Goal: Task Accomplishment & Management: Manage account settings

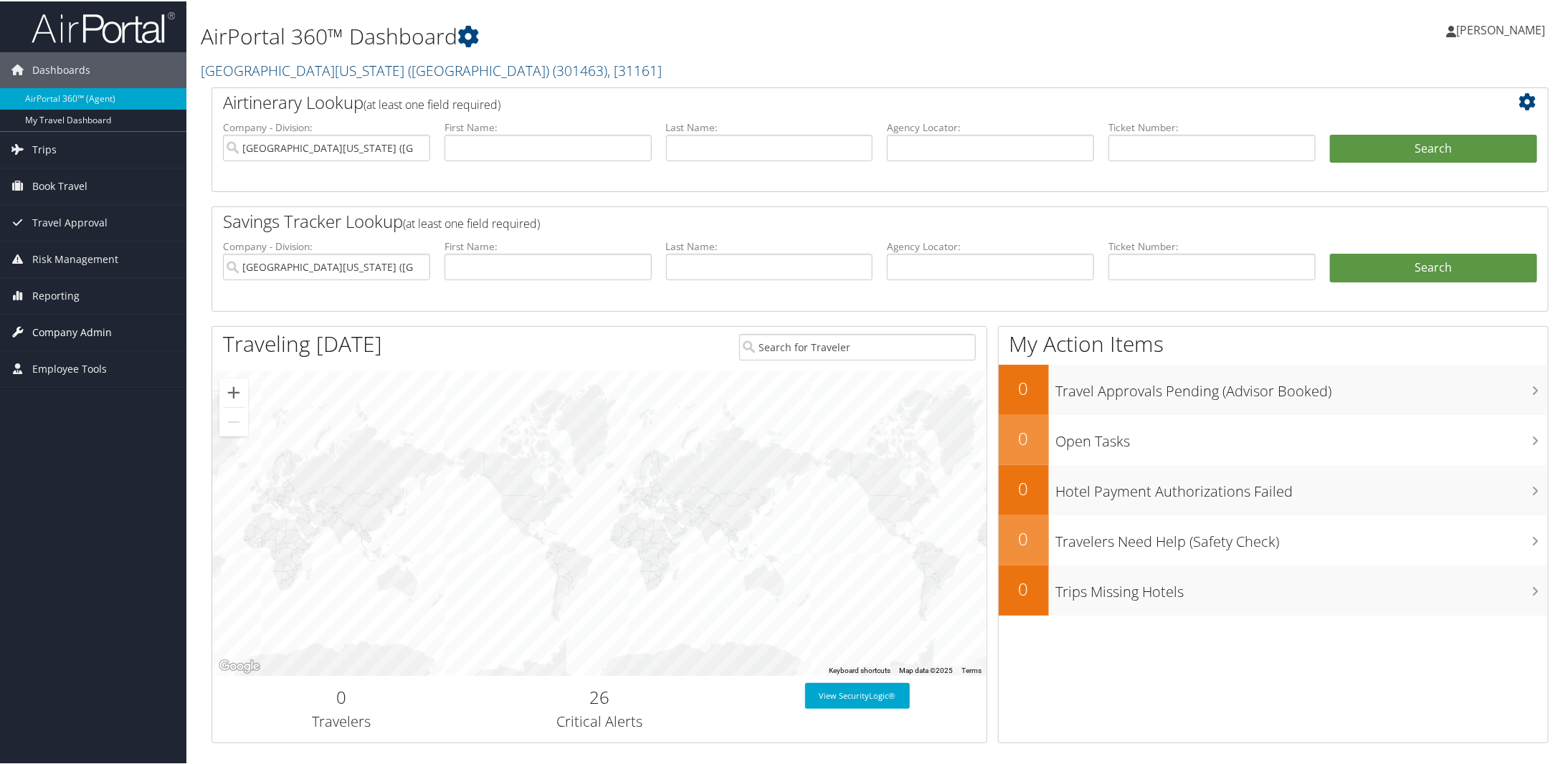
click at [69, 318] on span "Company Admin" at bounding box center [72, 330] width 79 height 36
click at [68, 350] on link "Company Information" at bounding box center [93, 360] width 187 height 21
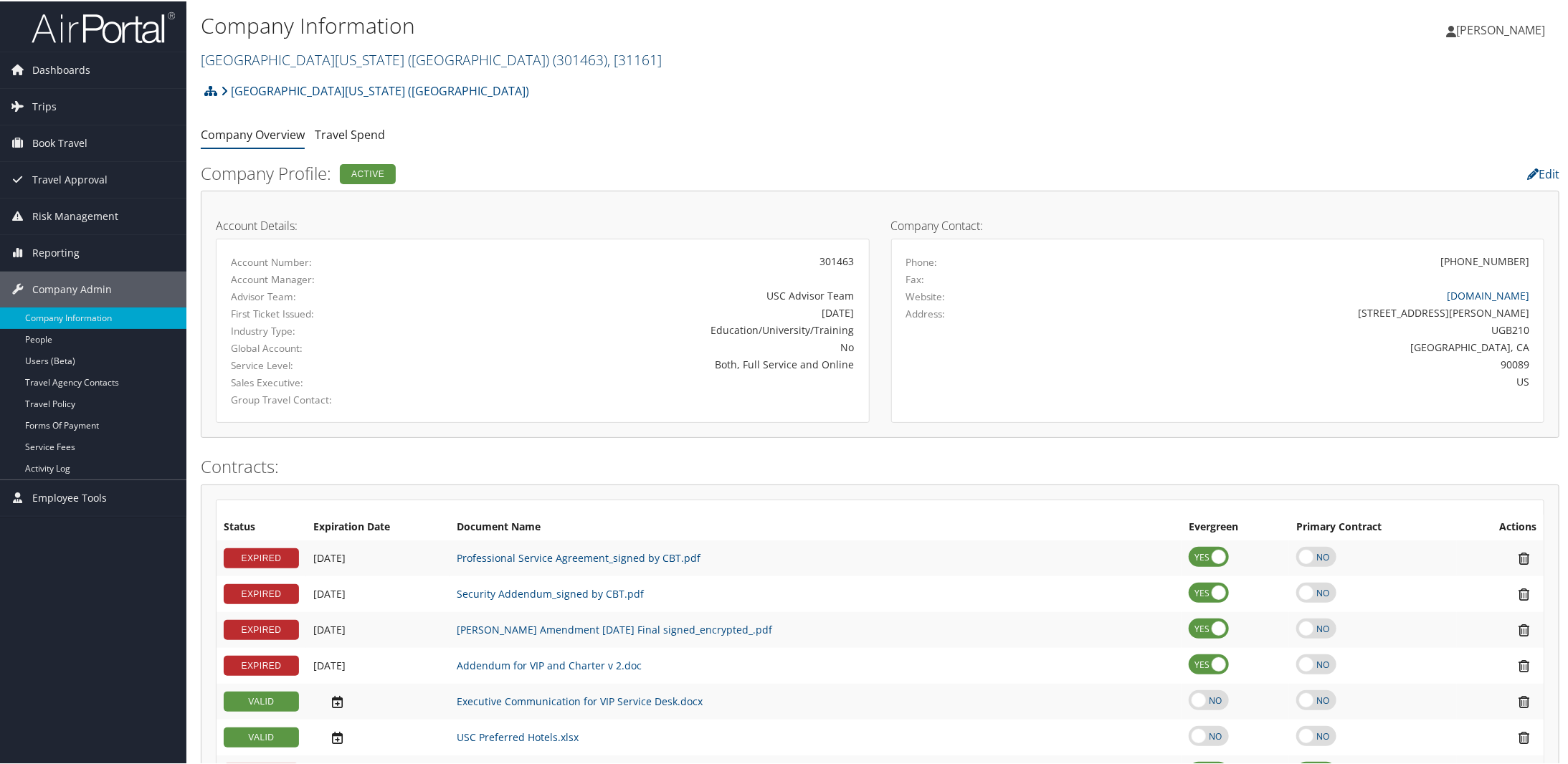
click at [253, 63] on link "University of Southern California (USC) ( 301463 ) , [ 31161 ]" at bounding box center [431, 58] width 461 height 19
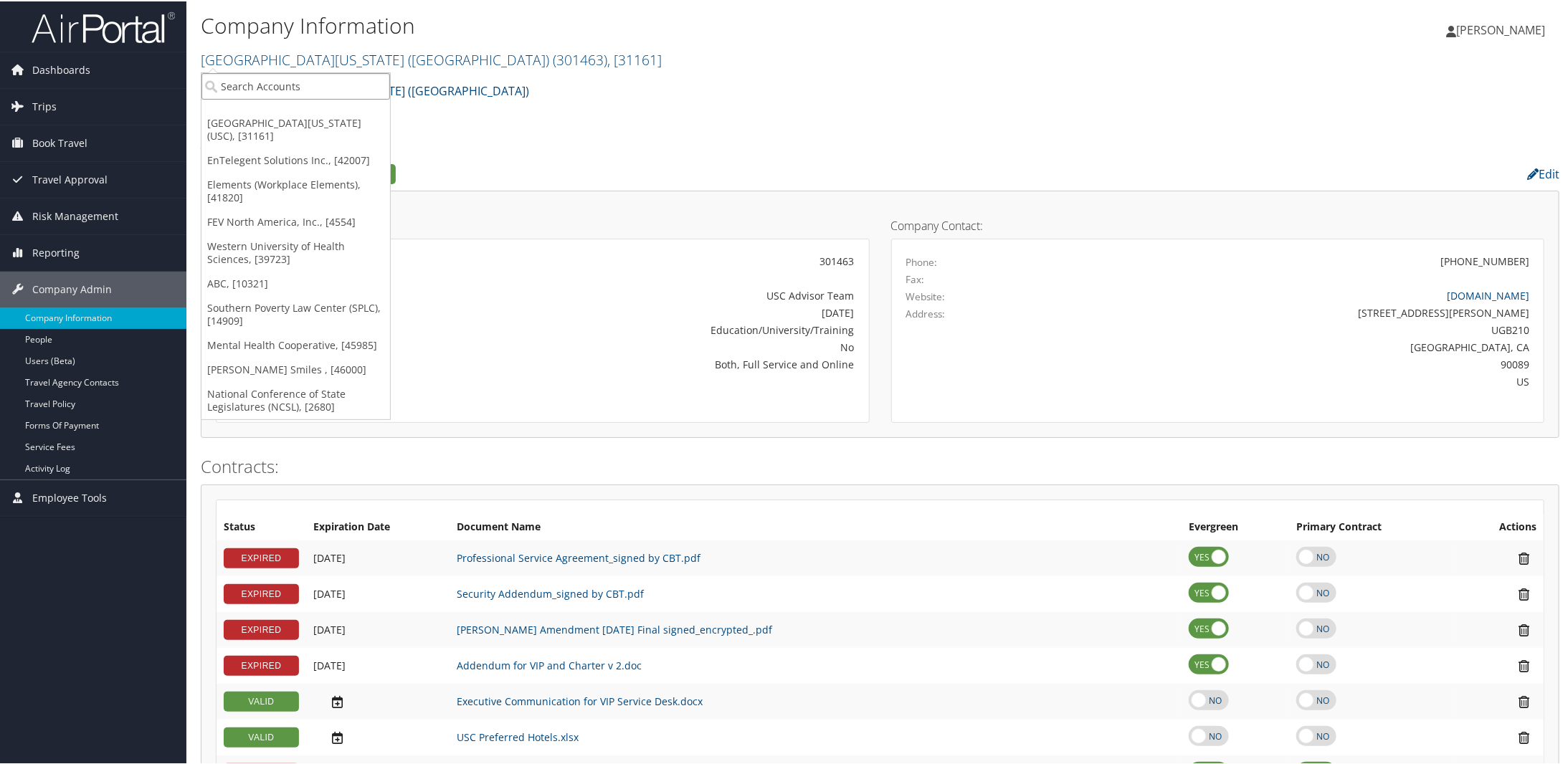
click at [252, 86] on input "search" at bounding box center [296, 85] width 188 height 26
type input "302001"
click at [235, 107] on div "Aspen Laser Systems (302001), [45422]" at bounding box center [321, 112] width 257 height 13
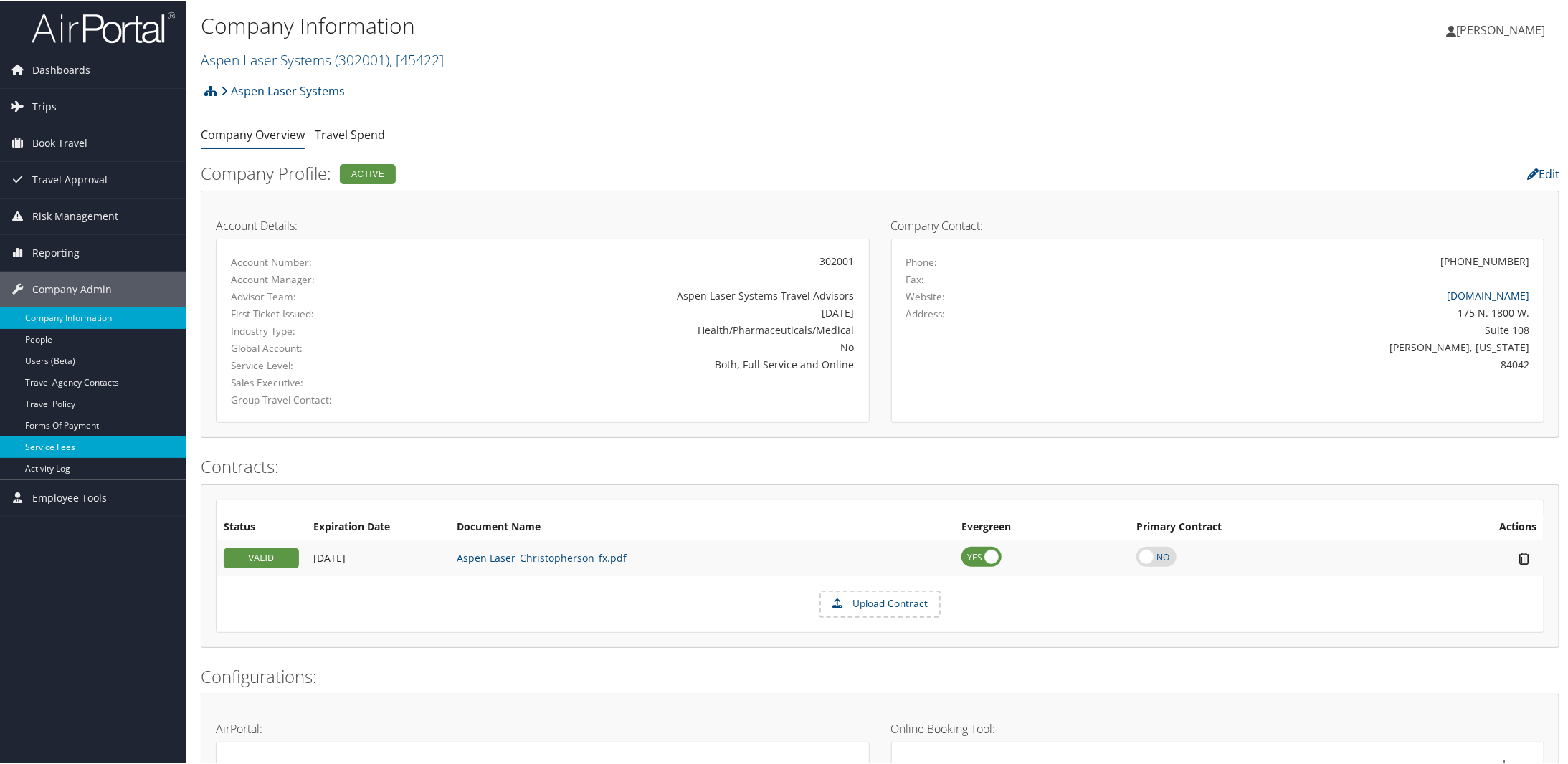
click at [36, 440] on link "Service Fees" at bounding box center [93, 446] width 187 height 21
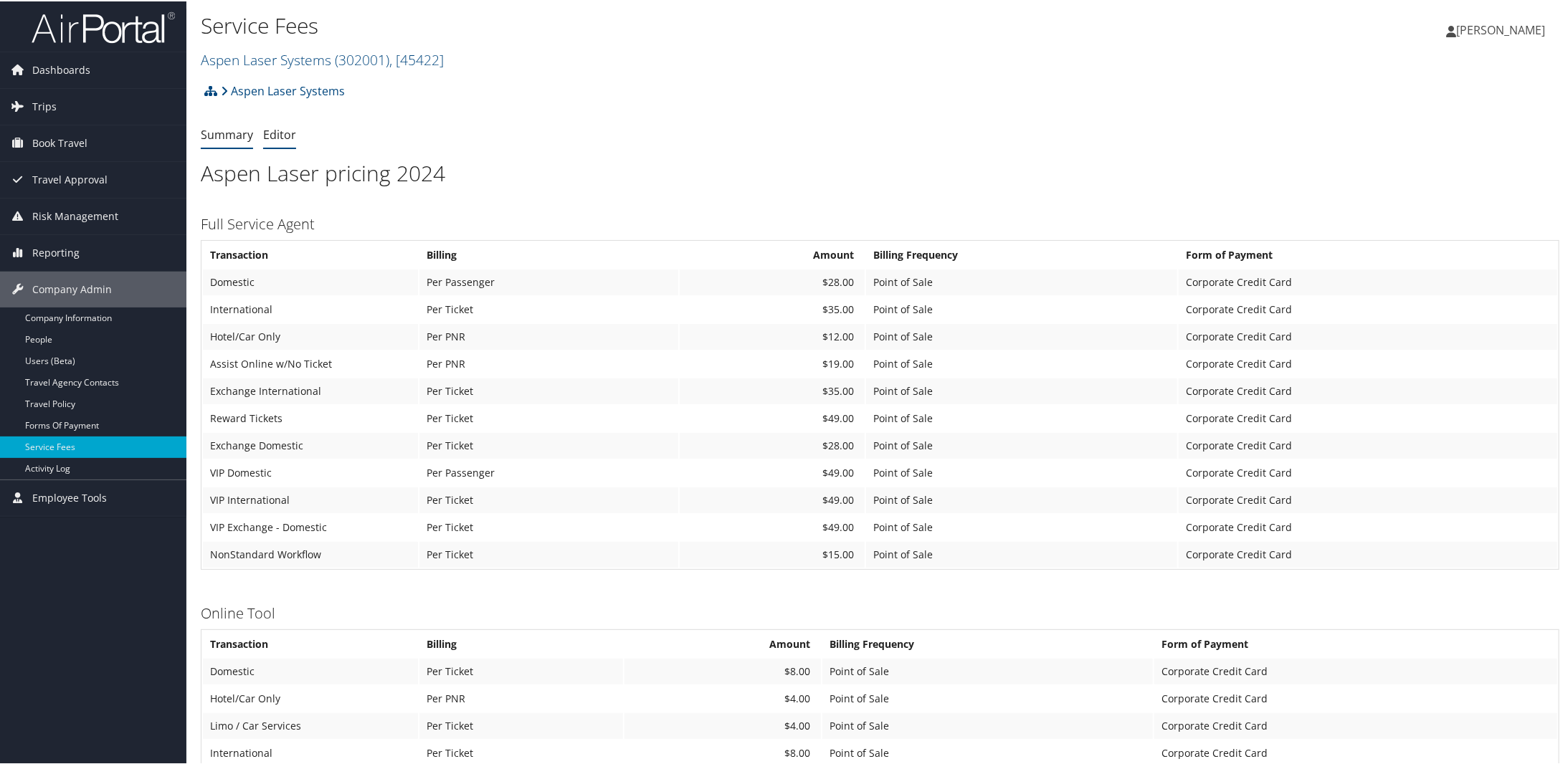
click at [278, 135] on link "Editor" at bounding box center [279, 133] width 33 height 16
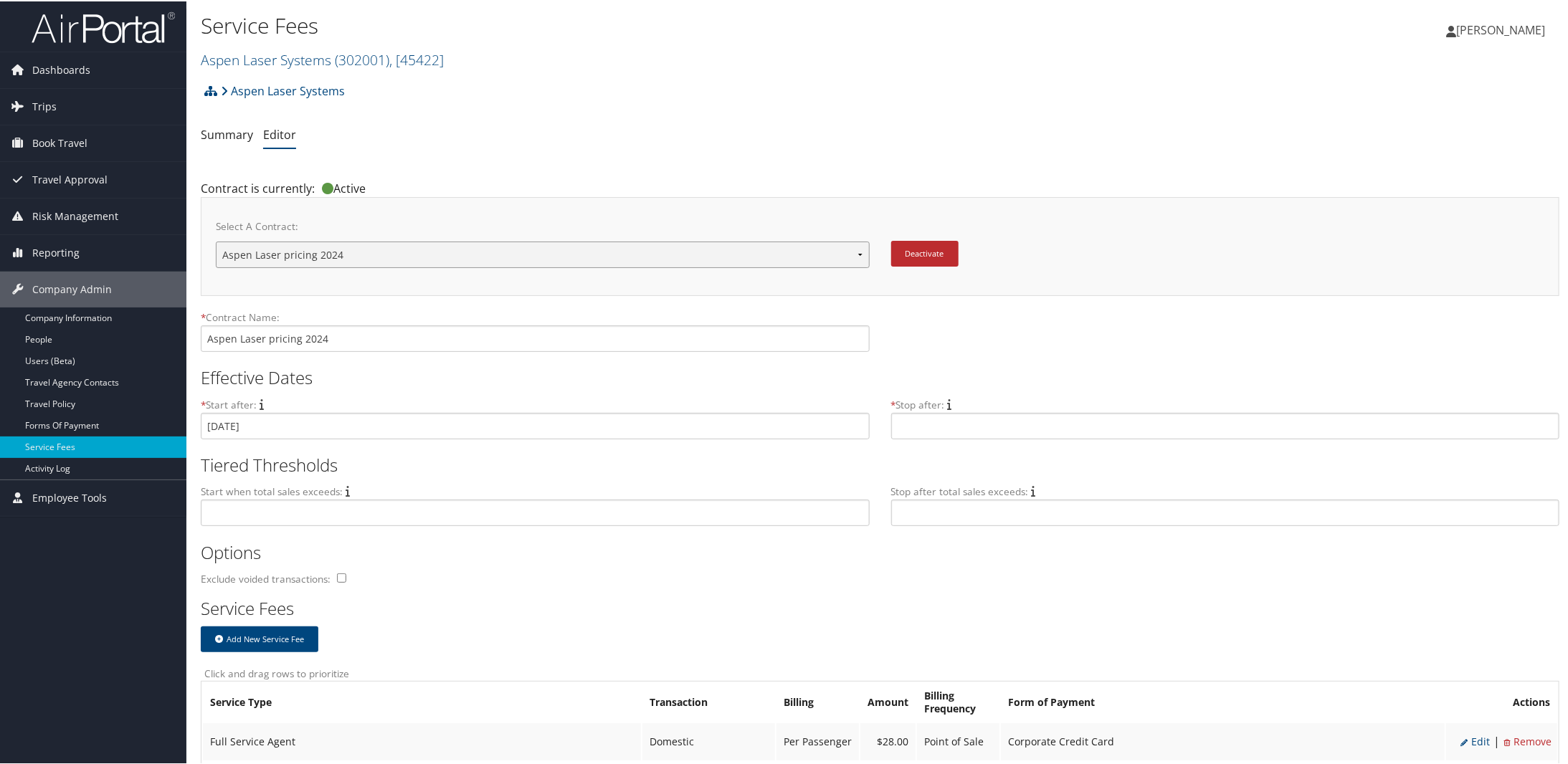
click at [855, 252] on select "Aspen Laser pricing 2024 New Contract..." at bounding box center [542, 254] width 653 height 26
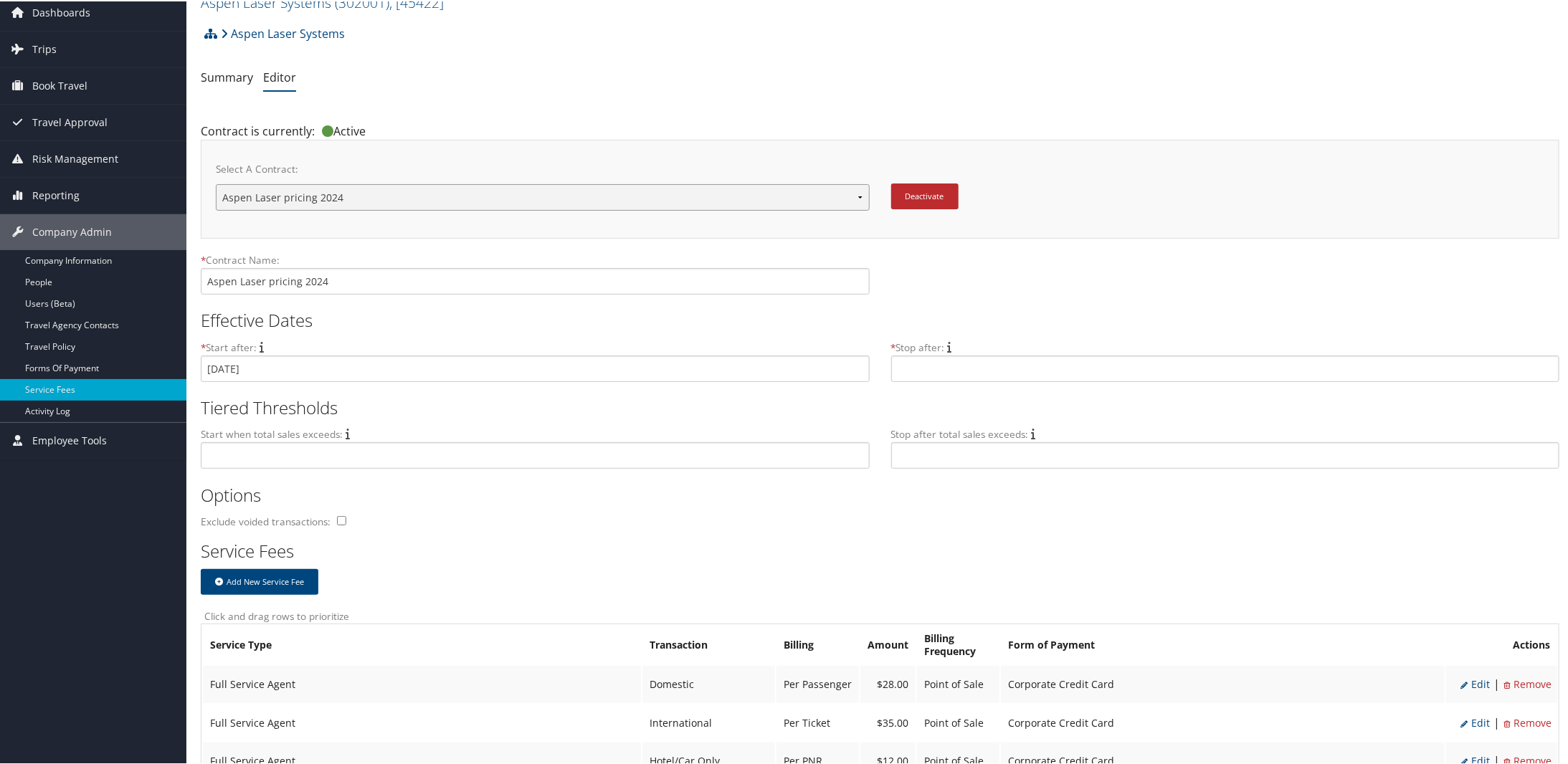
scroll to position [287, 0]
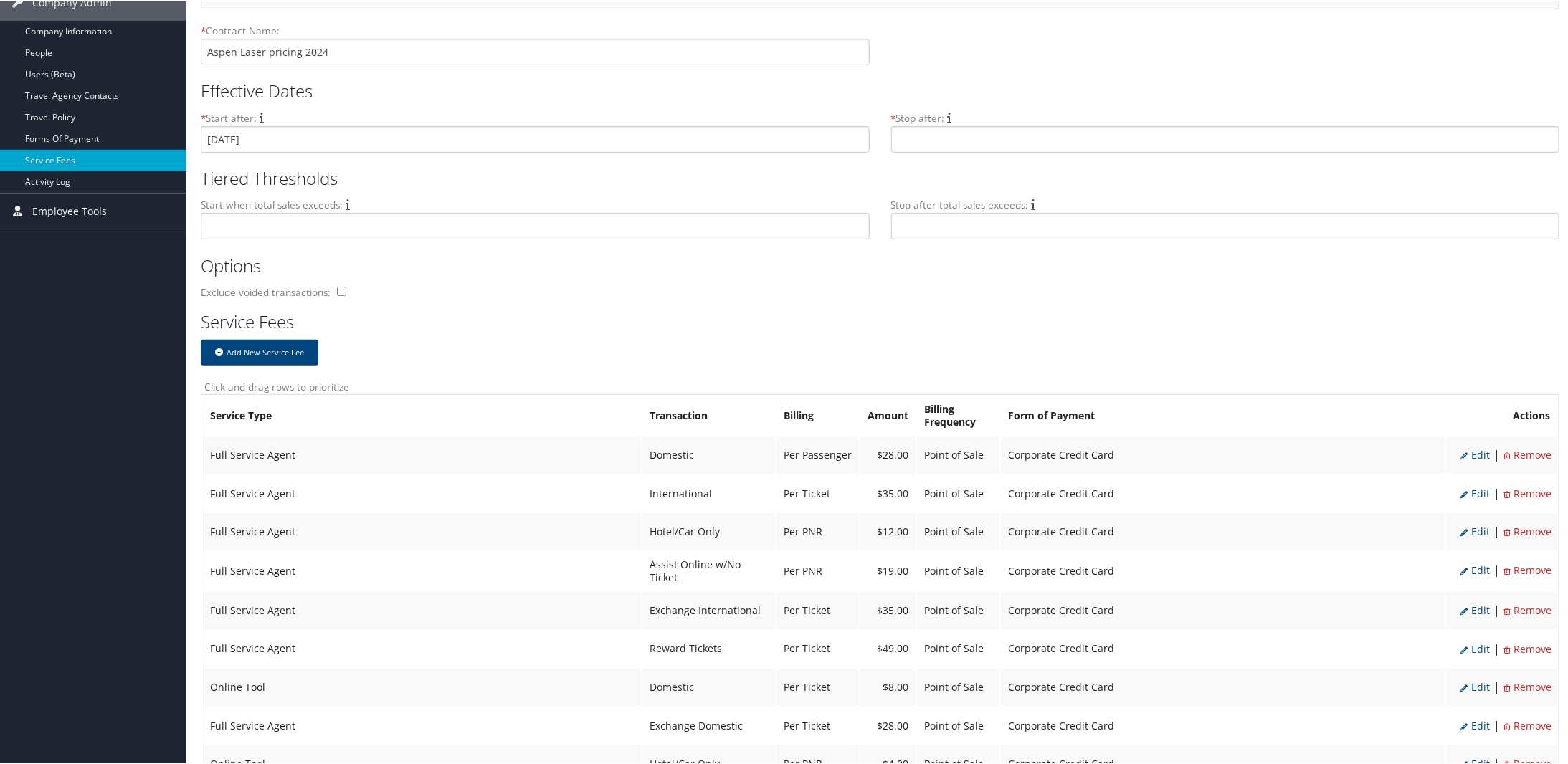
click at [1472, 450] on span "Edit" at bounding box center [1475, 453] width 30 height 13
select select "2"
type input "28.0"
select select "20"
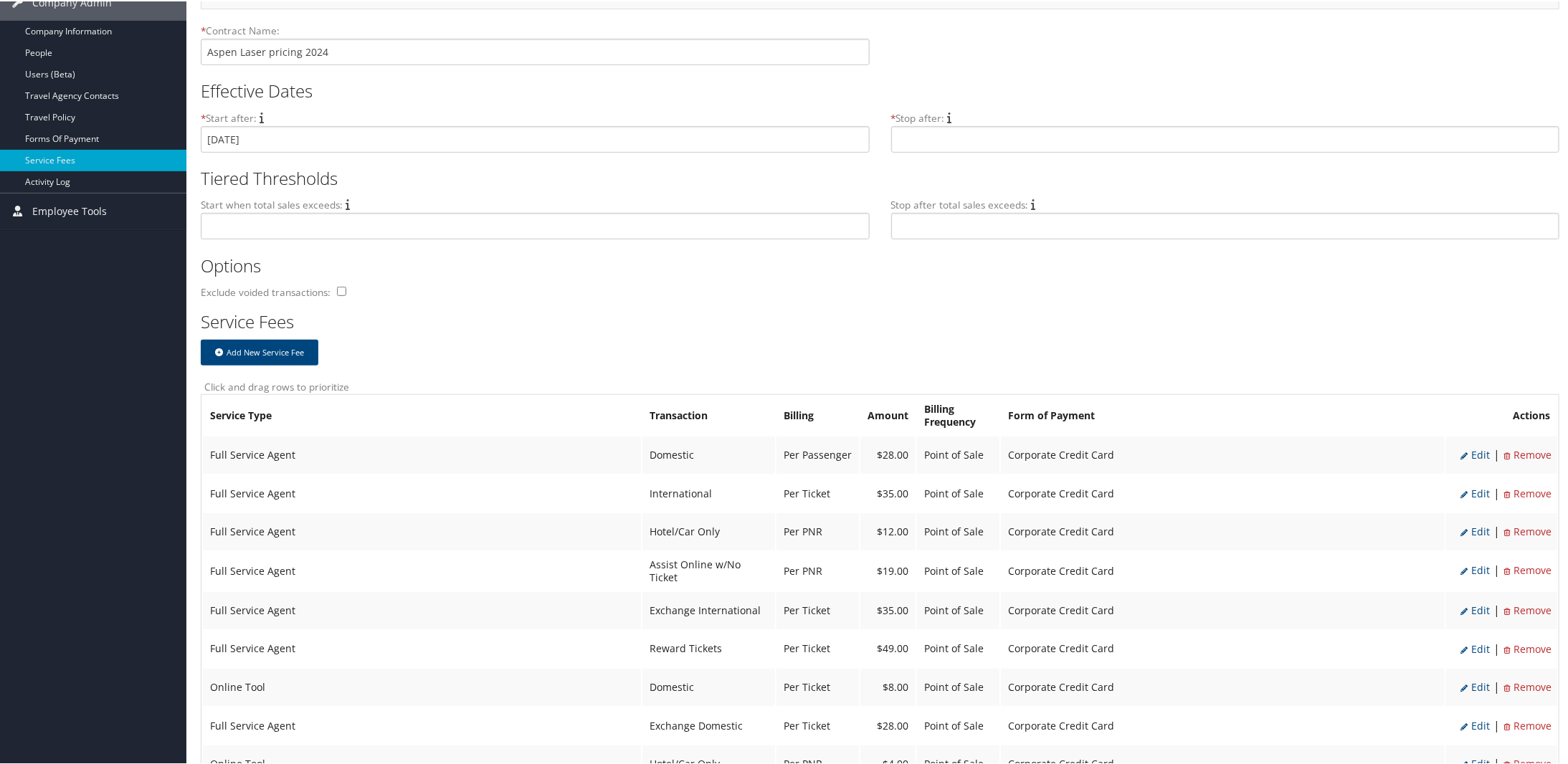
select select "2"
select select "20"
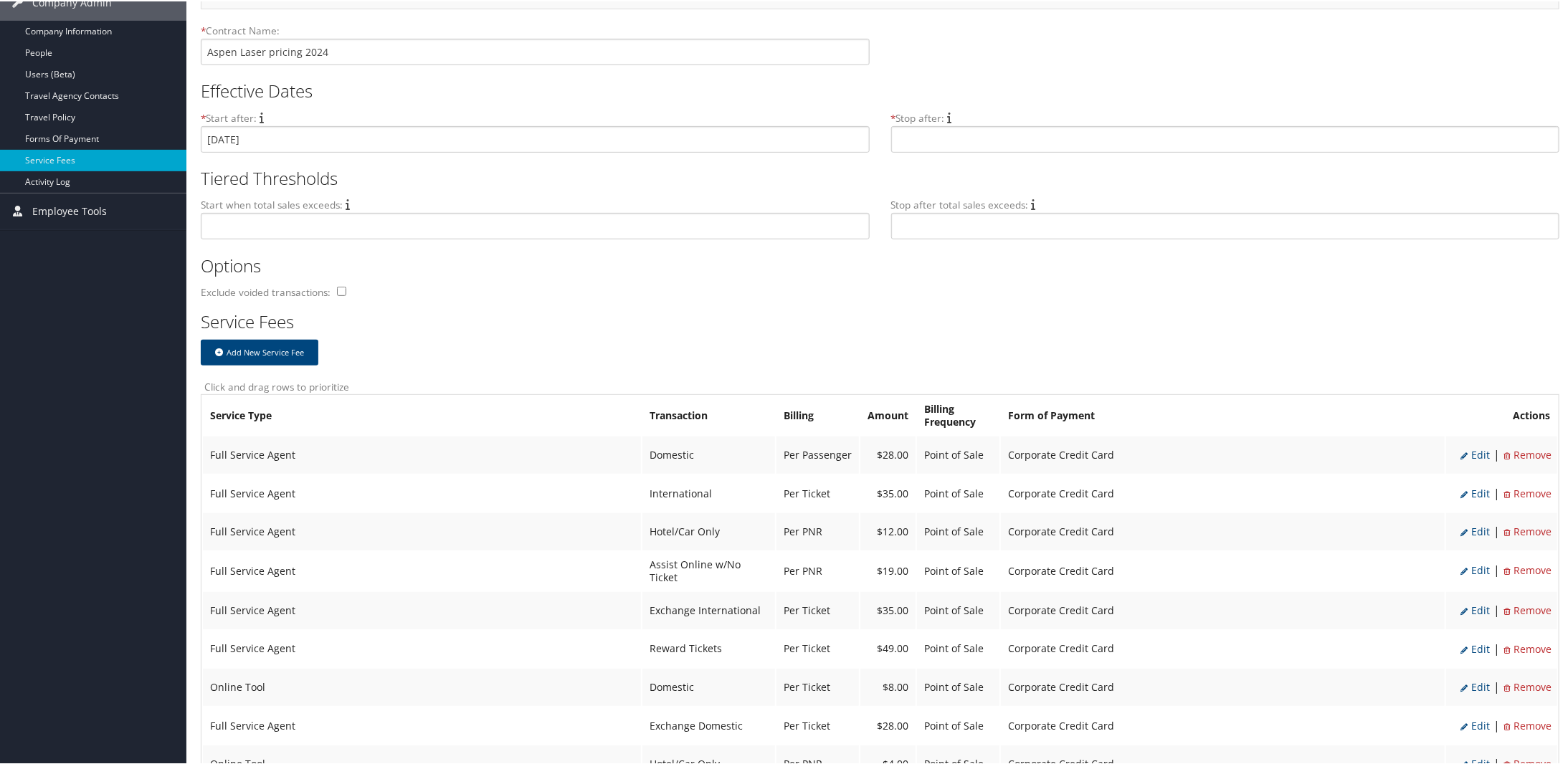
select select "2"
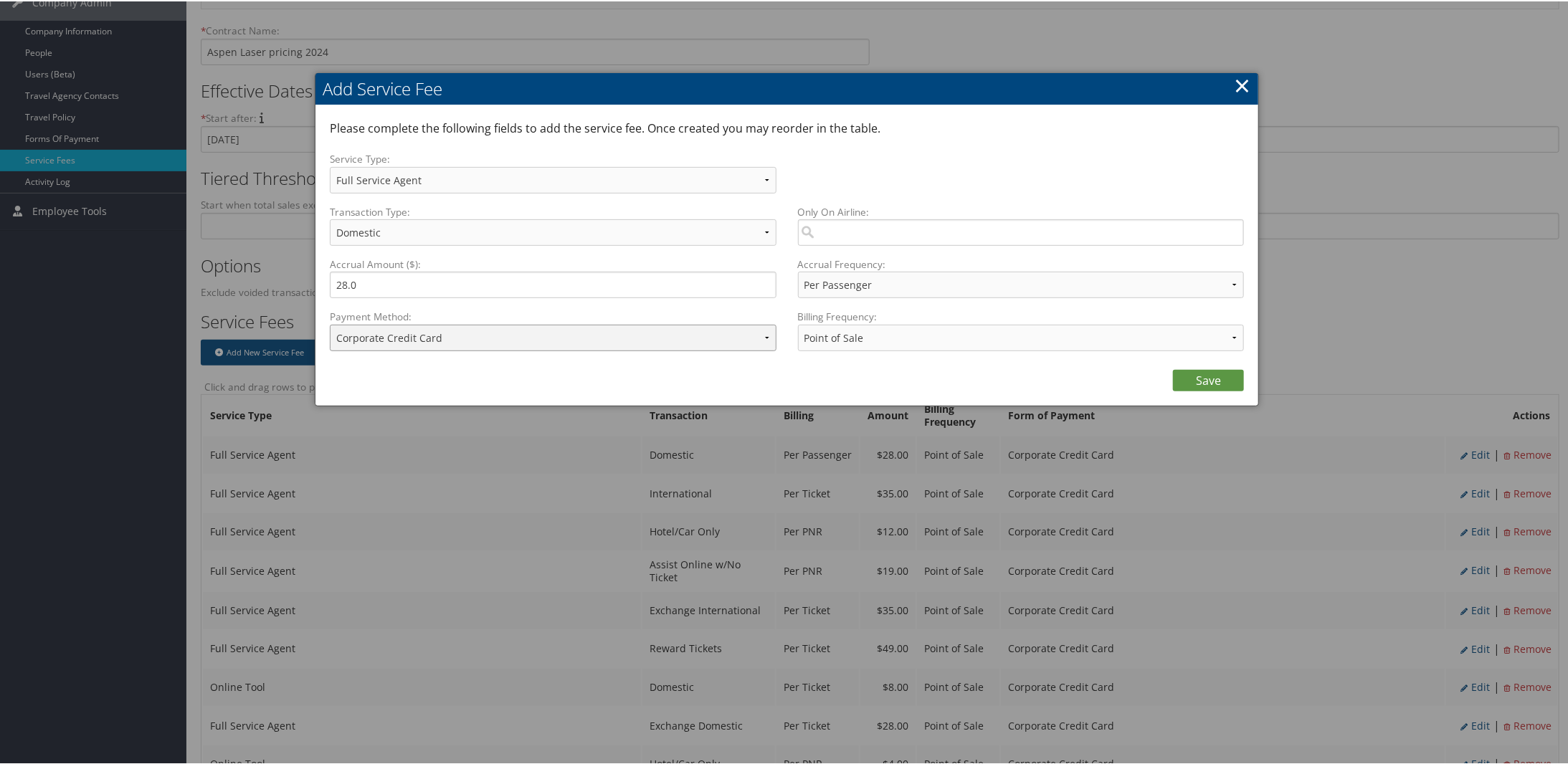
click at [767, 335] on select "ACH Transfer Cash / Check (AR) Corporate Credit Card Ghost Credit Card Hotel Gu…" at bounding box center [553, 336] width 447 height 26
click at [1238, 85] on link "×" at bounding box center [1242, 83] width 17 height 29
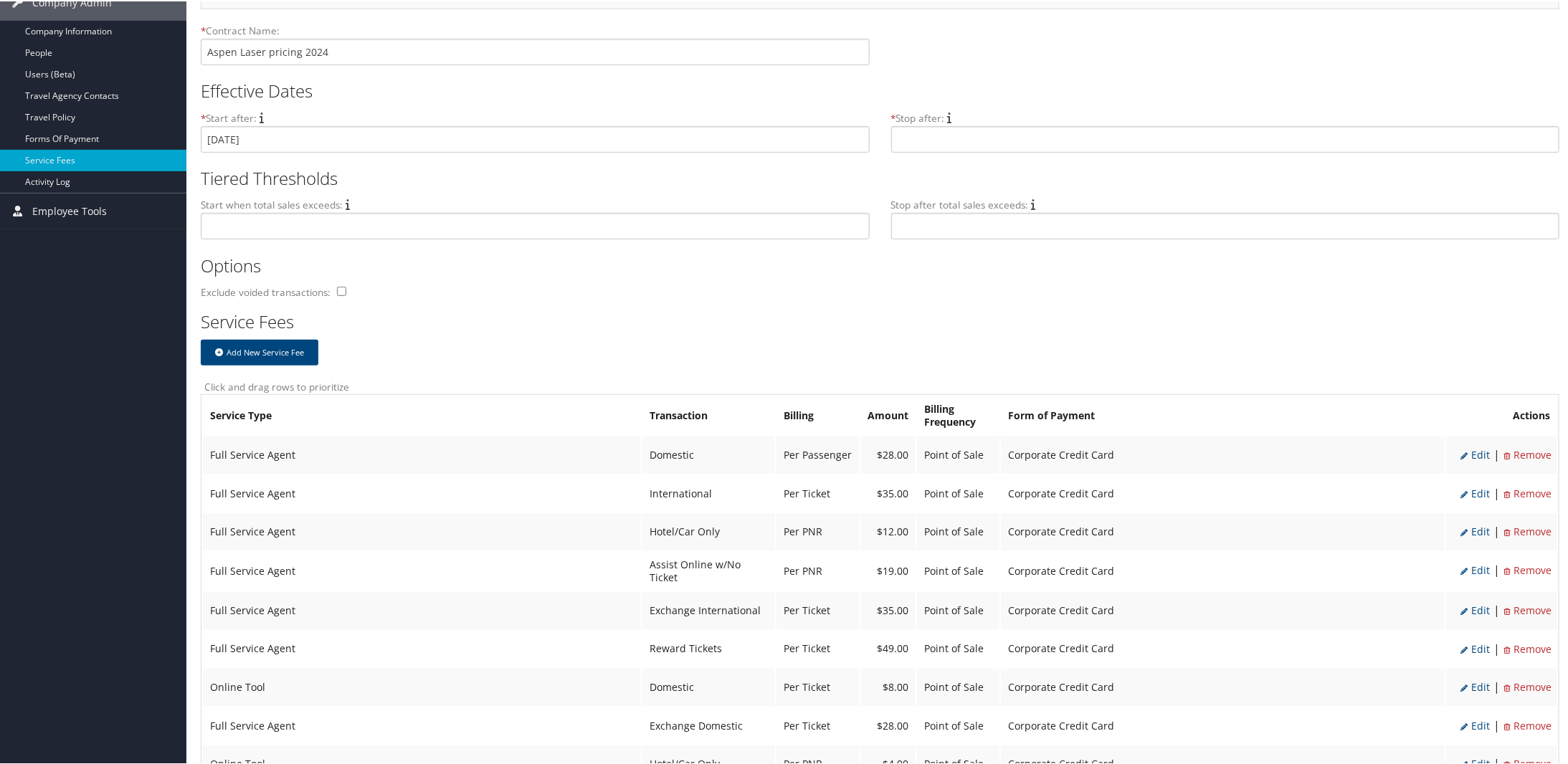
click at [1465, 453] on span "Edit" at bounding box center [1475, 453] width 30 height 13
select select "2"
select select "20"
select select "2"
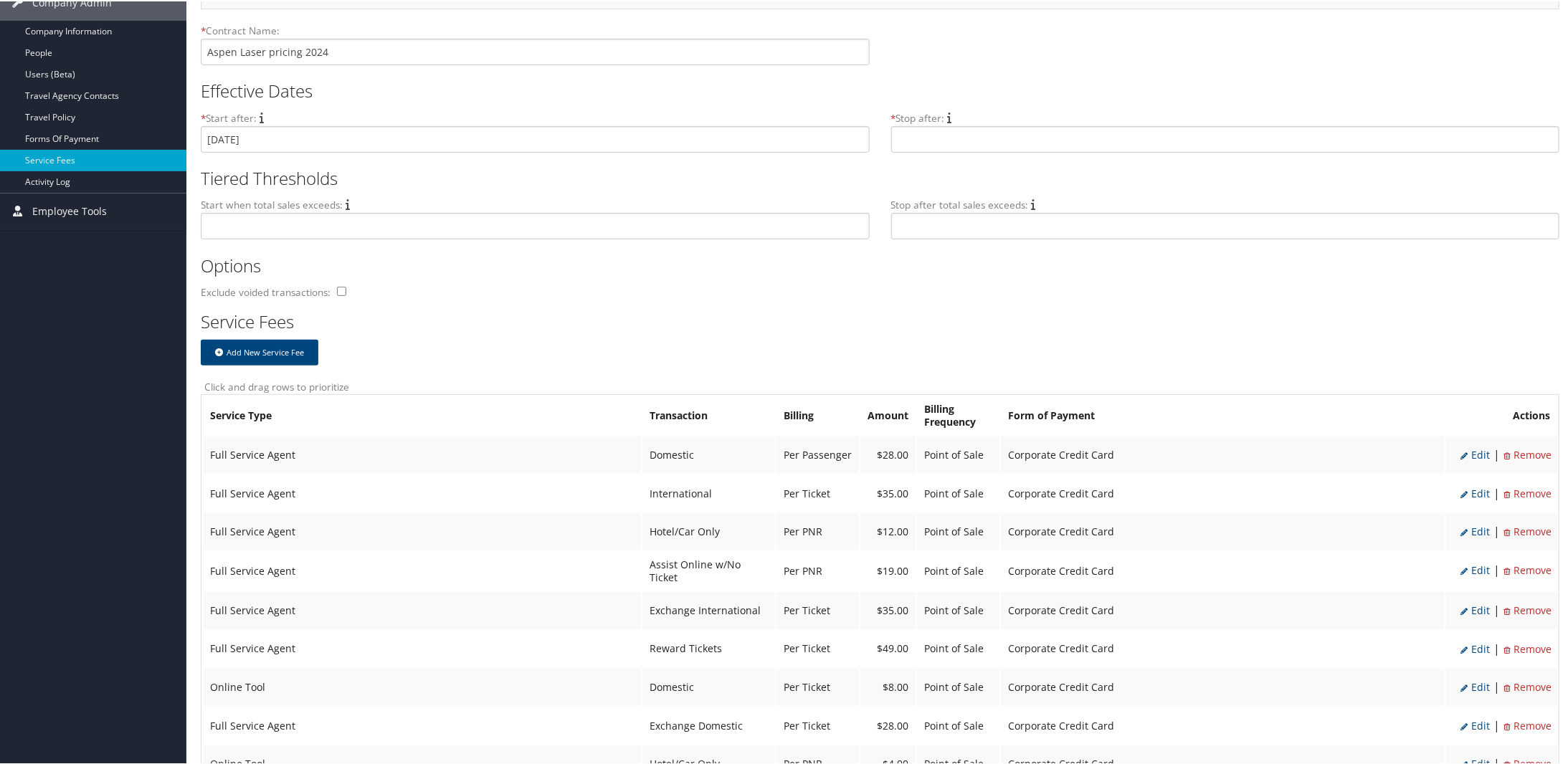
select select "2"
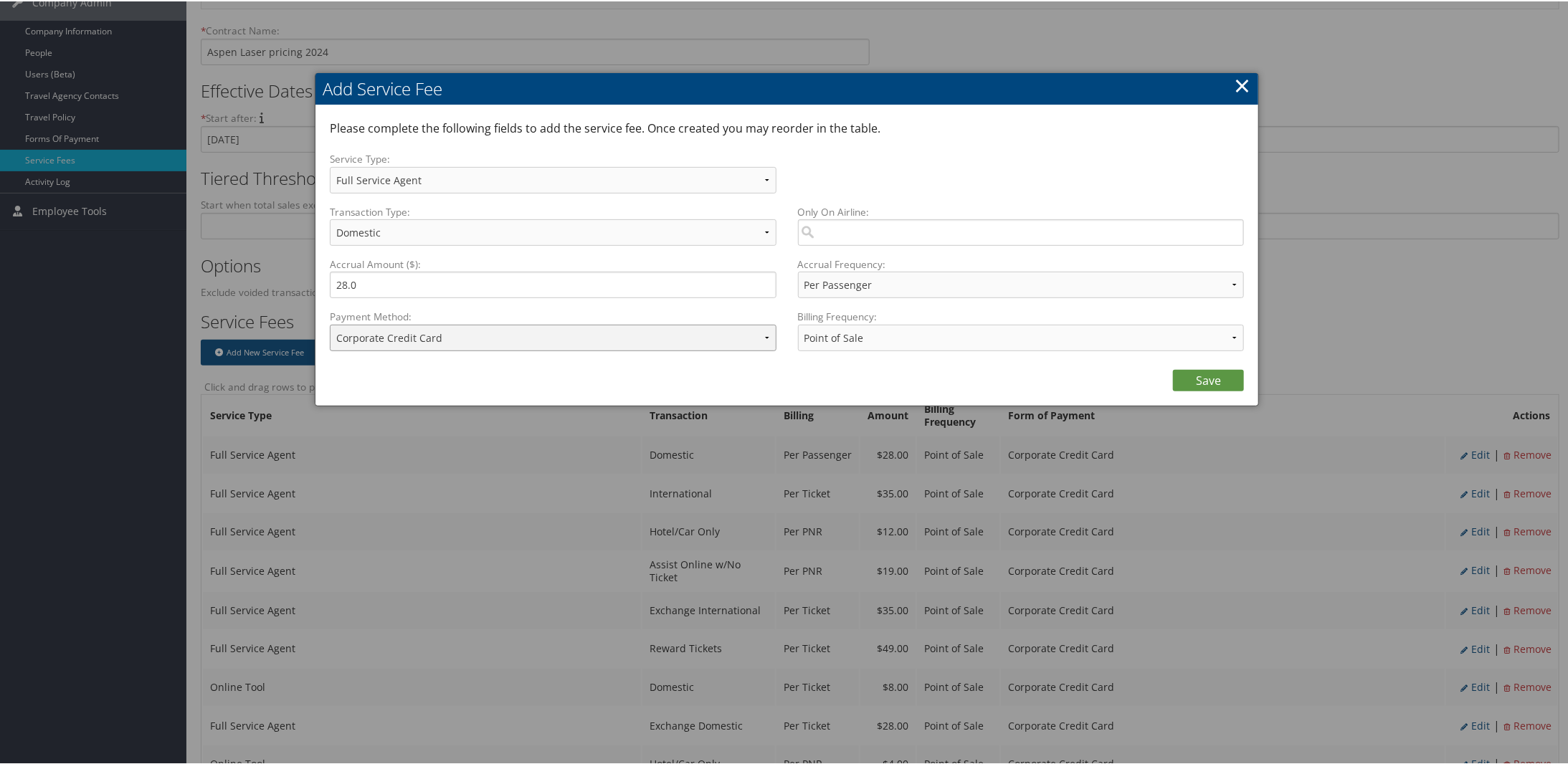
click at [606, 332] on select "ACH Transfer Cash / Check (AR) Corporate Credit Card Ghost Credit Card Hotel Gu…" at bounding box center [553, 336] width 447 height 26
select select "2_1873"
click at [330, 323] on select "ACH Transfer Cash / Check (AR) Corporate Credit Card Ghost Credit Card Hotel Gu…" at bounding box center [553, 336] width 447 height 26
click at [1191, 383] on link "Save" at bounding box center [1208, 379] width 71 height 21
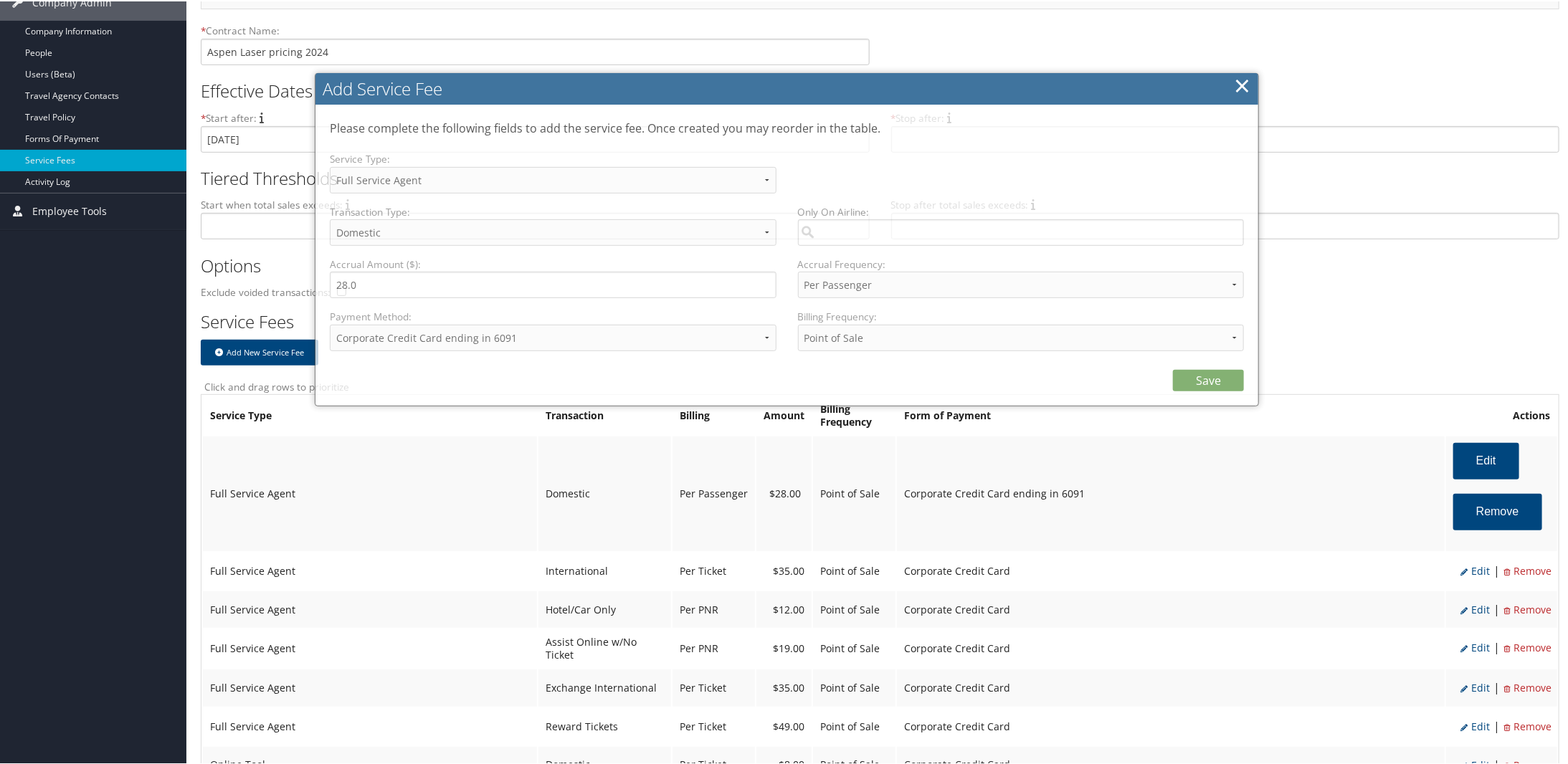
select select "2"
select select "20"
select select "2_1873"
select select "2"
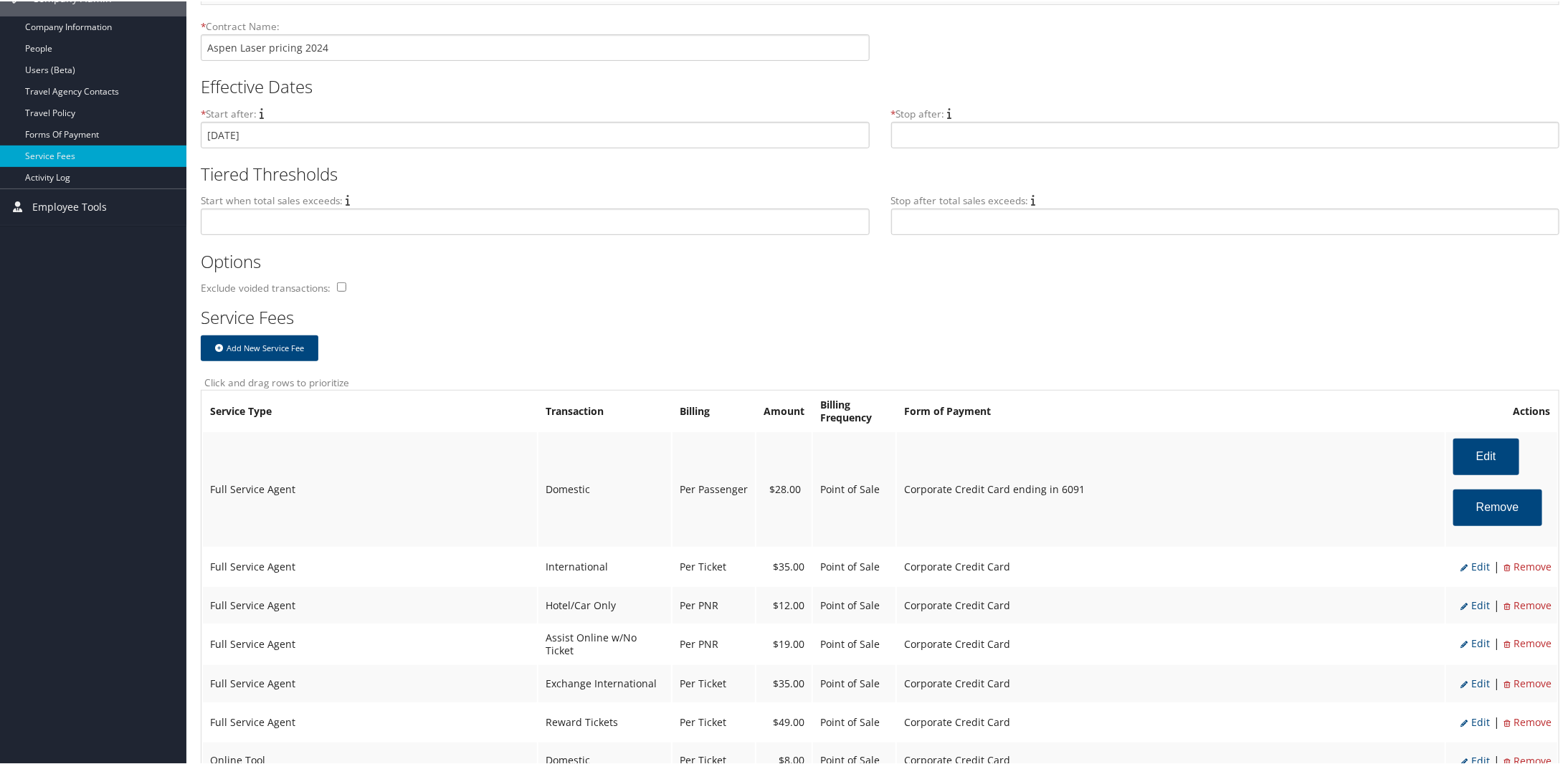
scroll to position [501, 0]
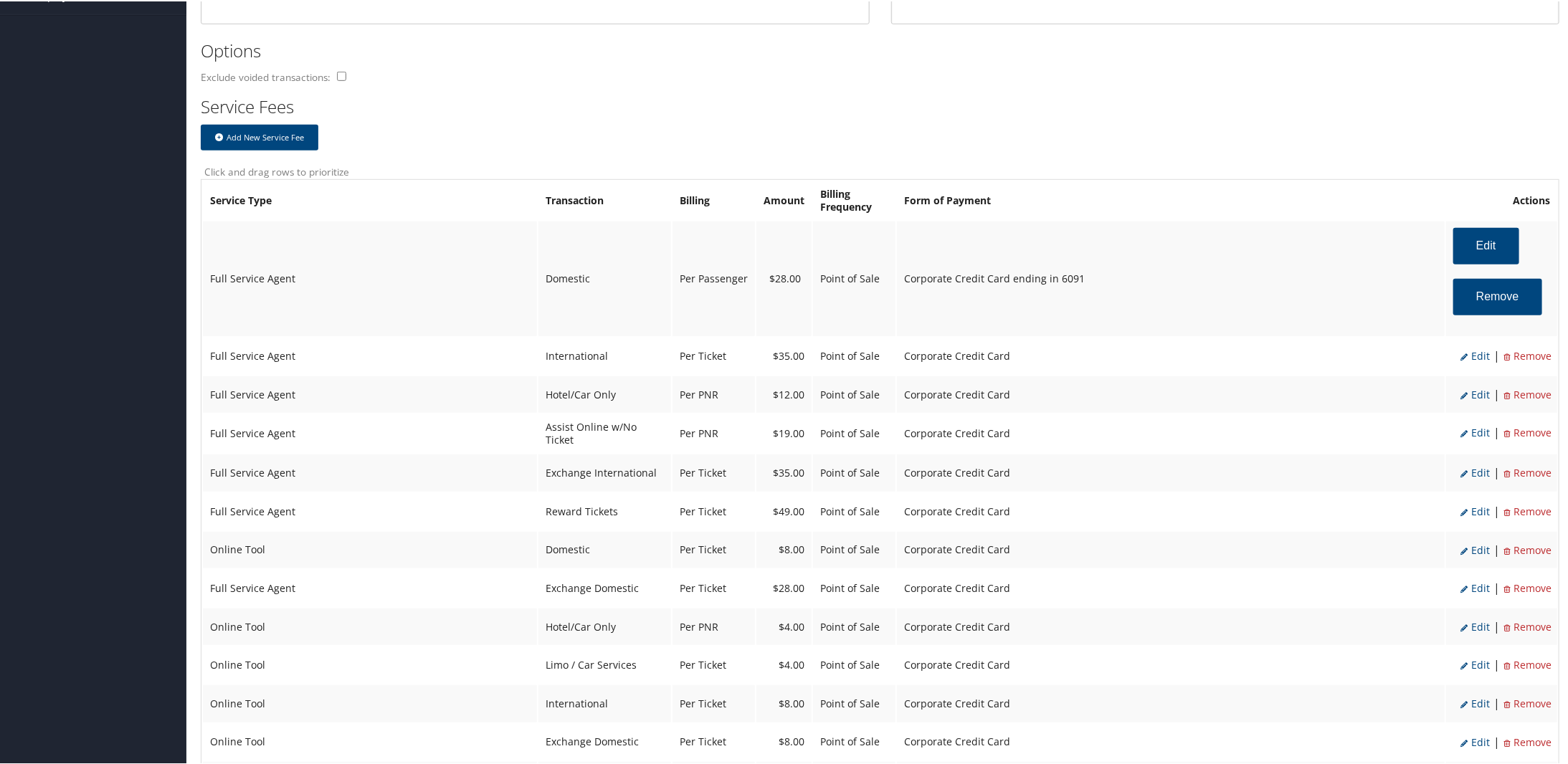
click at [1466, 361] on li "Edit" at bounding box center [1475, 354] width 30 height 19
select select "14"
type input "35.0"
select select "4"
select select "2"
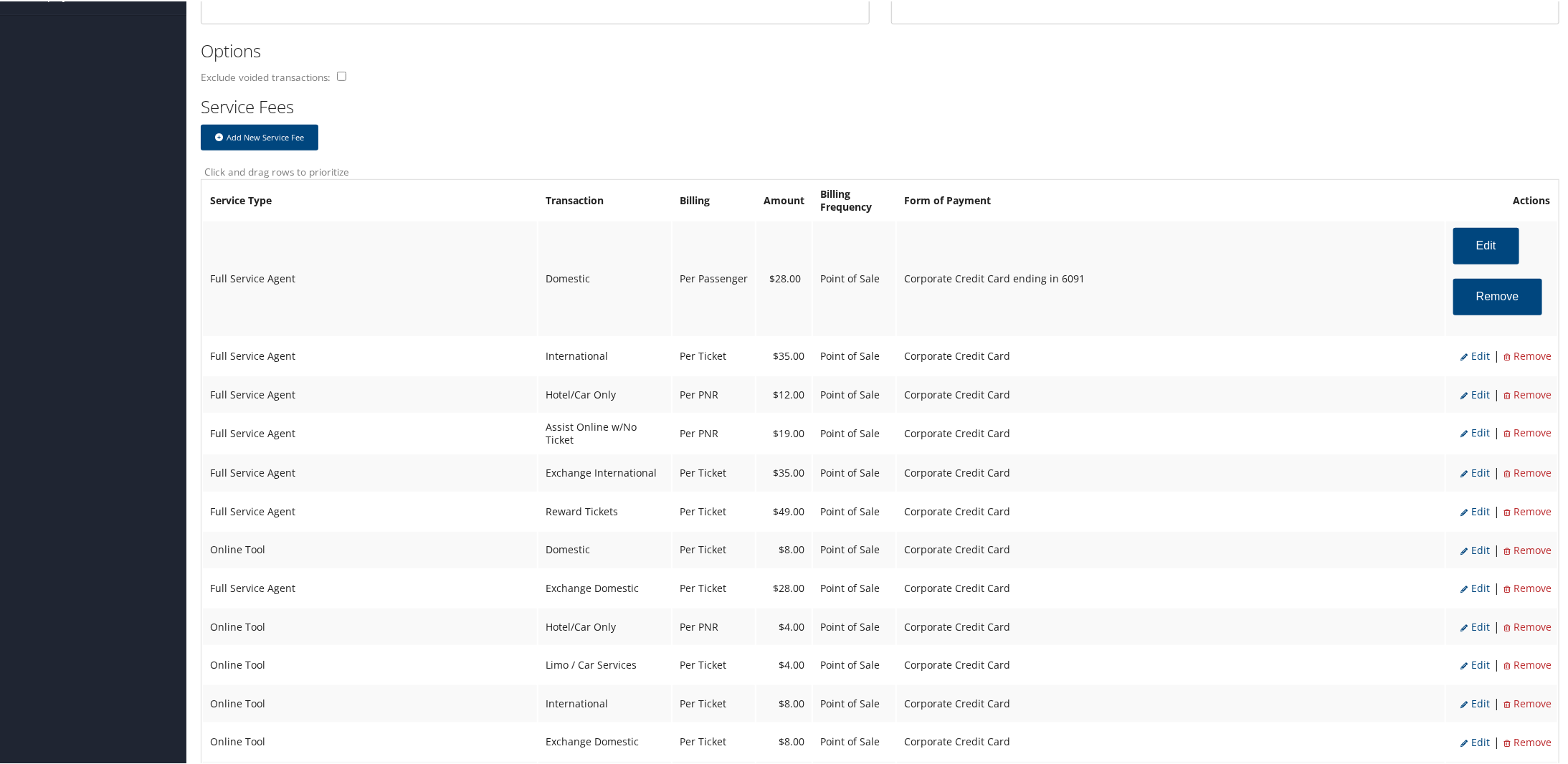
select select "2"
select select "14"
select select "4"
select select "2"
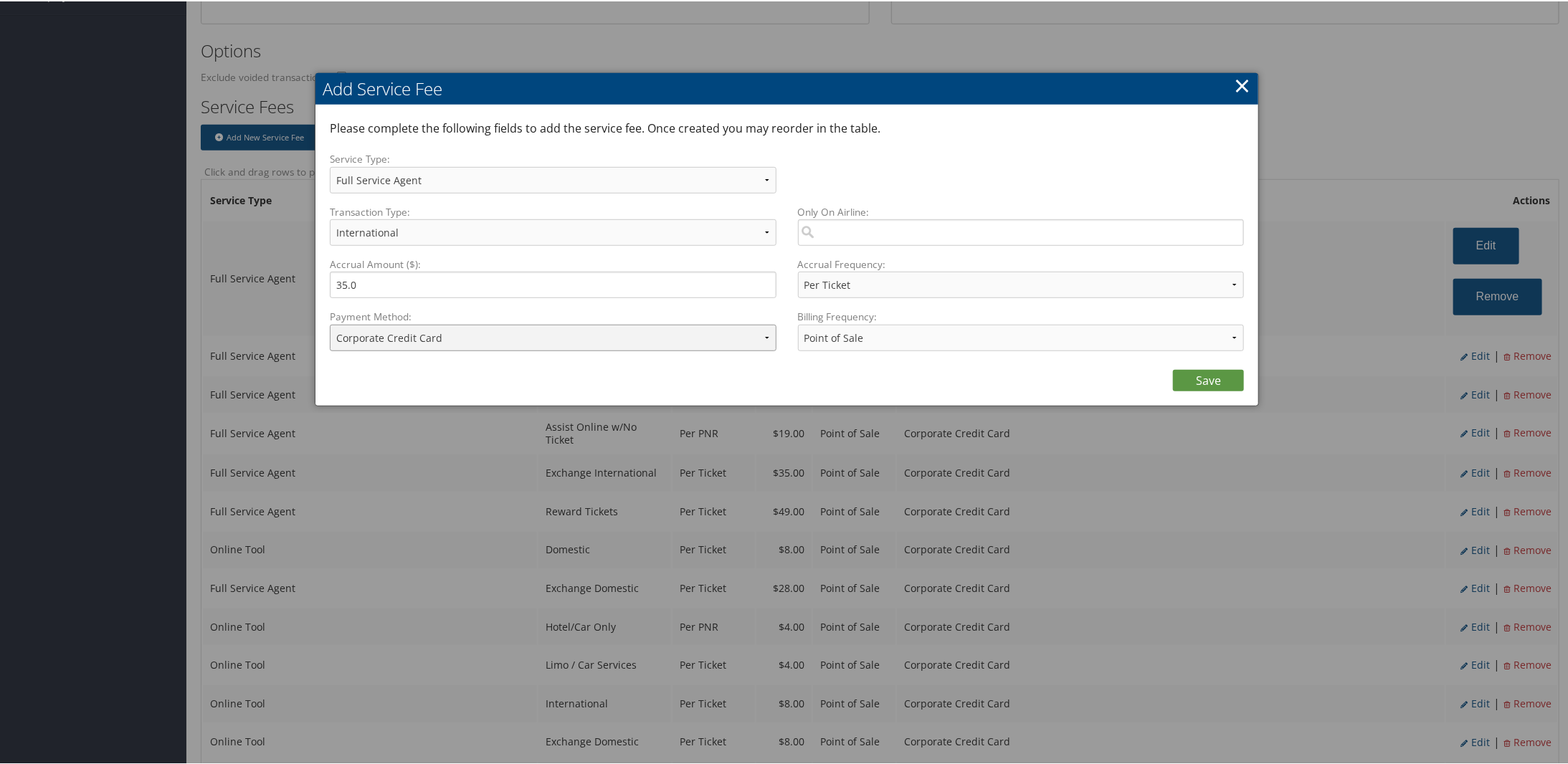
click at [625, 325] on select "ACH Transfer Cash / Check (AR) Corporate Credit Card Ghost Credit Card Hotel Gu…" at bounding box center [553, 336] width 447 height 26
select select "2_1873"
click at [330, 323] on select "ACH Transfer Cash / Check (AR) Corporate Credit Card Ghost Credit Card Hotel Gu…" at bounding box center [553, 336] width 447 height 26
click at [1218, 376] on link "Save" at bounding box center [1208, 379] width 71 height 21
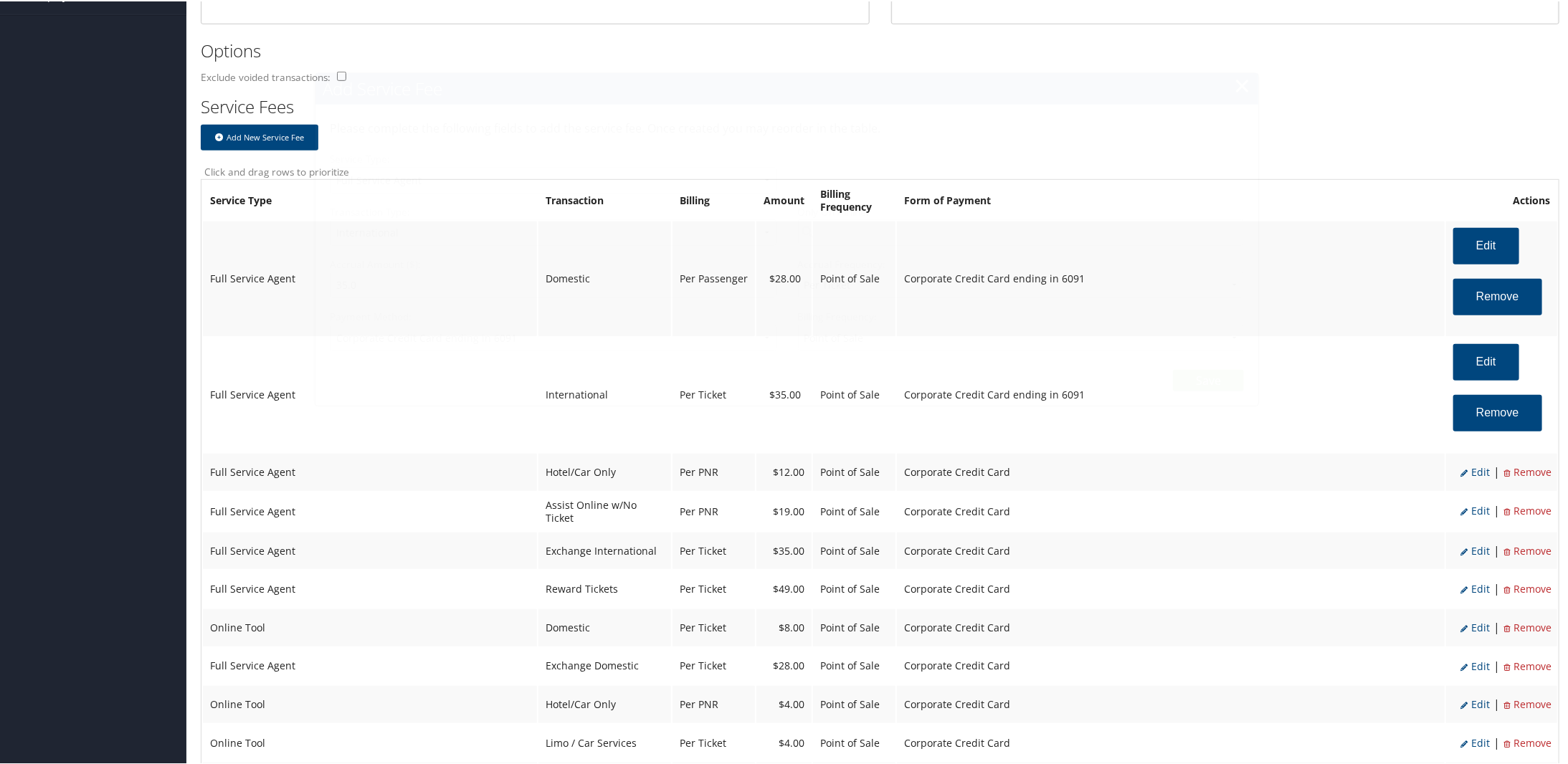
select select "2"
select select "14"
select select "4"
select select "2_1873"
select select "2"
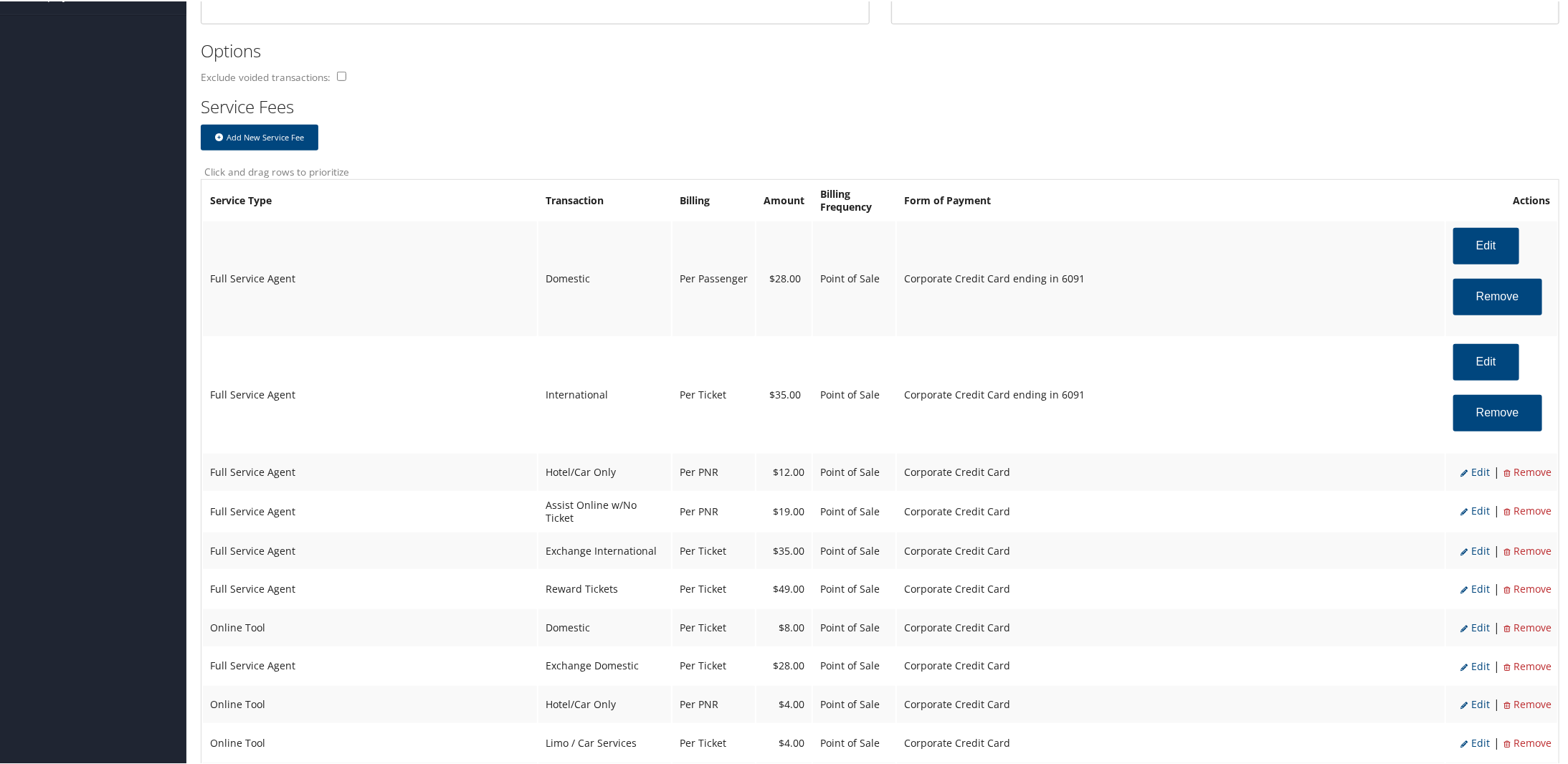
click at [1472, 470] on span "Edit" at bounding box center [1475, 470] width 30 height 13
select select "6"
type input "12.0"
select select "2"
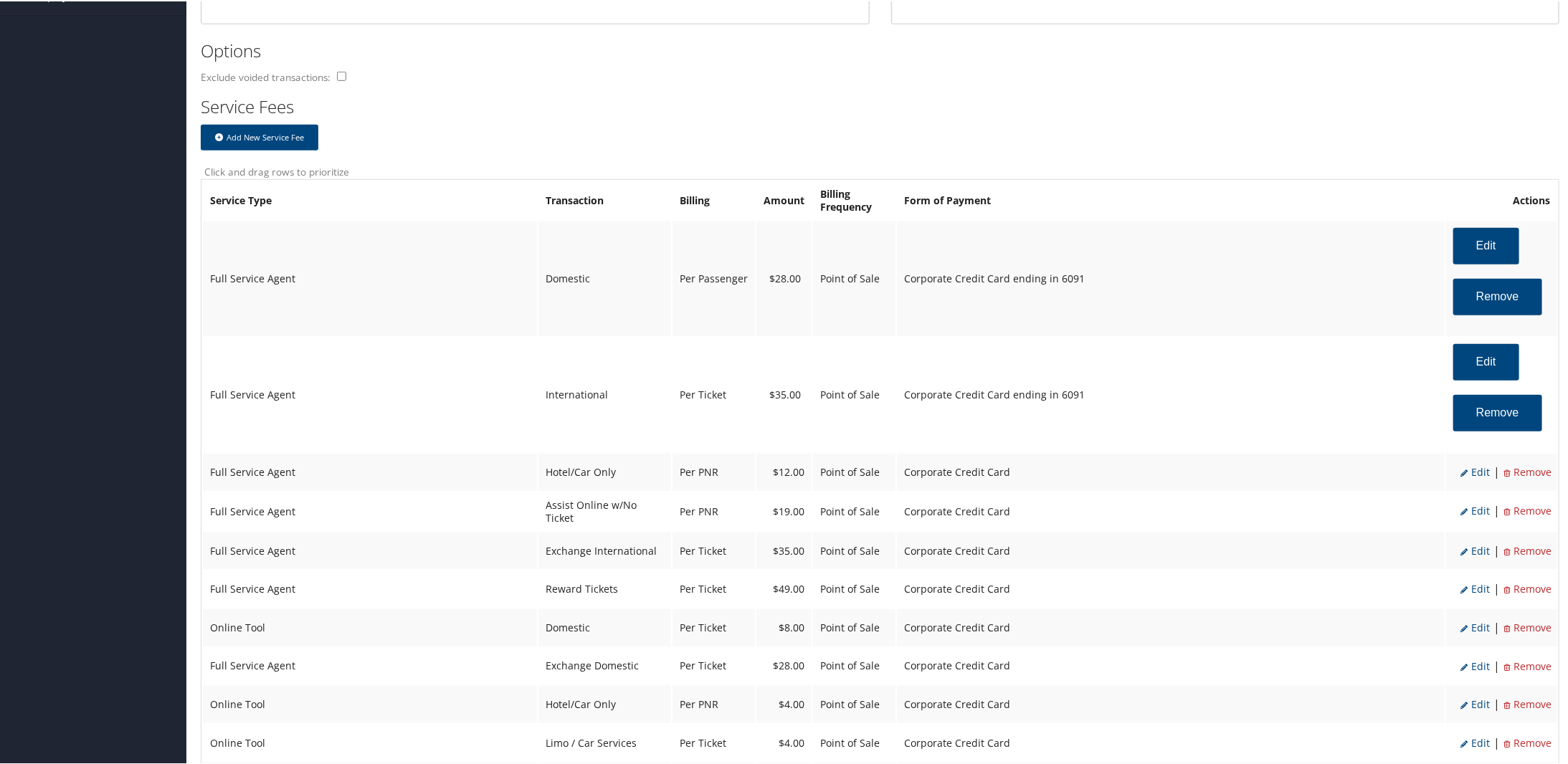
select select "2"
select select "6"
select select "2"
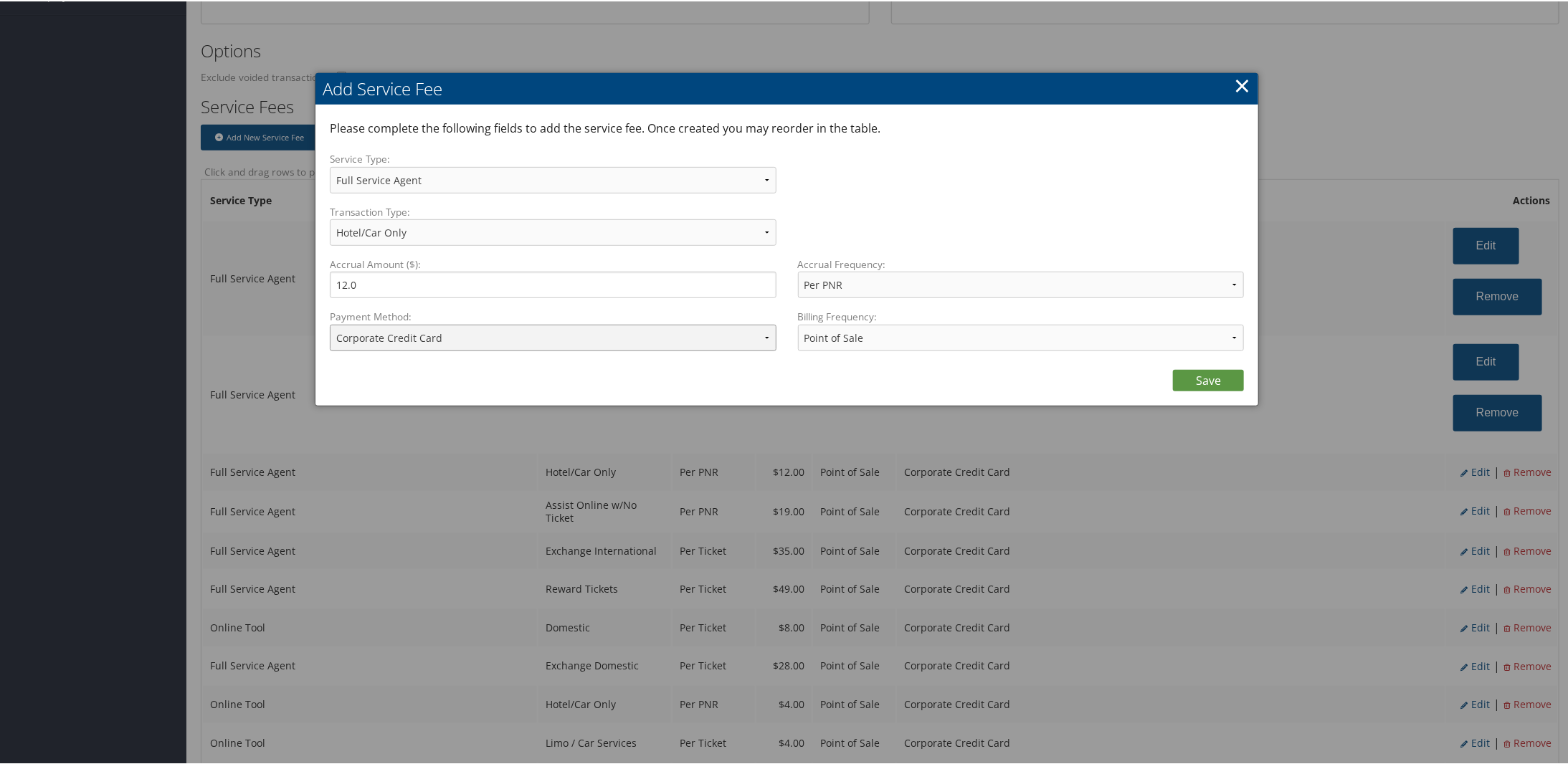
drag, startPoint x: 600, startPoint y: 349, endPoint x: 577, endPoint y: 339, distance: 25.1
click at [600, 349] on select "ACH Transfer Cash / Check (AR) Corporate Credit Card Ghost Credit Card Hotel Gu…" at bounding box center [553, 336] width 447 height 26
select select "2_1873"
click at [330, 323] on select "ACH Transfer Cash / Check (AR) Corporate Credit Card Ghost Credit Card Hotel Gu…" at bounding box center [553, 336] width 447 height 26
click at [1182, 377] on link "Save" at bounding box center [1208, 379] width 71 height 21
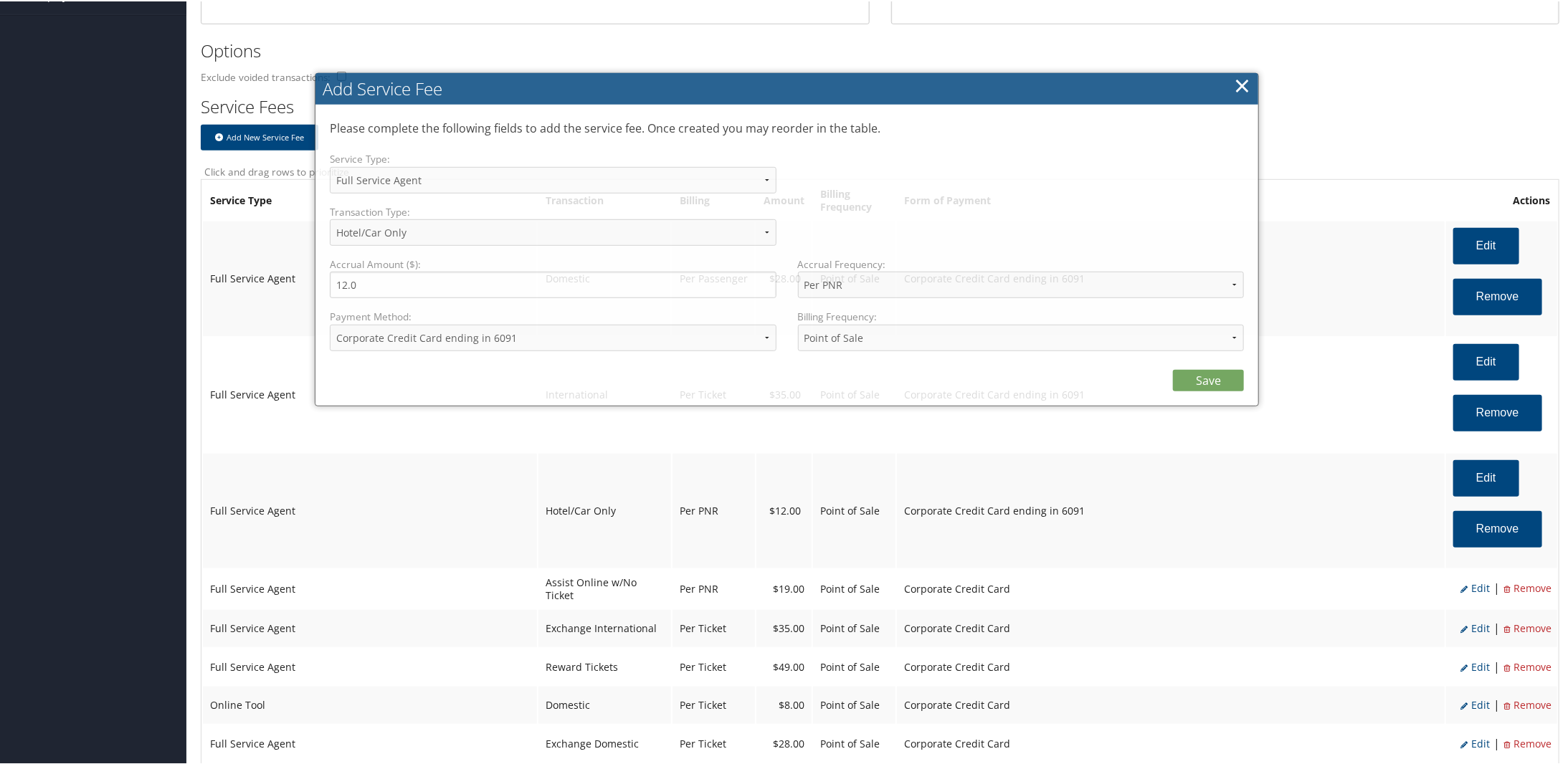
select select "2"
select select "6"
select select "2"
select select "2_1873"
select select "2"
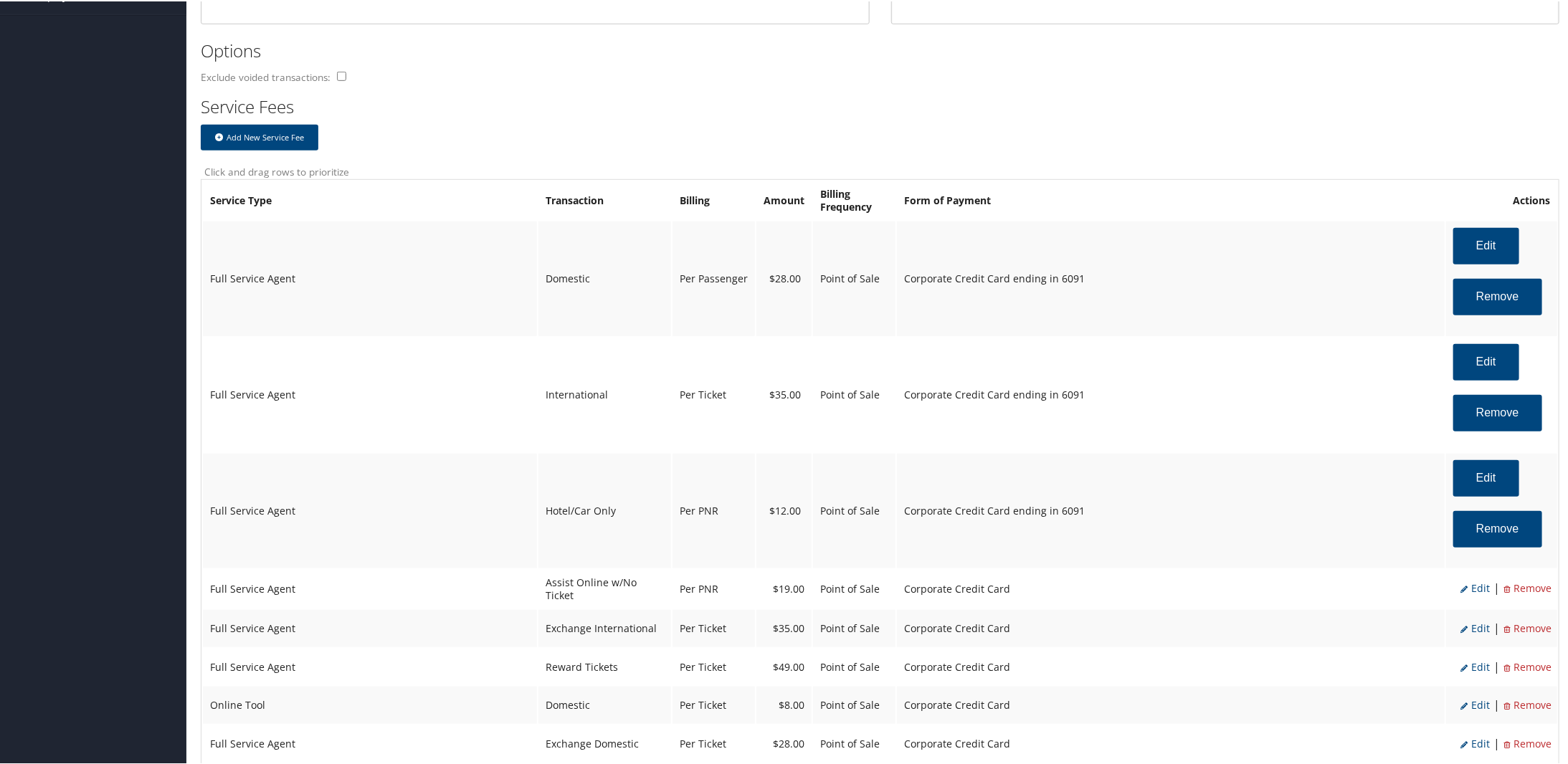
click at [1472, 589] on span "Edit" at bounding box center [1475, 586] width 30 height 13
select select "22"
type input "19.0"
select select "2"
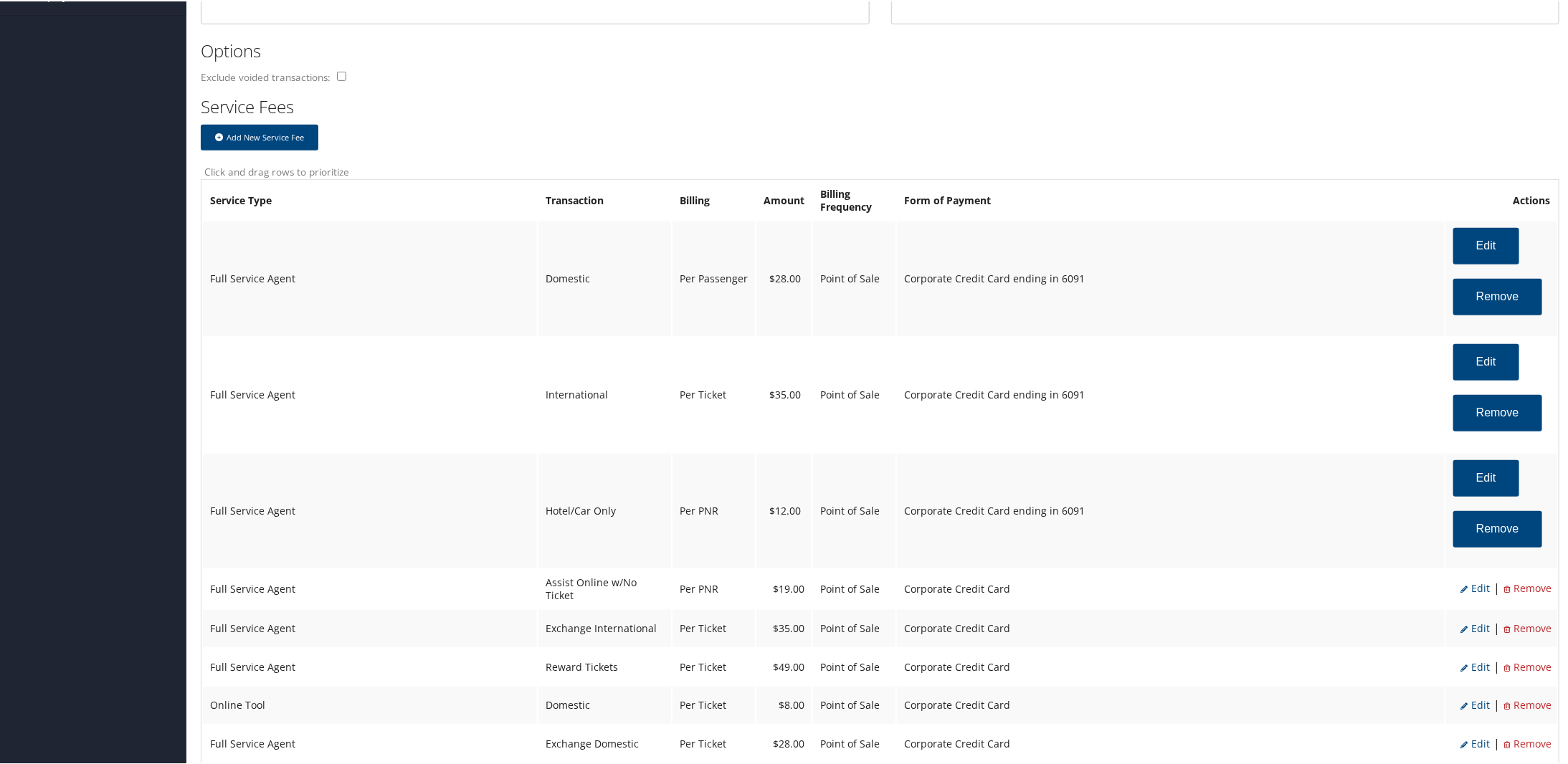
select select "2"
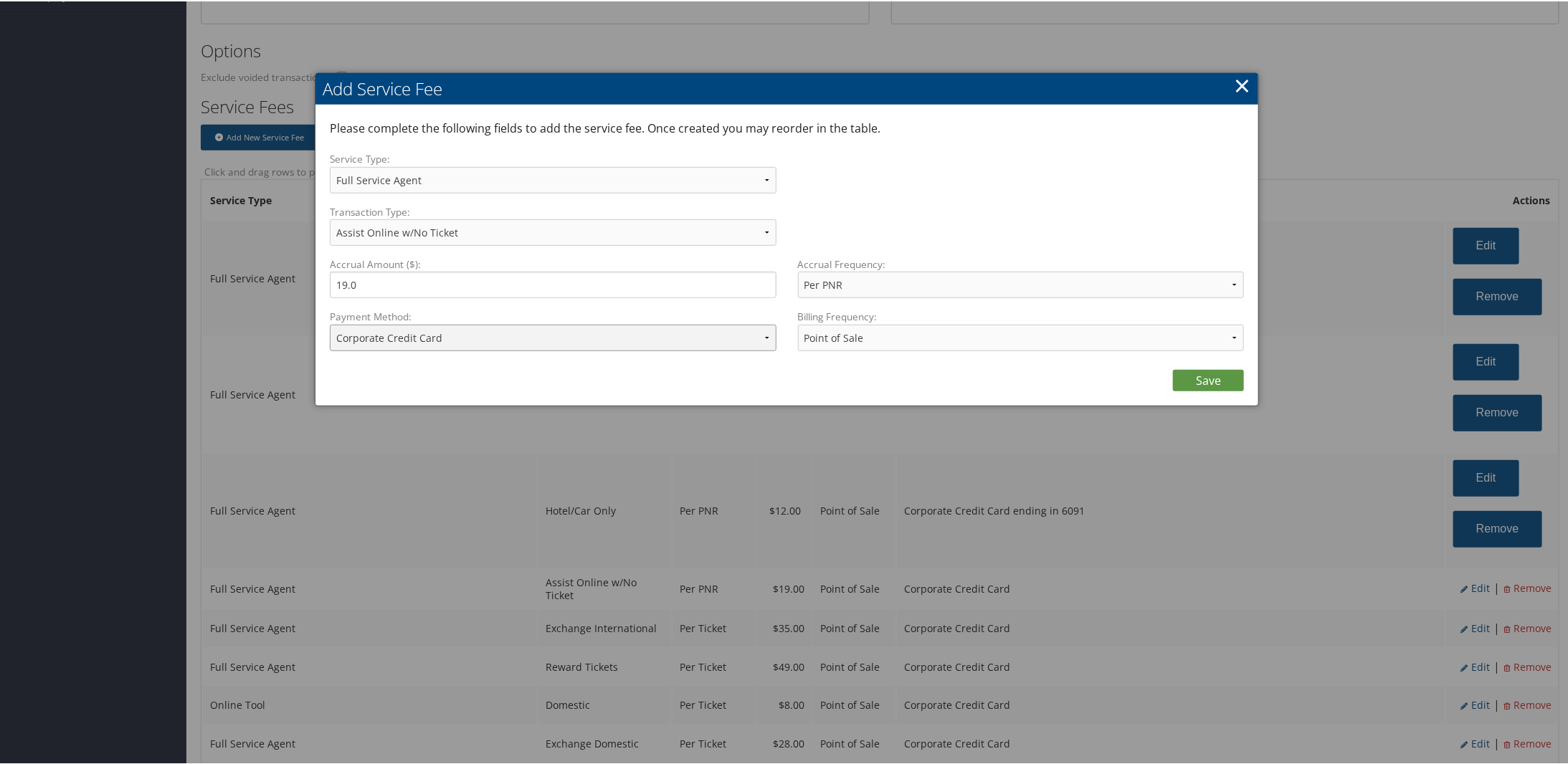
drag, startPoint x: 598, startPoint y: 340, endPoint x: 591, endPoint y: 341, distance: 7.1
click at [598, 340] on select "ACH Transfer Cash / Check (AR) Corporate Credit Card Ghost Credit Card Hotel Gu…" at bounding box center [553, 336] width 447 height 26
select select "2_1873"
click at [330, 323] on select "ACH Transfer Cash / Check (AR) Corporate Credit Card Ghost Credit Card Hotel Gu…" at bounding box center [553, 336] width 447 height 26
click at [1183, 384] on link "Save" at bounding box center [1208, 379] width 71 height 21
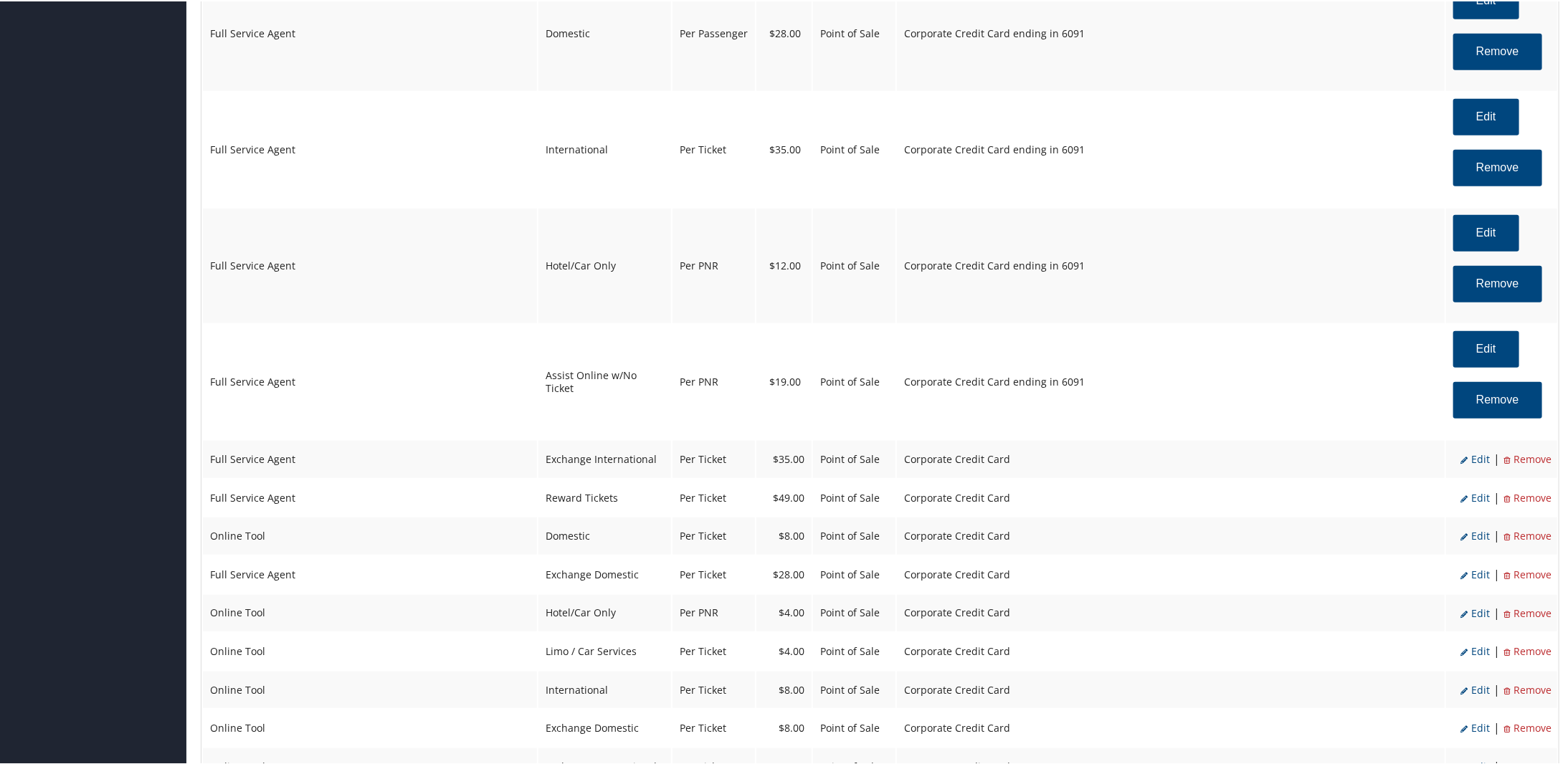
scroll to position [788, 0]
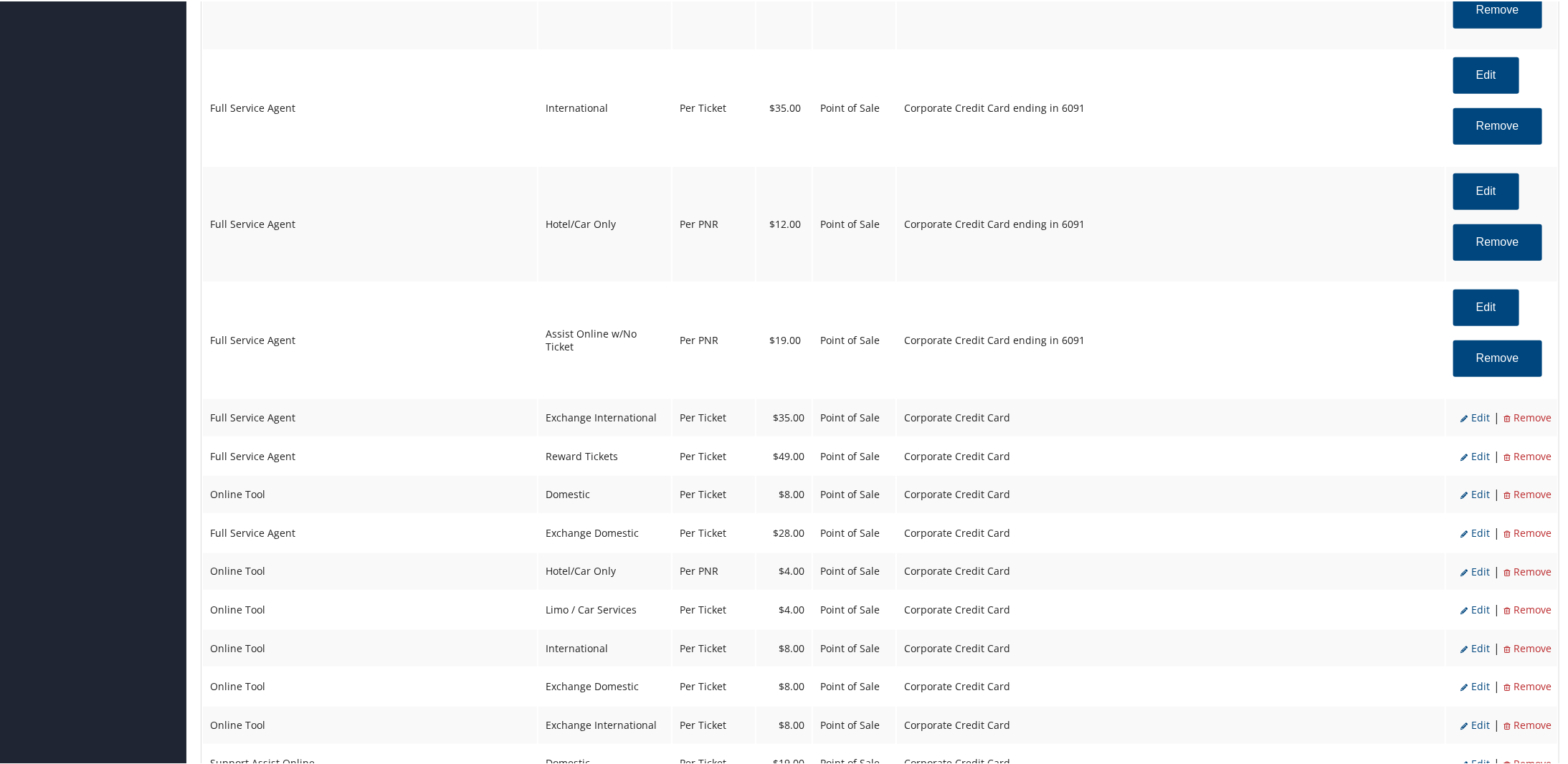
click at [1474, 417] on span "Edit" at bounding box center [1475, 415] width 30 height 13
select select "2"
select select "25"
select select "4"
select select "2"
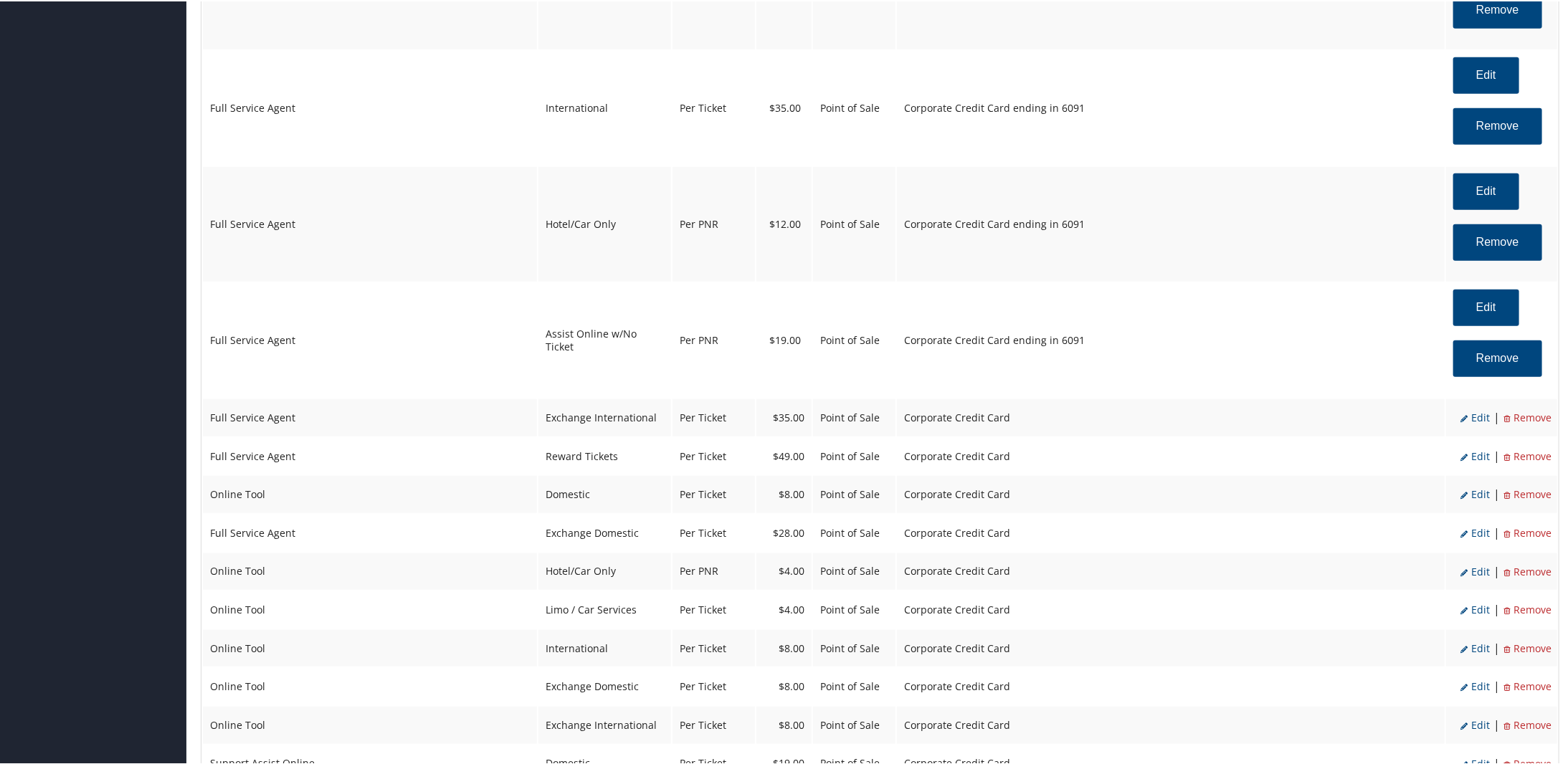
select select "2"
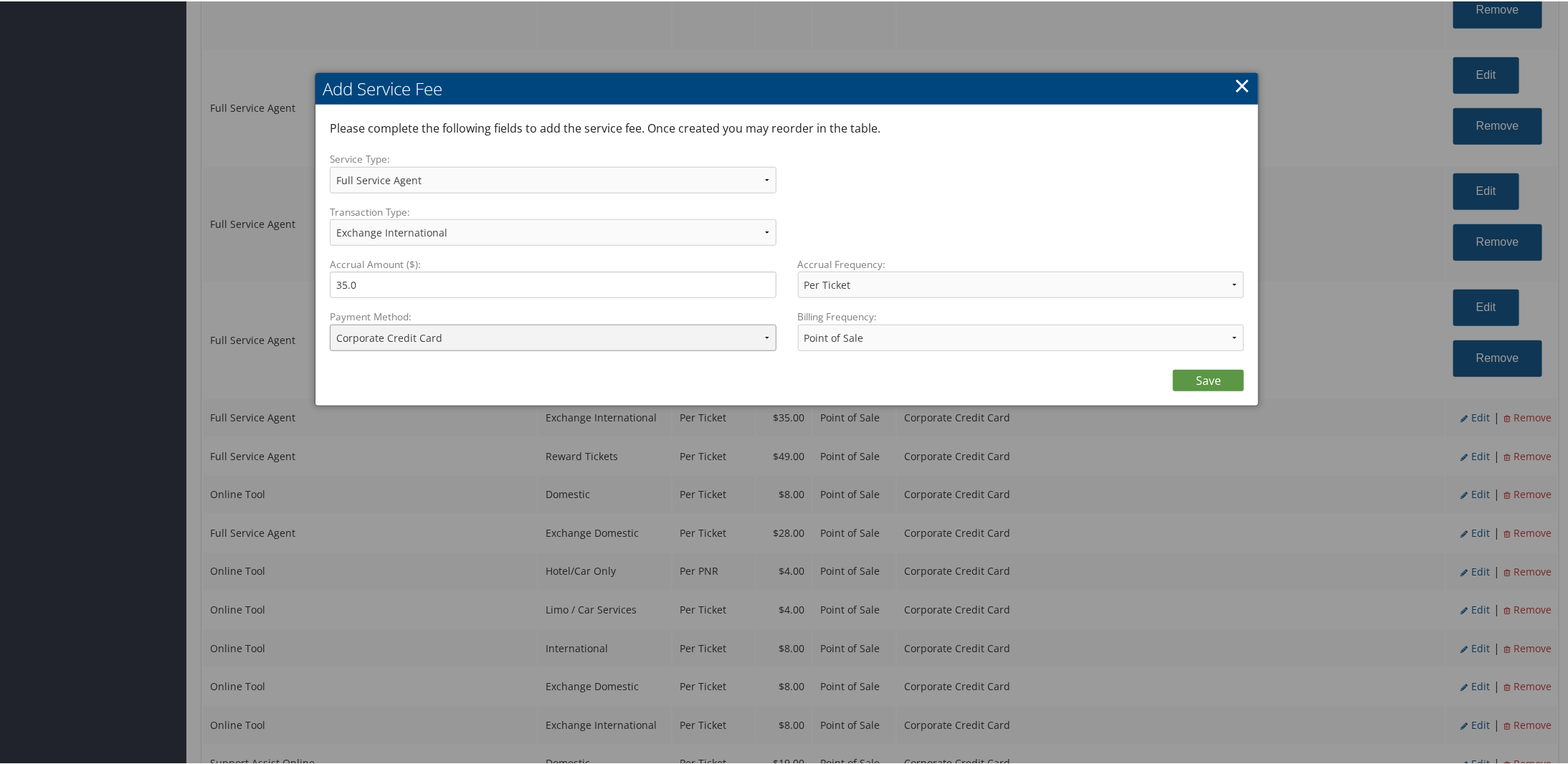
click at [437, 326] on select "ACH Transfer Cash / Check (AR) Corporate Credit Card Ghost Credit Card Hotel Gu…" at bounding box center [553, 336] width 447 height 26
select select "2_1873"
click at [330, 323] on select "ACH Transfer Cash / Check (AR) Corporate Credit Card Ghost Credit Card Hotel Gu…" at bounding box center [553, 336] width 447 height 26
click at [1209, 382] on link "Save" at bounding box center [1208, 379] width 71 height 21
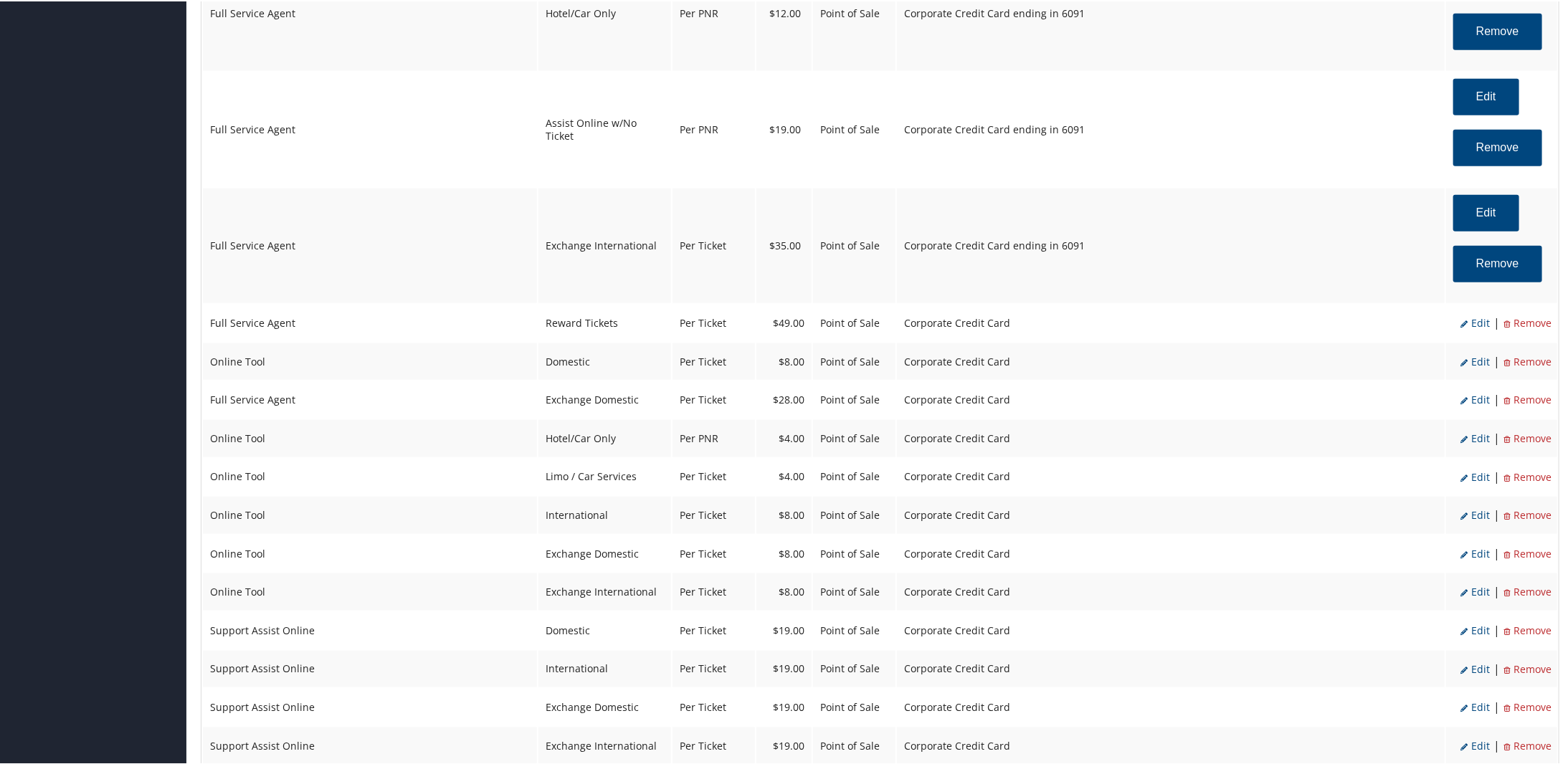
scroll to position [1004, 0]
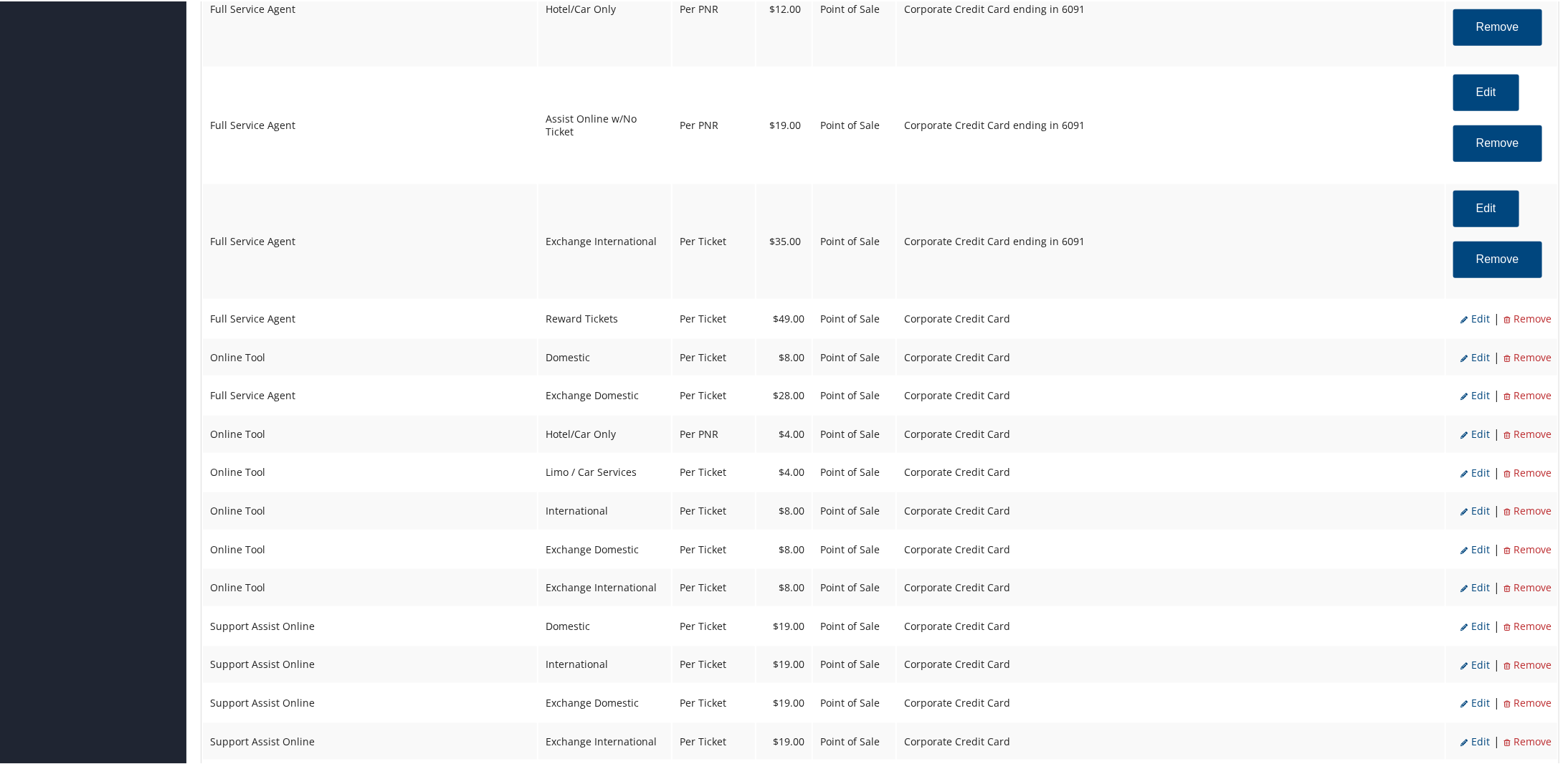
click at [1463, 316] on icon at bounding box center [1465, 318] width 11 height 7
select select "16"
type input "49.0"
select select "2"
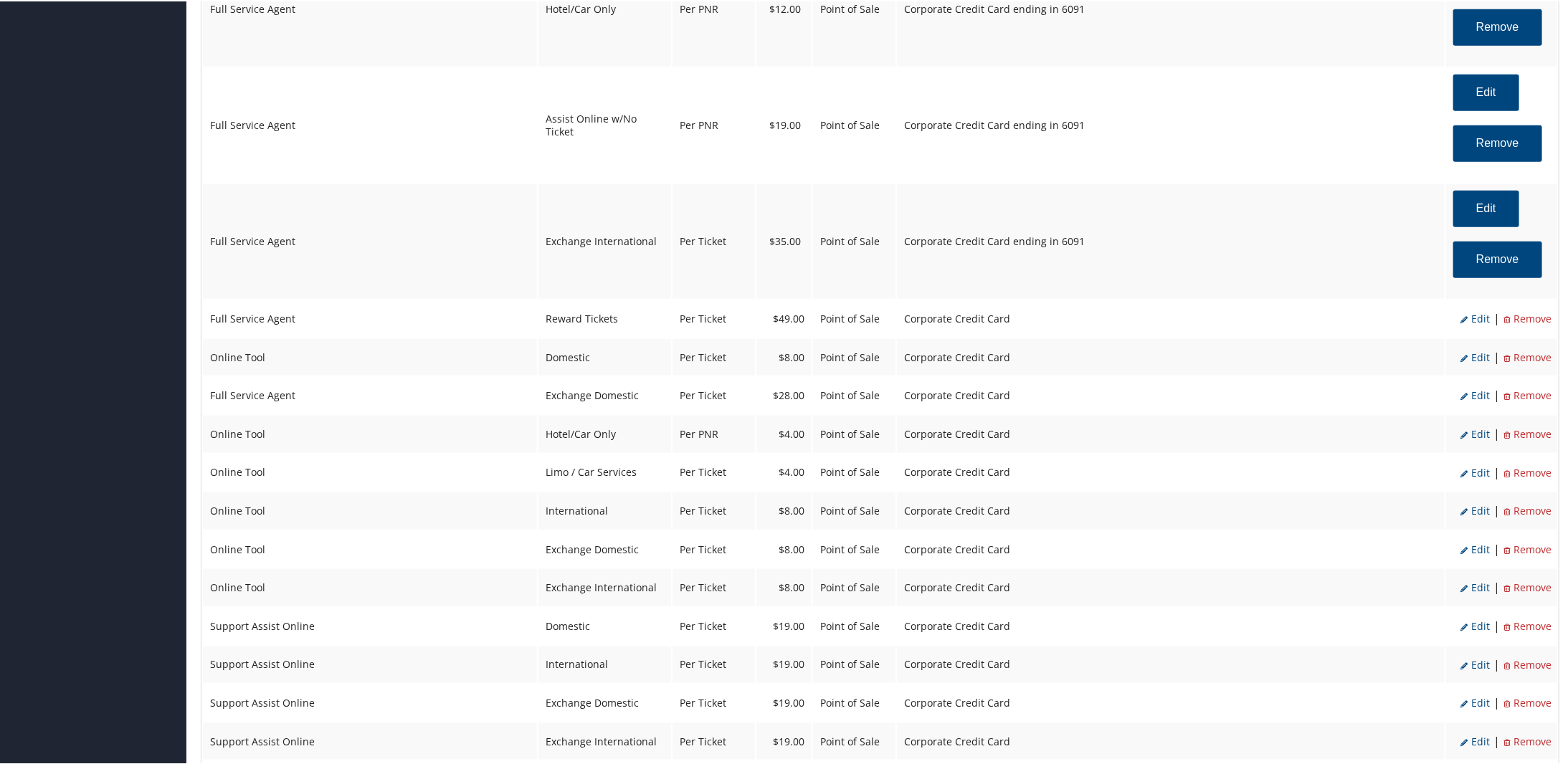
select select "16"
select select "4"
select select "2"
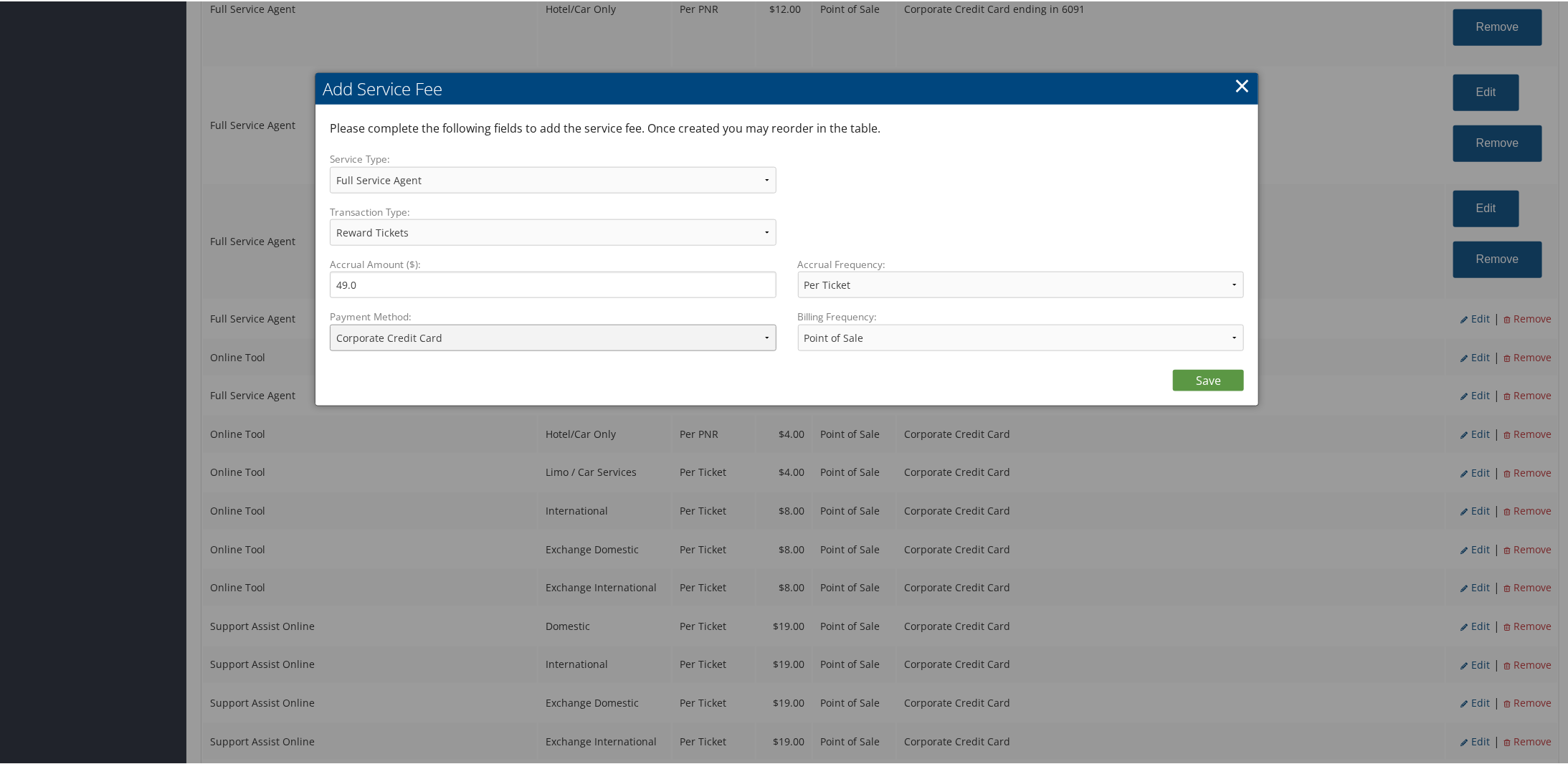
click at [380, 325] on select "ACH Transfer Cash / Check (AR) Corporate Credit Card Ghost Credit Card Hotel Gu…" at bounding box center [553, 336] width 447 height 26
select select "2_1873"
click at [330, 323] on select "ACH Transfer Cash / Check (AR) Corporate Credit Card Ghost Credit Card Hotel Gu…" at bounding box center [553, 336] width 447 height 26
click at [1227, 376] on link "Save" at bounding box center [1208, 379] width 71 height 21
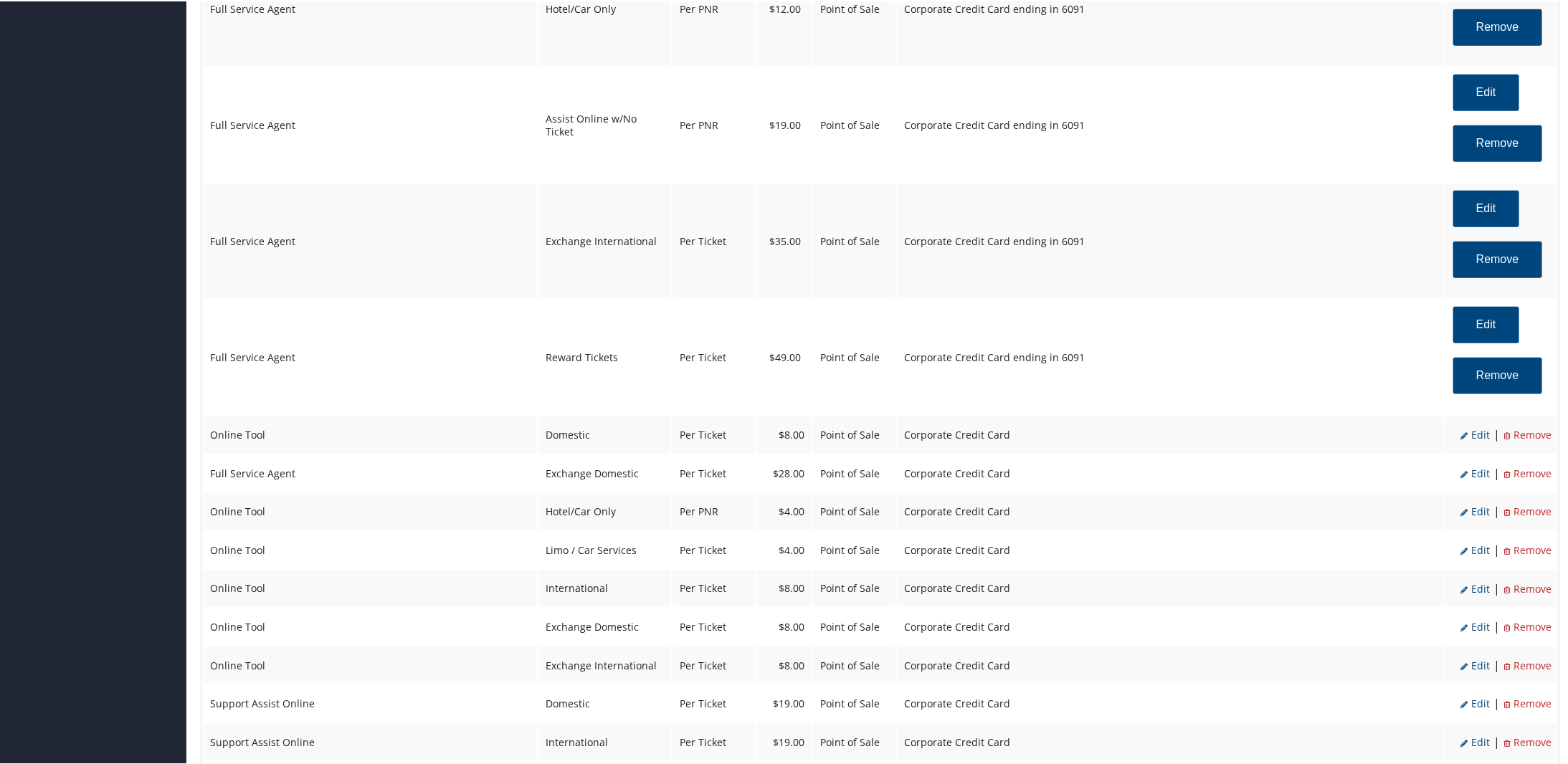
scroll to position [1290, 0]
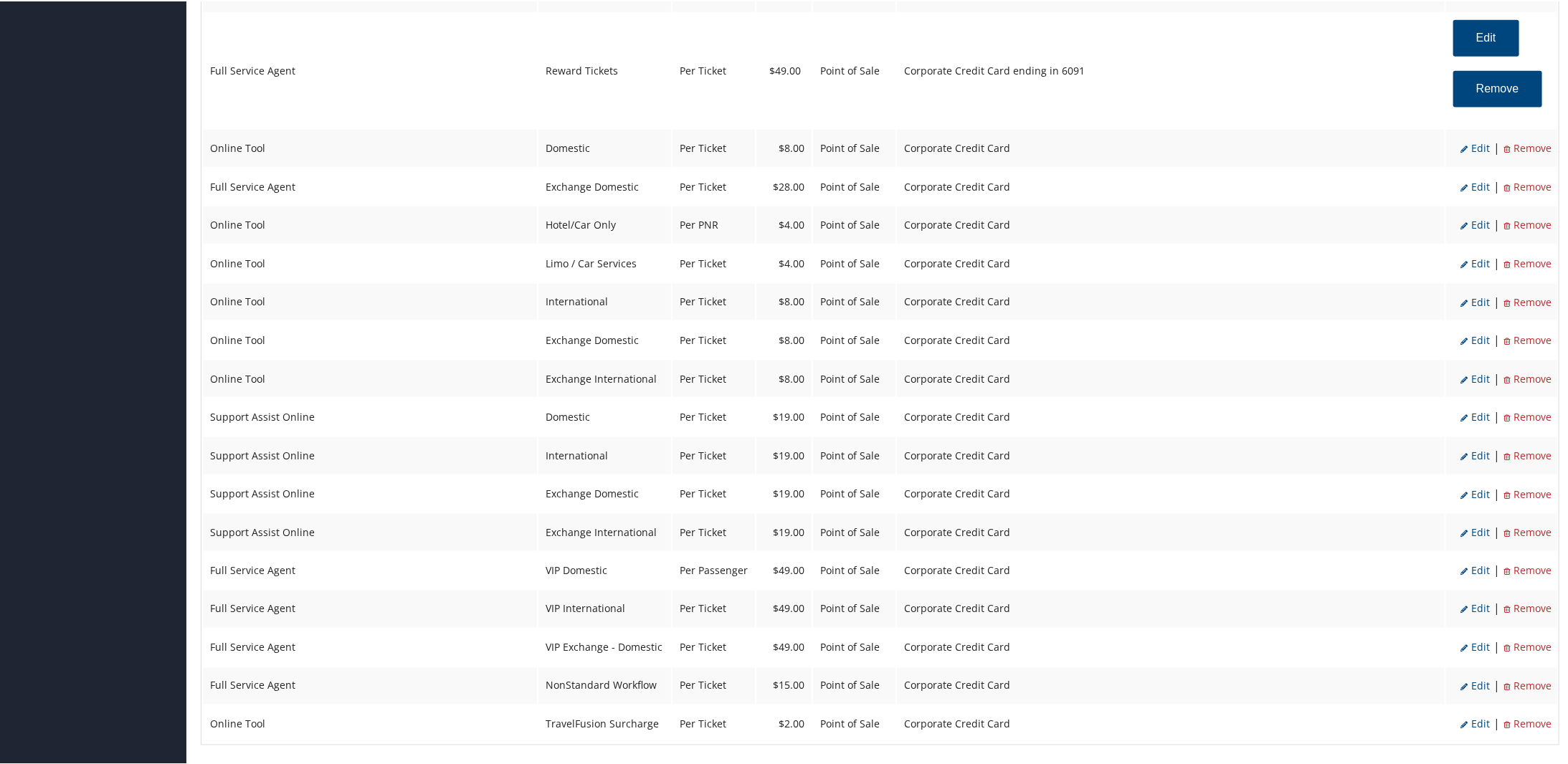
click at [1475, 149] on span "Edit" at bounding box center [1475, 146] width 30 height 13
select select "6"
select select "2"
type input "8.0"
select select "2"
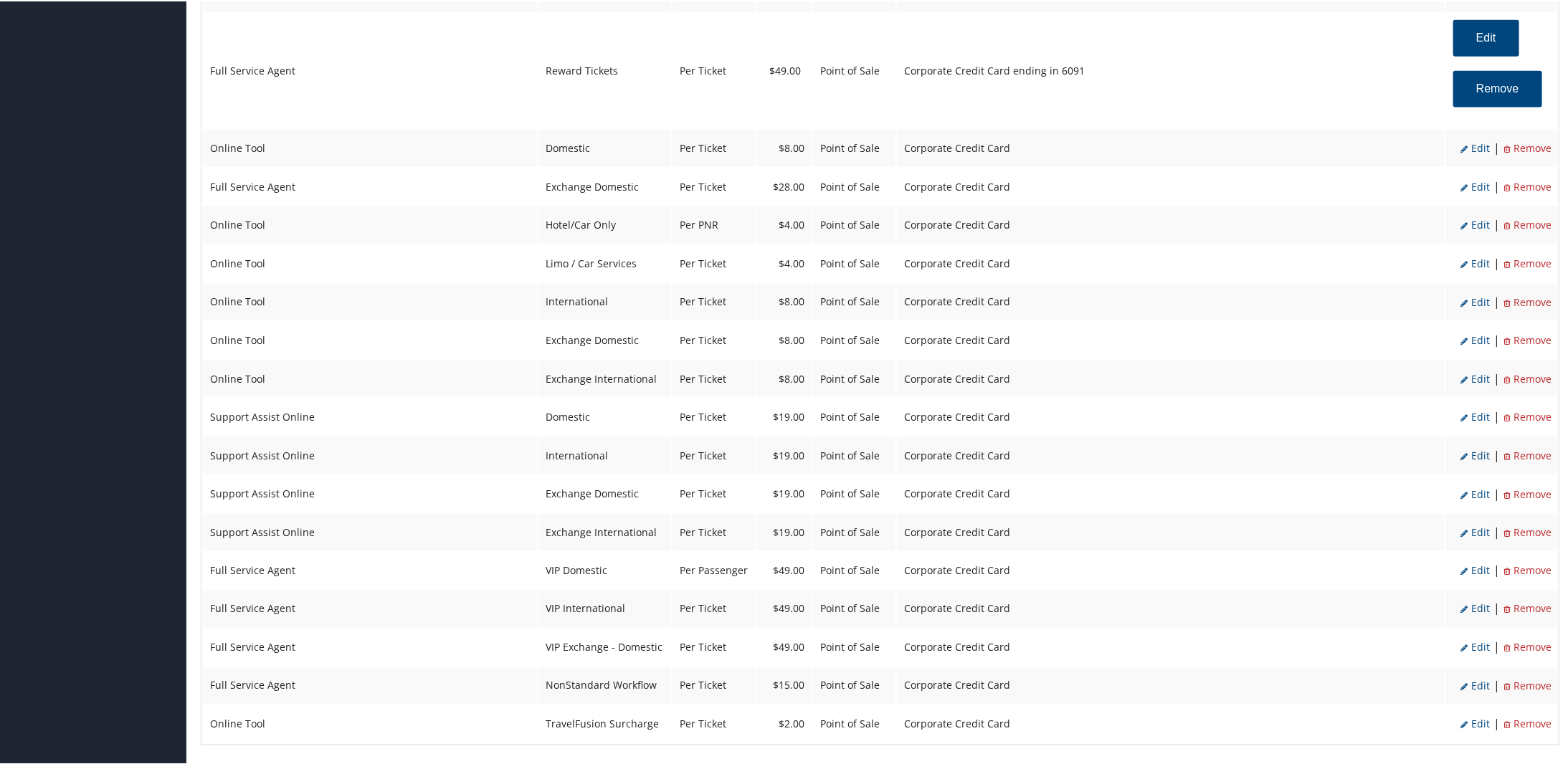
select select "6"
select select "2"
select select "4"
select select "2"
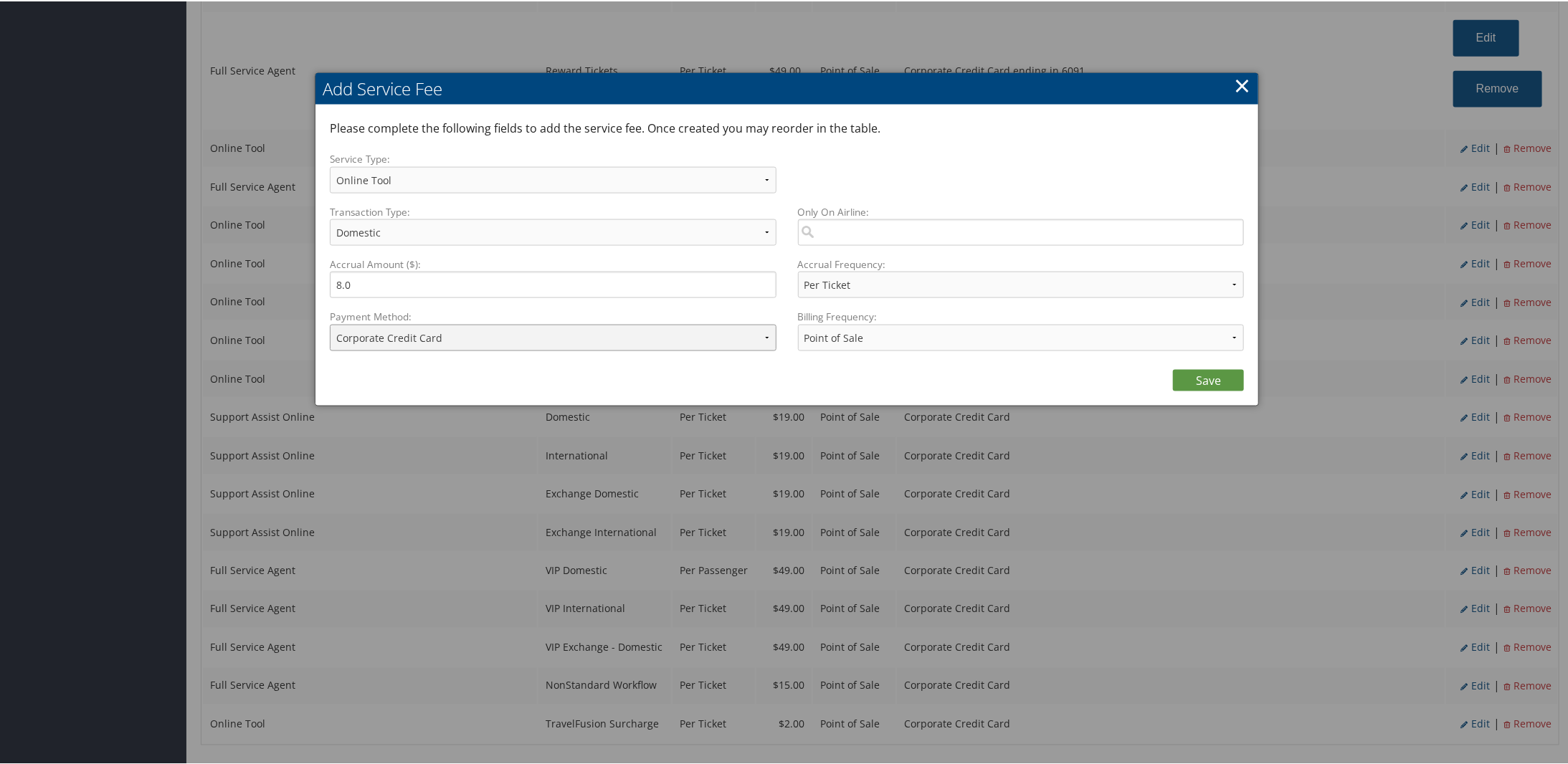
click at [480, 328] on select "ACH Transfer Cash / Check (AR) Corporate Credit Card Ghost Credit Card Hotel Gu…" at bounding box center [553, 336] width 447 height 26
select select "2_1873"
click at [330, 323] on select "ACH Transfer Cash / Check (AR) Corporate Credit Card Ghost Credit Card Hotel Gu…" at bounding box center [553, 336] width 447 height 26
click at [1221, 379] on link "Save" at bounding box center [1208, 379] width 71 height 21
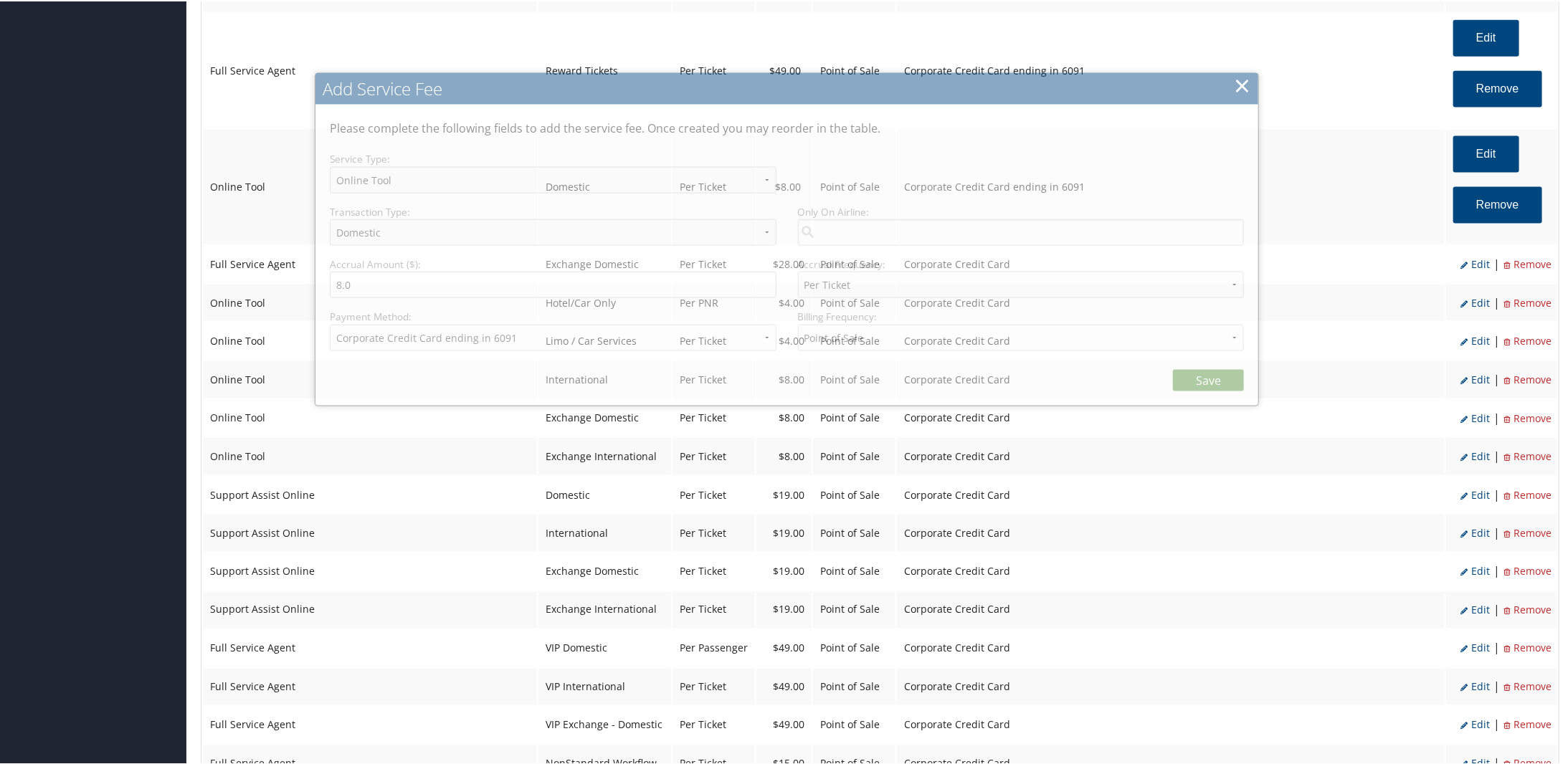
select select "6"
select select "2"
select select "4"
select select "2_1873"
select select "2"
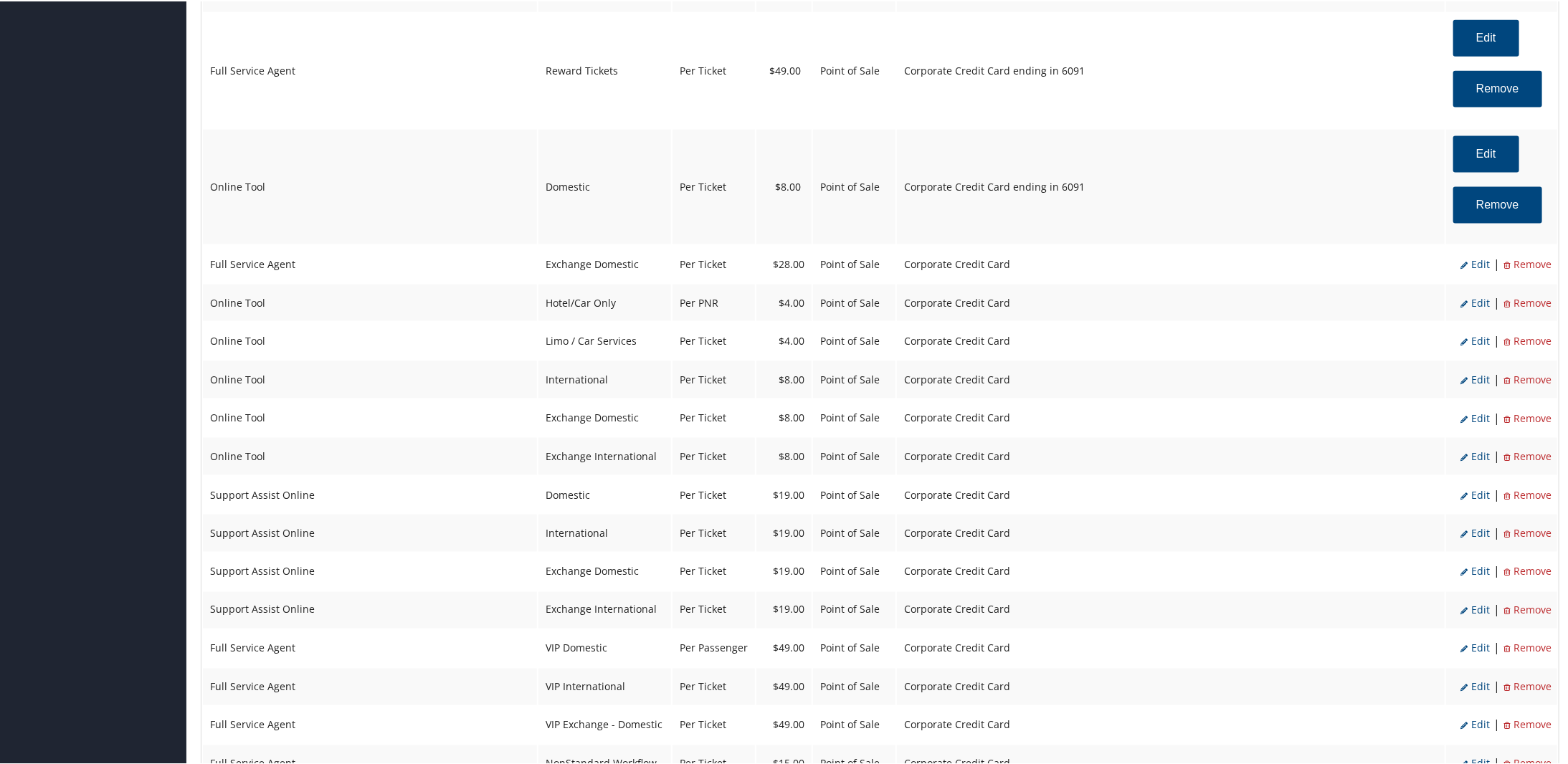
click at [1467, 265] on span "Edit" at bounding box center [1475, 263] width 30 height 13
select select "2"
select select "24"
type input "28.0"
select select "2"
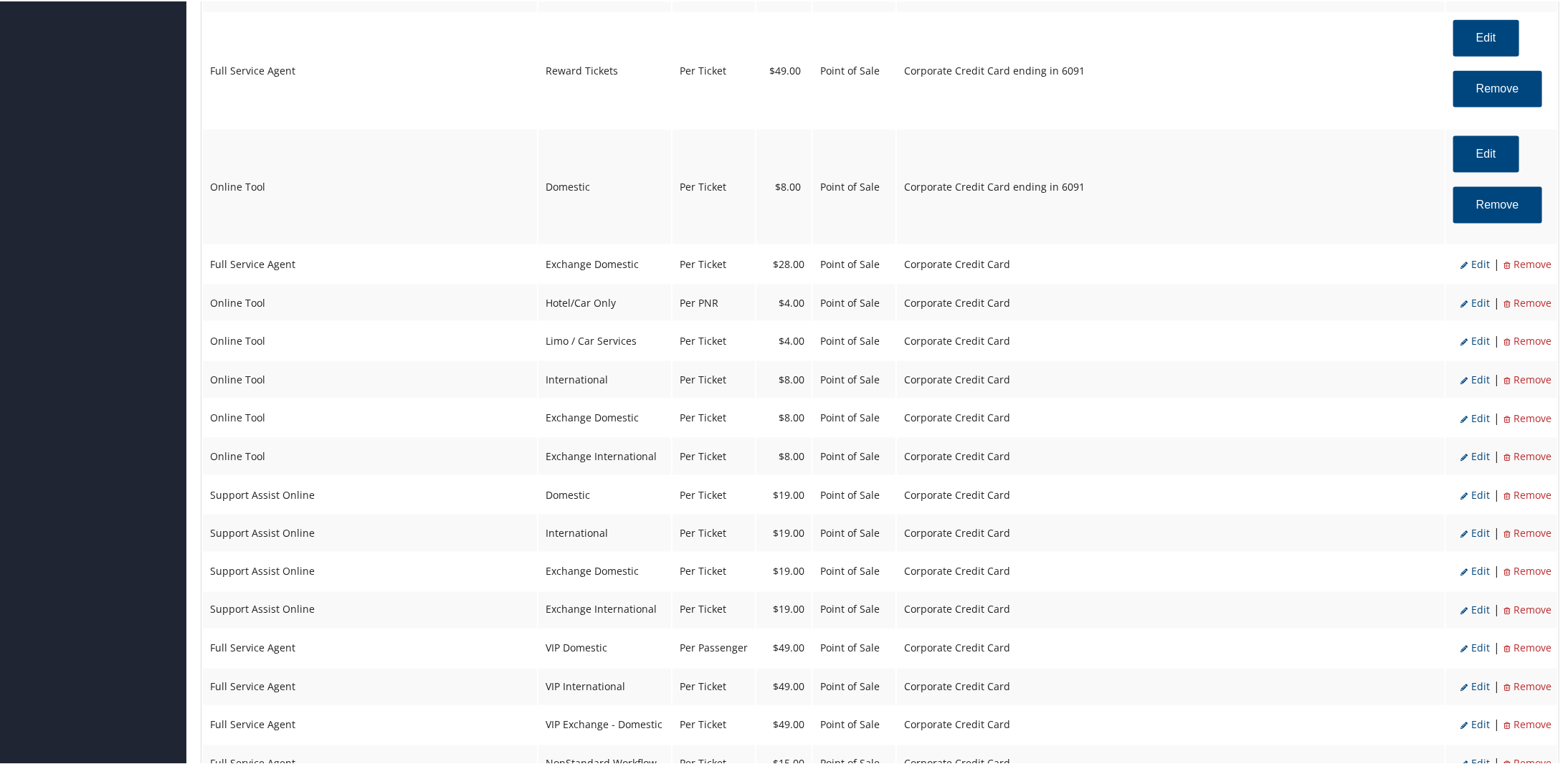
select select "2"
select select "24"
select select "4"
select select "2"
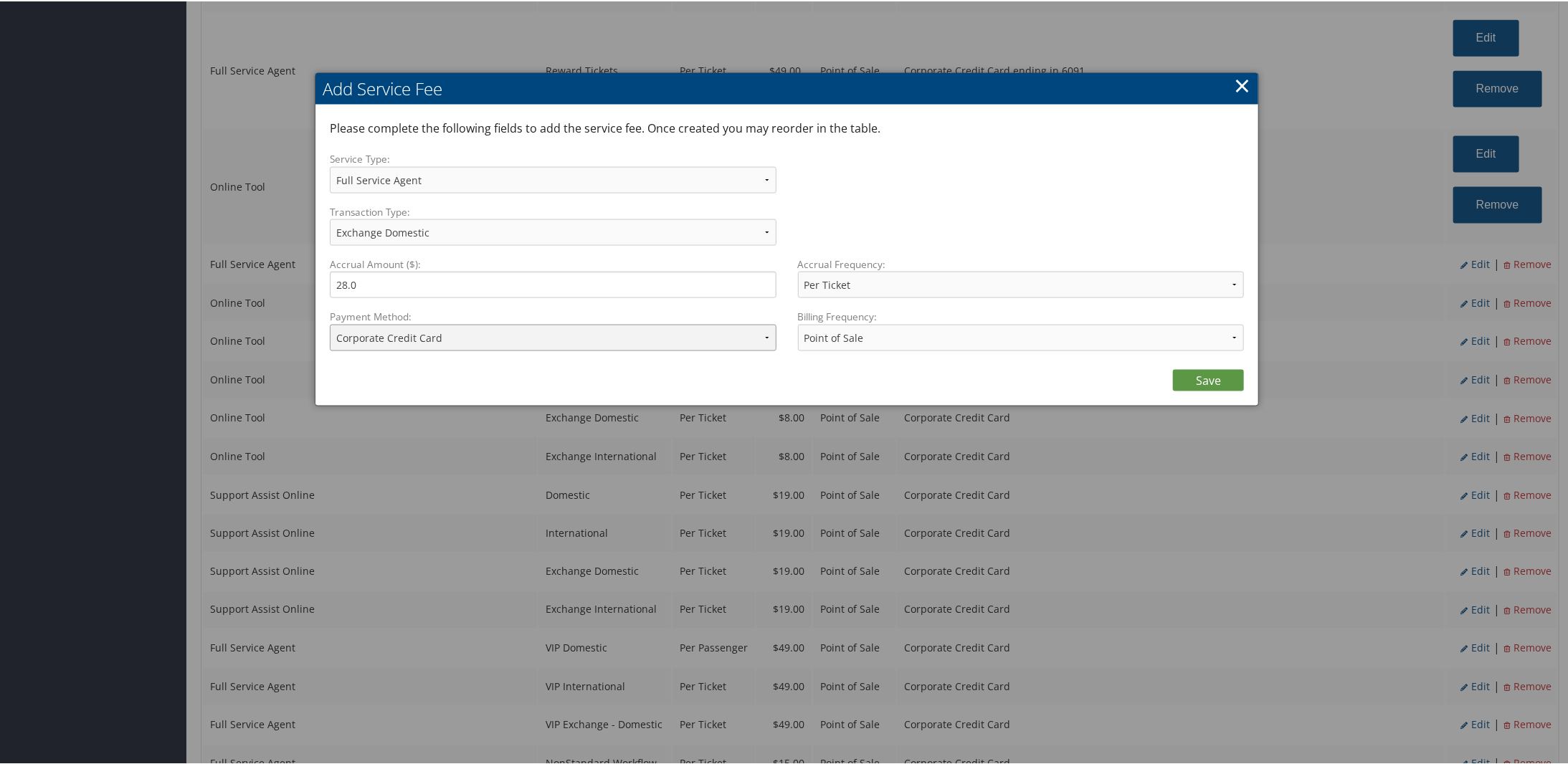
click at [540, 328] on select "ACH Transfer Cash / Check (AR) Corporate Credit Card Ghost Credit Card Hotel Gu…" at bounding box center [553, 336] width 447 height 26
select select "2_1873"
click at [330, 323] on select "ACH Transfer Cash / Check (AR) Corporate Credit Card Ghost Credit Card Hotel Gu…" at bounding box center [553, 336] width 447 height 26
click at [1188, 377] on link "Save" at bounding box center [1208, 379] width 71 height 21
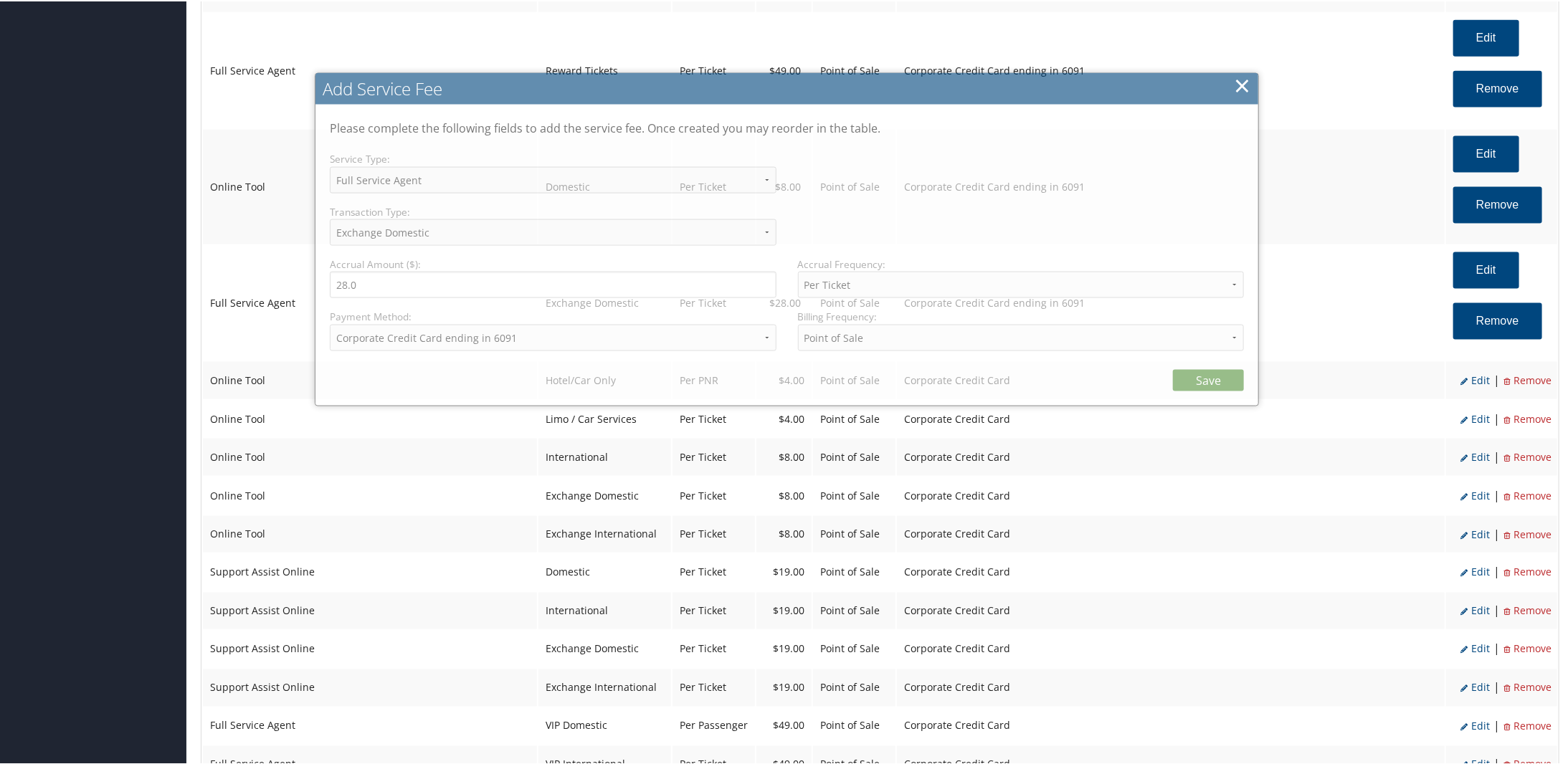
select select "2"
select select "24"
select select "4"
select select "2_1873"
select select "2"
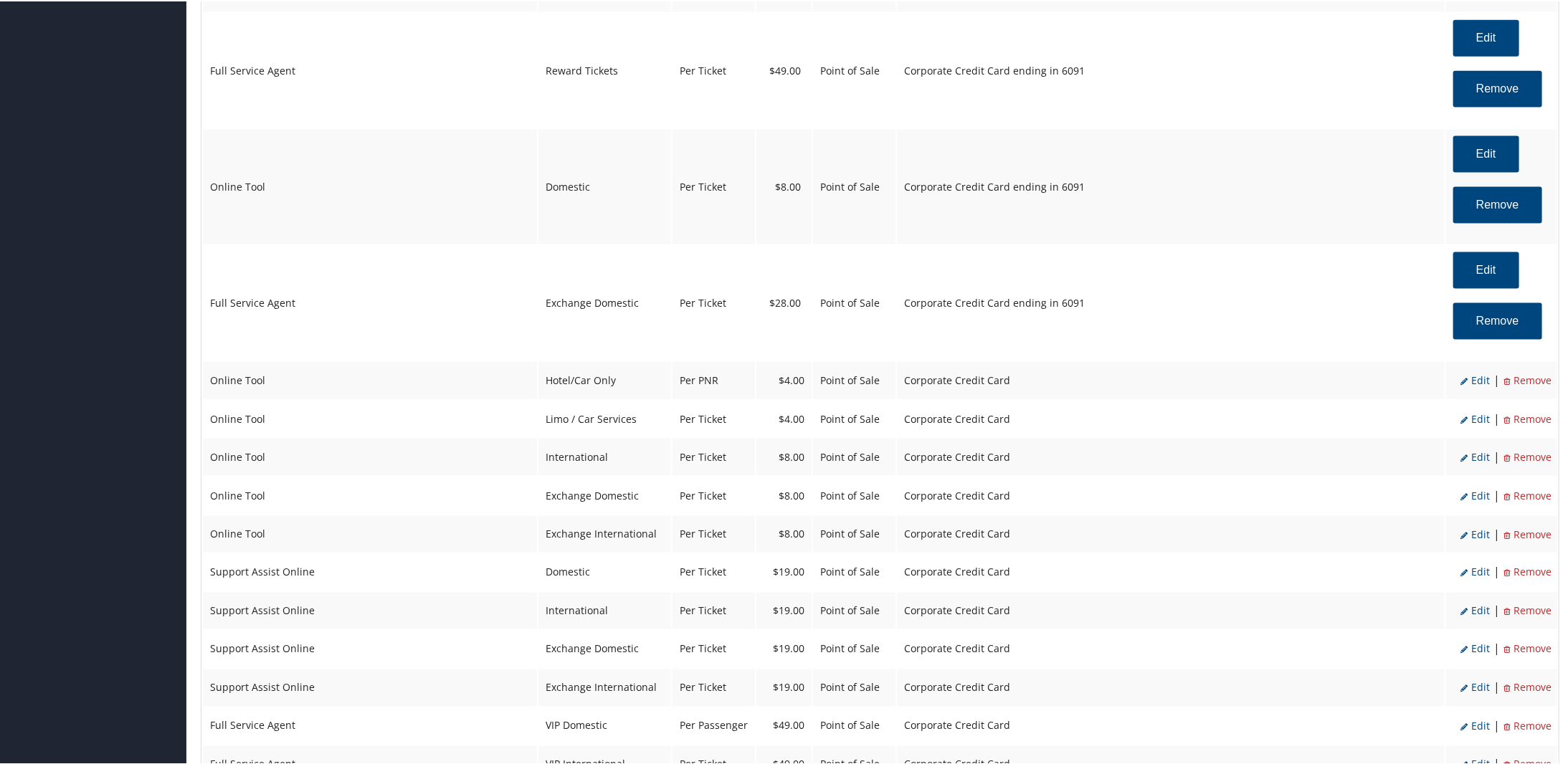
click at [1467, 382] on span "Edit" at bounding box center [1475, 378] width 30 height 13
select select "6"
type input "4.0"
select select "2"
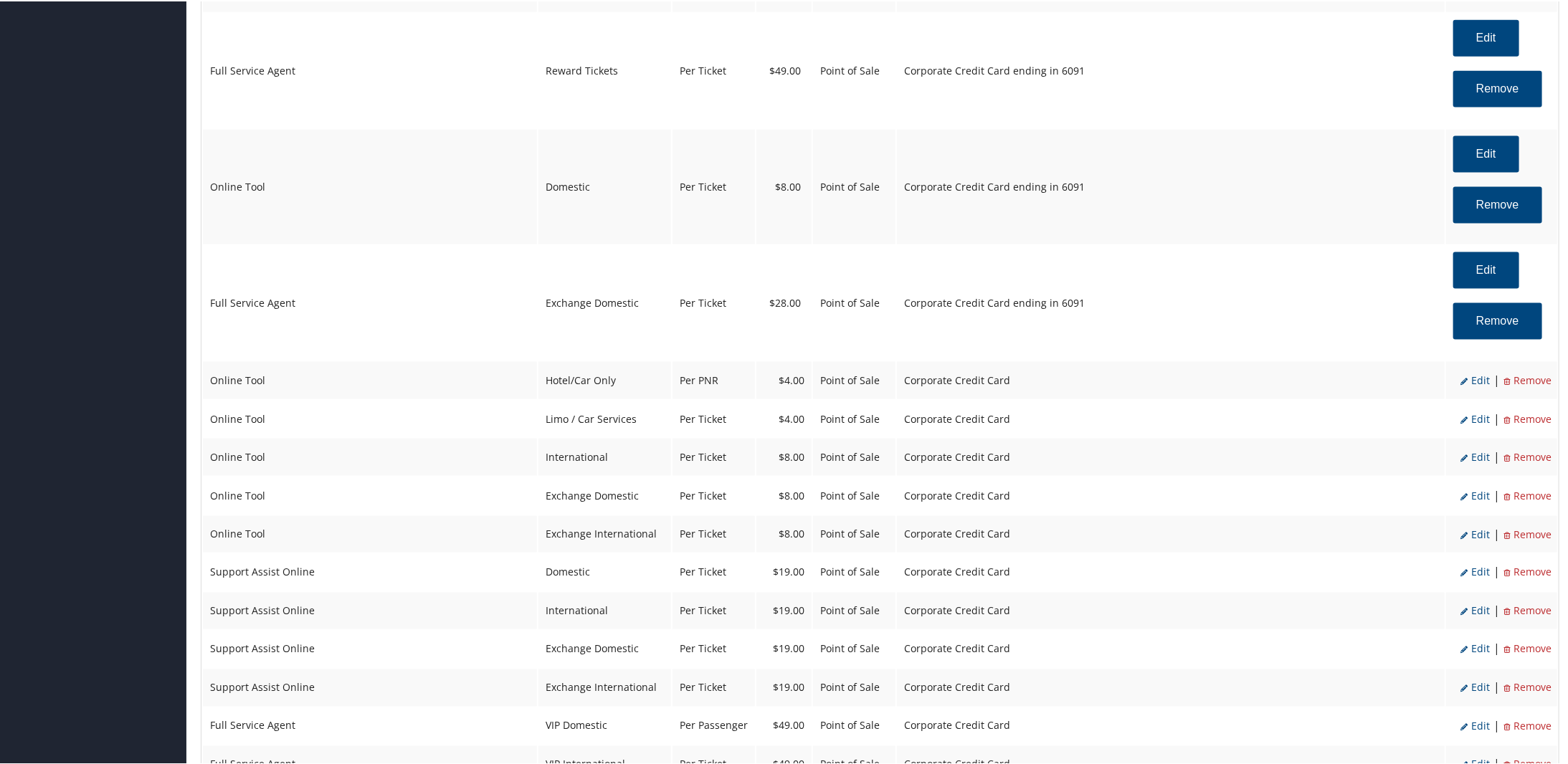
select select "2"
select select "6"
select select "2"
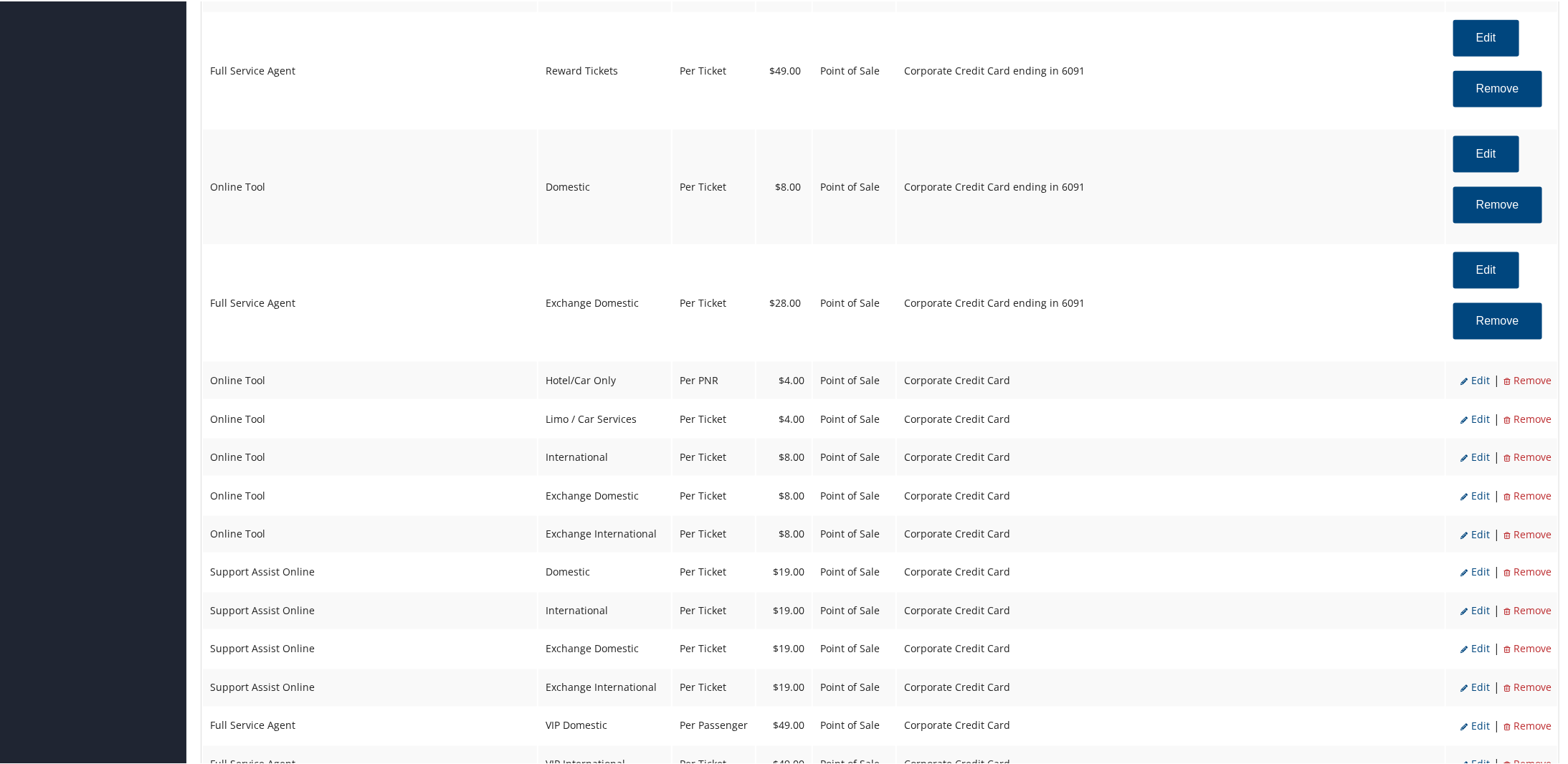
select select "2"
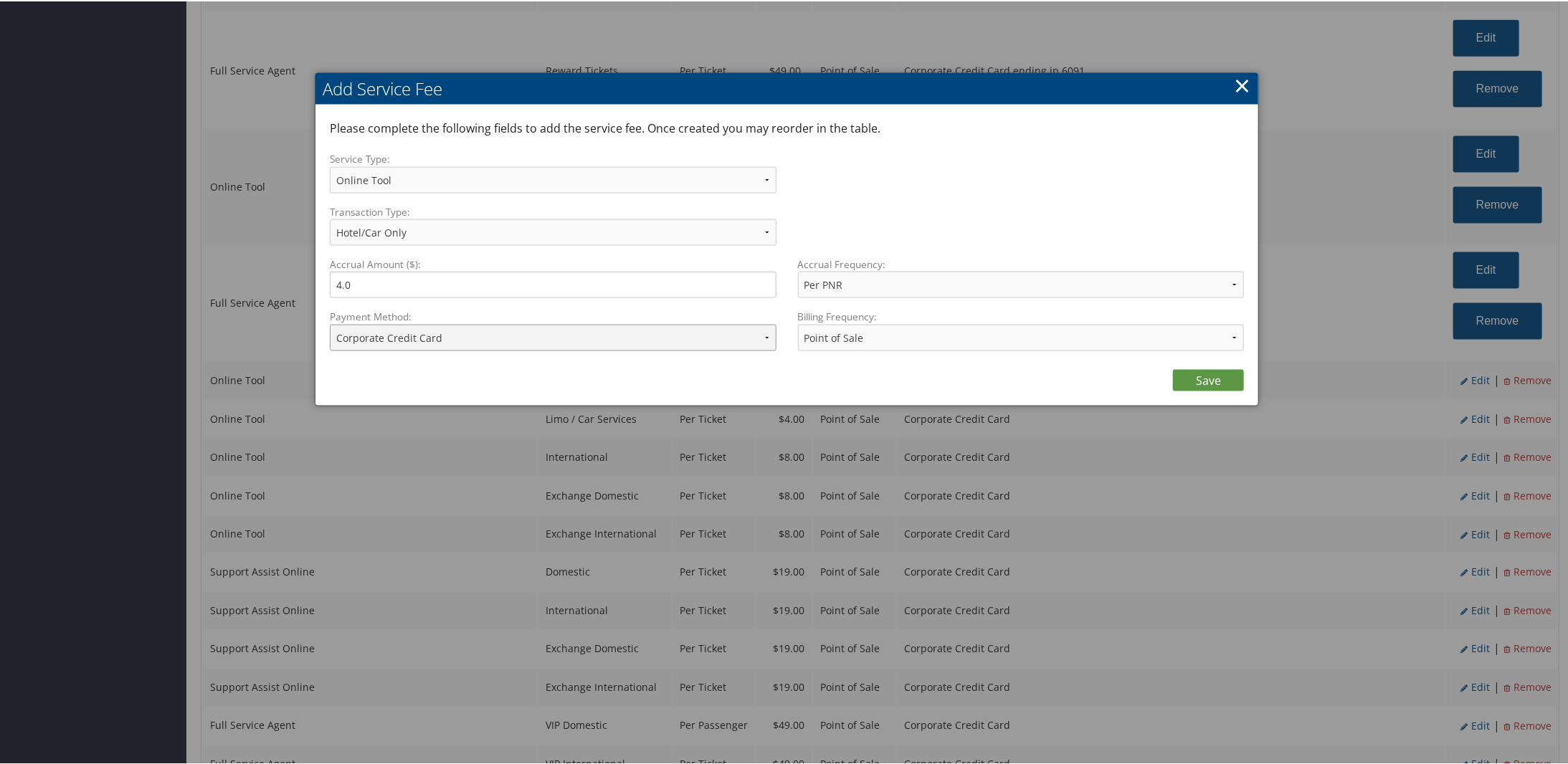
click at [435, 326] on select "ACH Transfer Cash / Check (AR) Corporate Credit Card Ghost Credit Card Hotel Gu…" at bounding box center [553, 336] width 447 height 26
select select "2_1873"
click at [330, 323] on select "ACH Transfer Cash / Check (AR) Corporate Credit Card Ghost Credit Card Hotel Gu…" at bounding box center [553, 336] width 447 height 26
click at [1208, 378] on link "Save" at bounding box center [1208, 379] width 71 height 21
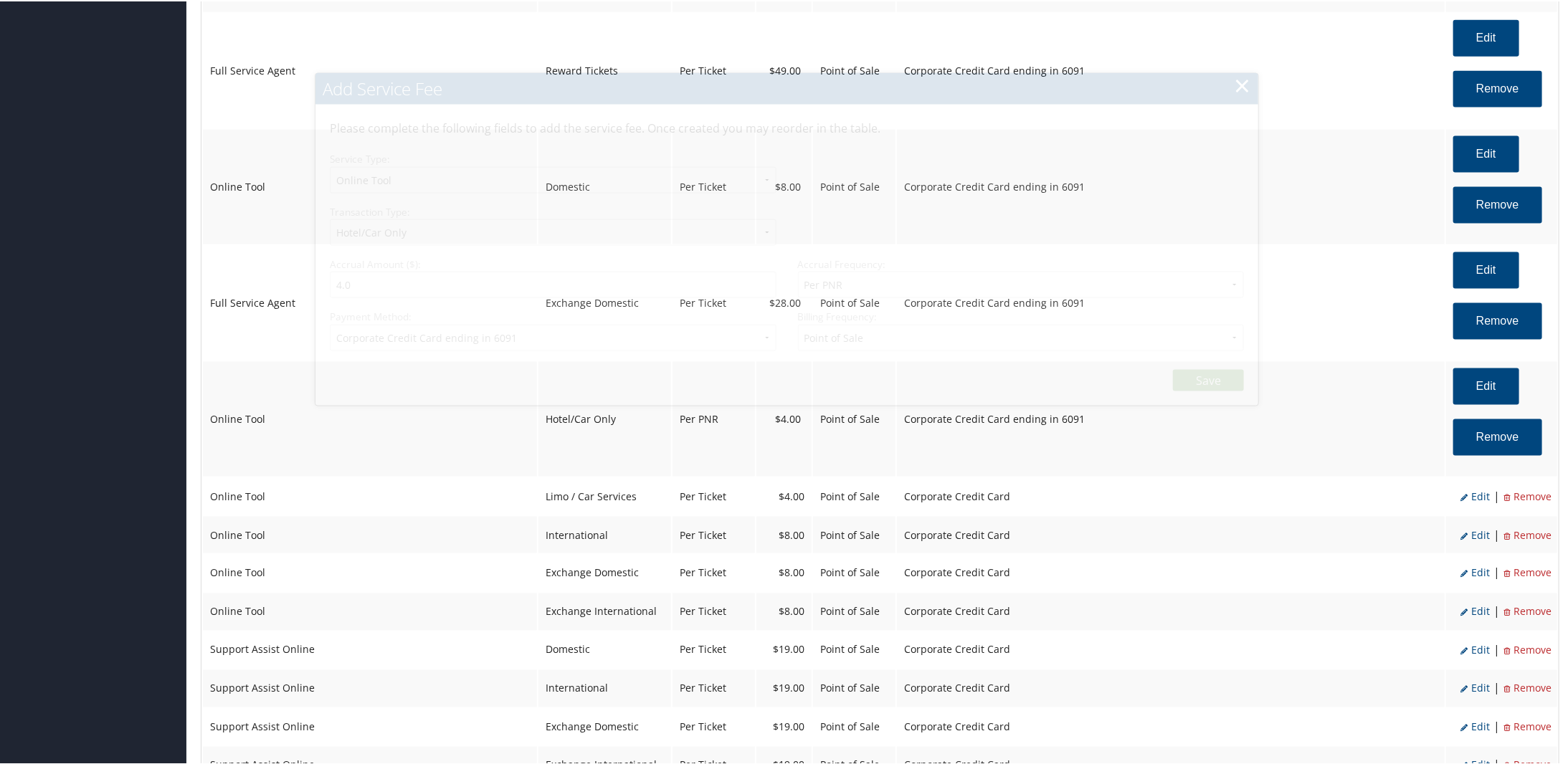
select select "6"
select select "2"
select select "2_1873"
select select "2"
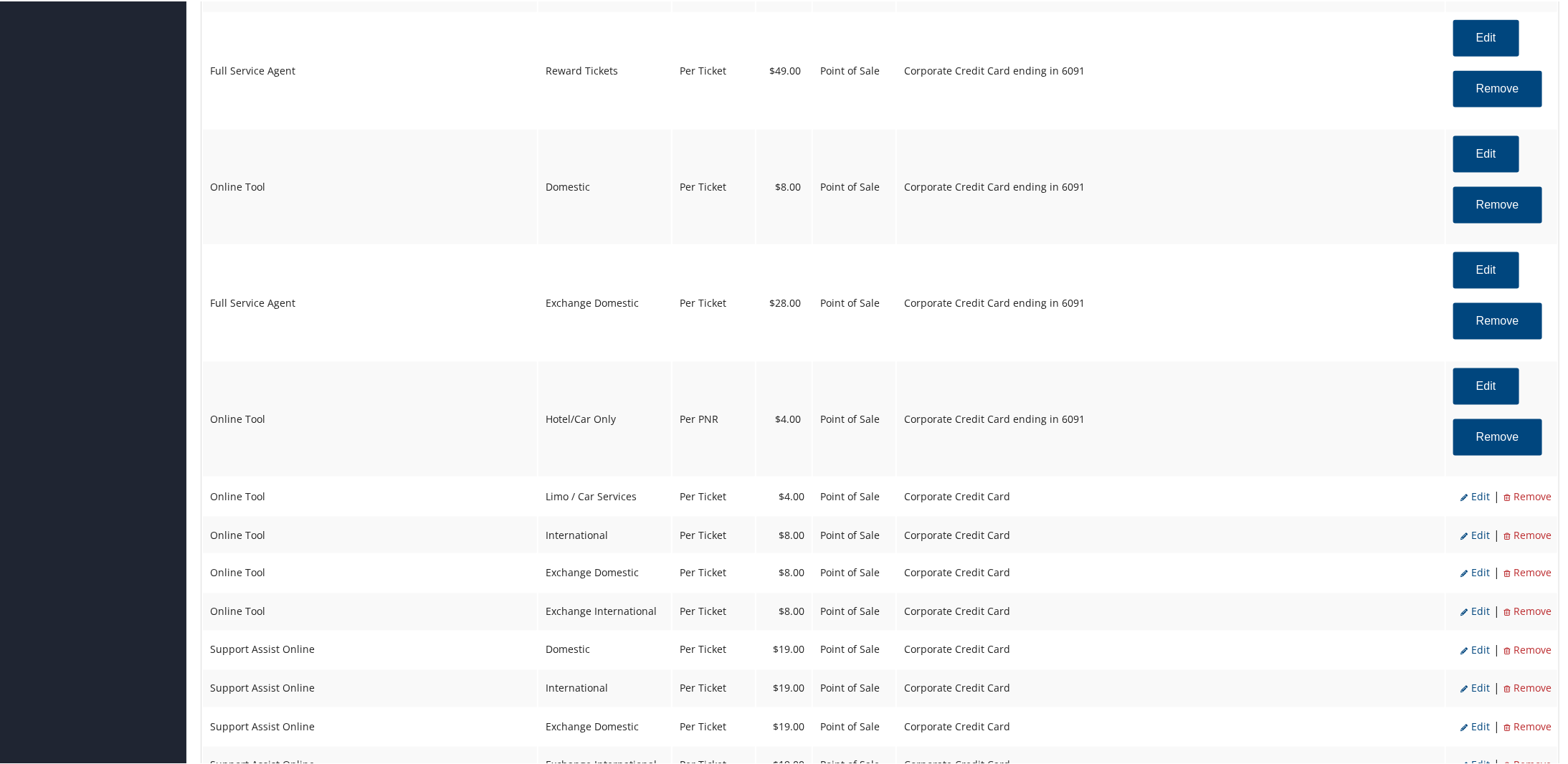
click at [1477, 496] on span "Edit" at bounding box center [1475, 495] width 30 height 13
select select "26"
select select "4"
select select "2"
select select "6"
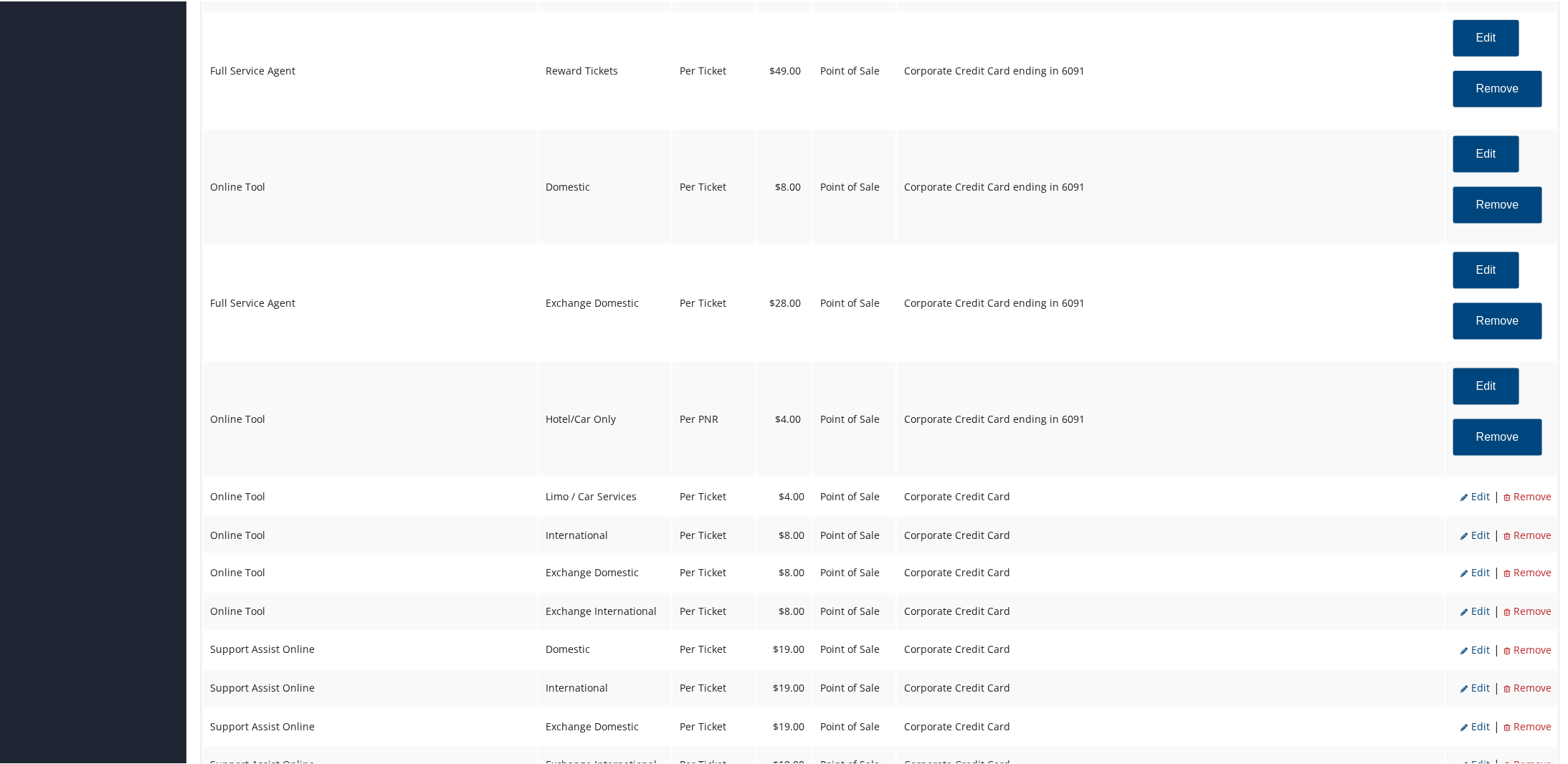
select select "26"
select select "4"
select select "2"
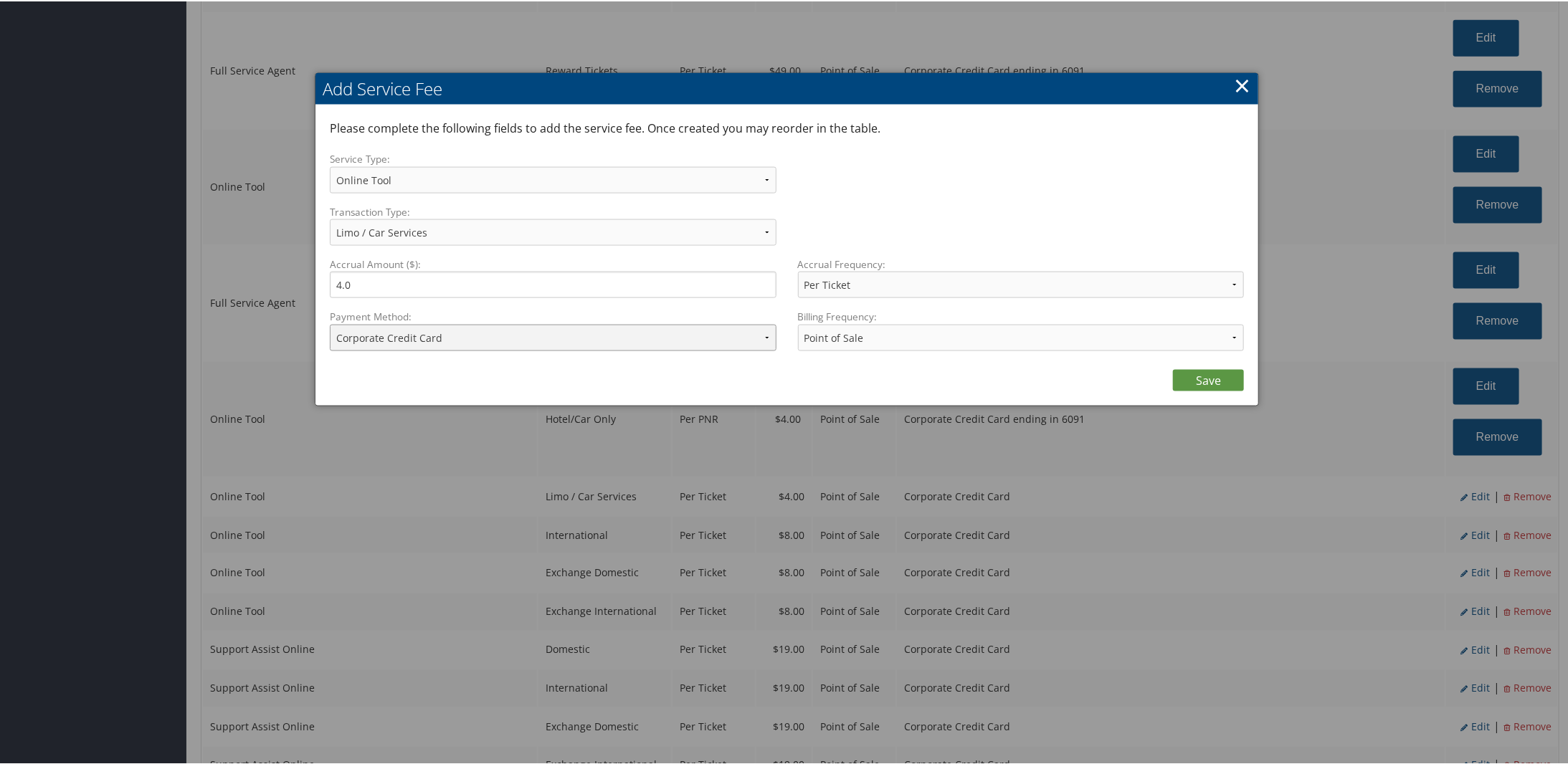
drag, startPoint x: 665, startPoint y: 334, endPoint x: 658, endPoint y: 336, distance: 7.3
click at [665, 334] on select "ACH Transfer Cash / Check (AR) Corporate Credit Card Ghost Credit Card Hotel Gu…" at bounding box center [553, 336] width 447 height 26
select select "2_1873"
click at [330, 323] on select "ACH Transfer Cash / Check (AR) Corporate Credit Card Ghost Credit Card Hotel Gu…" at bounding box center [553, 336] width 447 height 26
click at [1190, 378] on link "Save" at bounding box center [1208, 379] width 71 height 21
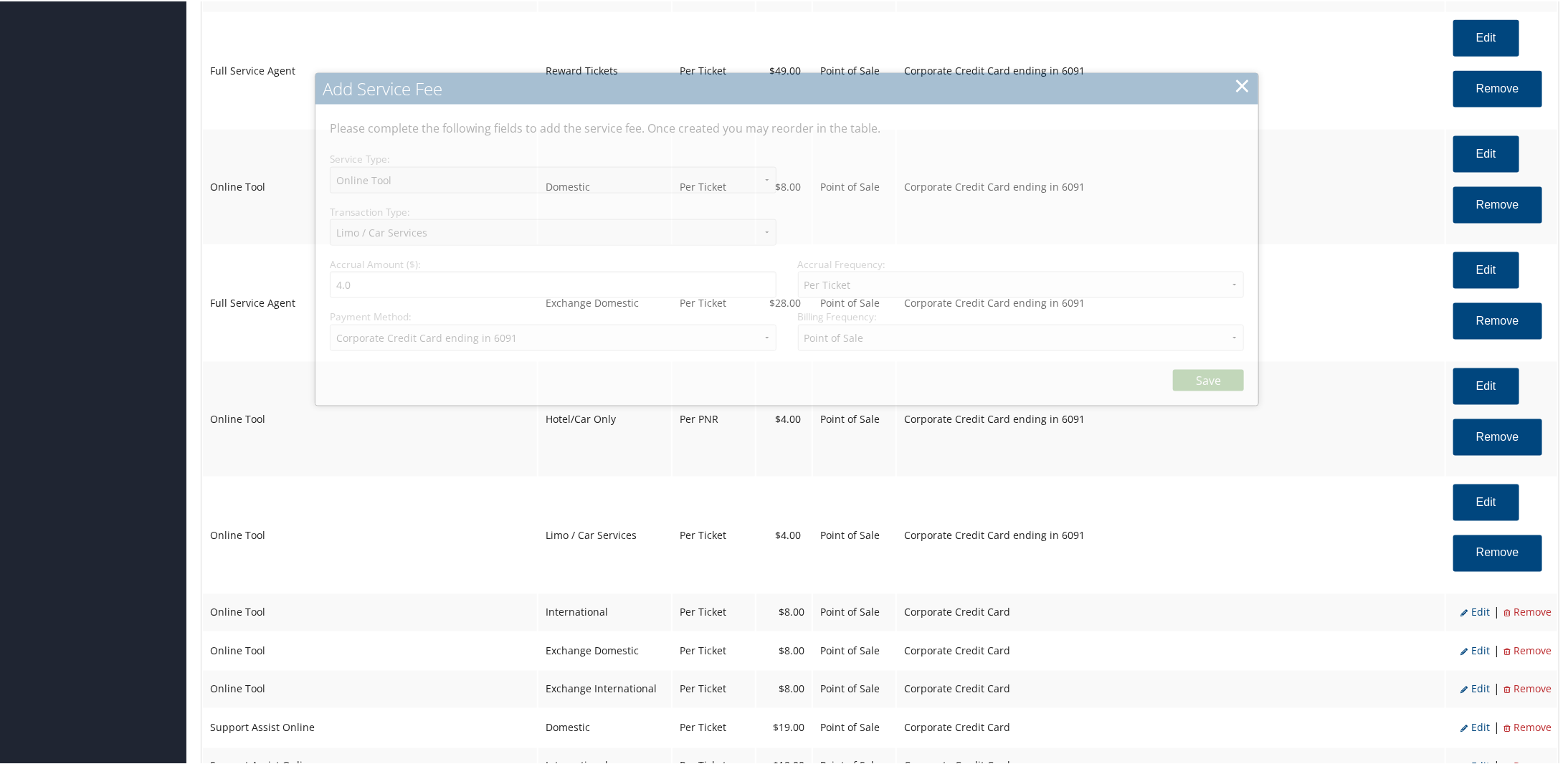
select select "6"
select select "26"
select select "4"
select select "2_1873"
select select "2"
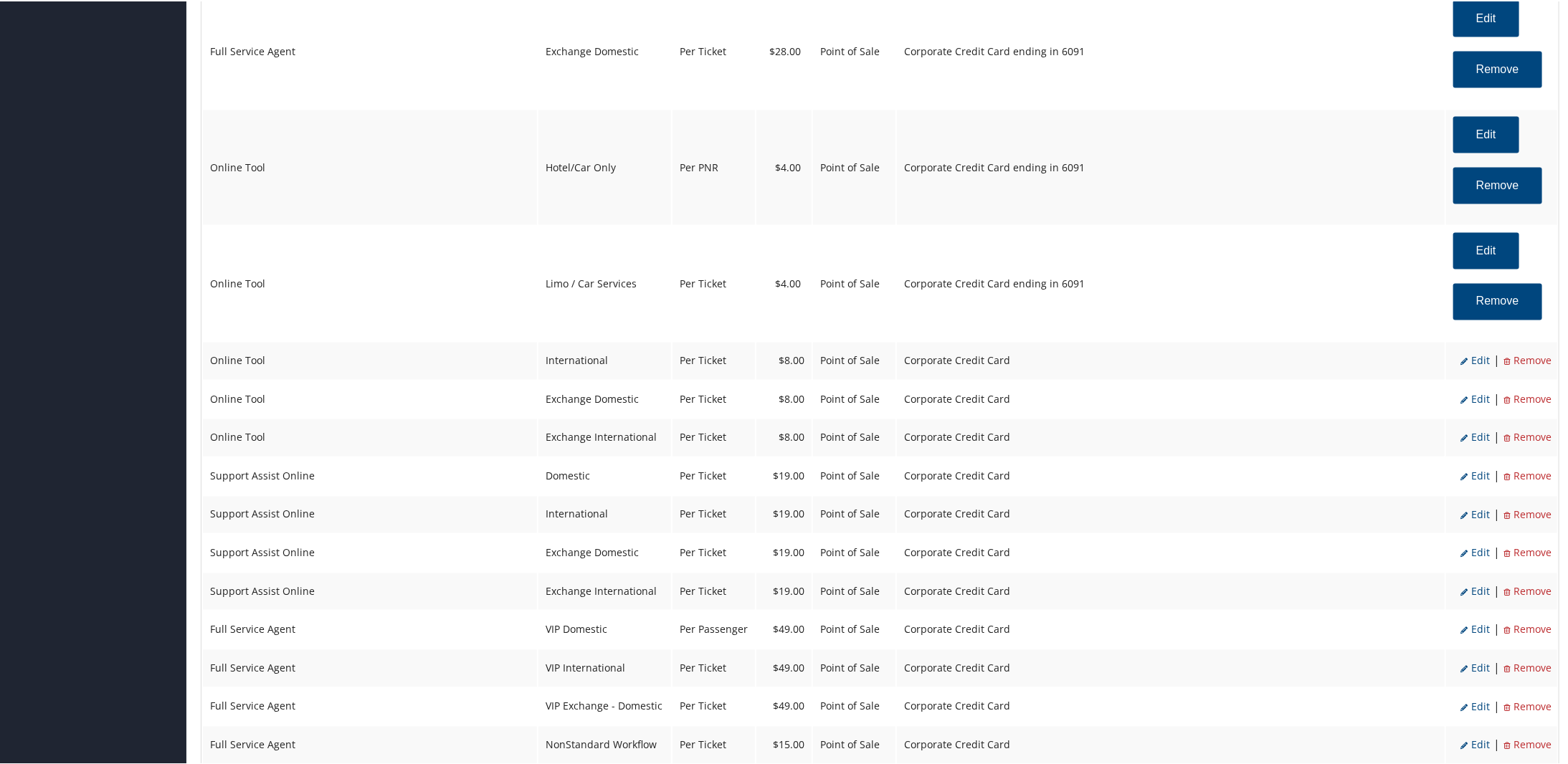
scroll to position [1577, 0]
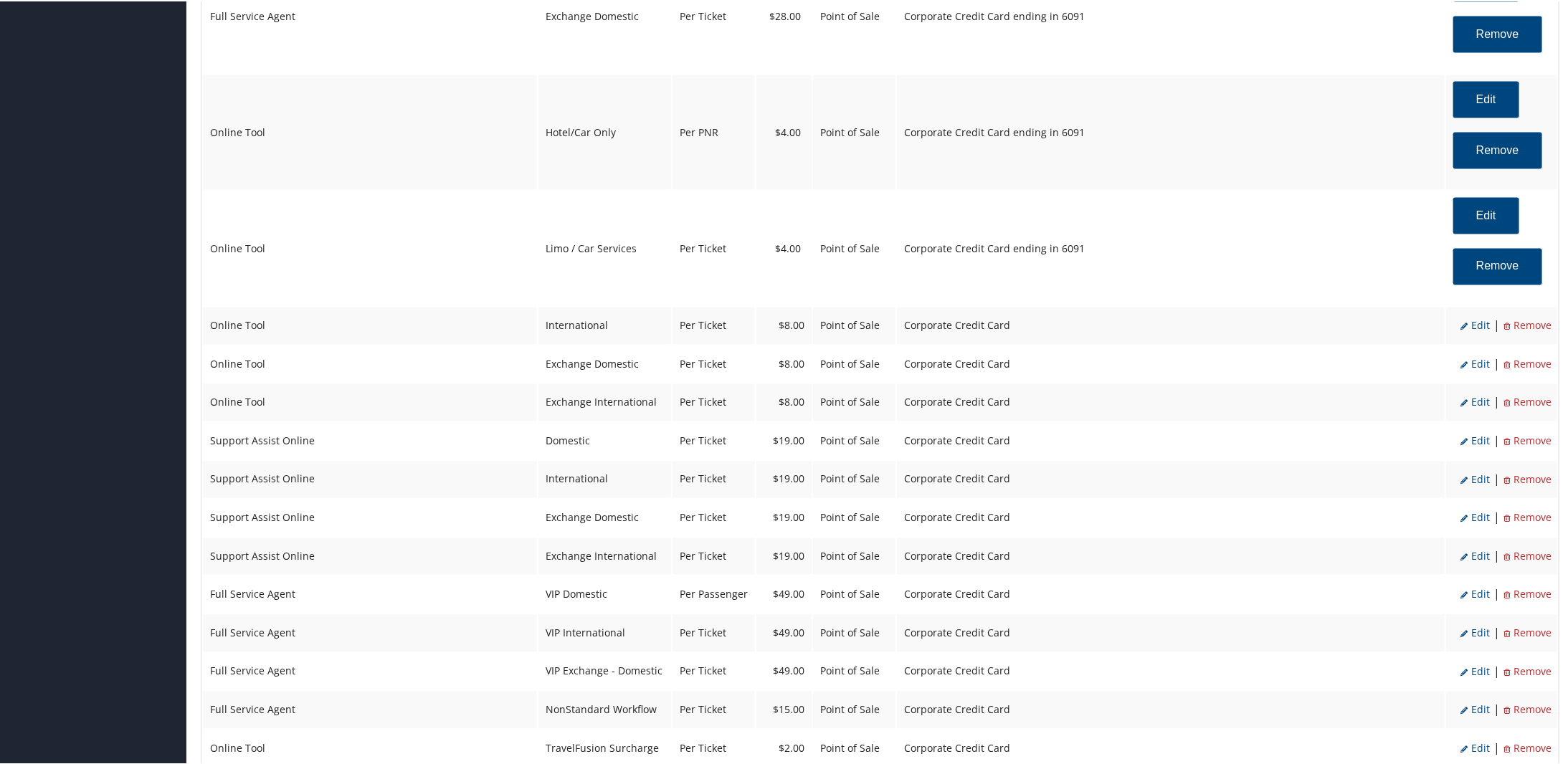
click at [1465, 333] on li "Edit" at bounding box center [1475, 325] width 30 height 19
select select "14"
type input "8.0"
select select "2"
select select "6"
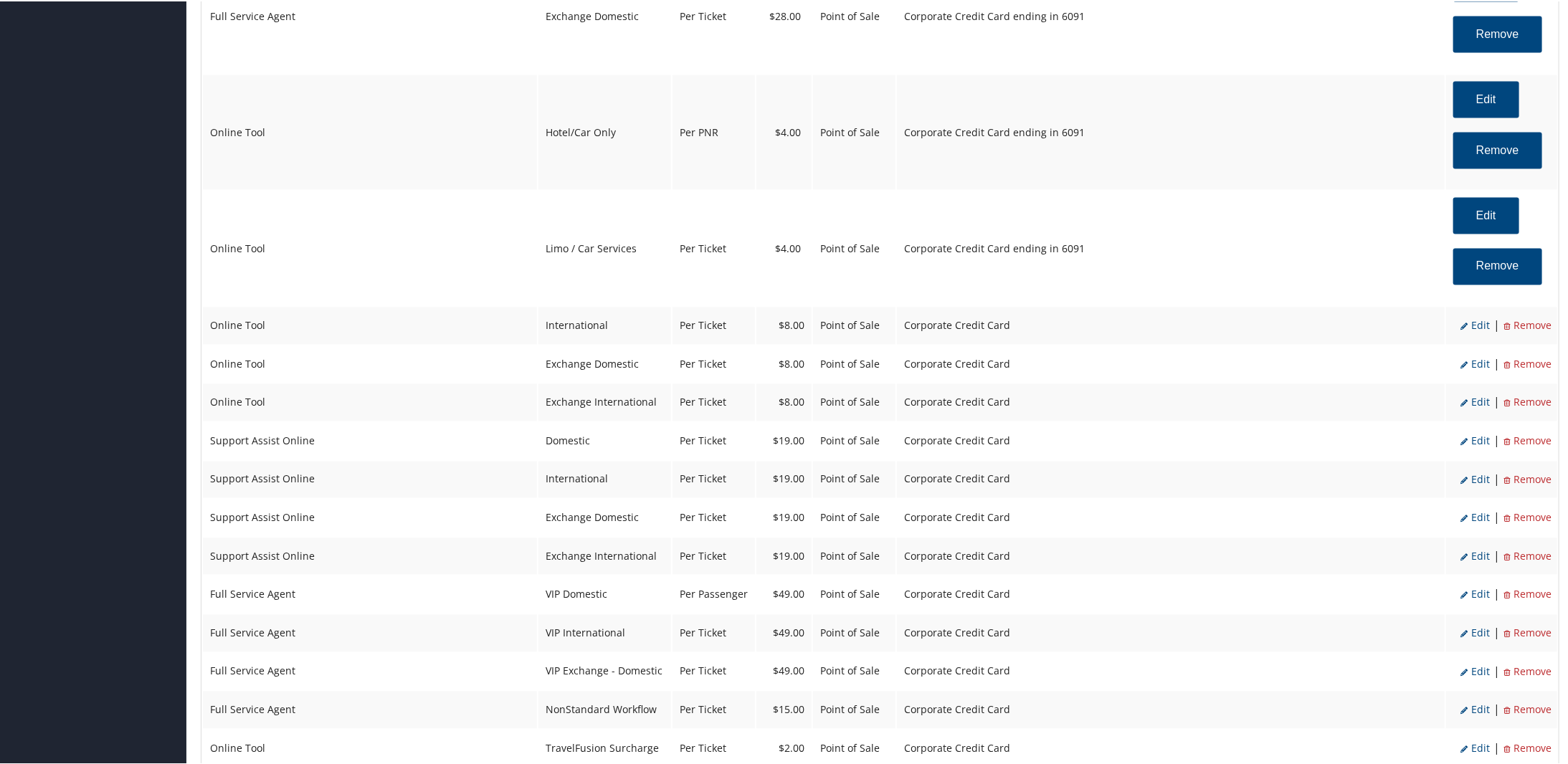
select select "14"
select select "4"
select select "2"
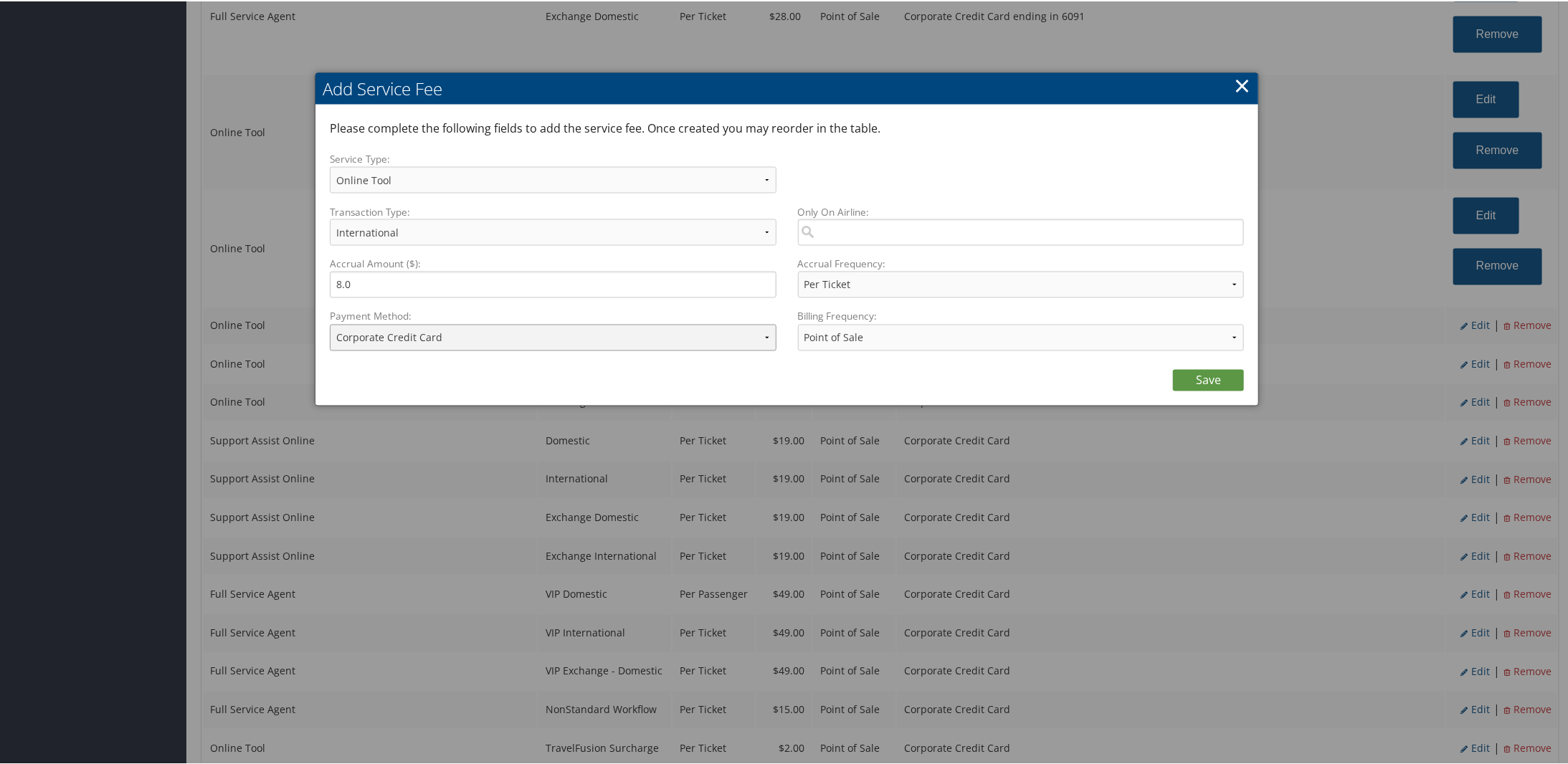
click at [535, 342] on select "ACH Transfer Cash / Check (AR) Corporate Credit Card Ghost Credit Card Hotel Gu…" at bounding box center [553, 336] width 447 height 26
select select "2_1873"
click at [330, 323] on select "ACH Transfer Cash / Check (AR) Corporate Credit Card Ghost Credit Card Hotel Gu…" at bounding box center [553, 336] width 447 height 26
click at [1195, 373] on link "Save" at bounding box center [1208, 379] width 71 height 21
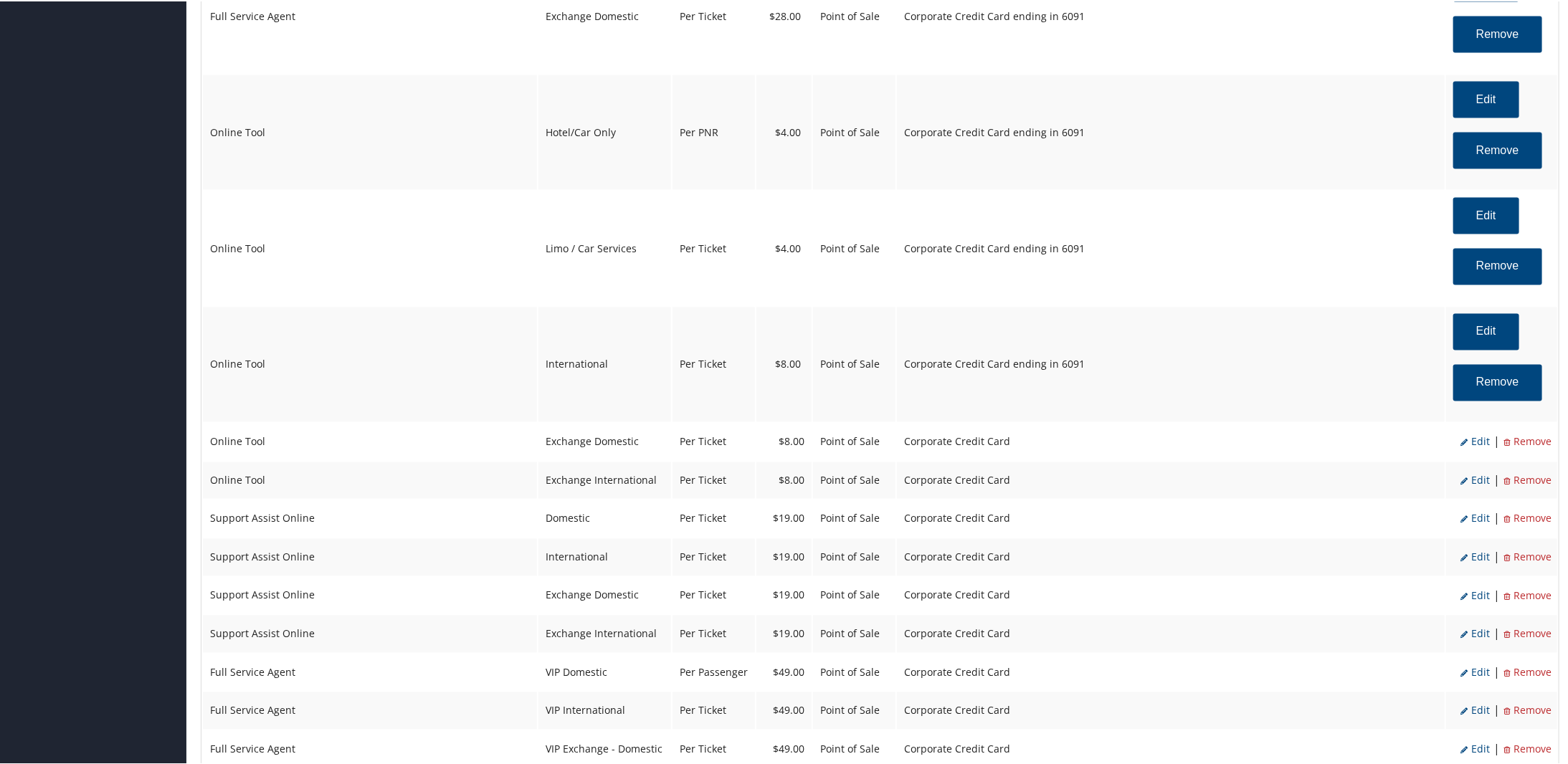
click at [1474, 441] on span "Edit" at bounding box center [1475, 440] width 30 height 13
select select "24"
select select "2"
select select "6"
select select "24"
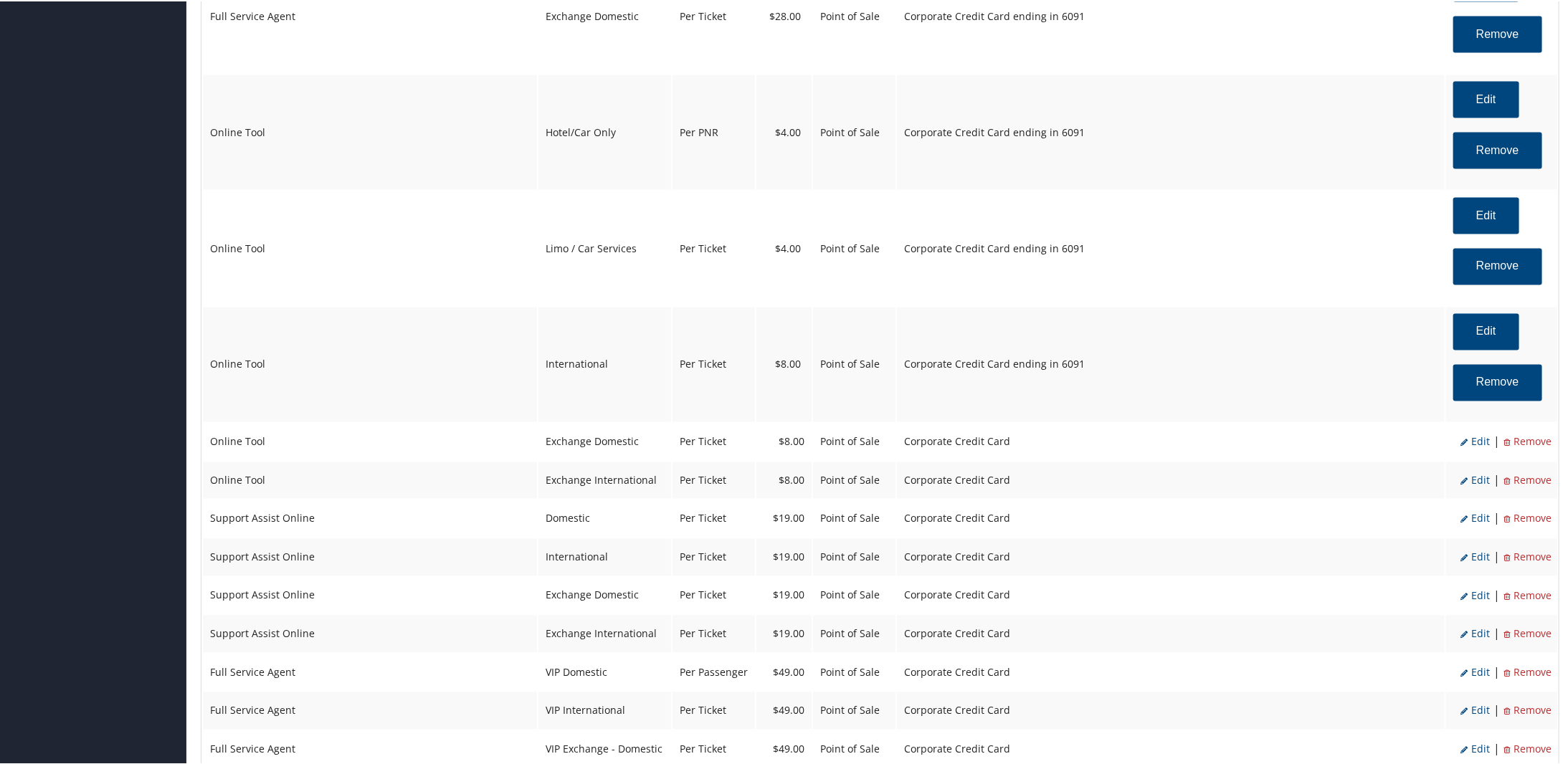
select select "4"
select select "2"
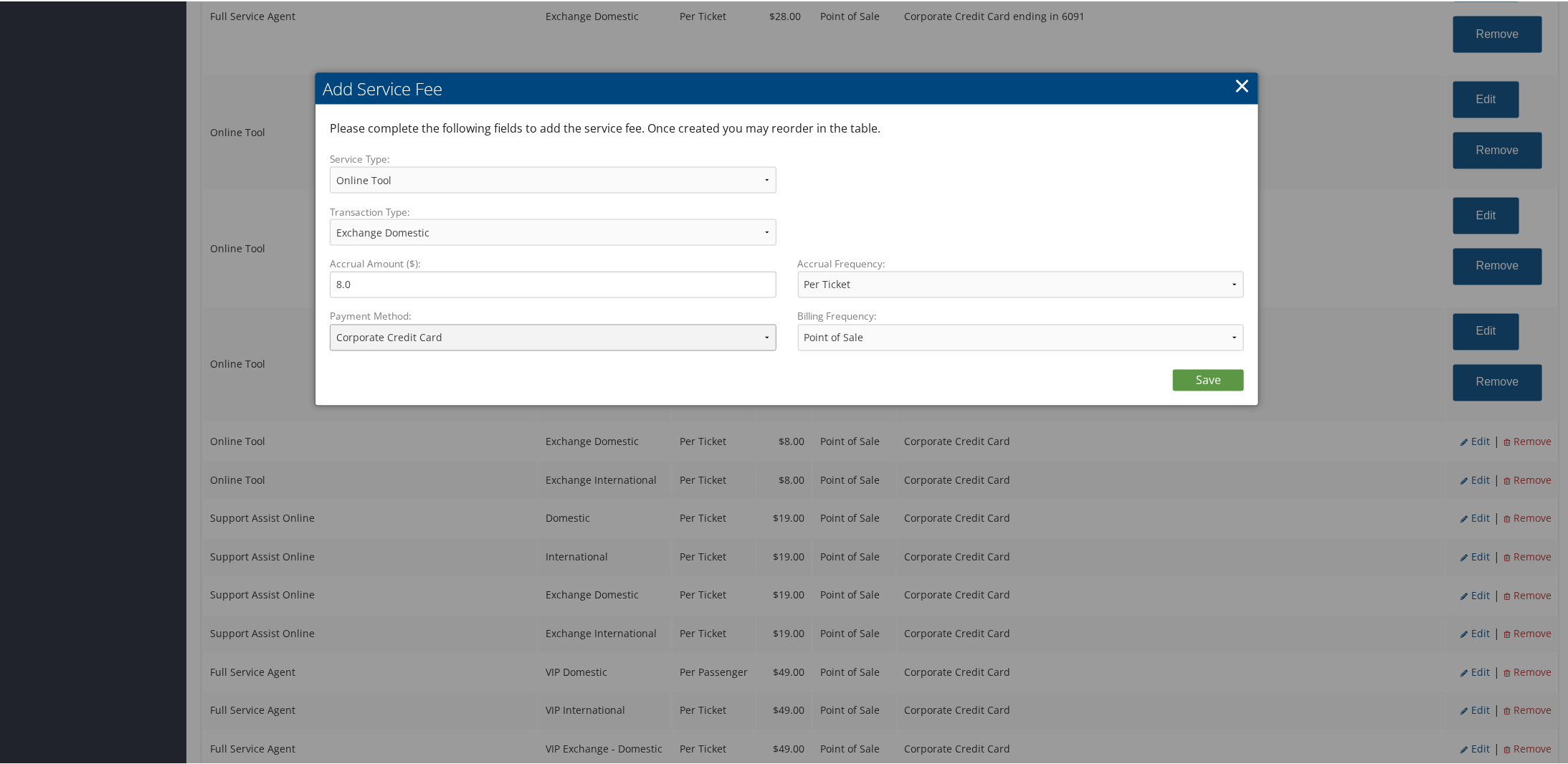
click at [425, 337] on select "ACH Transfer Cash / Check (AR) Corporate Credit Card Ghost Credit Card Hotel Gu…" at bounding box center [553, 336] width 447 height 26
select select "2_1873"
click at [330, 323] on select "ACH Transfer Cash / Check (AR) Corporate Credit Card Ghost Credit Card Hotel Gu…" at bounding box center [553, 336] width 447 height 26
click at [1217, 383] on link "Save" at bounding box center [1208, 379] width 71 height 21
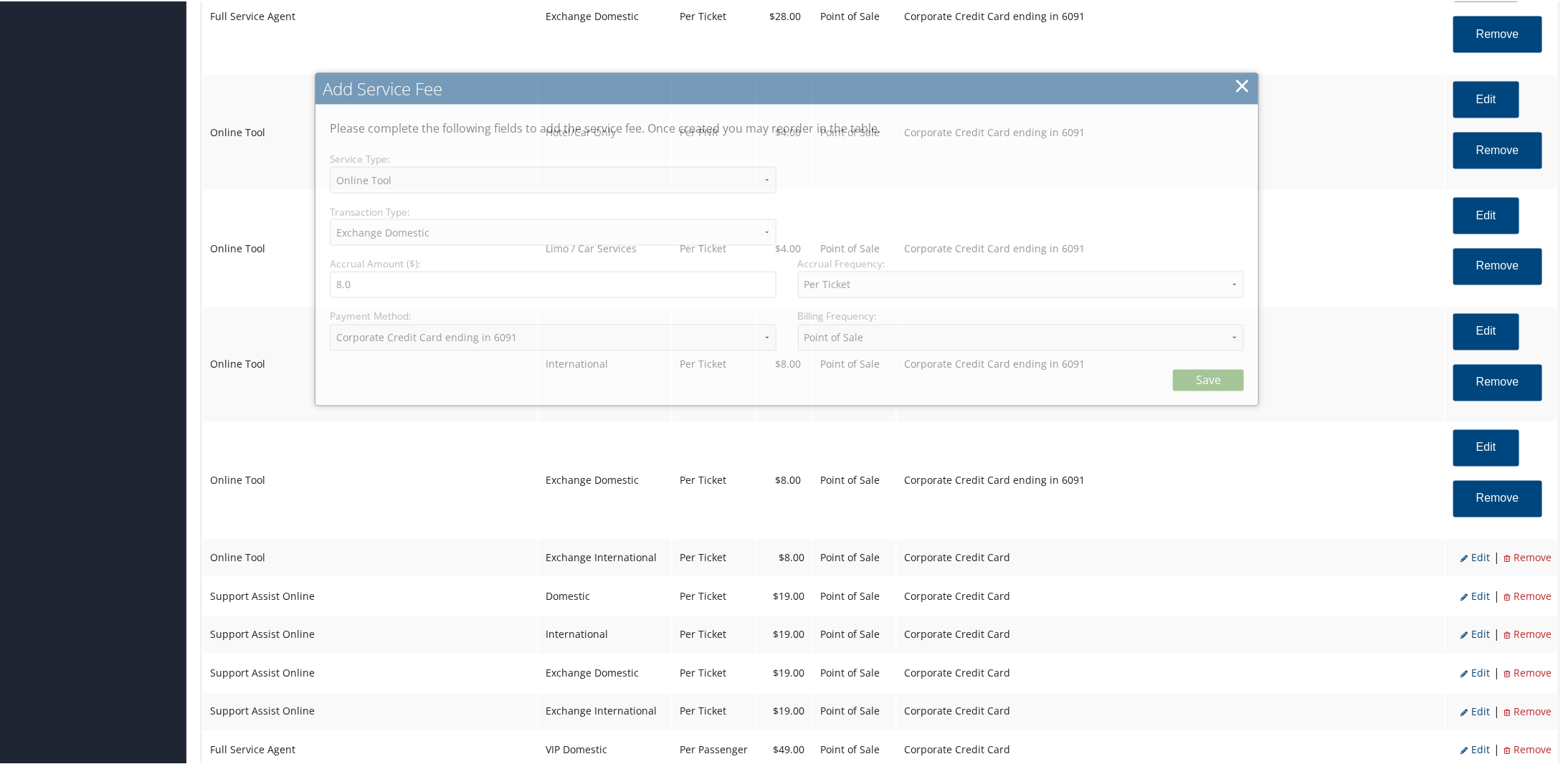
select select "6"
select select "24"
select select "4"
select select "2_1873"
select select "2"
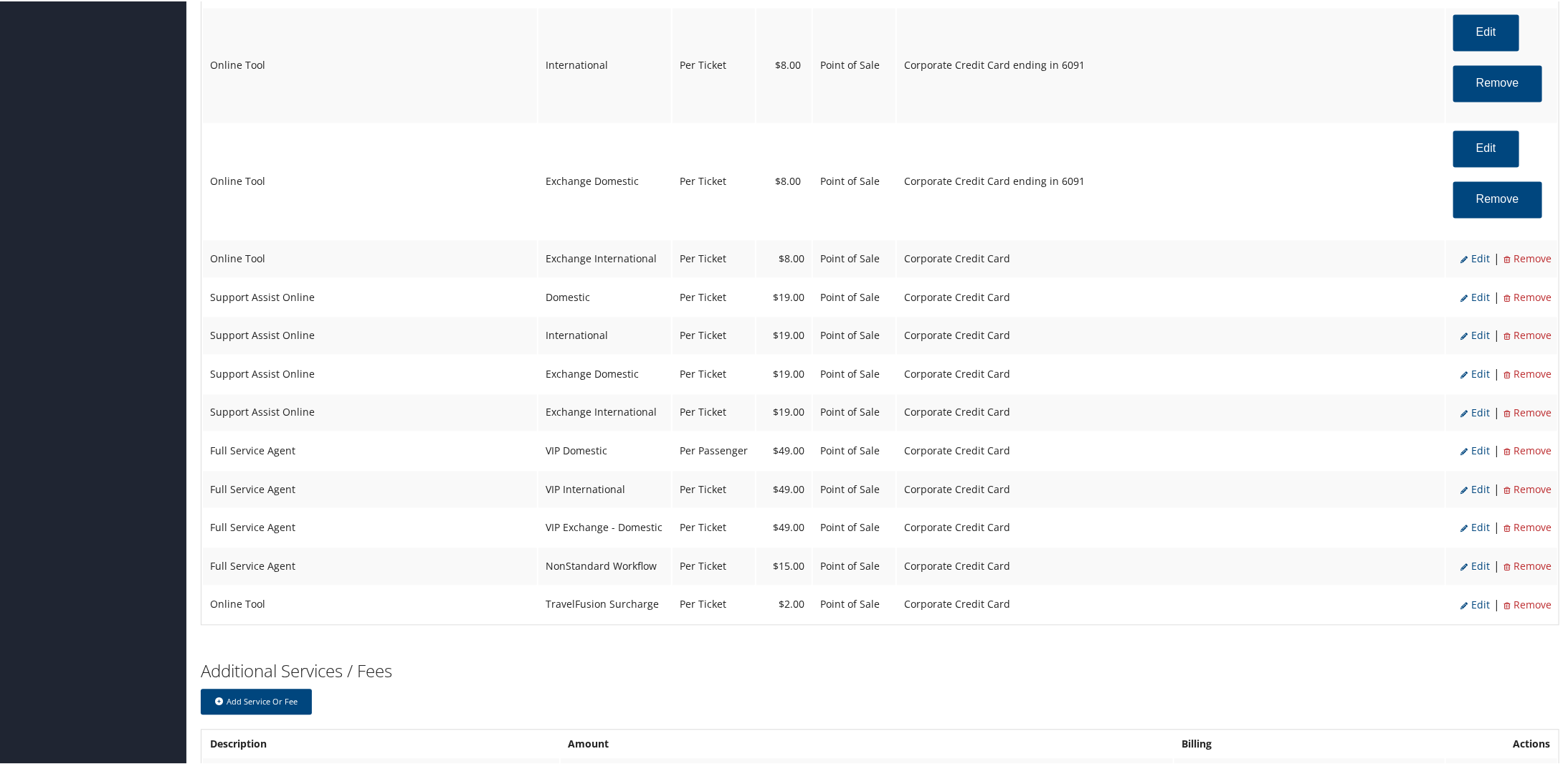
scroll to position [1935, 0]
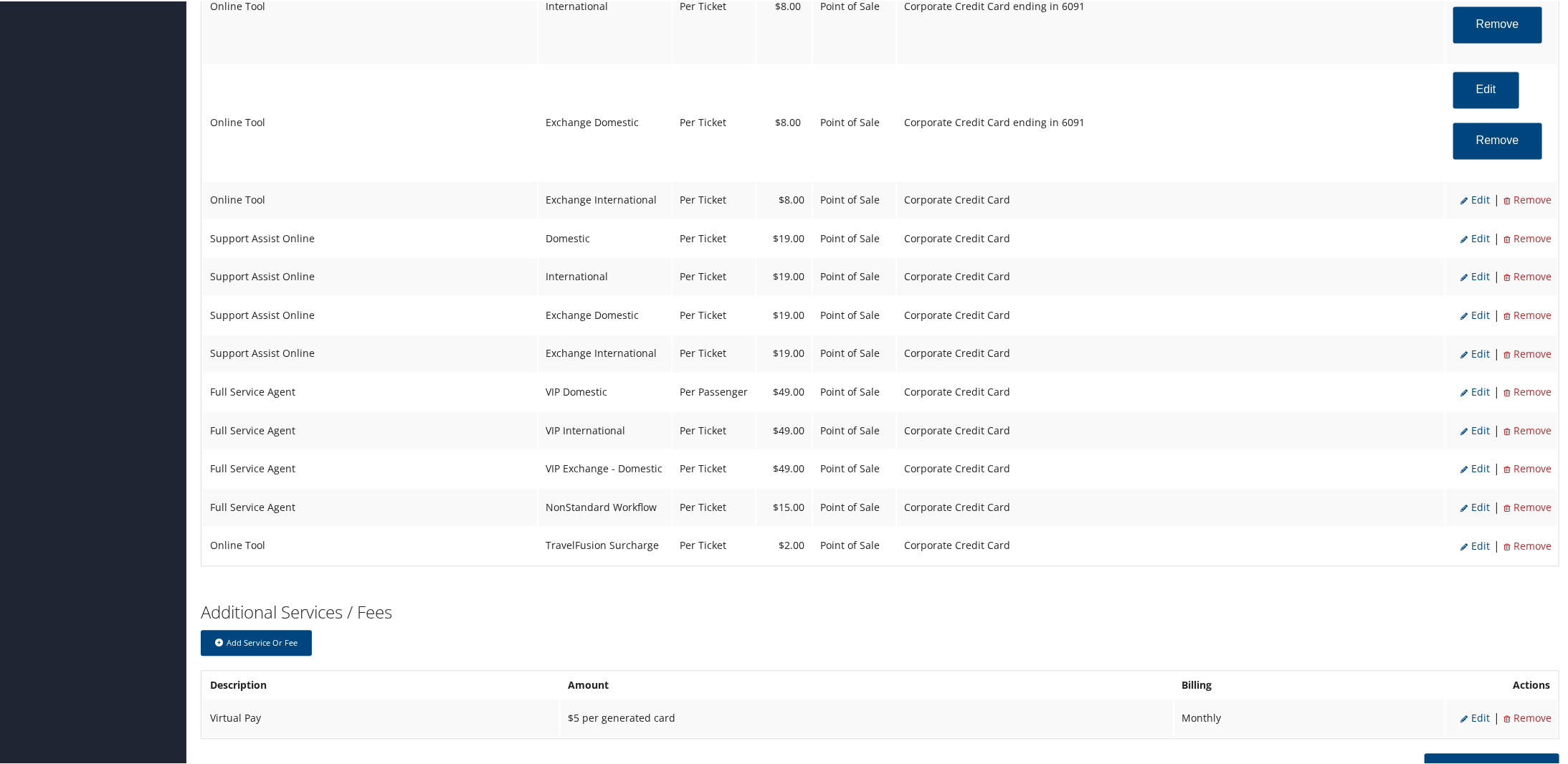
click at [1462, 202] on icon at bounding box center [1465, 199] width 11 height 7
select select "25"
select select "2"
select select "6"
select select "25"
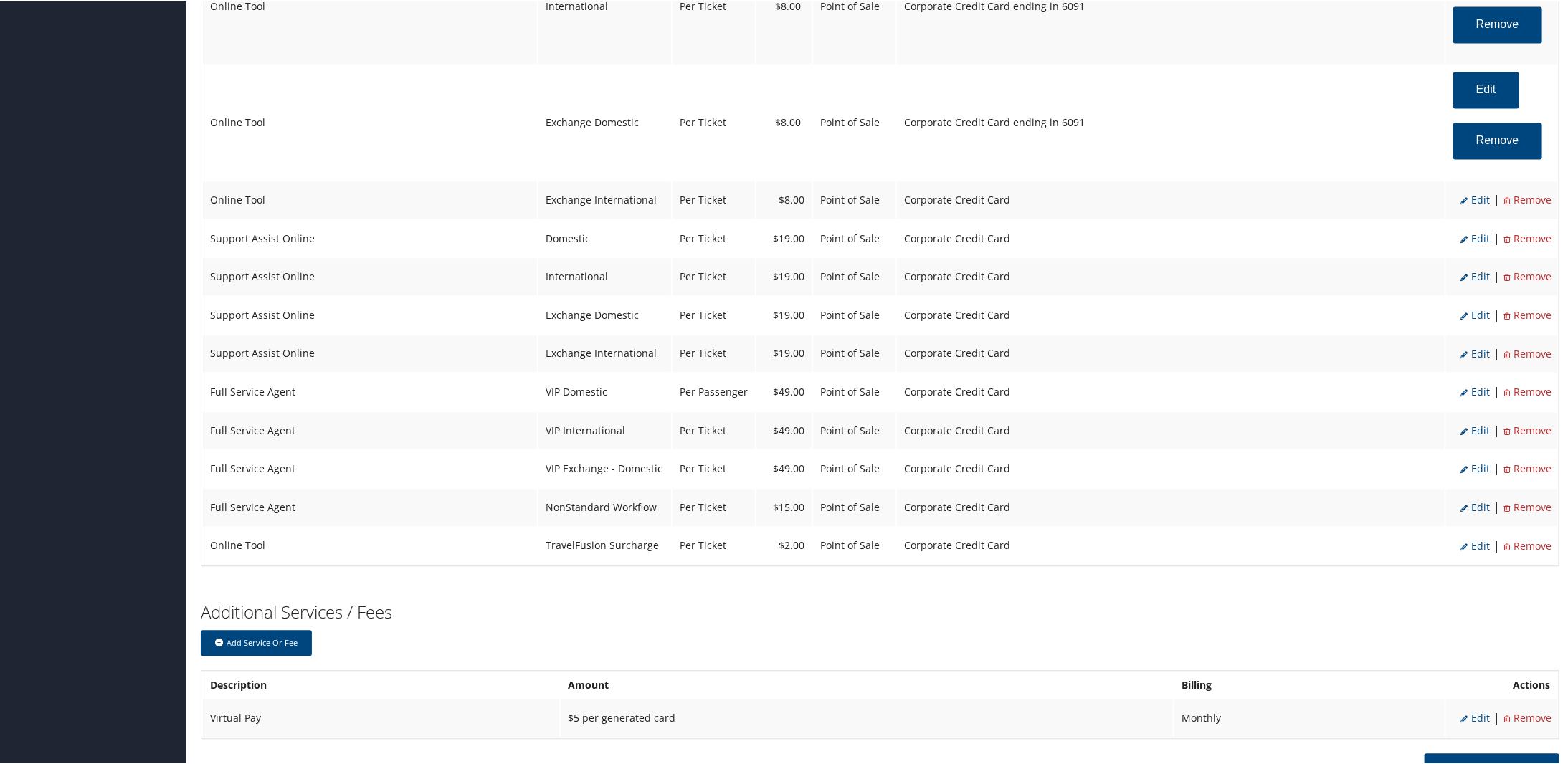
select select "4"
select select "2"
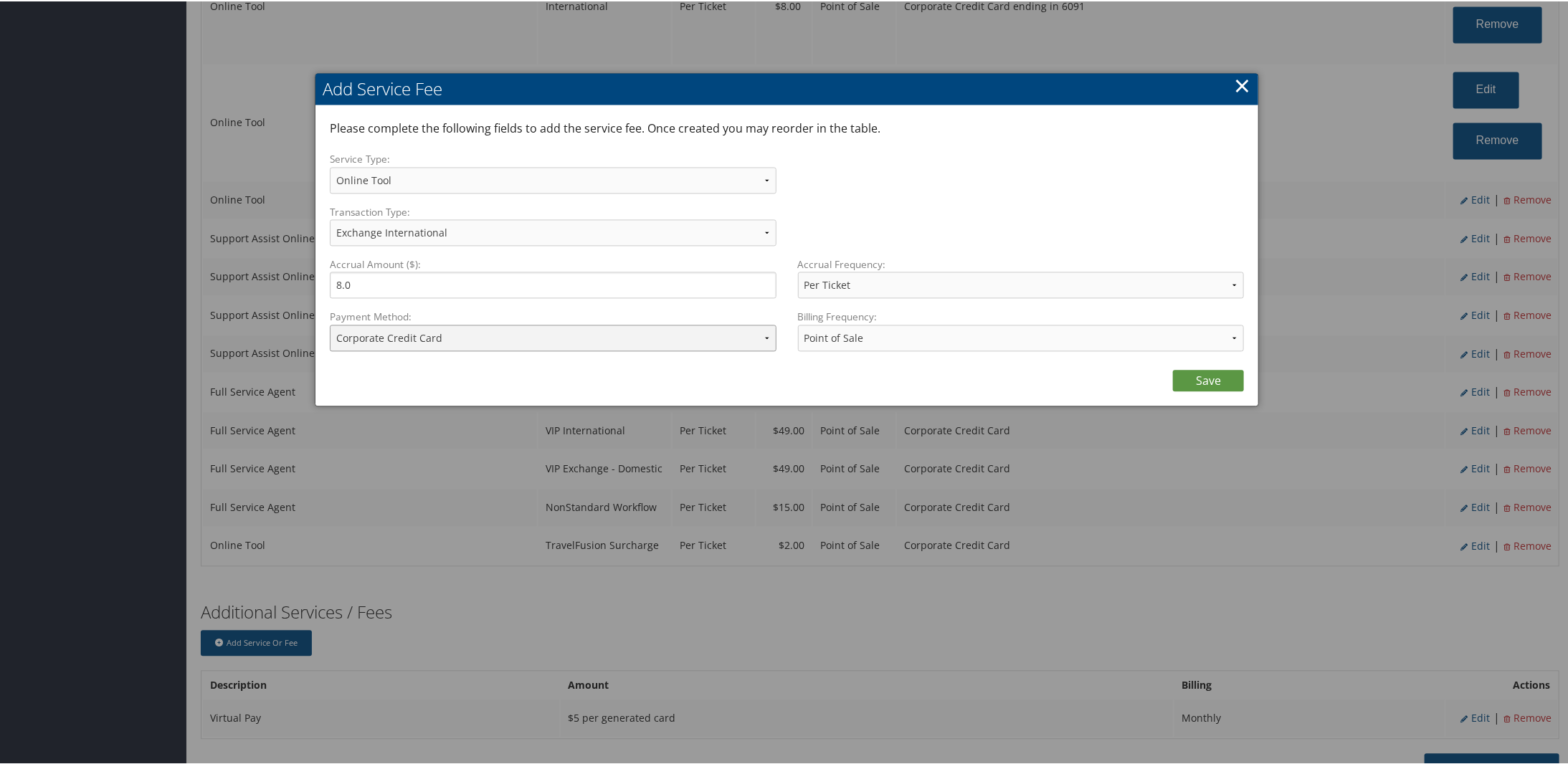
click at [433, 345] on select "ACH Transfer Cash / Check (AR) Corporate Credit Card Ghost Credit Card Hotel Gu…" at bounding box center [553, 336] width 447 height 26
select select "2_1873"
click at [330, 323] on select "ACH Transfer Cash / Check (AR) Corporate Credit Card Ghost Credit Card Hotel Gu…" at bounding box center [553, 336] width 447 height 26
click at [1194, 377] on link "Save" at bounding box center [1208, 379] width 71 height 21
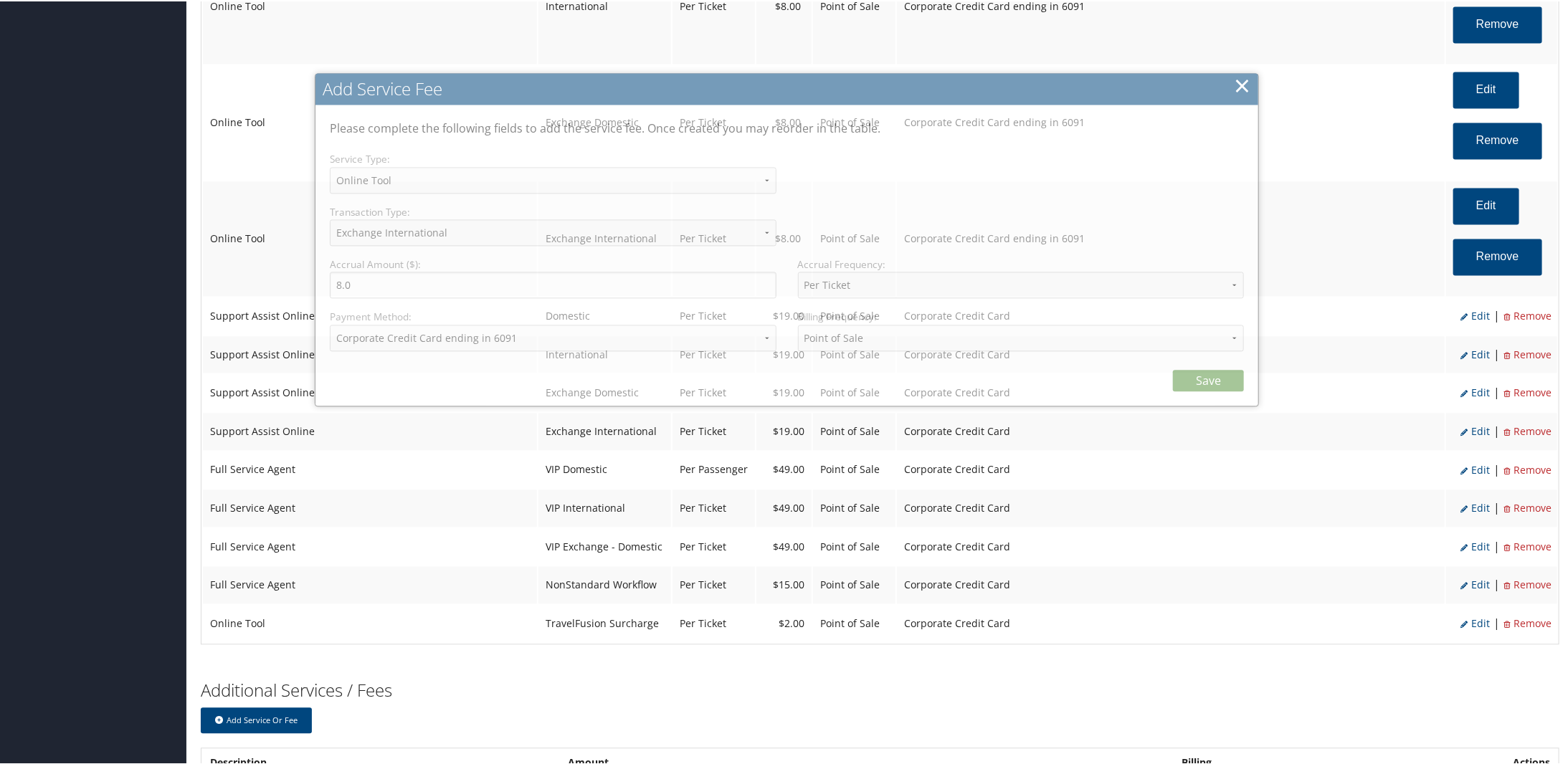
select select "6"
select select "25"
select select "4"
select select "2_1873"
select select "2"
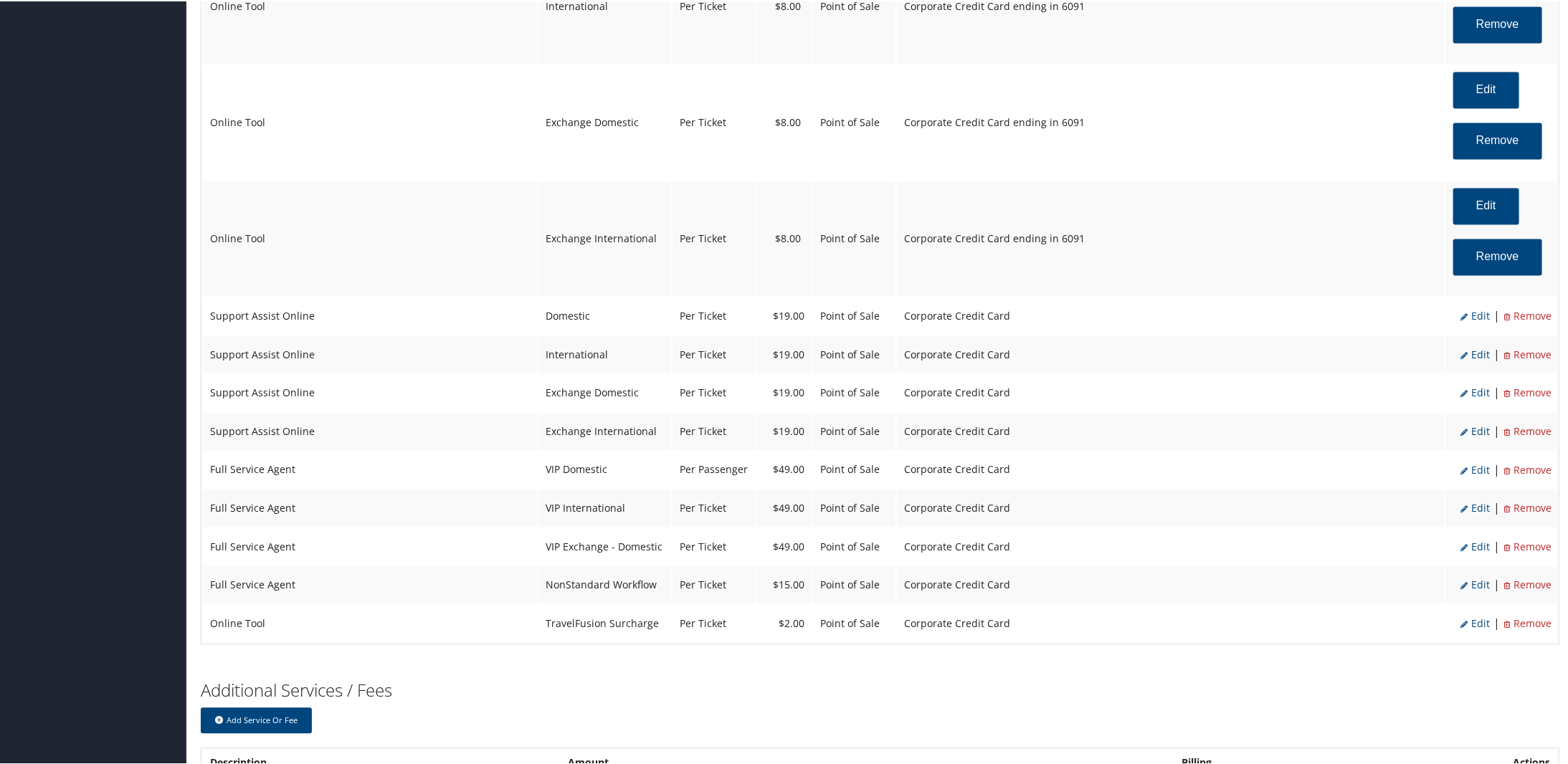
click at [1471, 317] on span "Edit" at bounding box center [1475, 314] width 30 height 13
select select "12"
select select "2"
type input "19.0"
select select "2"
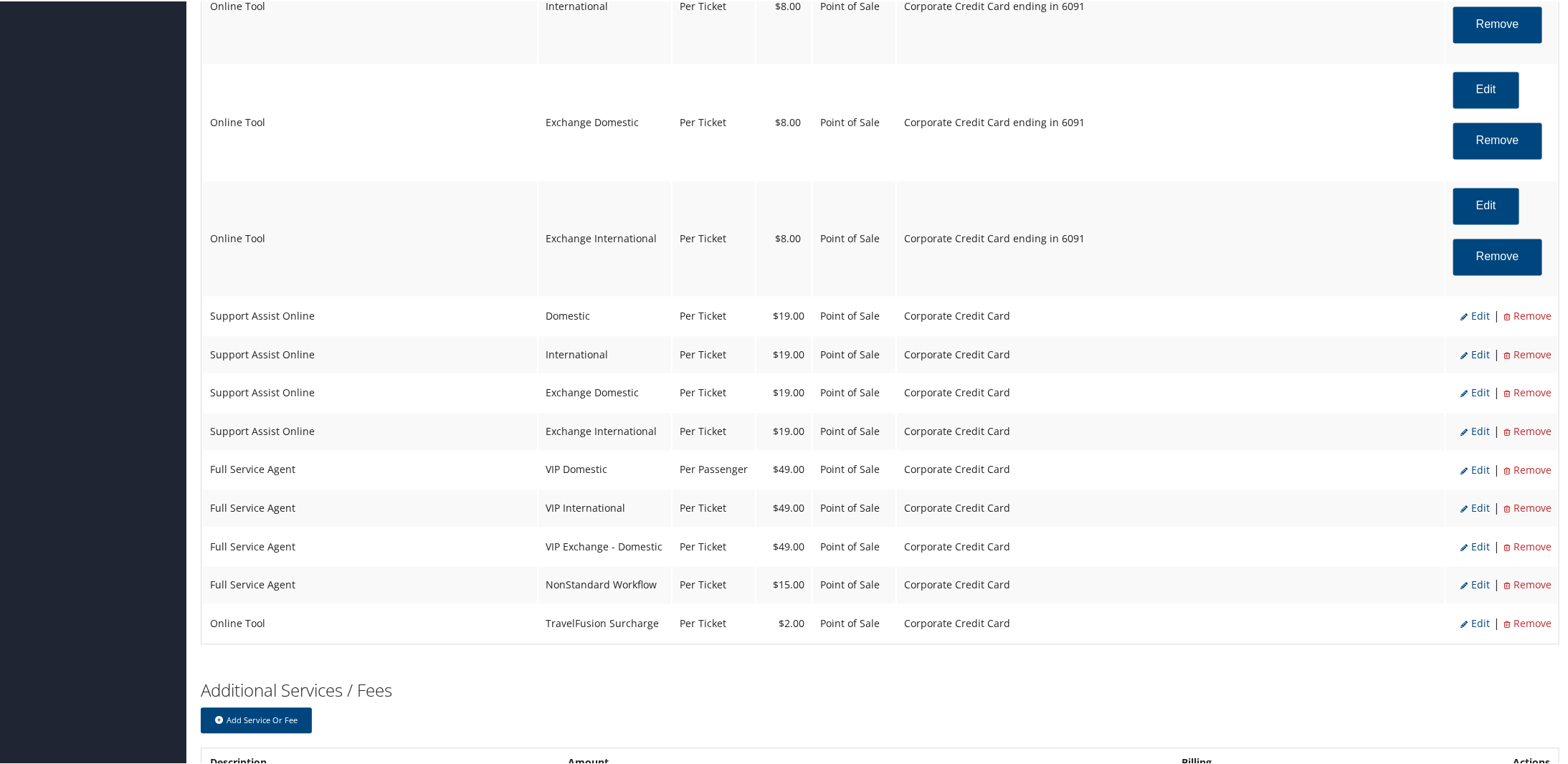
select select "12"
select select "2"
select select "4"
select select "2"
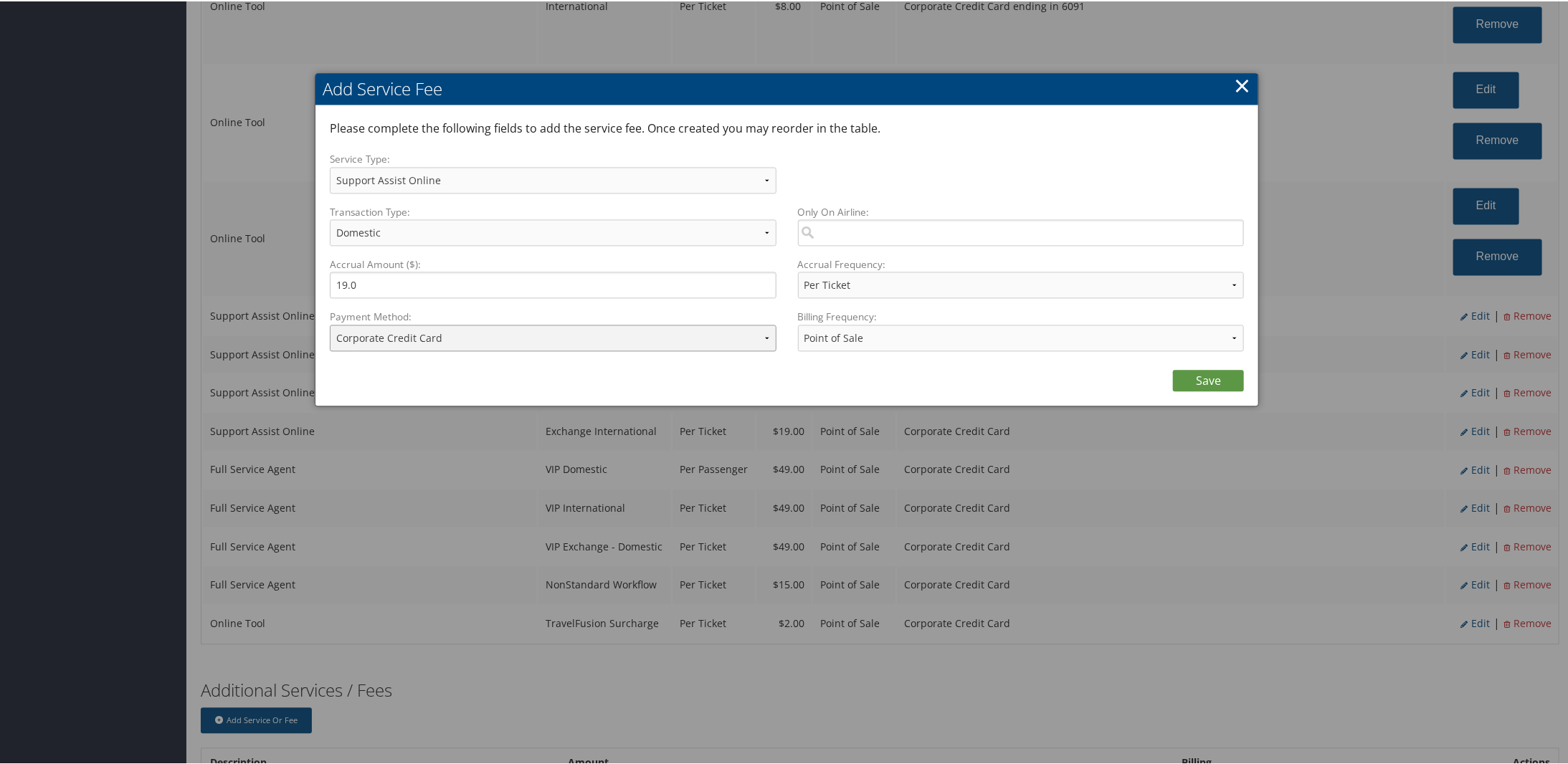
drag, startPoint x: 456, startPoint y: 335, endPoint x: 455, endPoint y: 348, distance: 13.0
click at [456, 335] on select "ACH Transfer Cash / Check (AR) Corporate Credit Card Ghost Credit Card Hotel Gu…" at bounding box center [553, 336] width 447 height 26
select select "2_1873"
click at [330, 323] on select "ACH Transfer Cash / Check (AR) Corporate Credit Card Ghost Credit Card Hotel Gu…" at bounding box center [553, 336] width 447 height 26
click at [1219, 370] on link "Save" at bounding box center [1208, 379] width 71 height 21
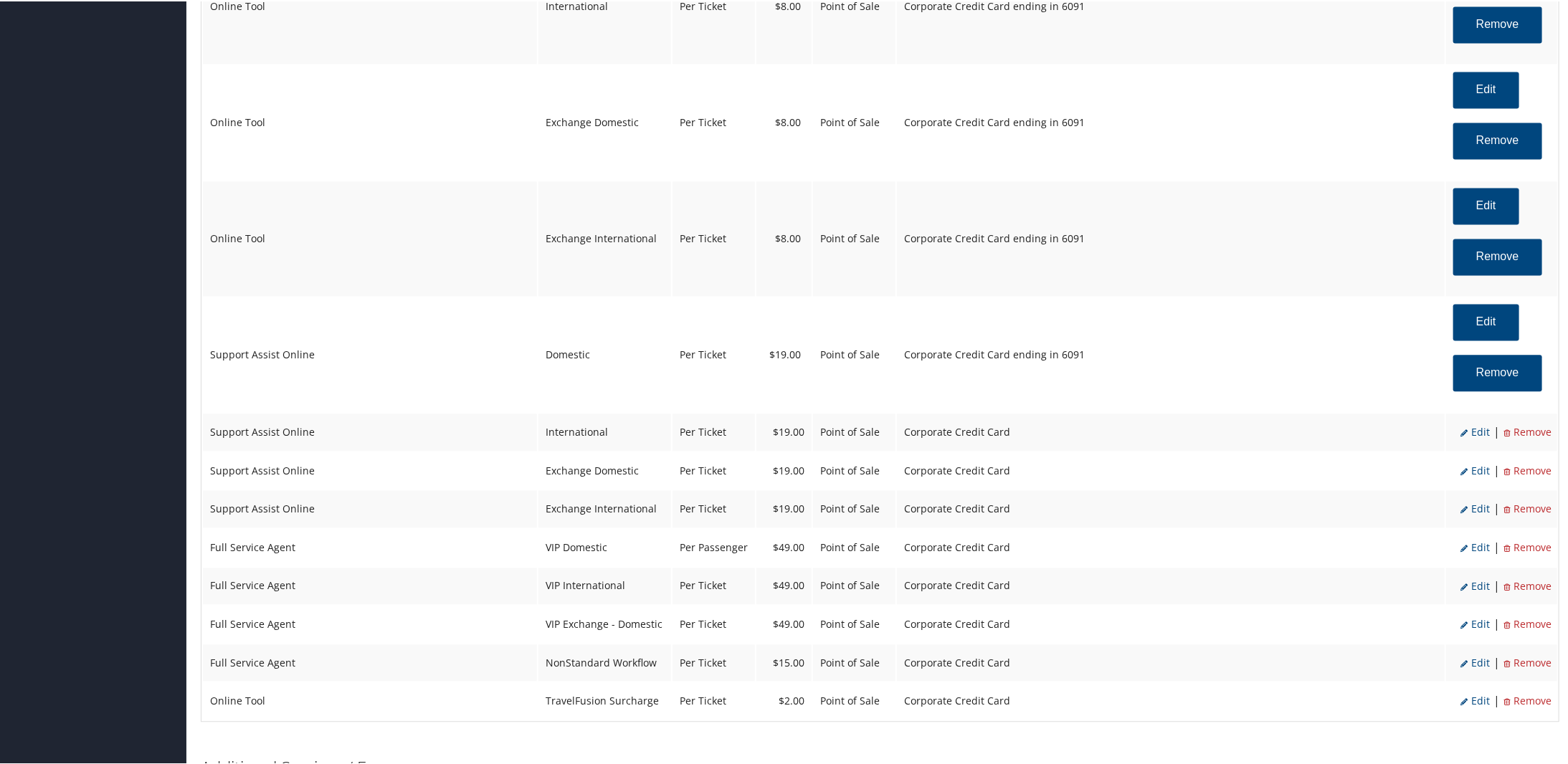
click at [1475, 436] on span "Edit" at bounding box center [1475, 430] width 30 height 13
select select "12"
select select "14"
select select "4"
select select "2"
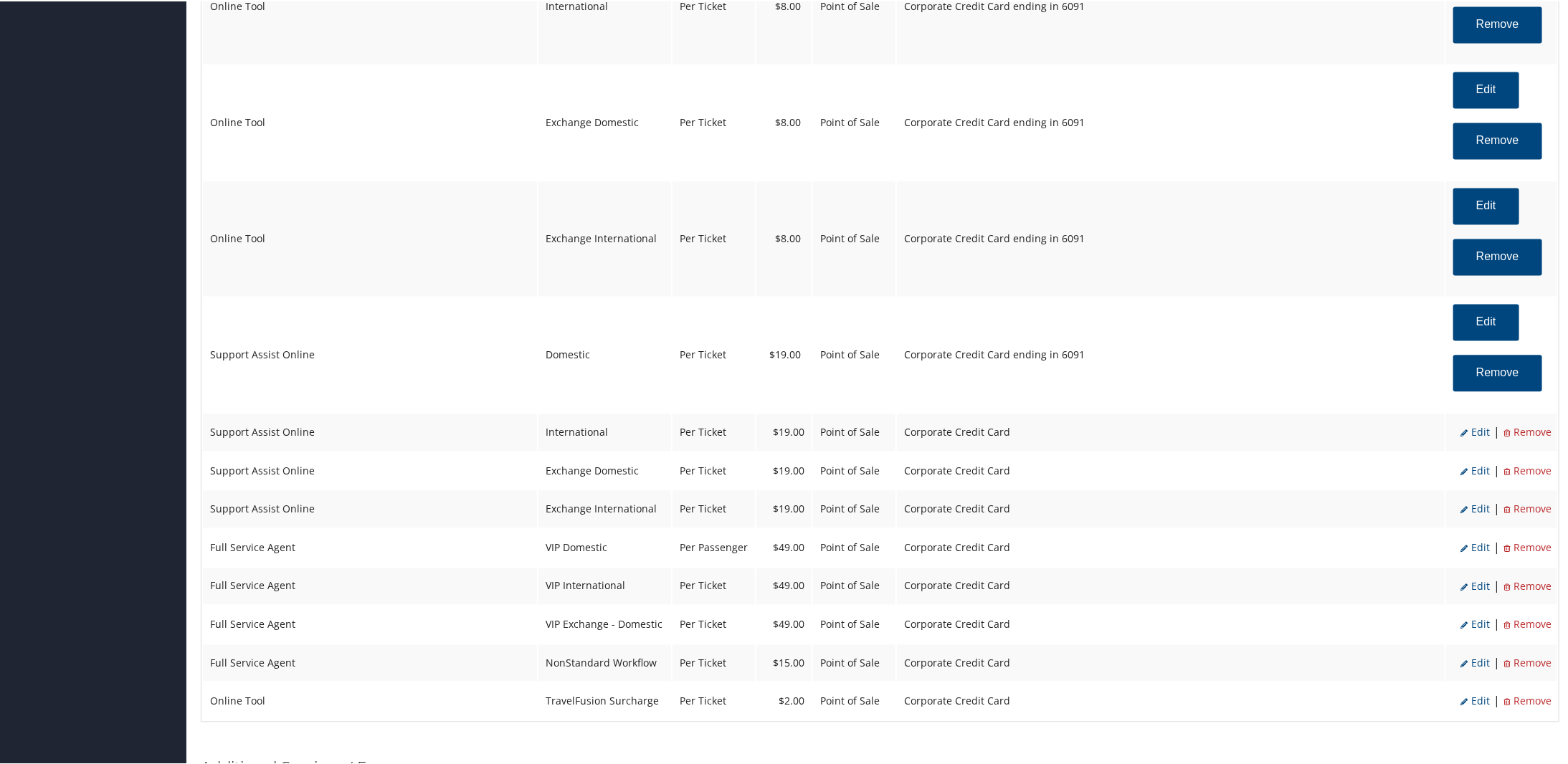
select select "2"
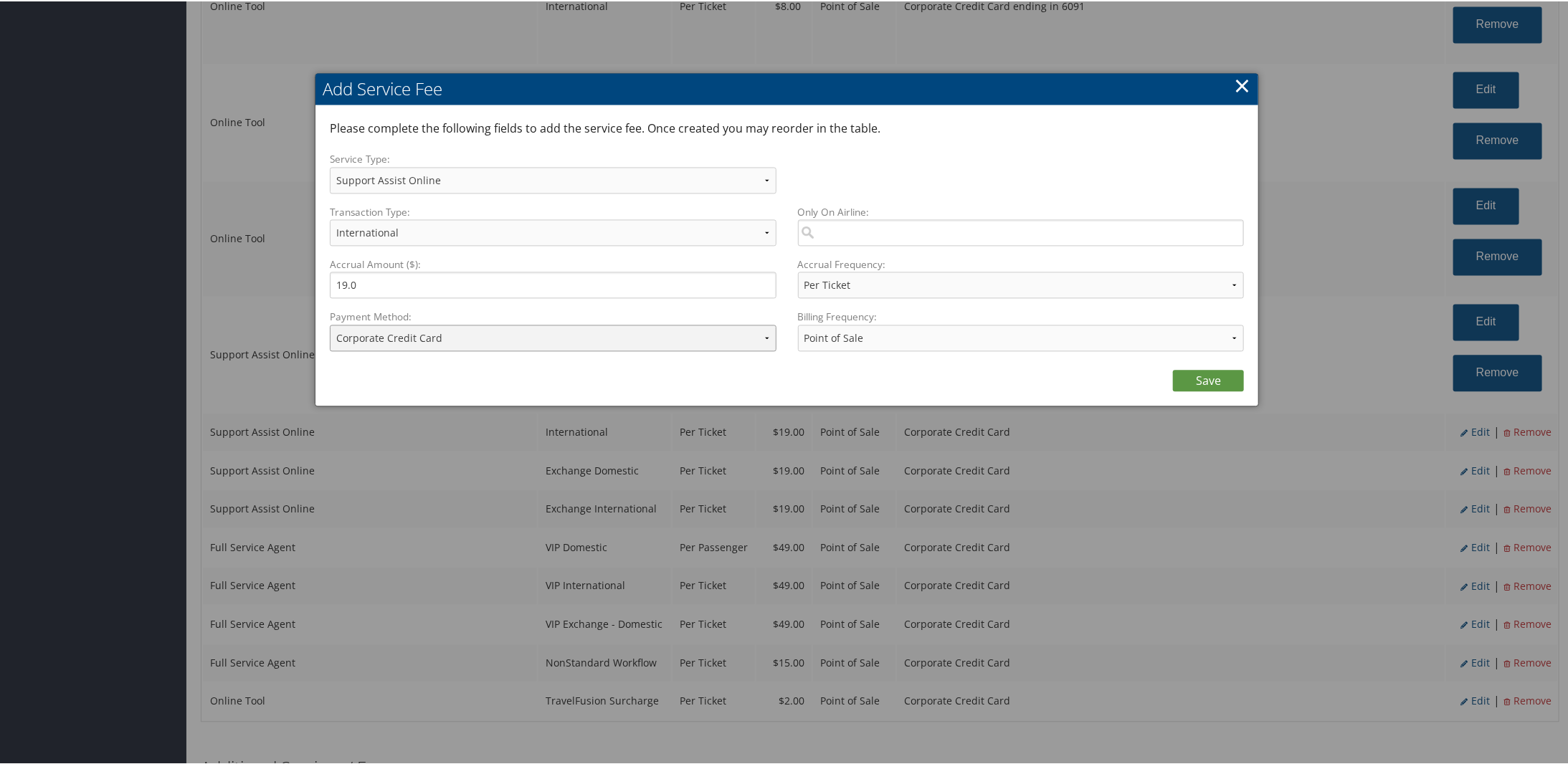
click at [428, 347] on select "ACH Transfer Cash / Check (AR) Corporate Credit Card Ghost Credit Card Hotel Gu…" at bounding box center [553, 336] width 447 height 26
select select "2_1873"
click at [330, 323] on select "ACH Transfer Cash / Check (AR) Corporate Credit Card Ghost Credit Card Hotel Gu…" at bounding box center [553, 336] width 447 height 26
click at [1197, 370] on link "Save" at bounding box center [1208, 379] width 71 height 21
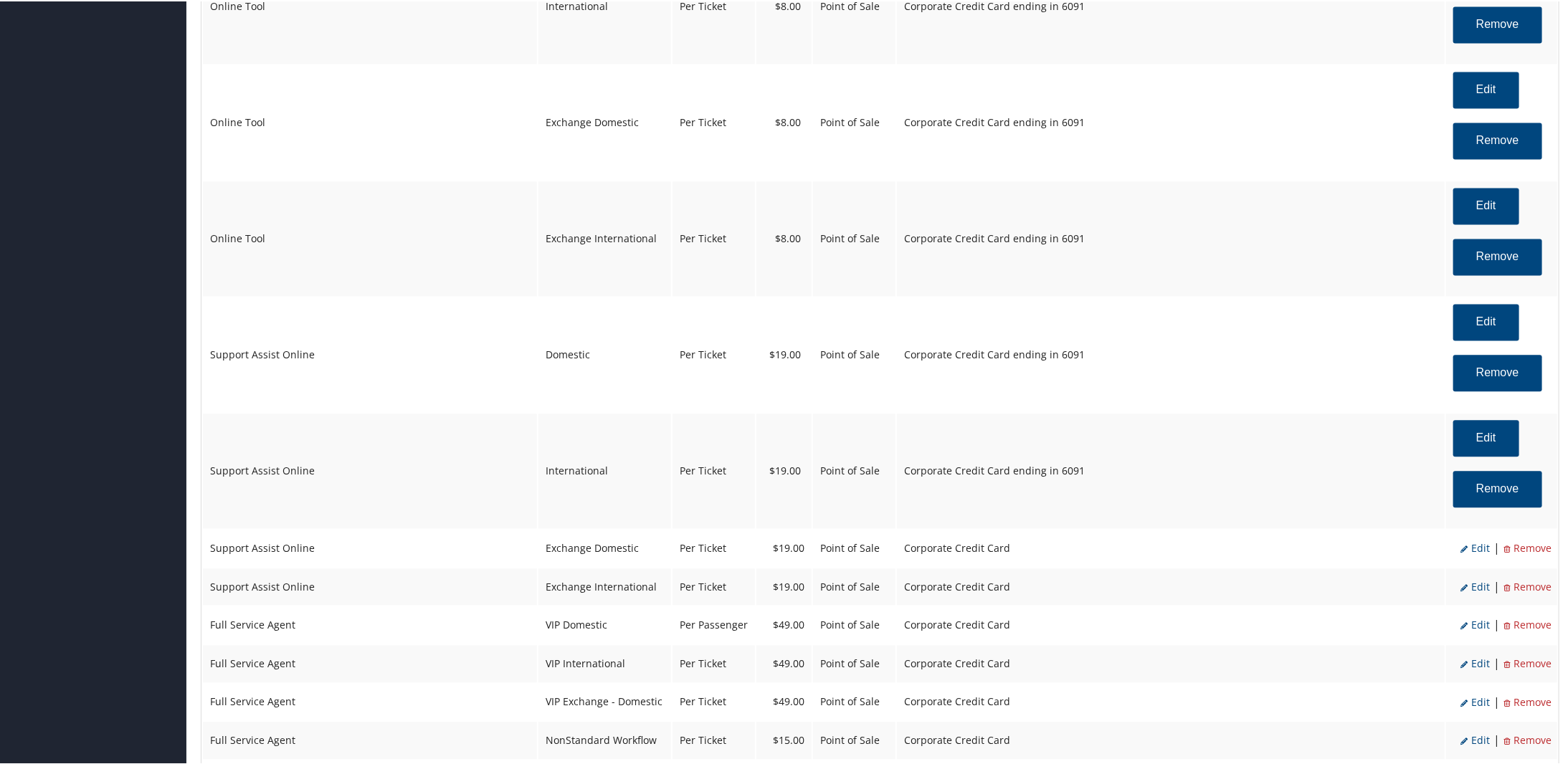
click at [1471, 548] on span "Edit" at bounding box center [1475, 546] width 30 height 13
select select "24"
select select "2"
select select "12"
select select "24"
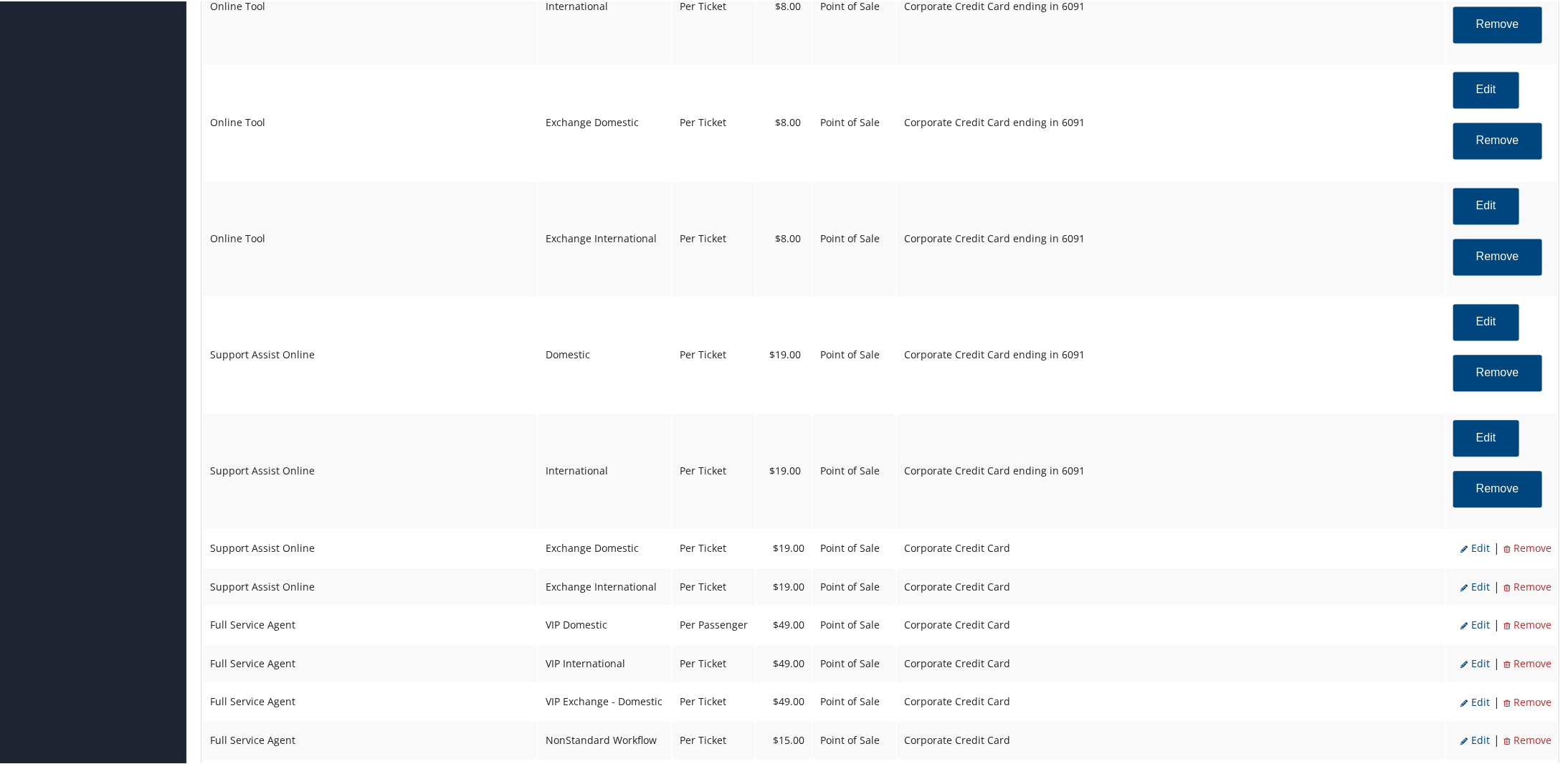
select select "4"
select select "2"
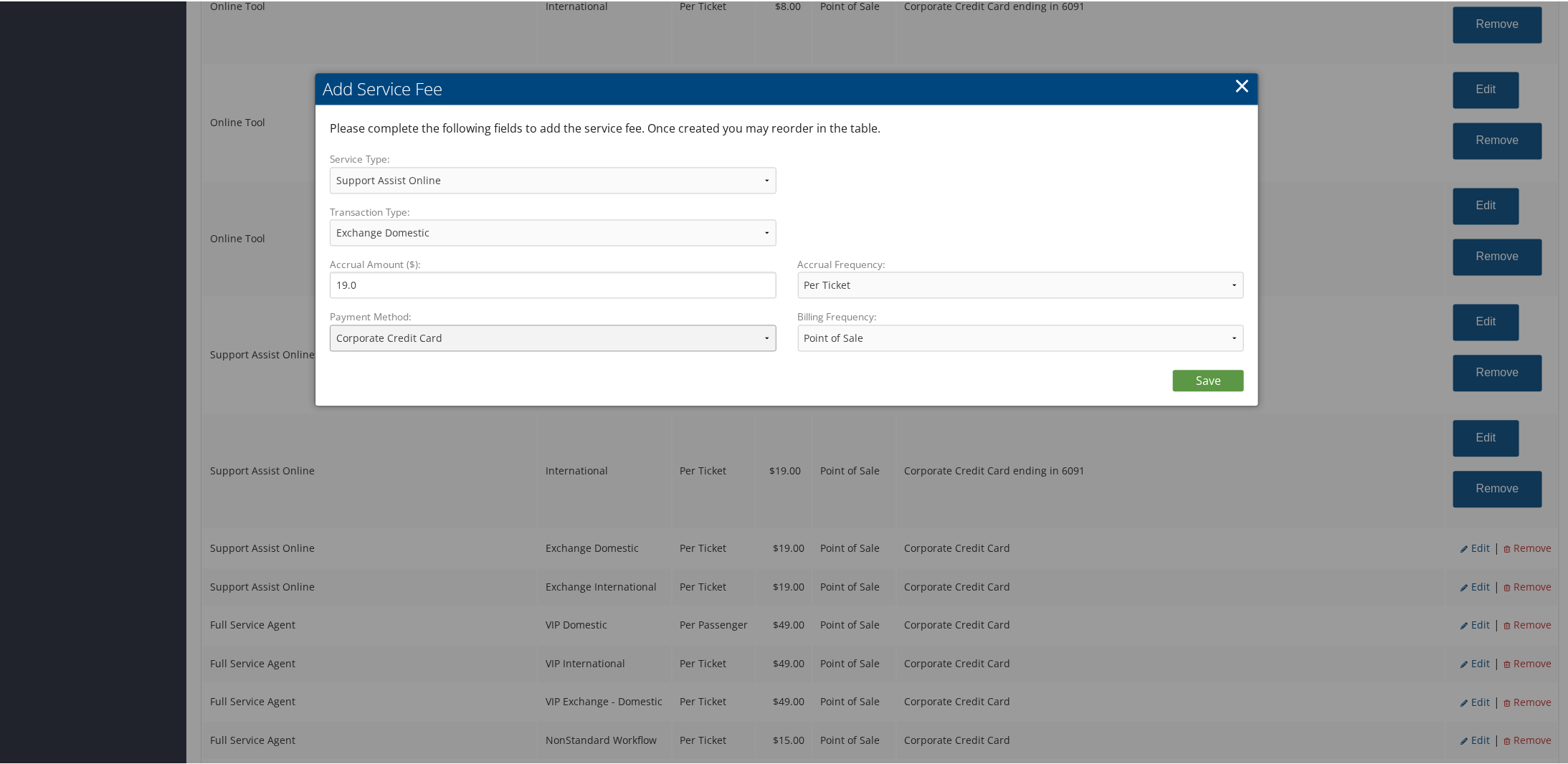
drag, startPoint x: 470, startPoint y: 329, endPoint x: 469, endPoint y: 338, distance: 9.1
click at [470, 329] on select "ACH Transfer Cash / Check (AR) Corporate Credit Card Ghost Credit Card Hotel Gu…" at bounding box center [553, 336] width 447 height 26
select select "2_1873"
click at [330, 323] on select "ACH Transfer Cash / Check (AR) Corporate Credit Card Ghost Credit Card Hotel Gu…" at bounding box center [553, 336] width 447 height 26
click at [1189, 383] on link "Save" at bounding box center [1208, 379] width 71 height 21
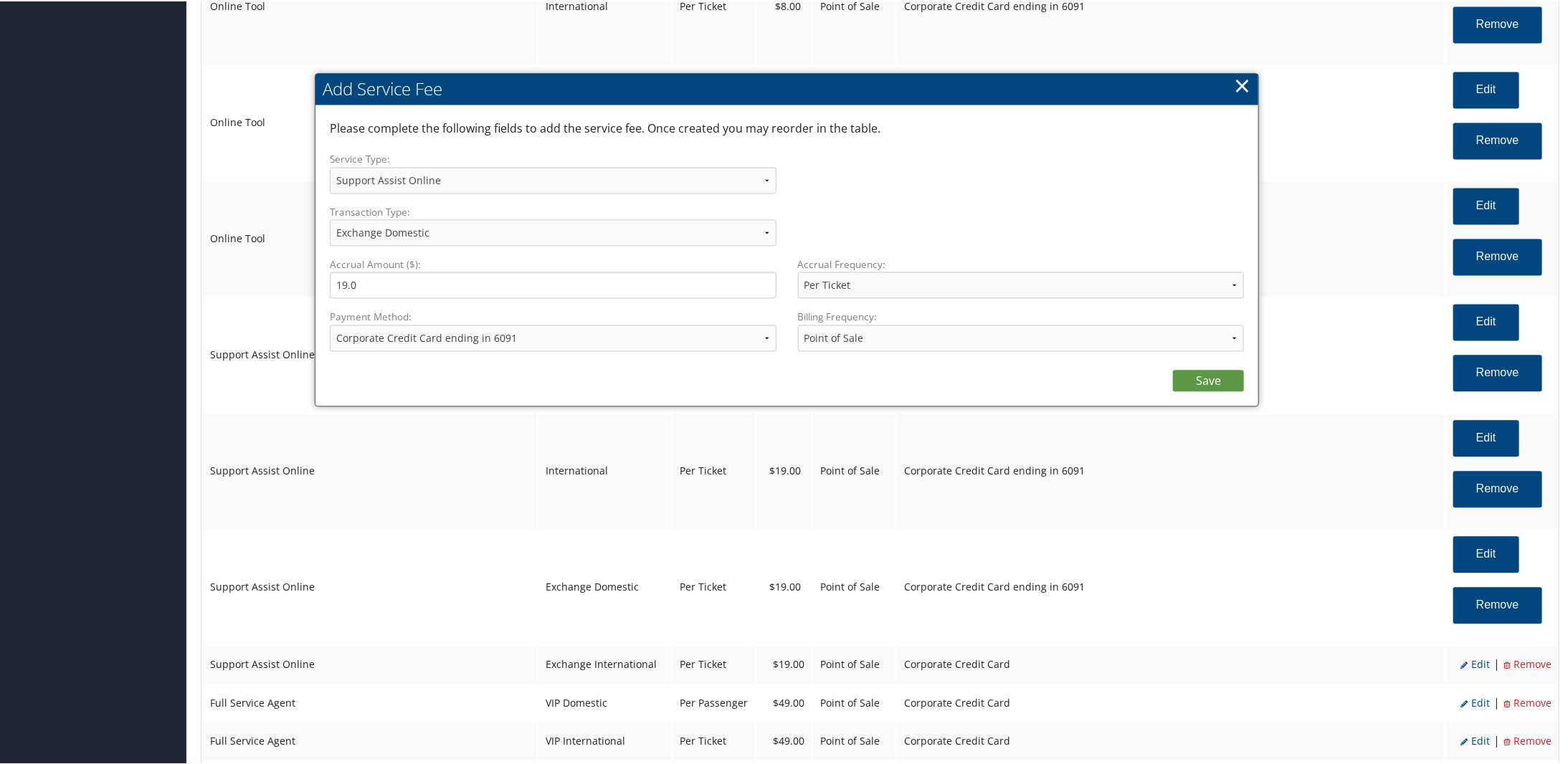
select select "12"
select select "24"
select select "4"
select select "2_1873"
select select "2"
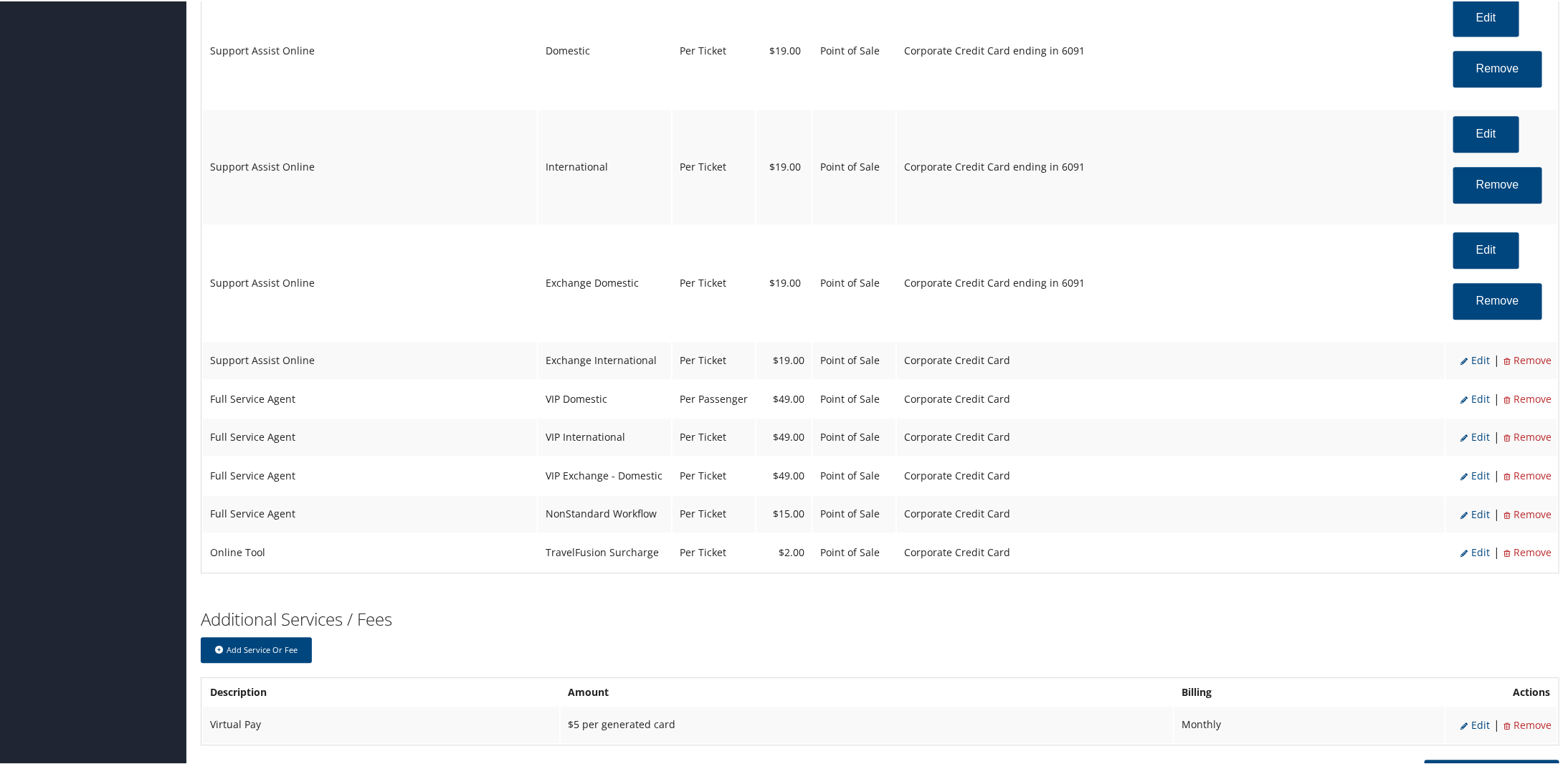
scroll to position [2321, 0]
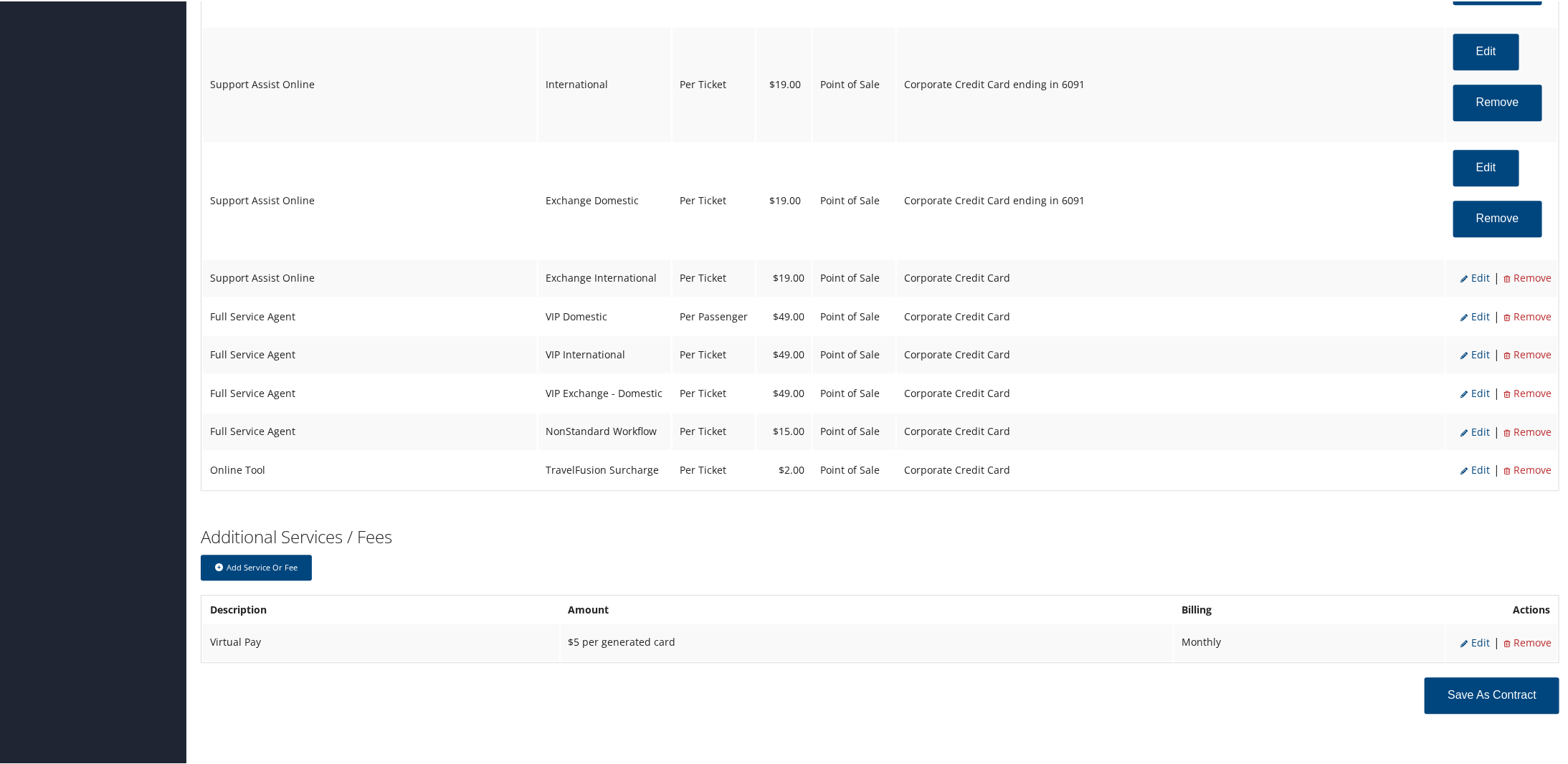
click at [1471, 275] on span "Edit" at bounding box center [1475, 276] width 30 height 13
select select "25"
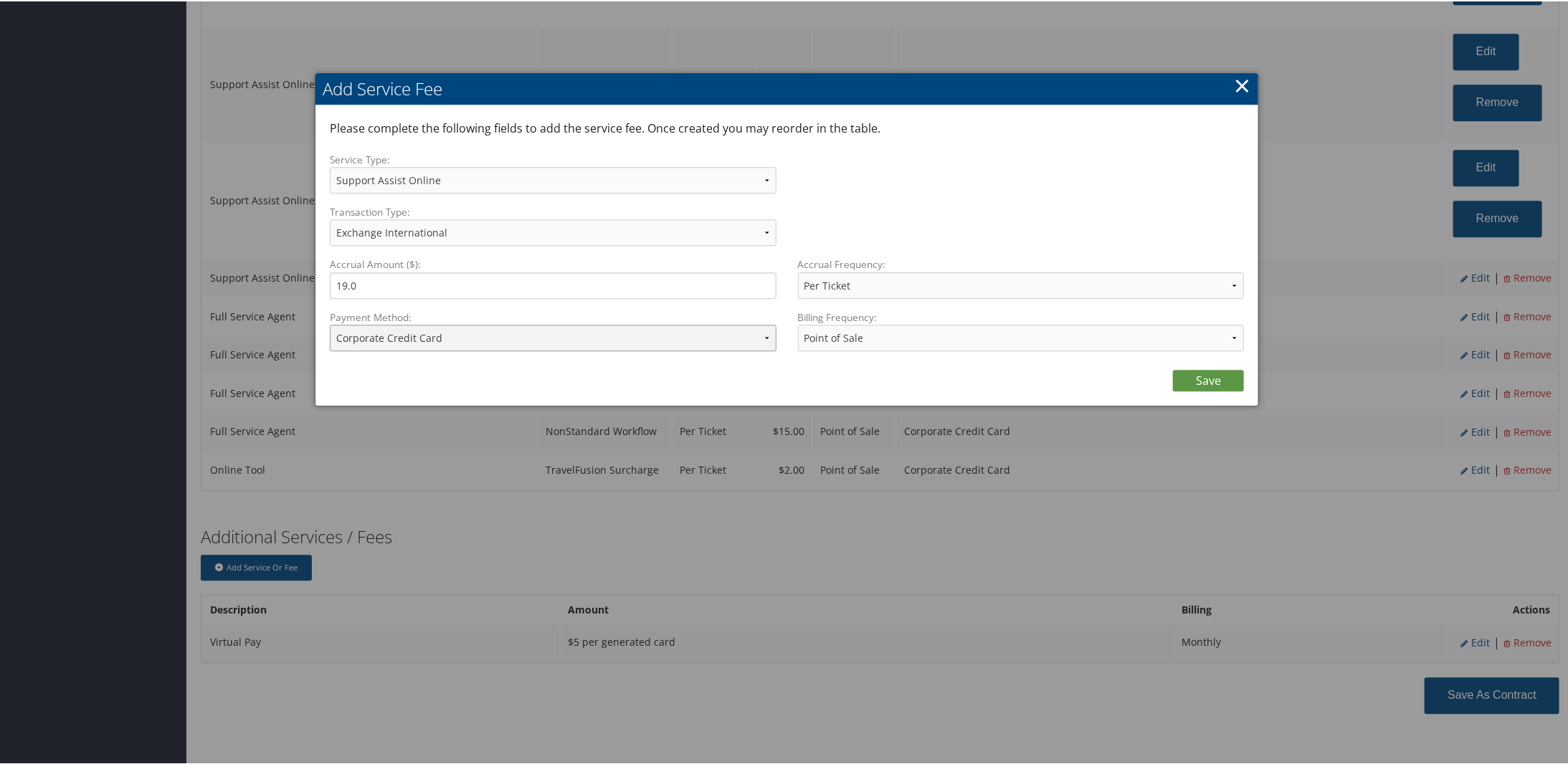
click at [483, 328] on select "ACH Transfer Cash / Check (AR) Corporate Credit Card Ghost Credit Card Hotel Gu…" at bounding box center [553, 336] width 447 height 26
click at [330, 323] on select "ACH Transfer Cash / Check (AR) Corporate Credit Card Ghost Credit Card Hotel Gu…" at bounding box center [553, 336] width 447 height 26
click at [1183, 371] on link "Save" at bounding box center [1208, 379] width 71 height 21
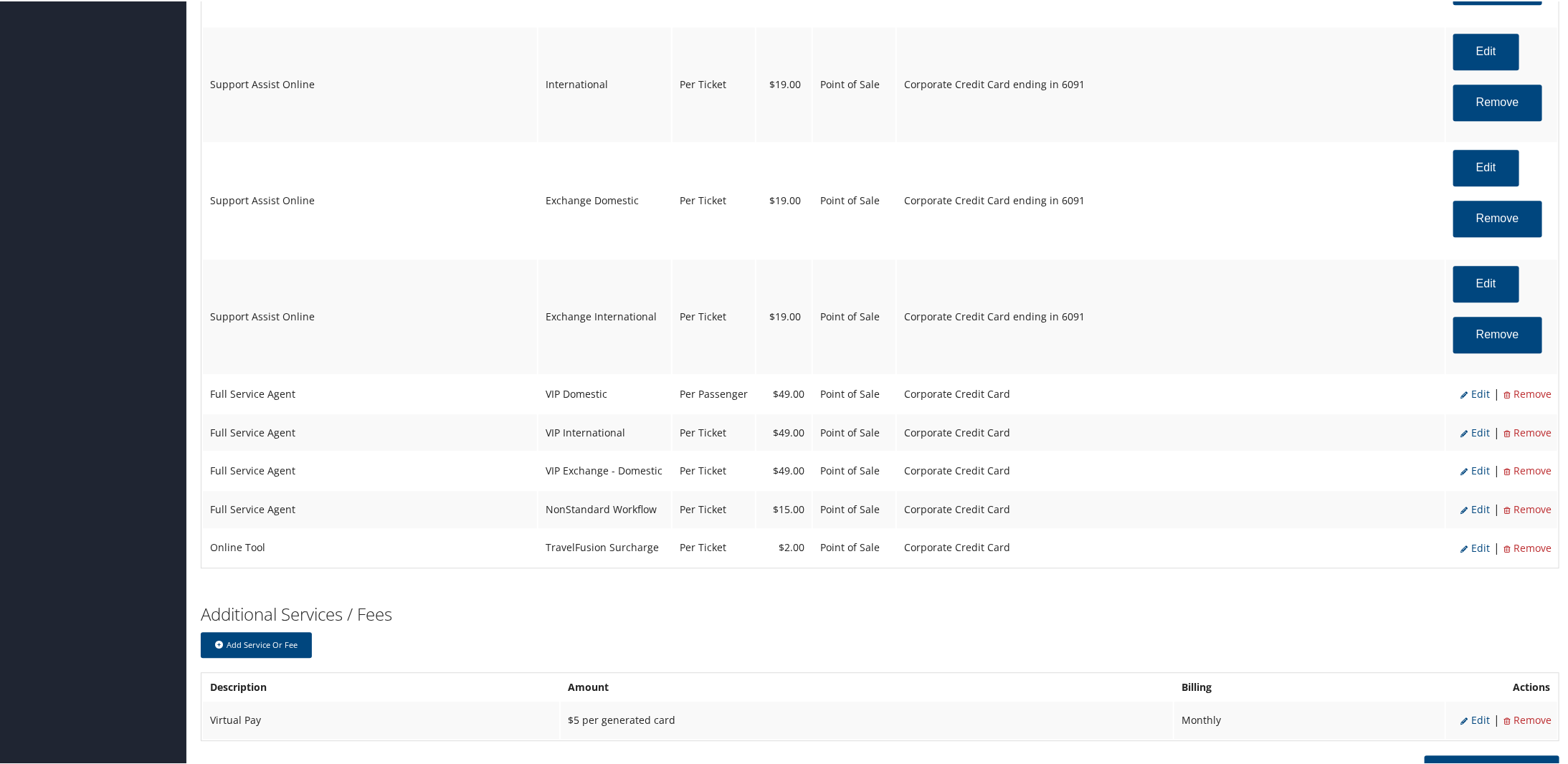
click at [1473, 394] on span "Edit" at bounding box center [1475, 392] width 30 height 13
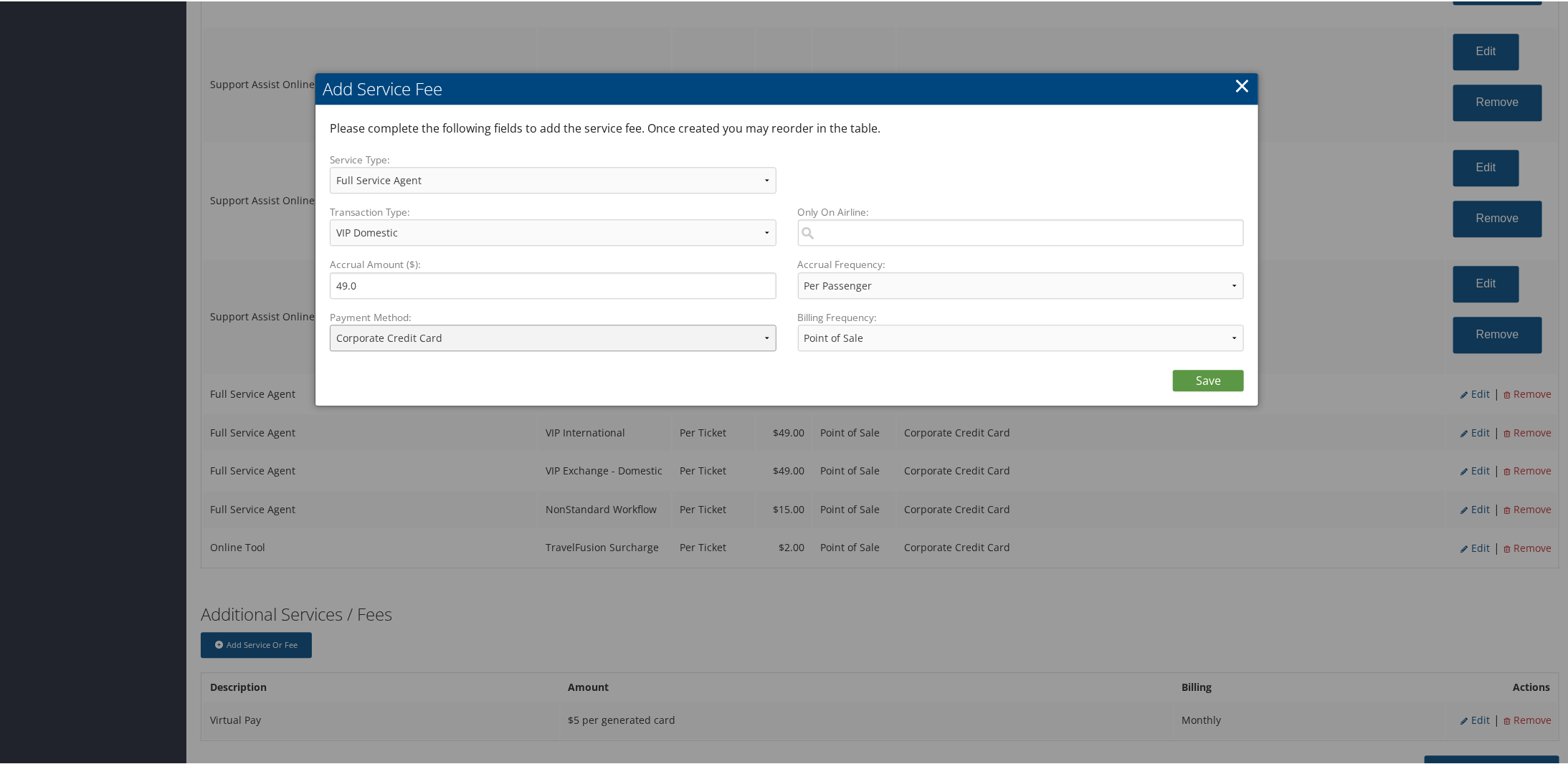
click at [428, 328] on select "ACH Transfer Cash / Check (AR) Corporate Credit Card Ghost Credit Card Hotel Gu…" at bounding box center [553, 336] width 447 height 26
click at [330, 323] on select "ACH Transfer Cash / Check (AR) Corporate Credit Card Ghost Credit Card Hotel Gu…" at bounding box center [553, 336] width 447 height 26
click at [1214, 377] on link "Save" at bounding box center [1208, 379] width 71 height 21
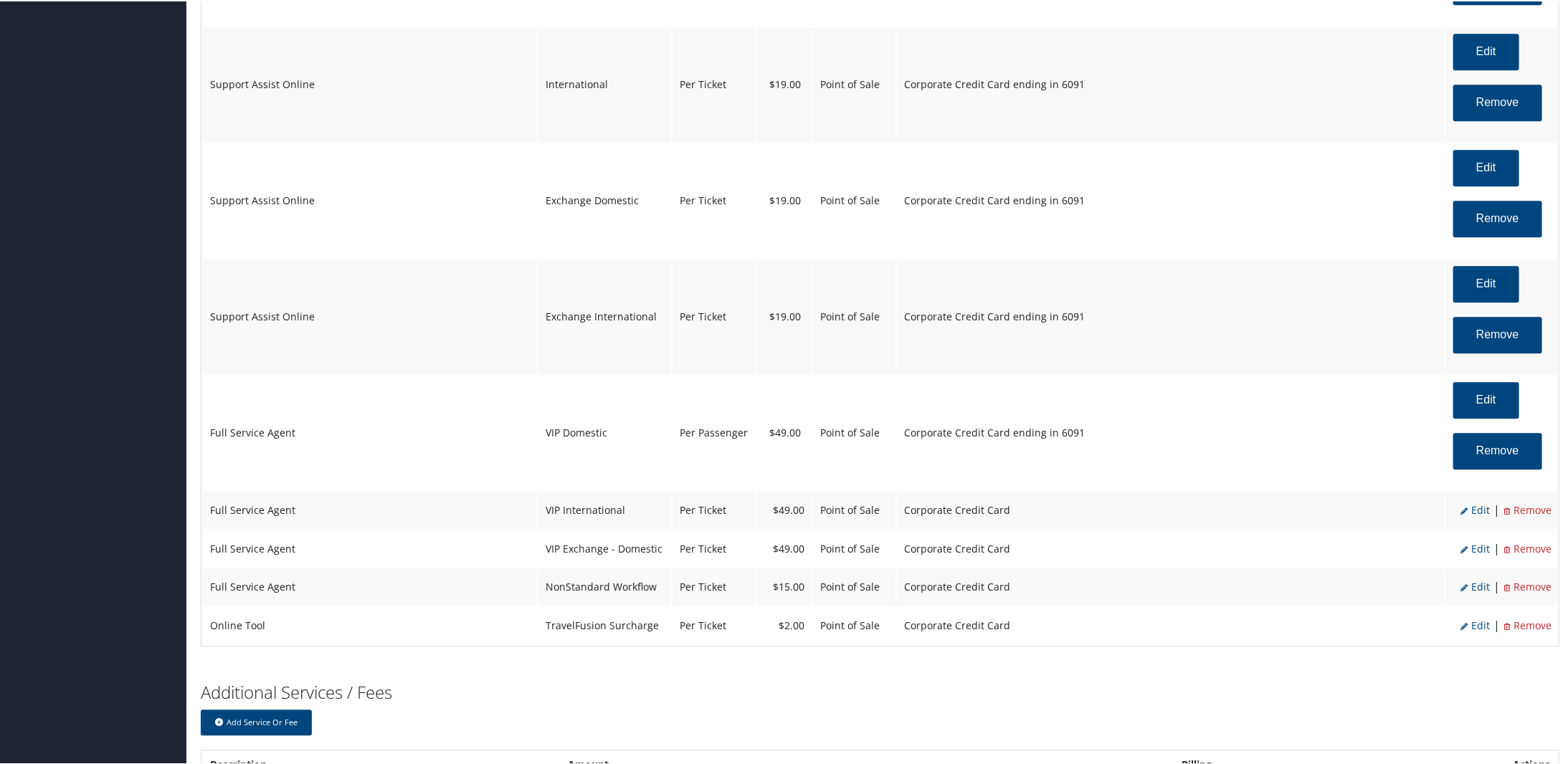
click at [1475, 515] on span "Edit" at bounding box center [1475, 508] width 30 height 13
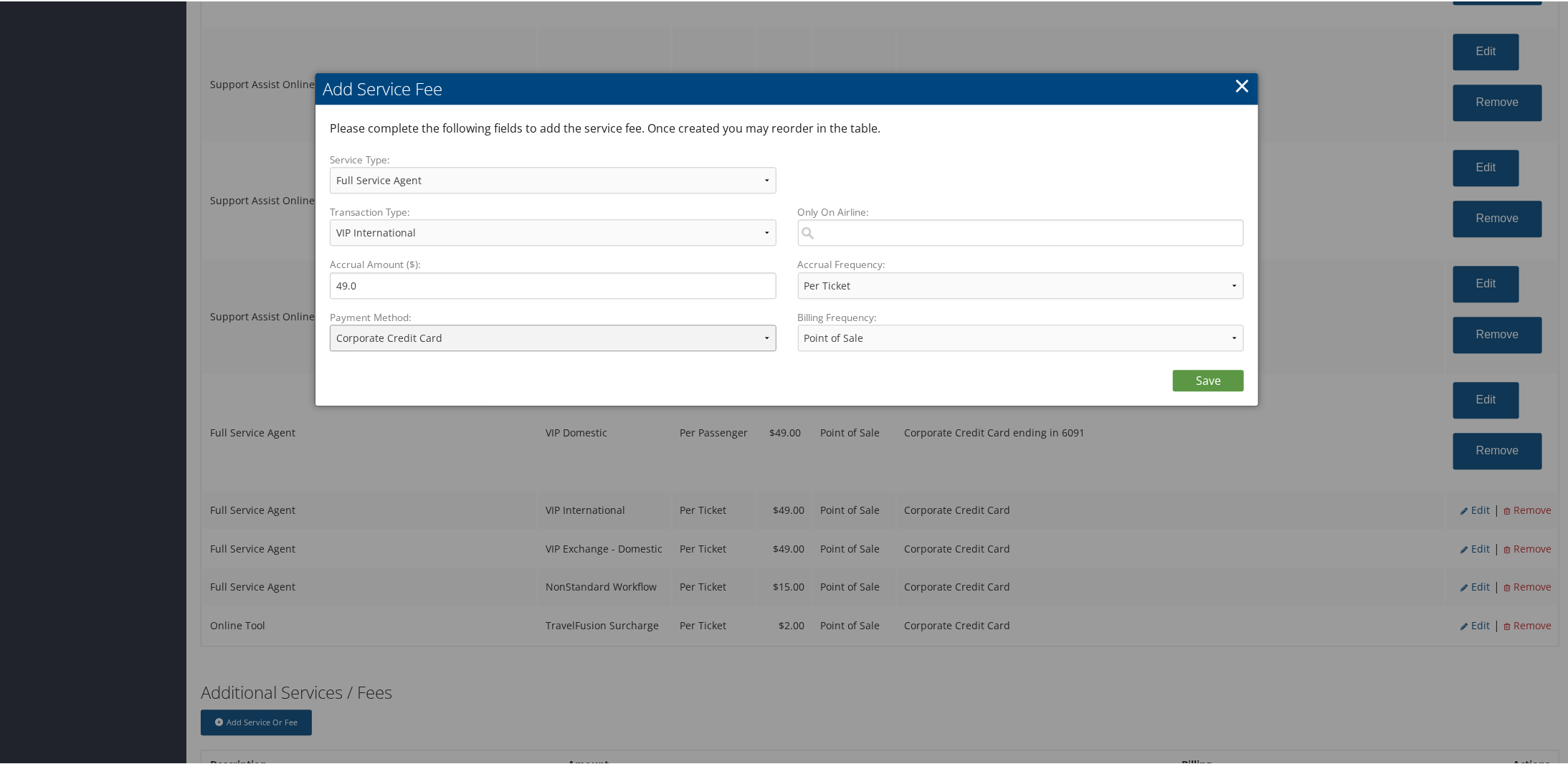
click at [474, 342] on select "ACH Transfer Cash / Check (AR) Corporate Credit Card Ghost Credit Card Hotel Gu…" at bounding box center [553, 336] width 447 height 26
click at [330, 323] on select "ACH Transfer Cash / Check (AR) Corporate Credit Card Ghost Credit Card Hotel Gu…" at bounding box center [553, 336] width 447 height 26
click at [1211, 373] on link "Save" at bounding box center [1208, 379] width 71 height 21
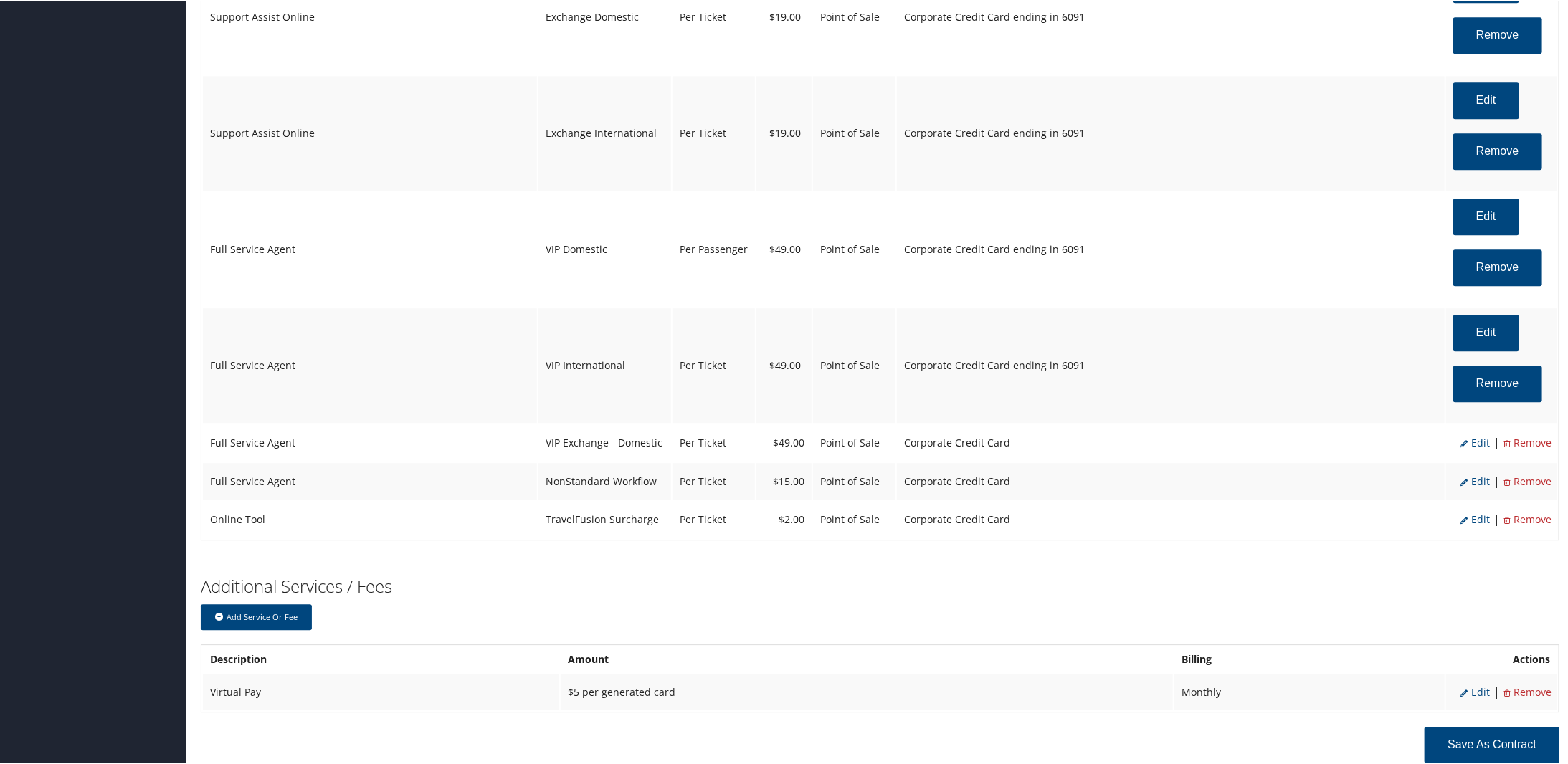
scroll to position [2558, 0]
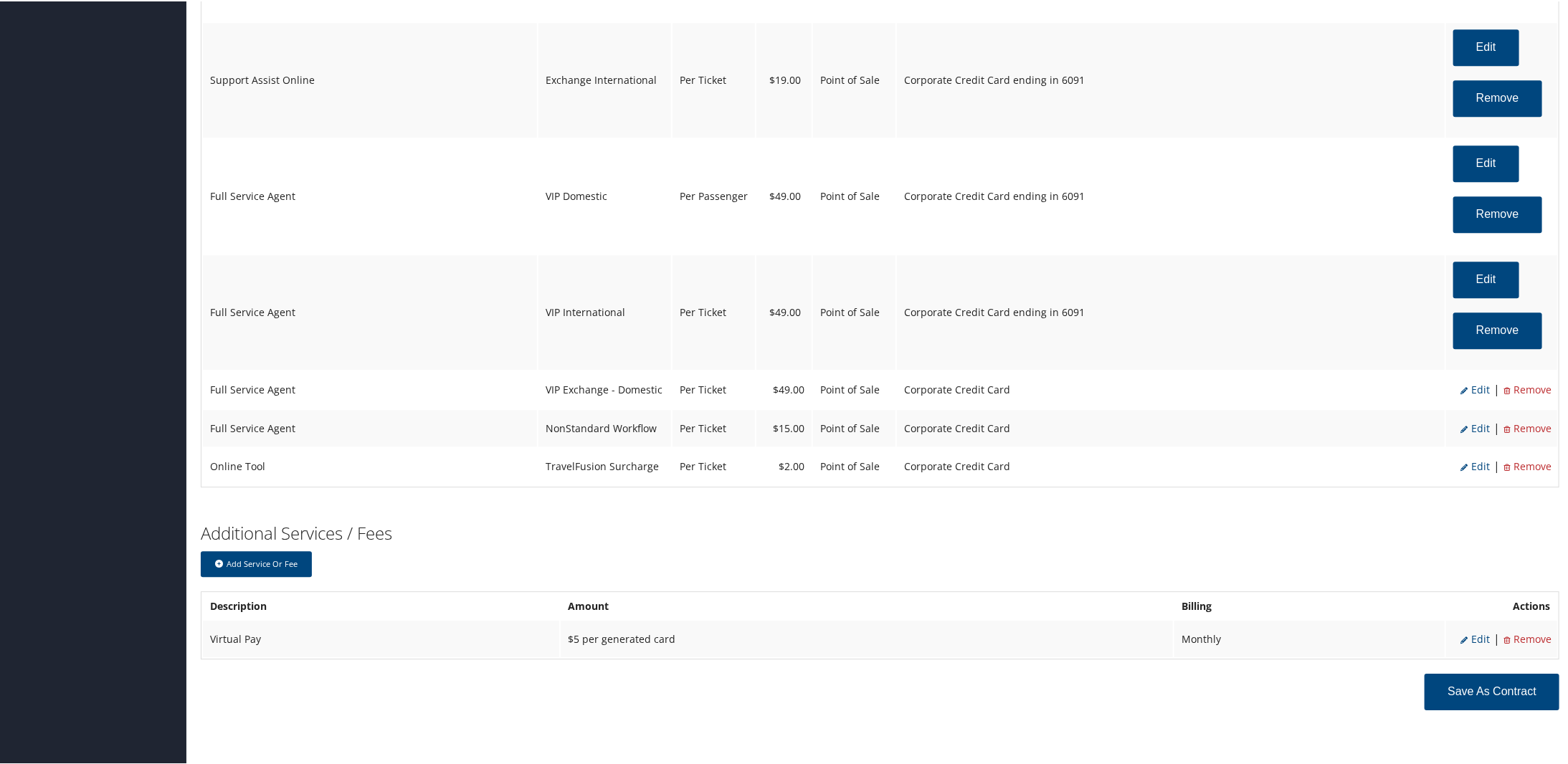
click at [1475, 395] on span "Edit" at bounding box center [1475, 388] width 30 height 13
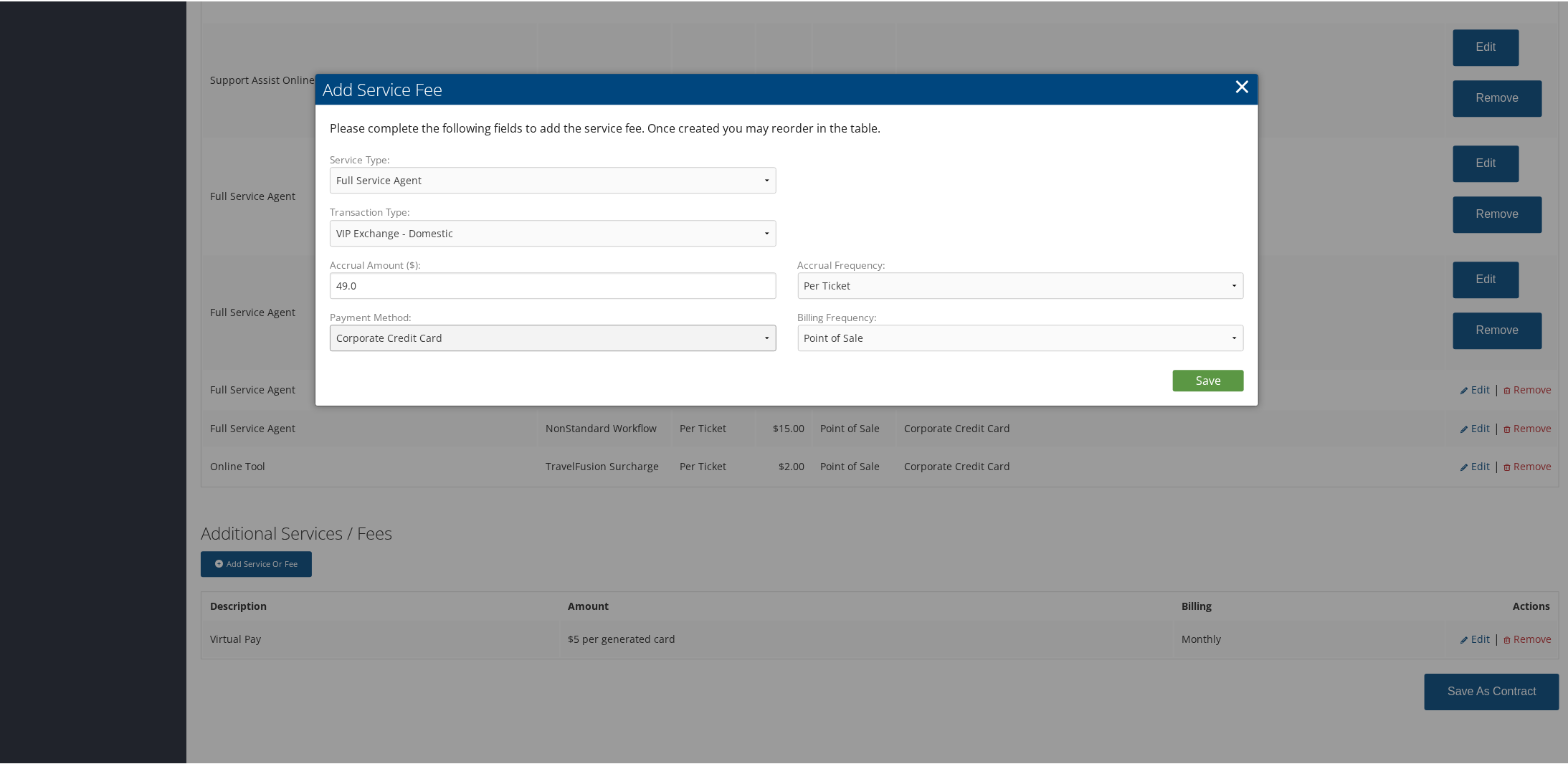
drag, startPoint x: 591, startPoint y: 333, endPoint x: 582, endPoint y: 349, distance: 18.4
click at [591, 333] on select "ACH Transfer Cash / Check (AR) Corporate Credit Card Ghost Credit Card Hotel Gu…" at bounding box center [553, 336] width 447 height 26
click at [330, 323] on select "ACH Transfer Cash / Check (AR) Corporate Credit Card Ghost Credit Card Hotel Gu…" at bounding box center [553, 336] width 447 height 26
click at [1209, 377] on link "Save" at bounding box center [1208, 379] width 71 height 21
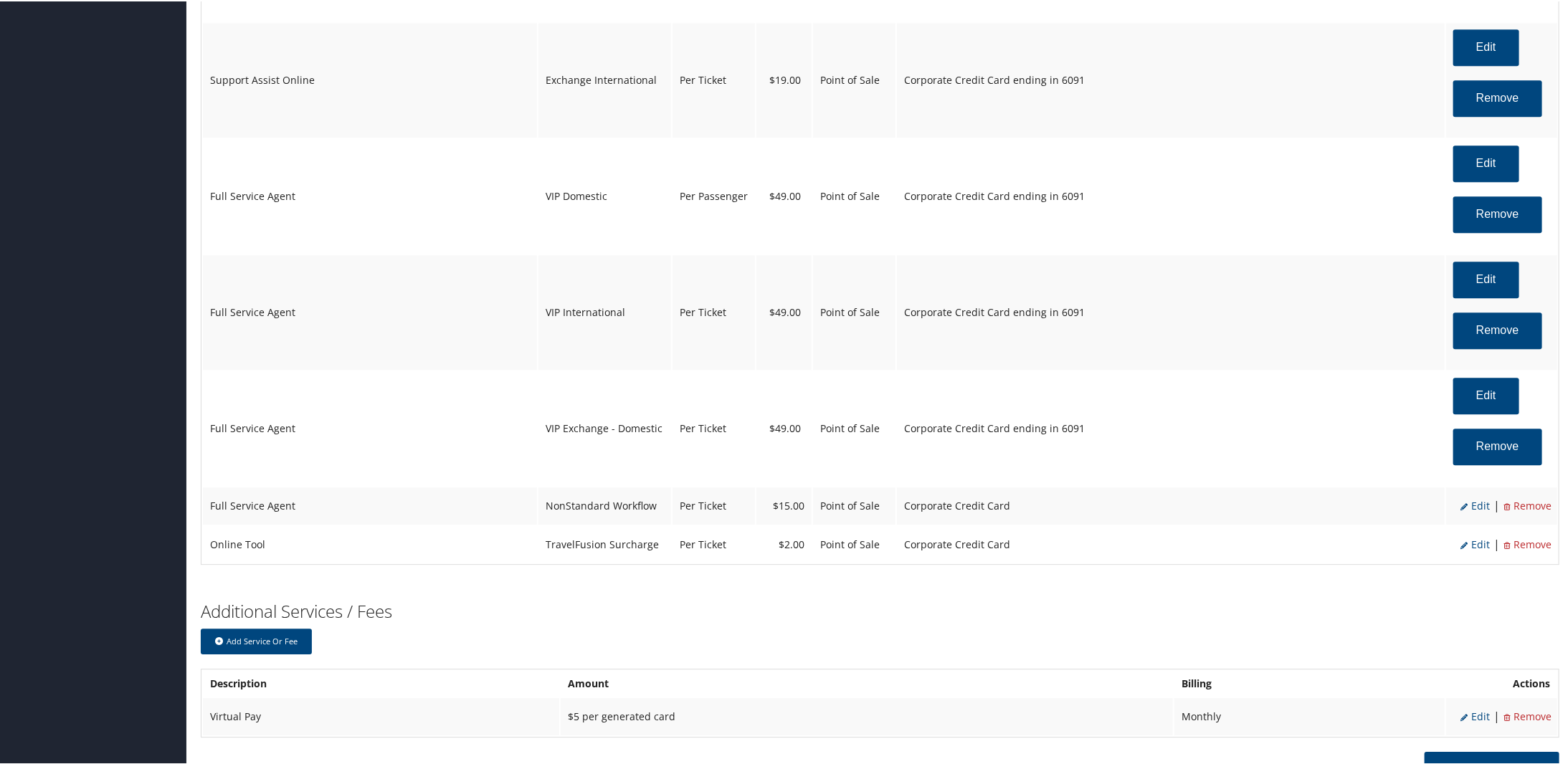
click at [1475, 506] on span "Edit" at bounding box center [1475, 504] width 30 height 13
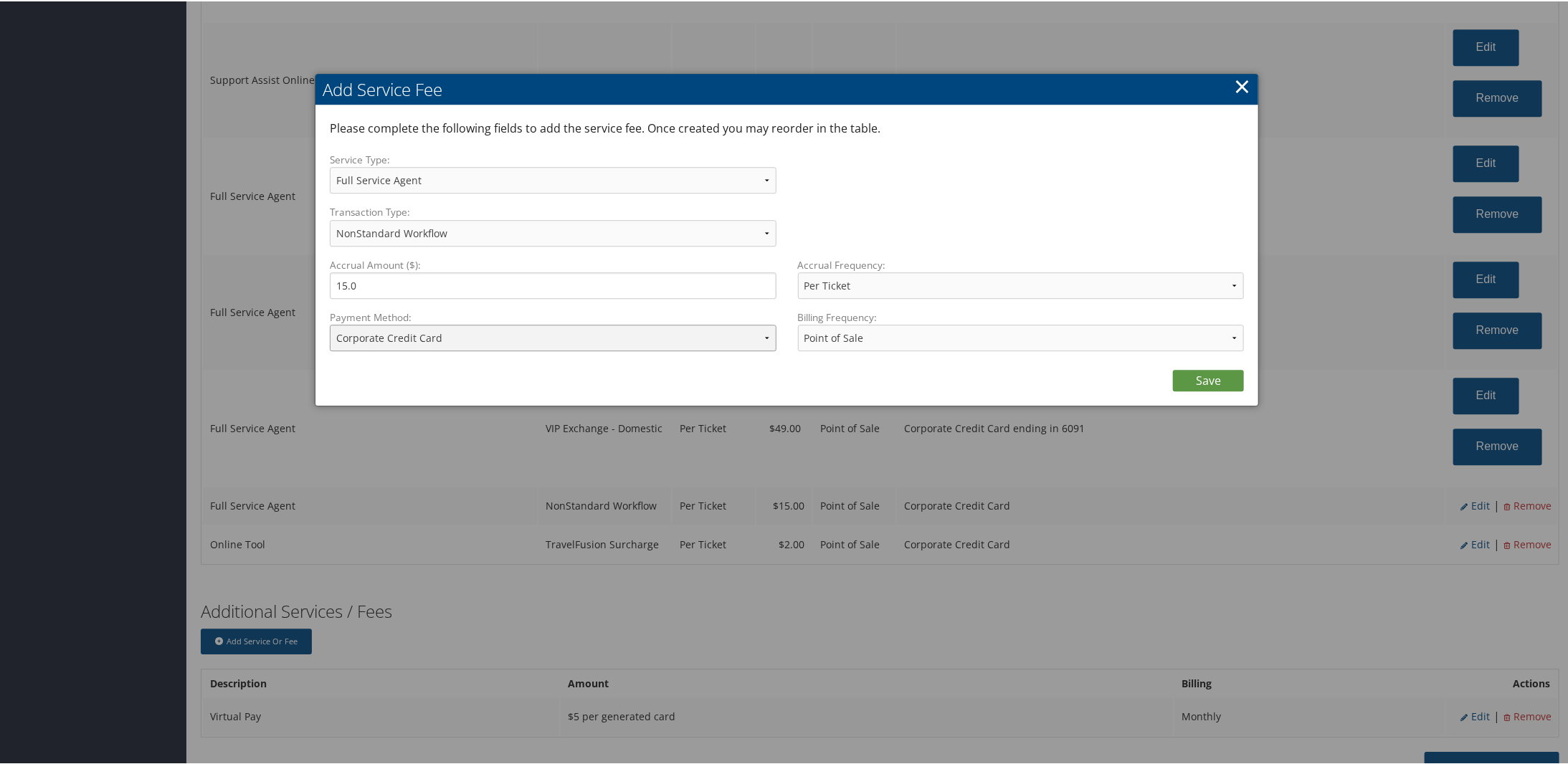
click at [389, 341] on select "ACH Transfer Cash / Check (AR) Corporate Credit Card Ghost Credit Card Hotel Gu…" at bounding box center [553, 336] width 447 height 26
click at [330, 323] on select "ACH Transfer Cash / Check (AR) Corporate Credit Card Ghost Credit Card Hotel Gu…" at bounding box center [553, 336] width 447 height 26
click at [1221, 381] on link "Save" at bounding box center [1208, 379] width 71 height 21
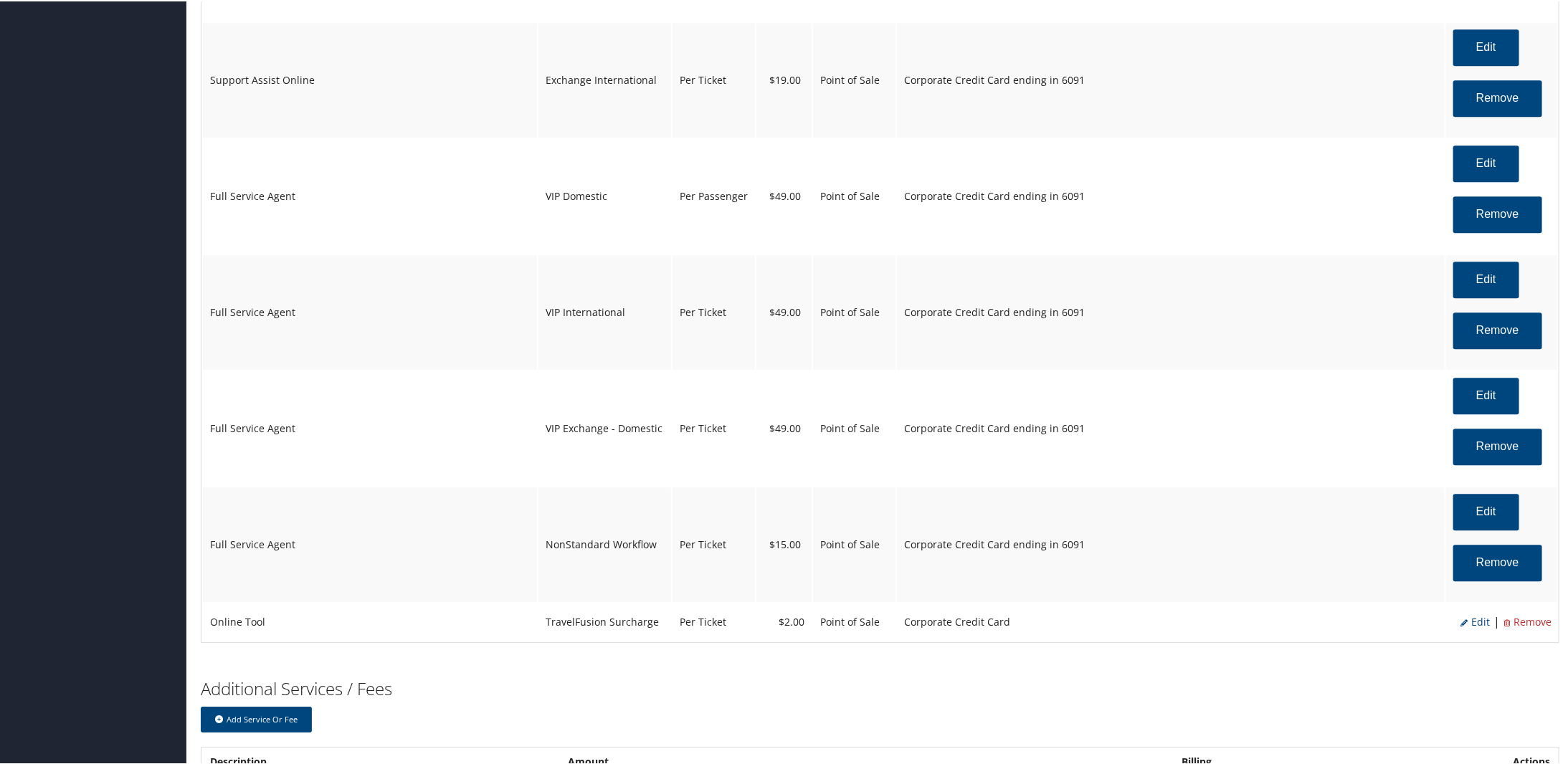
click at [1476, 624] on span "Edit" at bounding box center [1475, 620] width 30 height 13
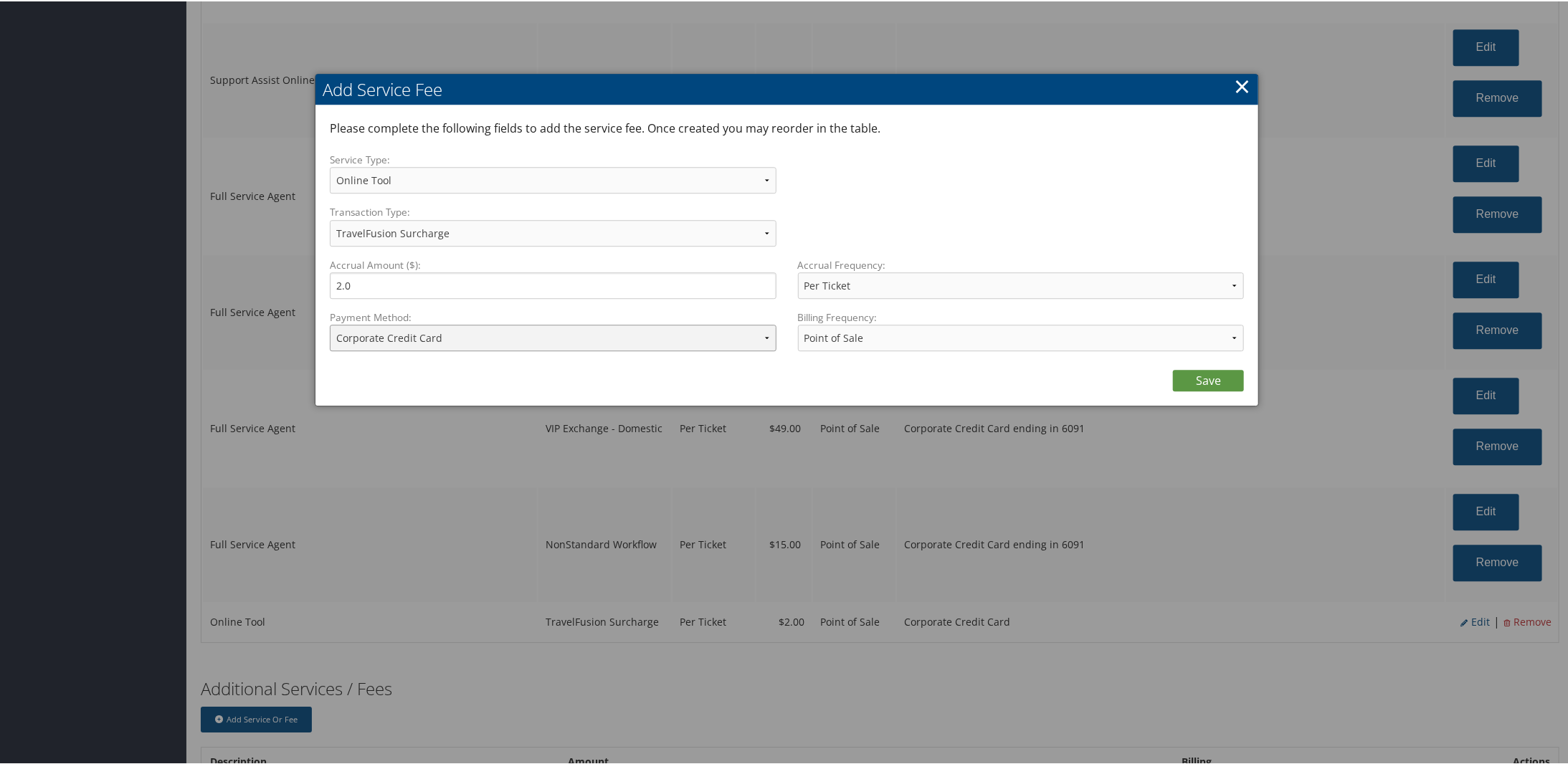
drag, startPoint x: 373, startPoint y: 338, endPoint x: 371, endPoint y: 349, distance: 11.2
click at [373, 338] on select "ACH Transfer Cash / Check (AR) Corporate Credit Card Ghost Credit Card Hotel Gu…" at bounding box center [553, 336] width 447 height 26
click at [330, 323] on select "ACH Transfer Cash / Check (AR) Corporate Credit Card Ghost Credit Card Hotel Gu…" at bounding box center [553, 336] width 447 height 26
click at [1195, 377] on link "Save" at bounding box center [1208, 379] width 71 height 21
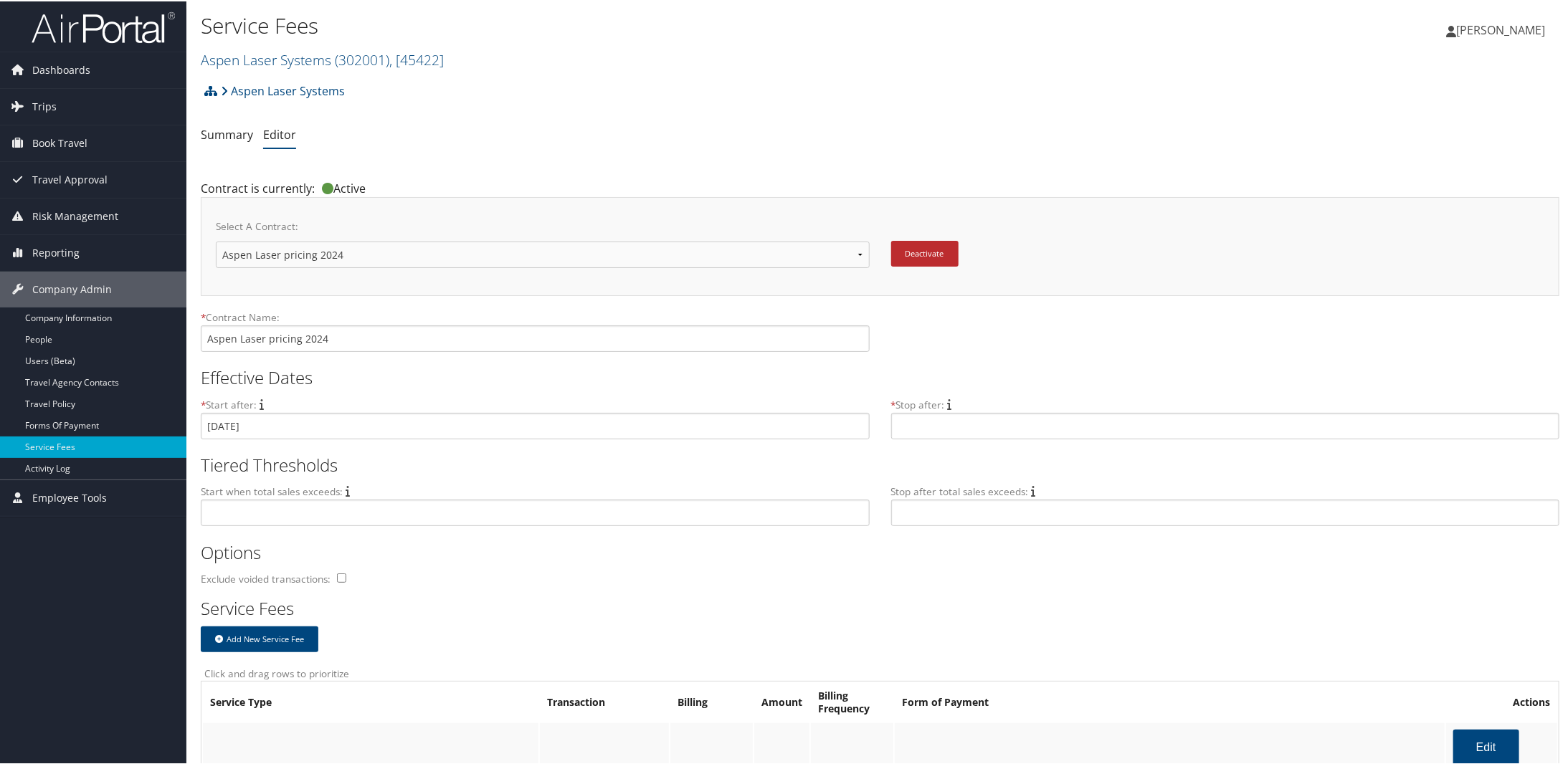
scroll to position [0, 0]
drag, startPoint x: 333, startPoint y: 336, endPoint x: 154, endPoint y: 321, distance: 179.6
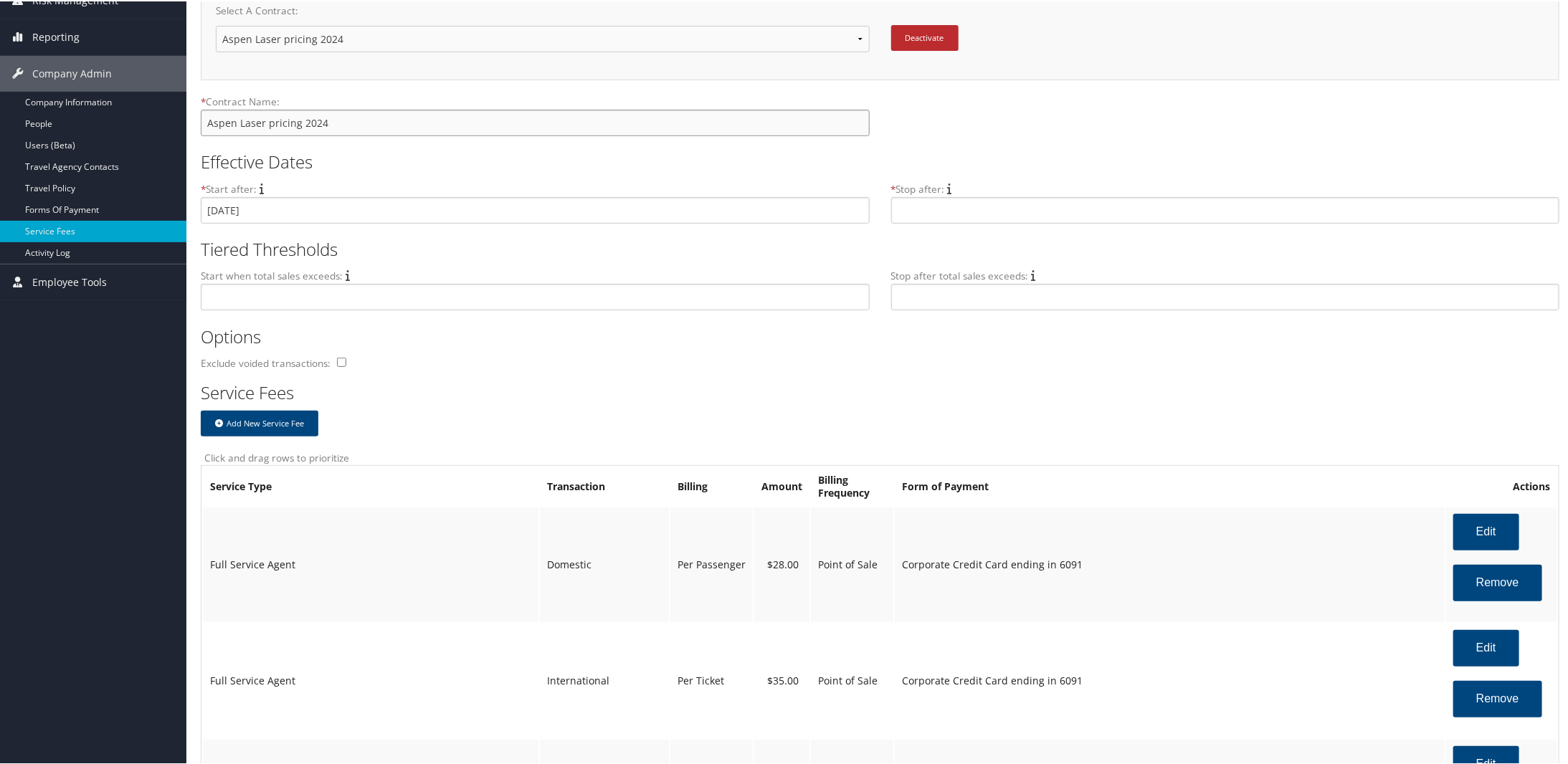
scroll to position [430, 0]
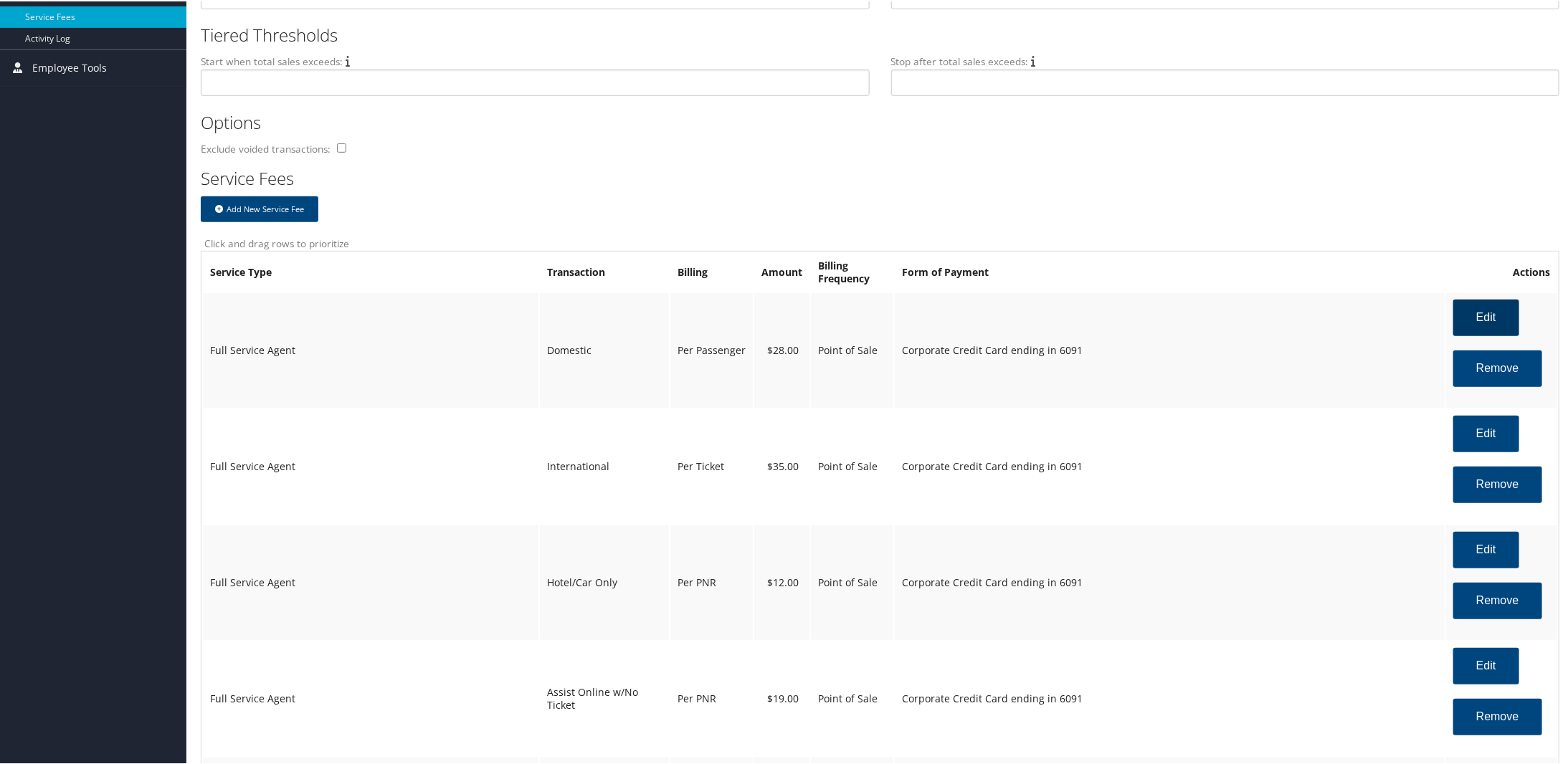
click at [1464, 318] on button "Edit" at bounding box center [1486, 316] width 66 height 36
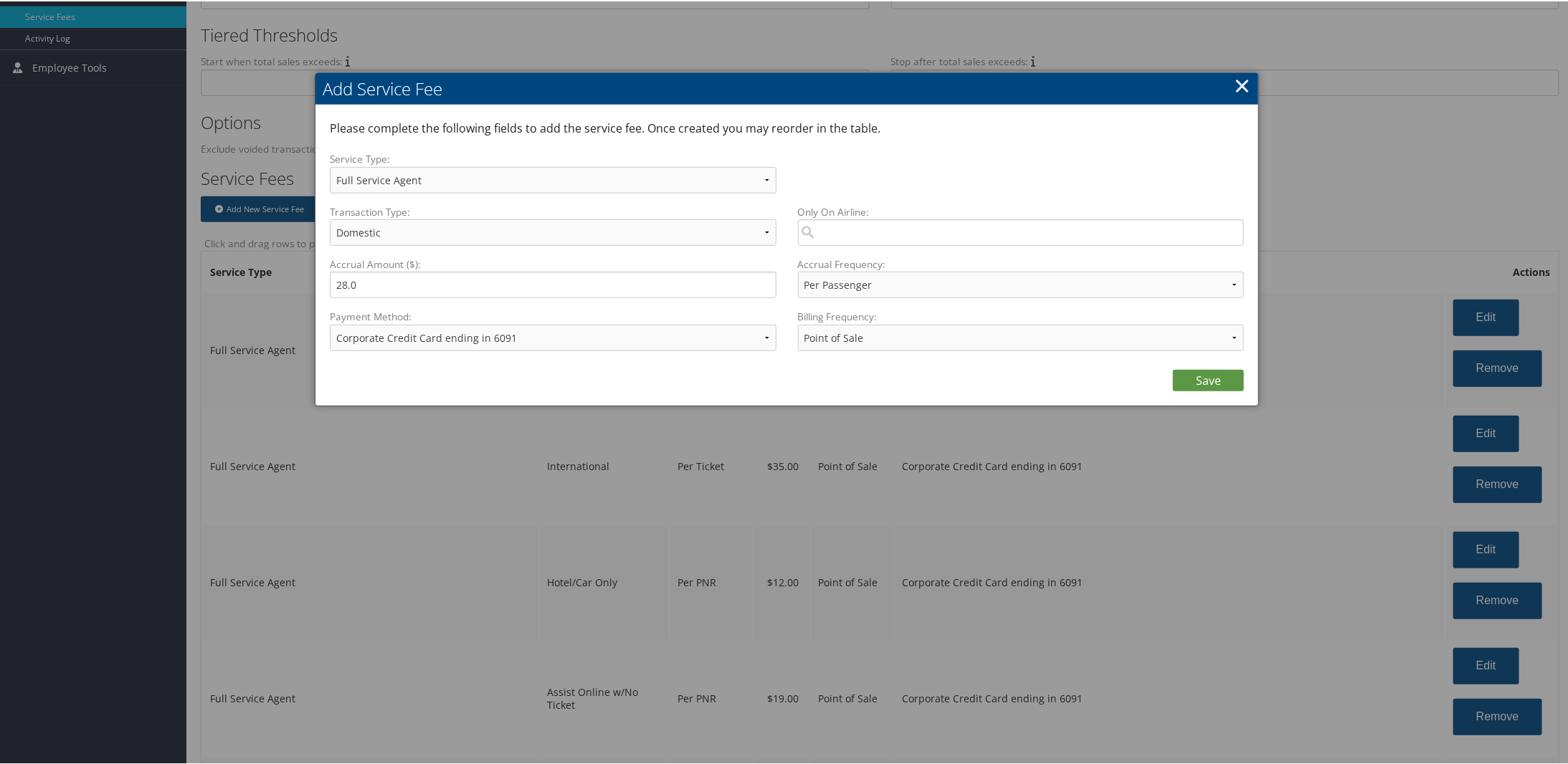
click at [1236, 80] on link "×" at bounding box center [1242, 83] width 17 height 29
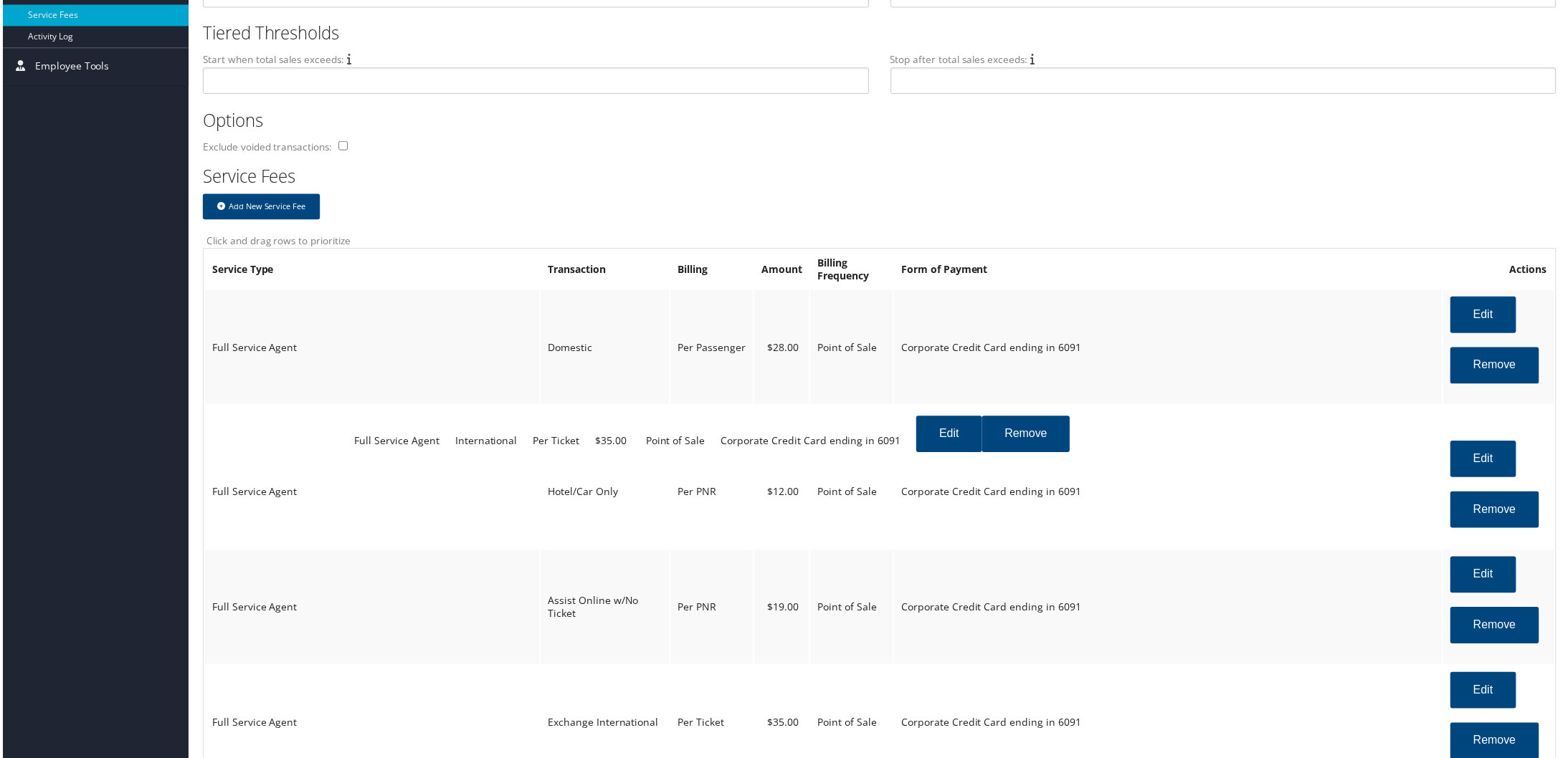
drag, startPoint x: 899, startPoint y: 462, endPoint x: 1041, endPoint y: 464, distance: 142.0
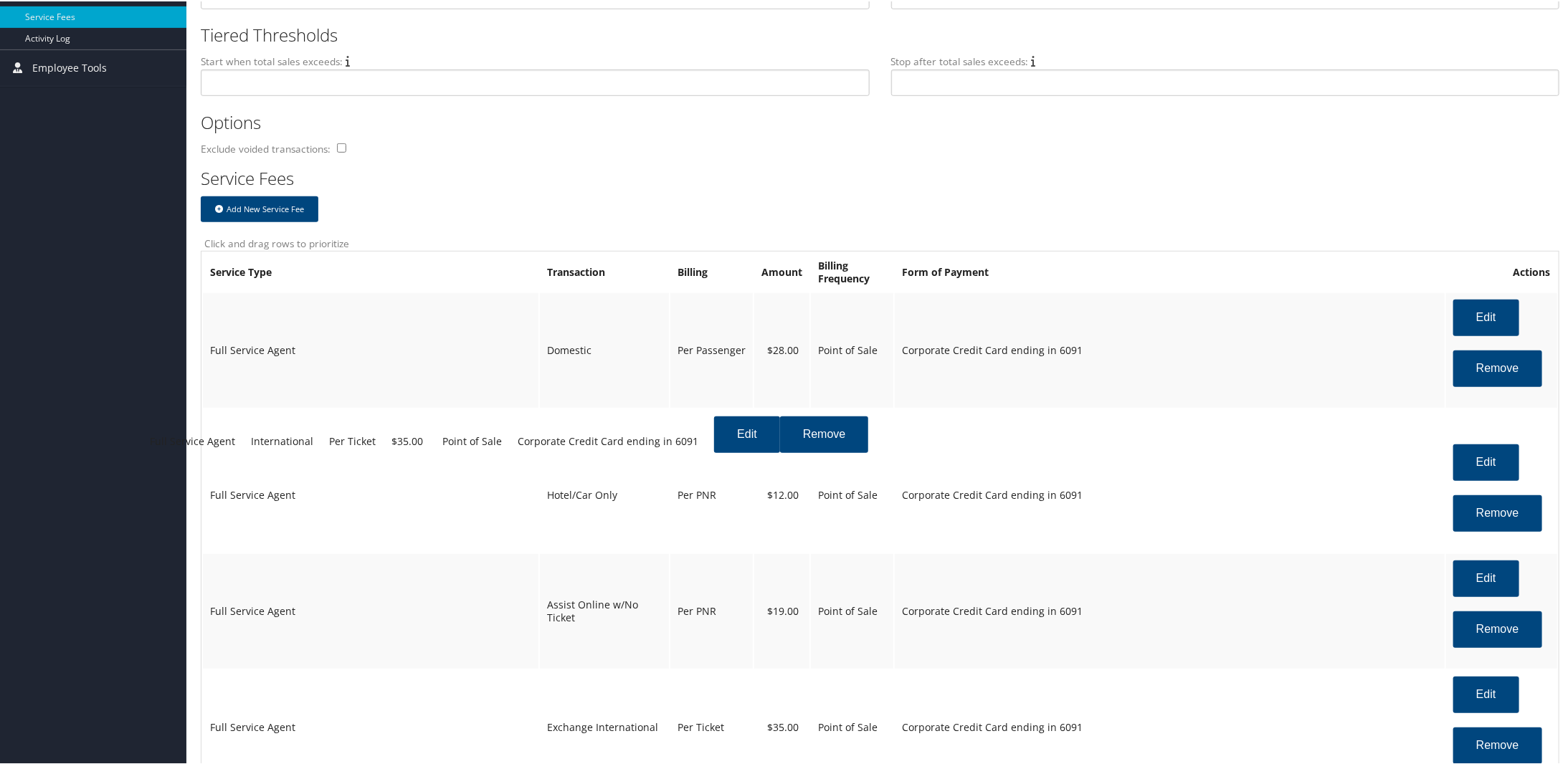
drag, startPoint x: 1078, startPoint y: 465, endPoint x: 1041, endPoint y: 464, distance: 37.0
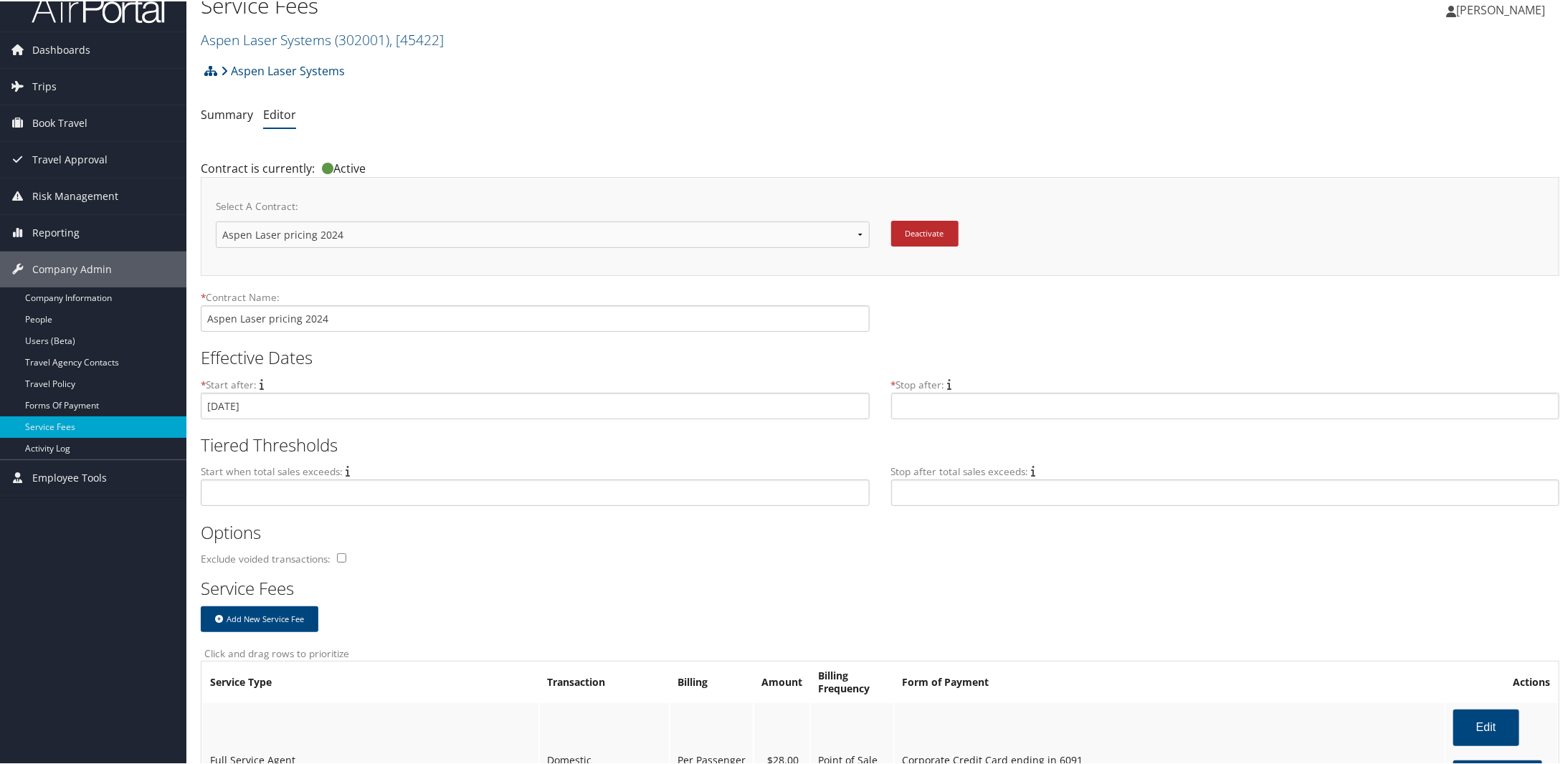
scroll to position [0, 0]
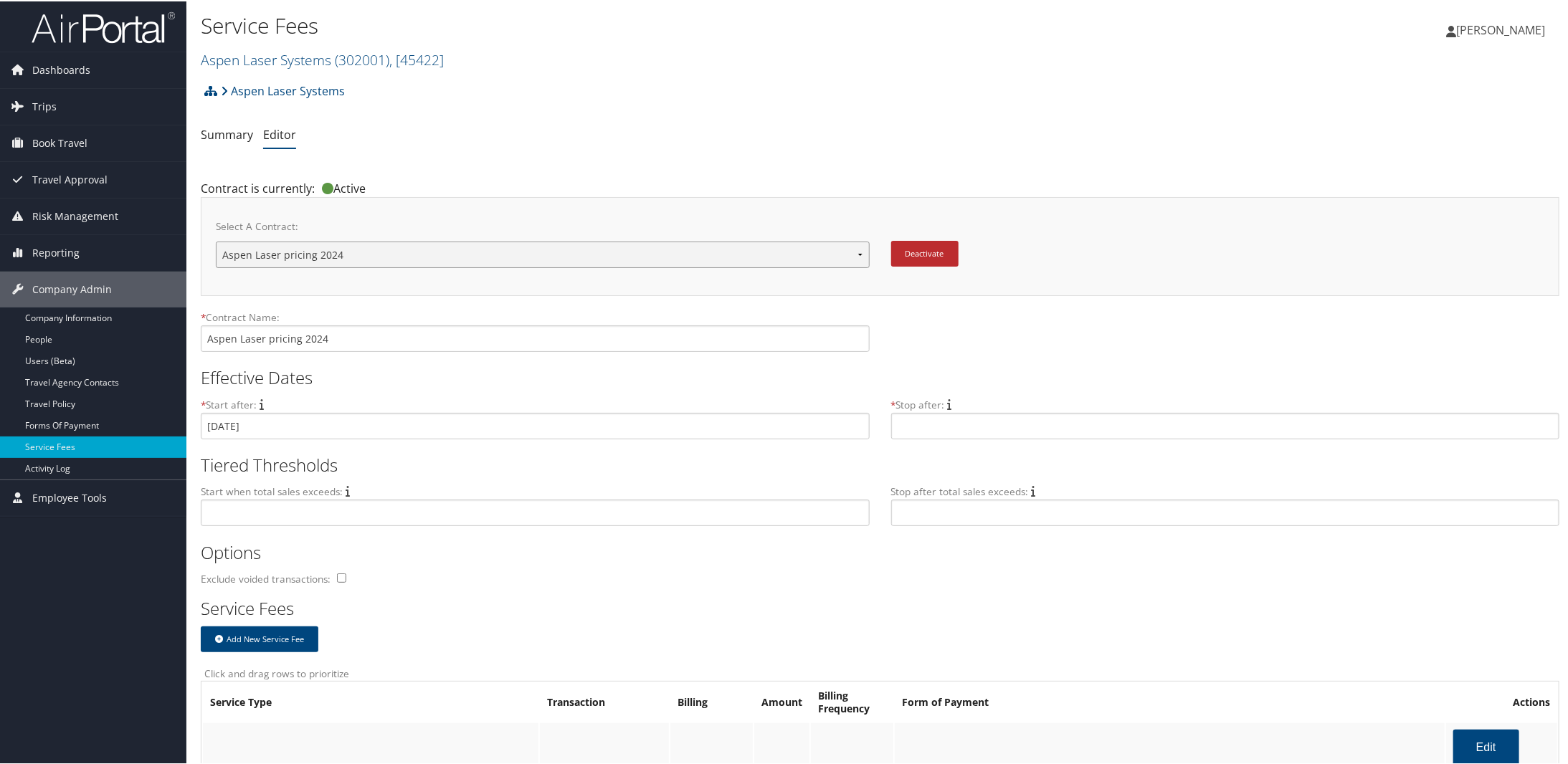
click at [854, 250] on select "Aspen Laser pricing 2024 New Contract..." at bounding box center [542, 254] width 653 height 26
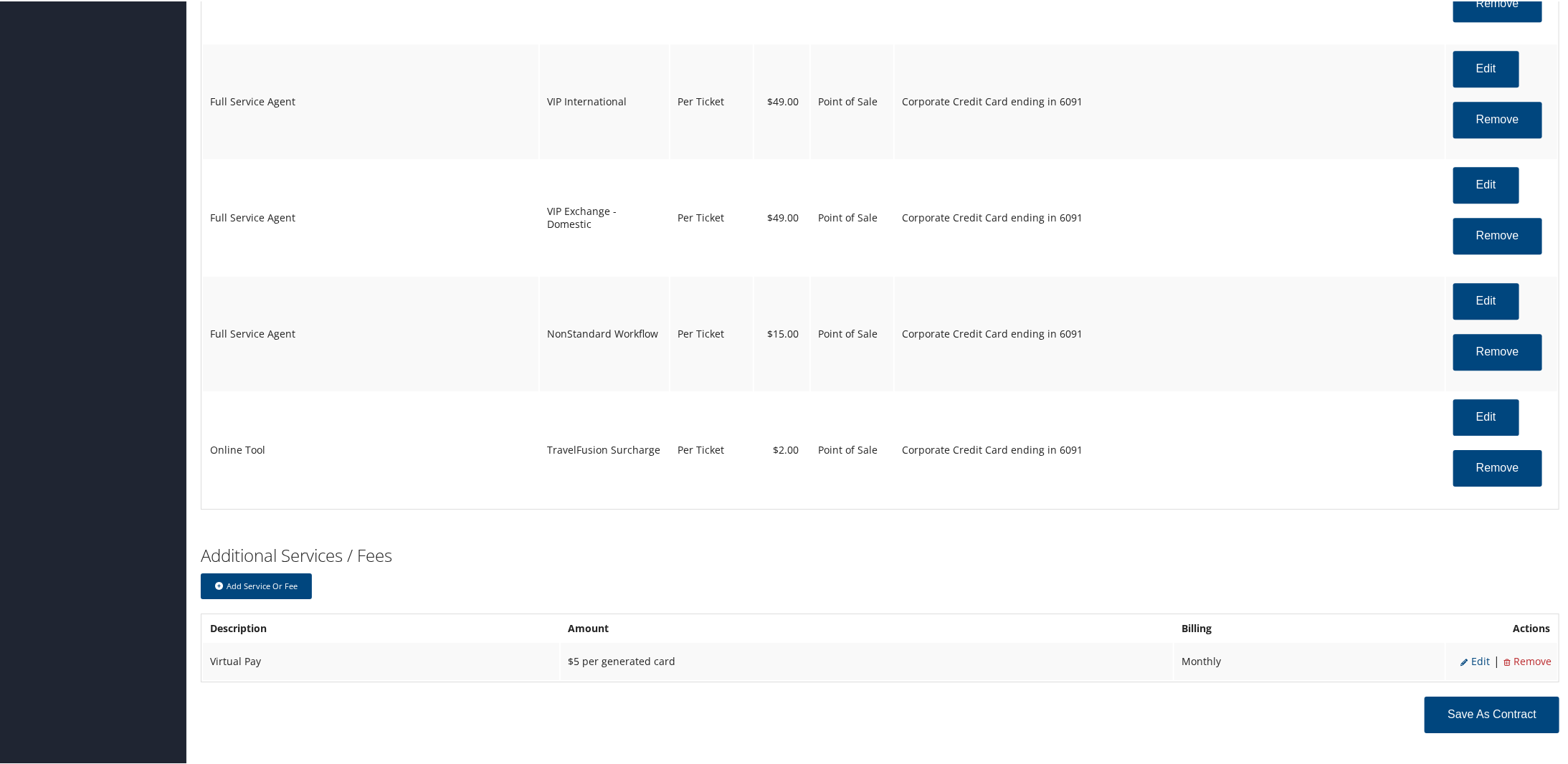
scroll to position [2795, 0]
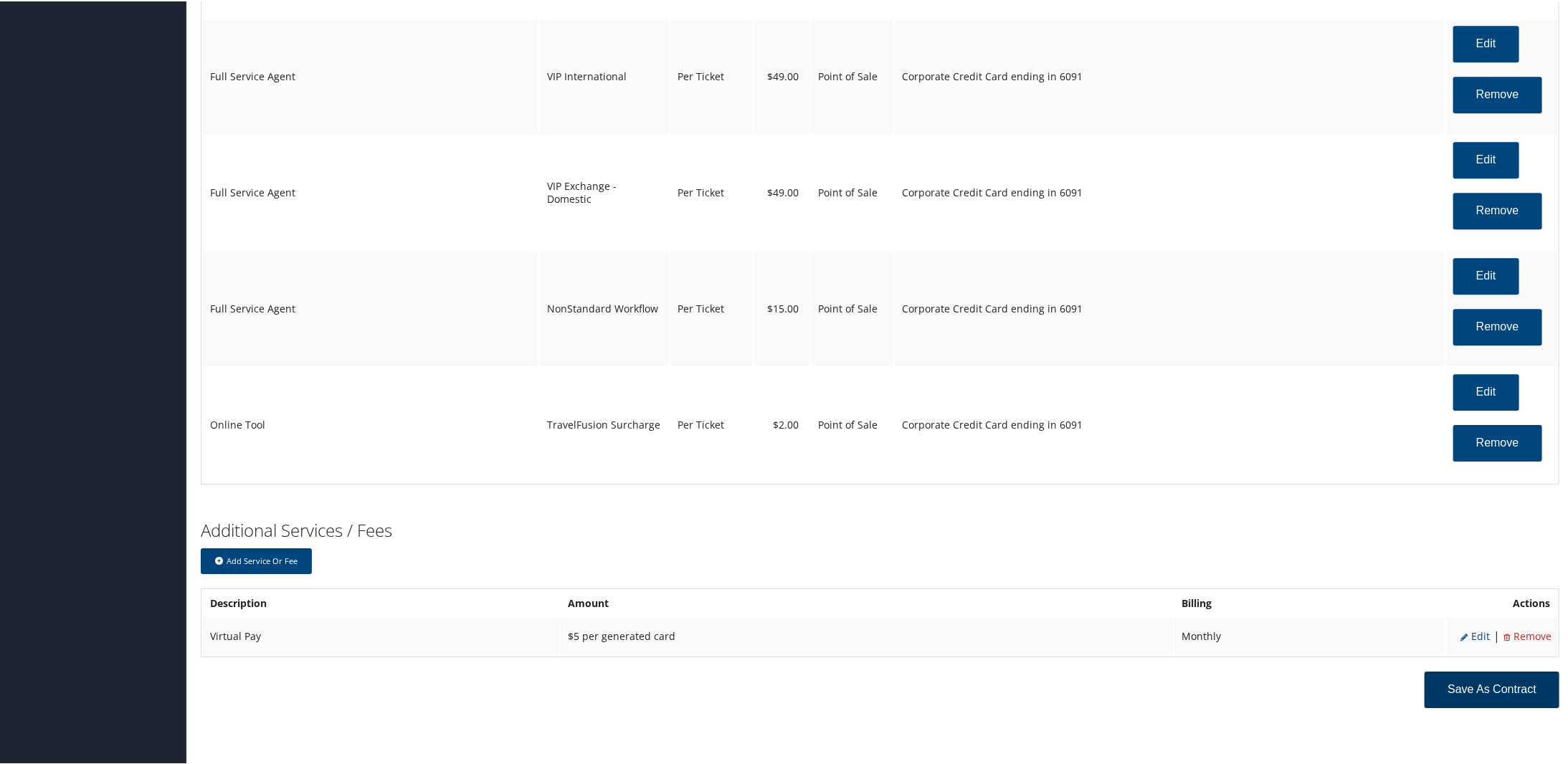
click at [1481, 695] on button "Save as Contract" at bounding box center [1491, 688] width 135 height 36
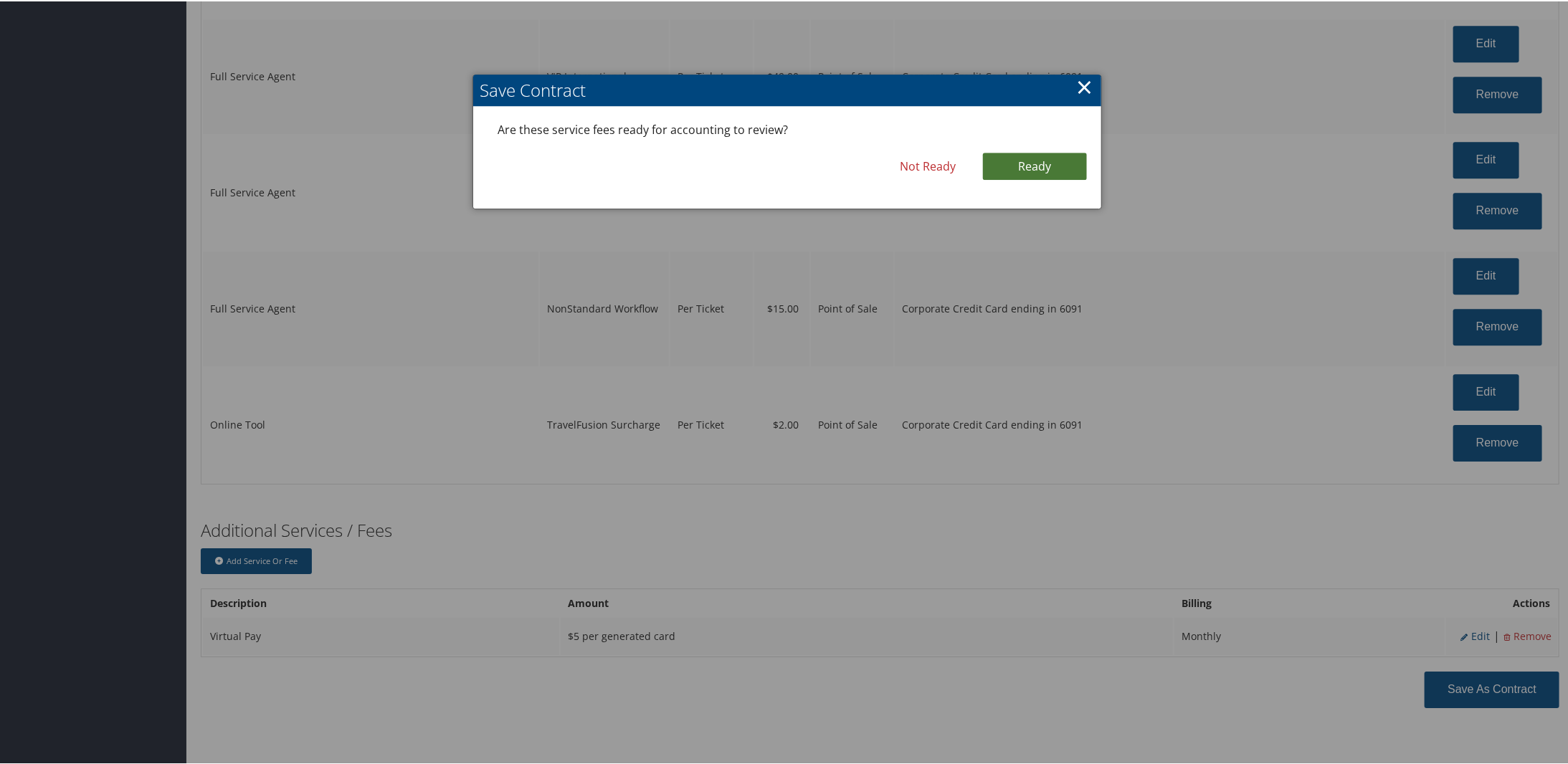
click at [1033, 170] on link "Ready" at bounding box center [1035, 164] width 104 height 27
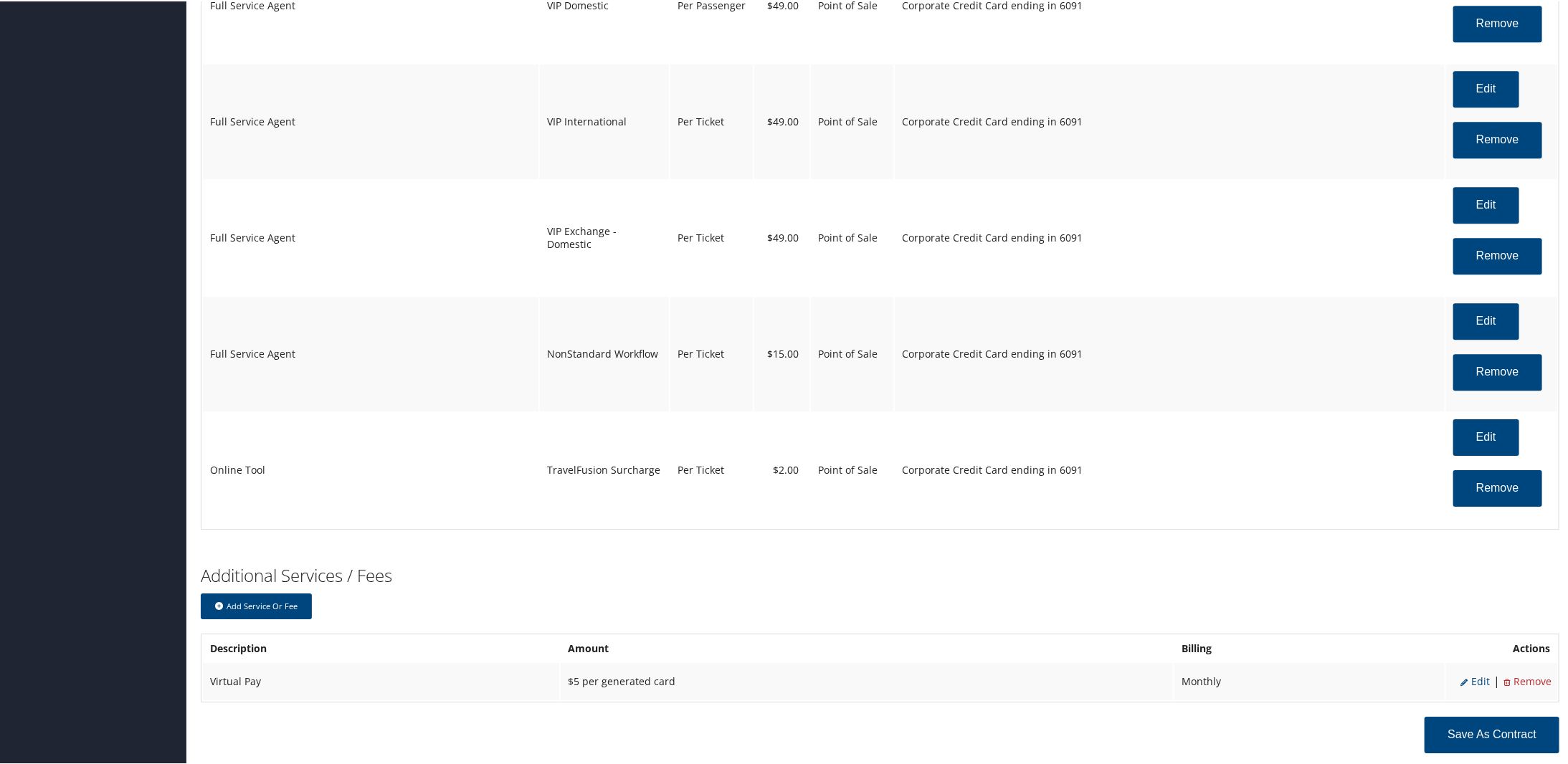
scroll to position [2840, 0]
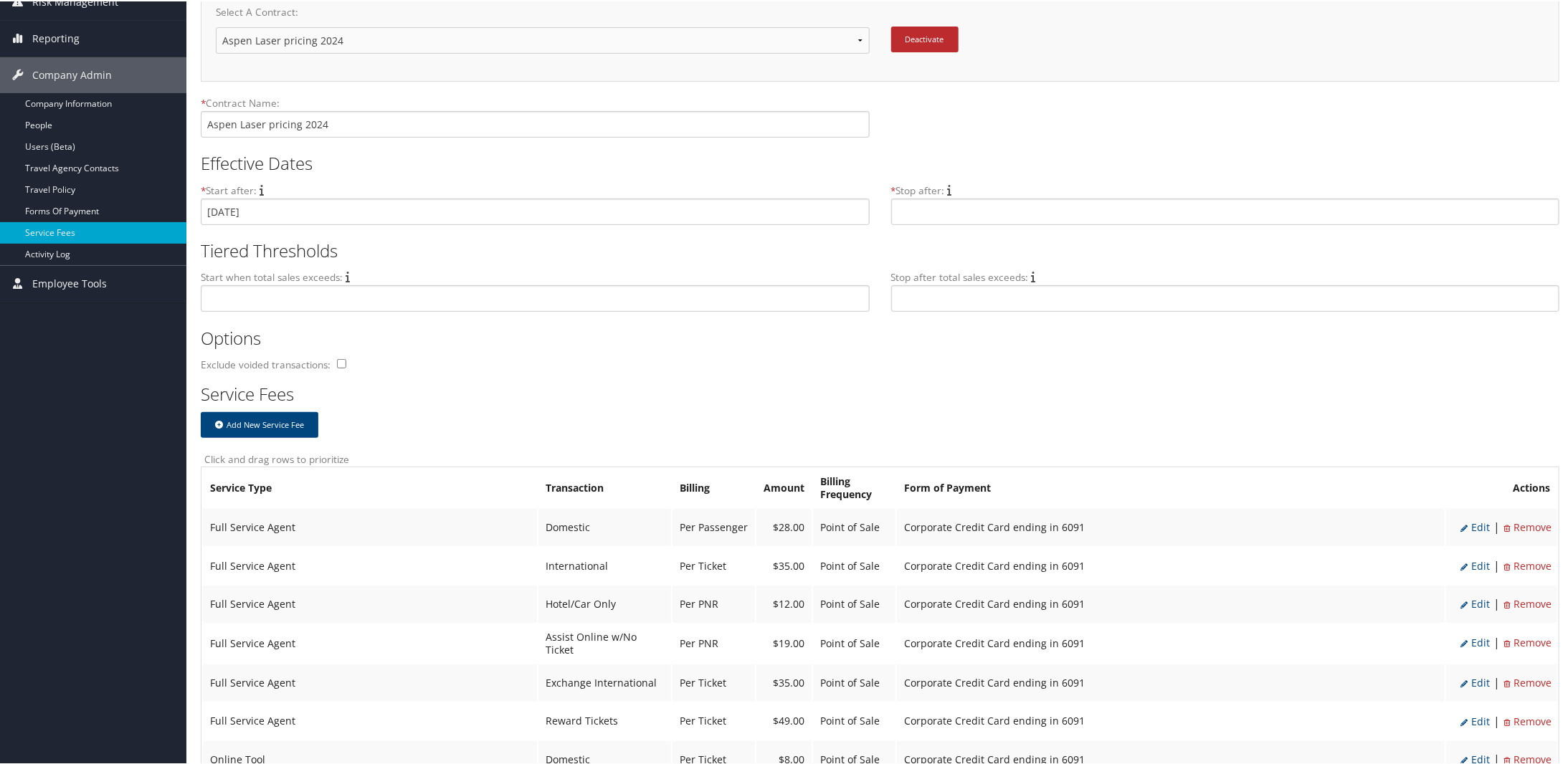
scroll to position [287, 0]
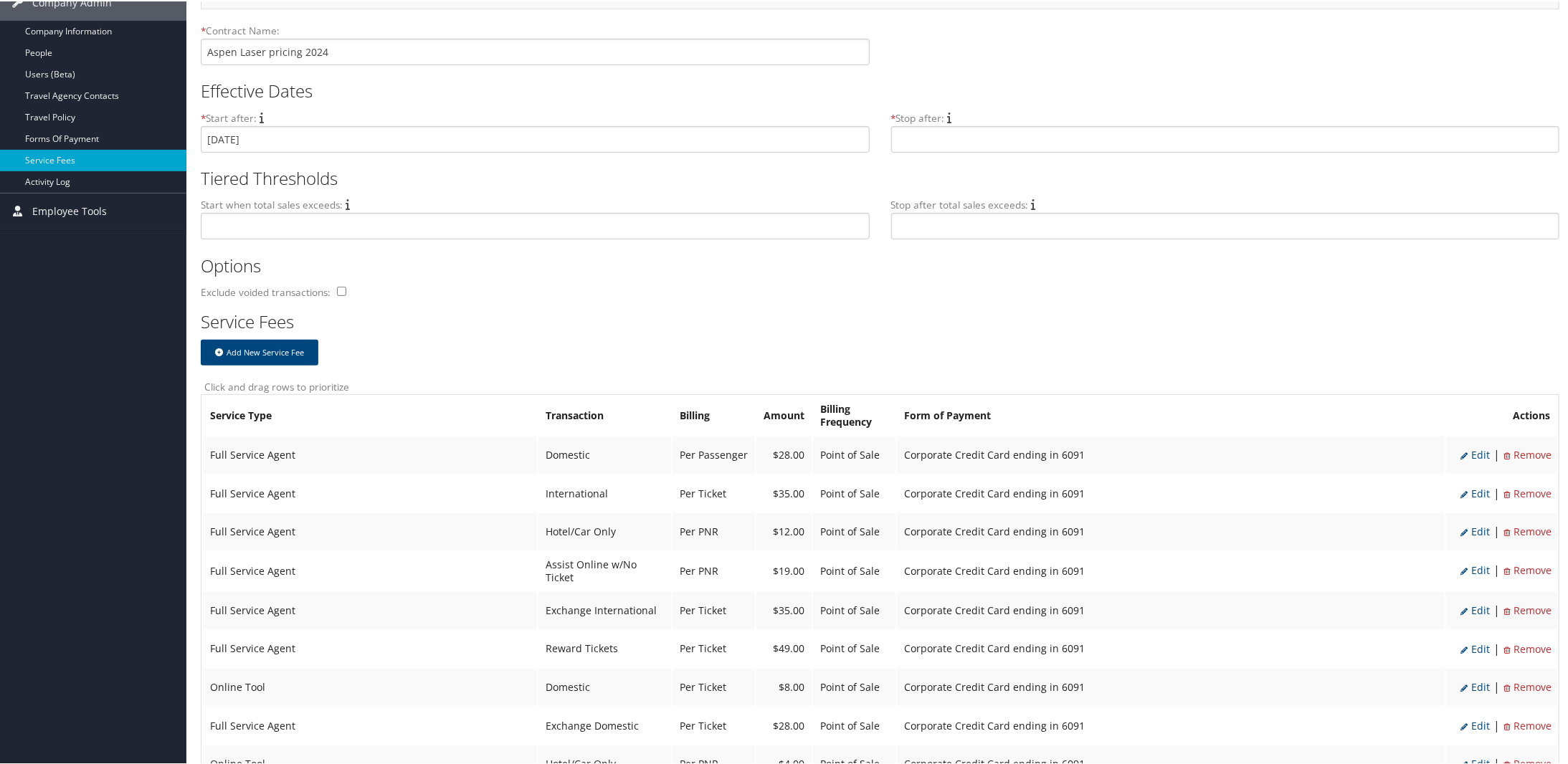
click at [1075, 366] on div "Service Fees Add New Service Fee" at bounding box center [880, 342] width 1358 height 73
click at [535, 287] on div "Exclude voided transactions:" at bounding box center [540, 294] width 680 height 25
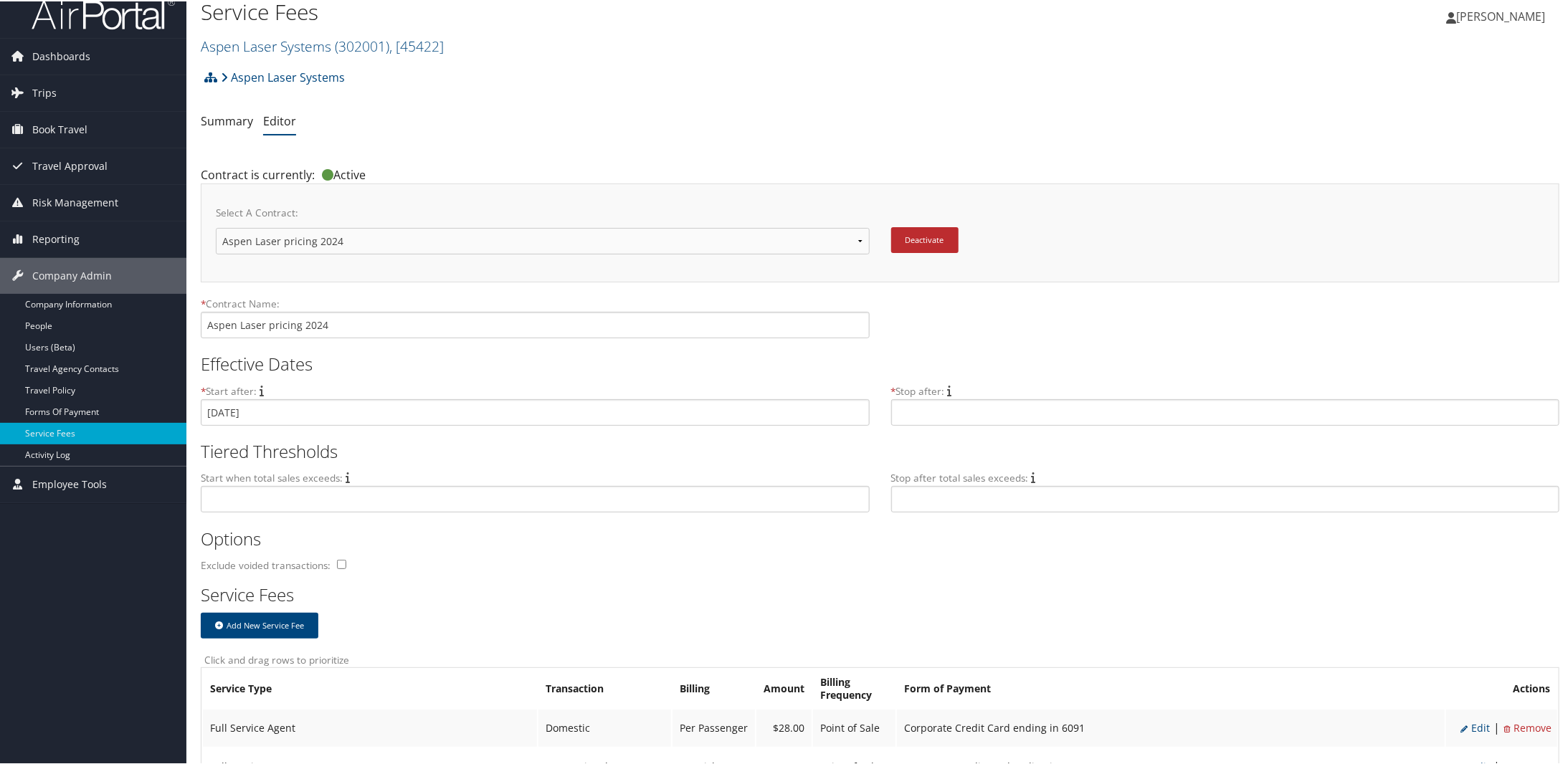
scroll to position [0, 0]
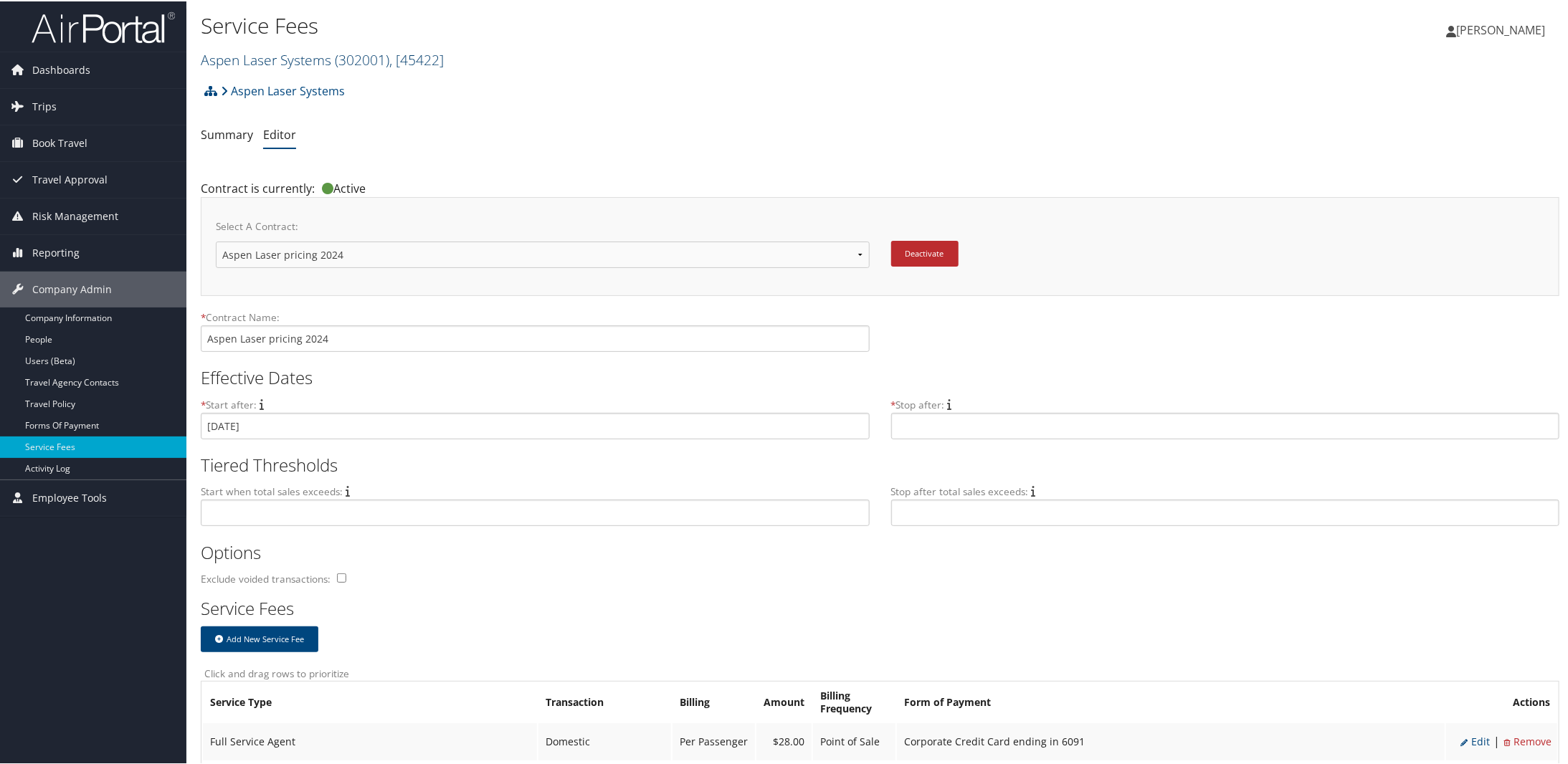
click at [291, 57] on link "Aspen Laser Systems ( 302001 ) , [ 45422 ]" at bounding box center [322, 58] width 243 height 19
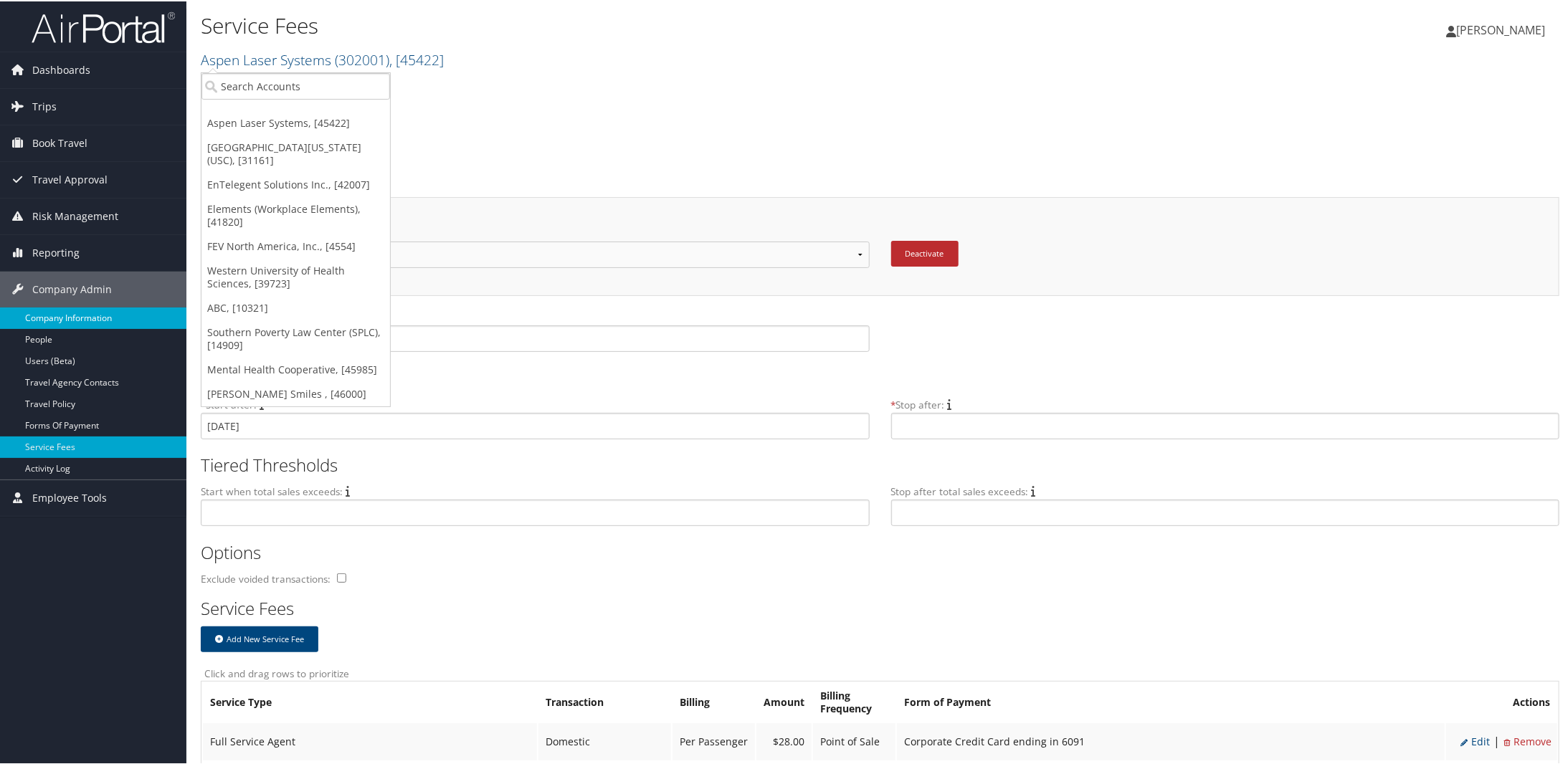
click at [26, 316] on link "Company Information" at bounding box center [93, 316] width 187 height 21
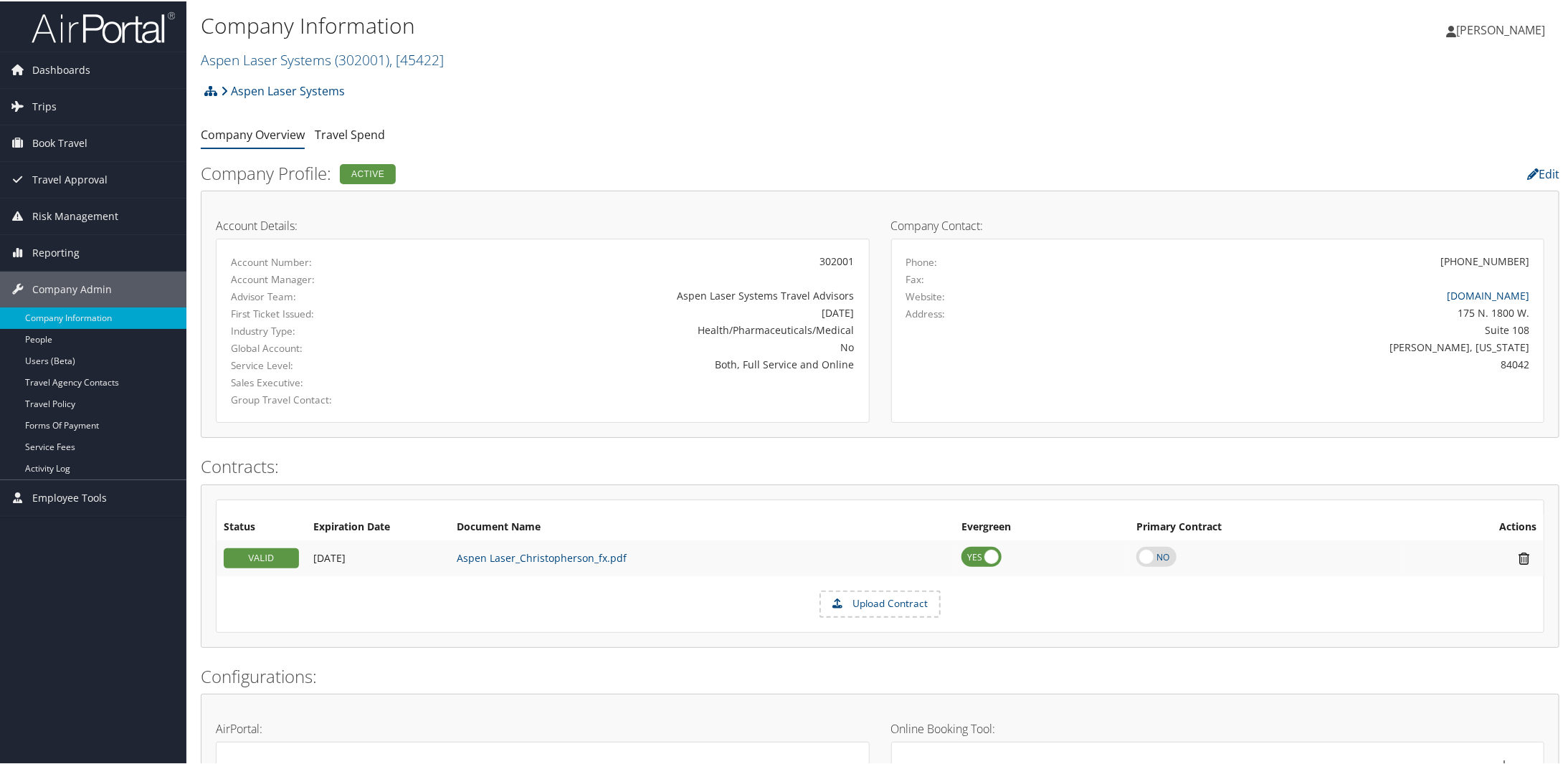
click at [297, 48] on h2 "Aspen Laser Systems ( 302001 ) , [ 45422 ]" at bounding box center [653, 58] width 905 height 25
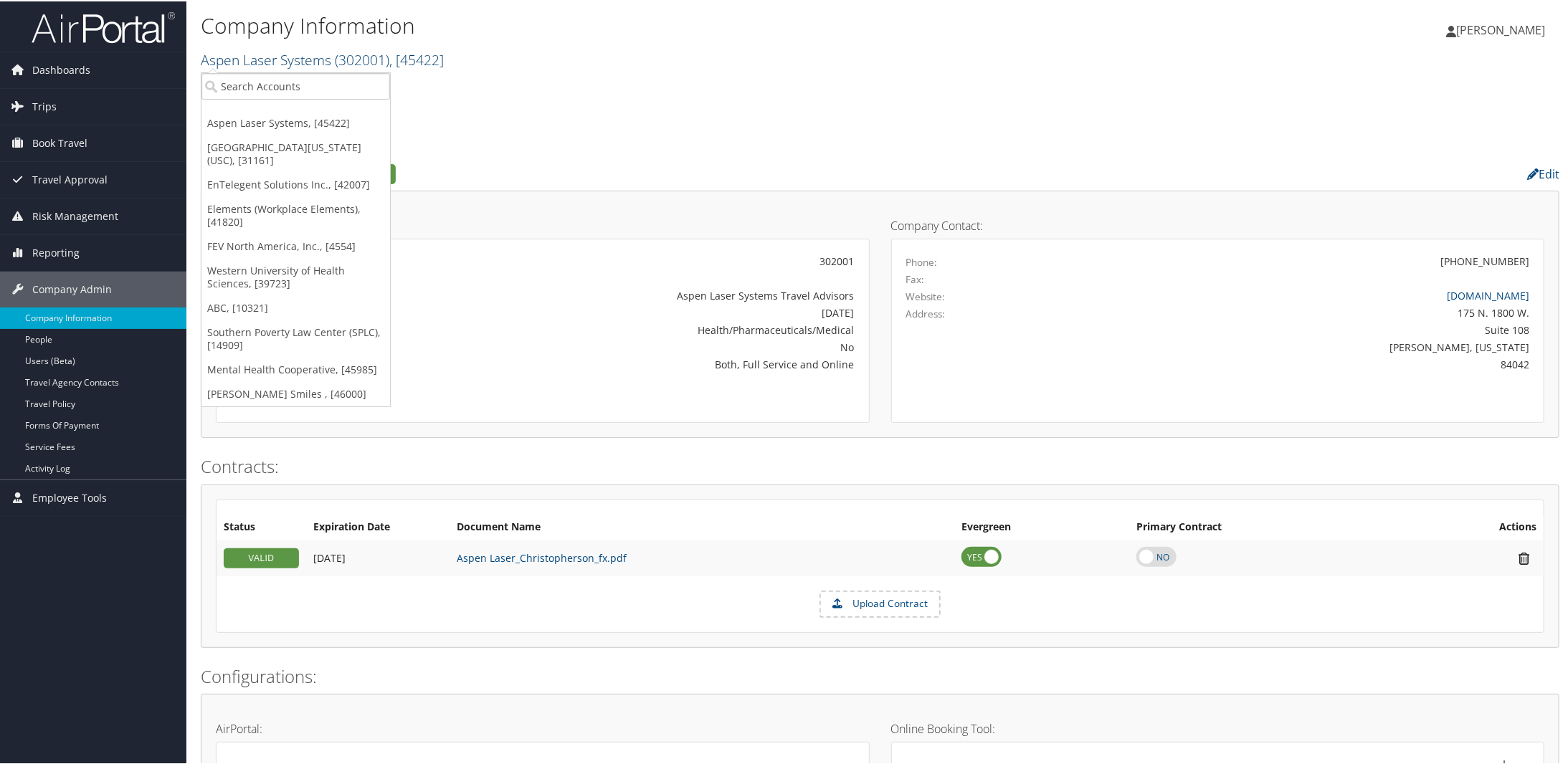
click at [294, 57] on link "Aspen Laser Systems ( 302001 ) , [ 45422 ]" at bounding box center [322, 58] width 243 height 19
click at [283, 83] on input "search" at bounding box center [296, 85] width 188 height 26
type input "301394"
click at [254, 113] on div "InterTrauma (301394), [38184]" at bounding box center [297, 112] width 208 height 13
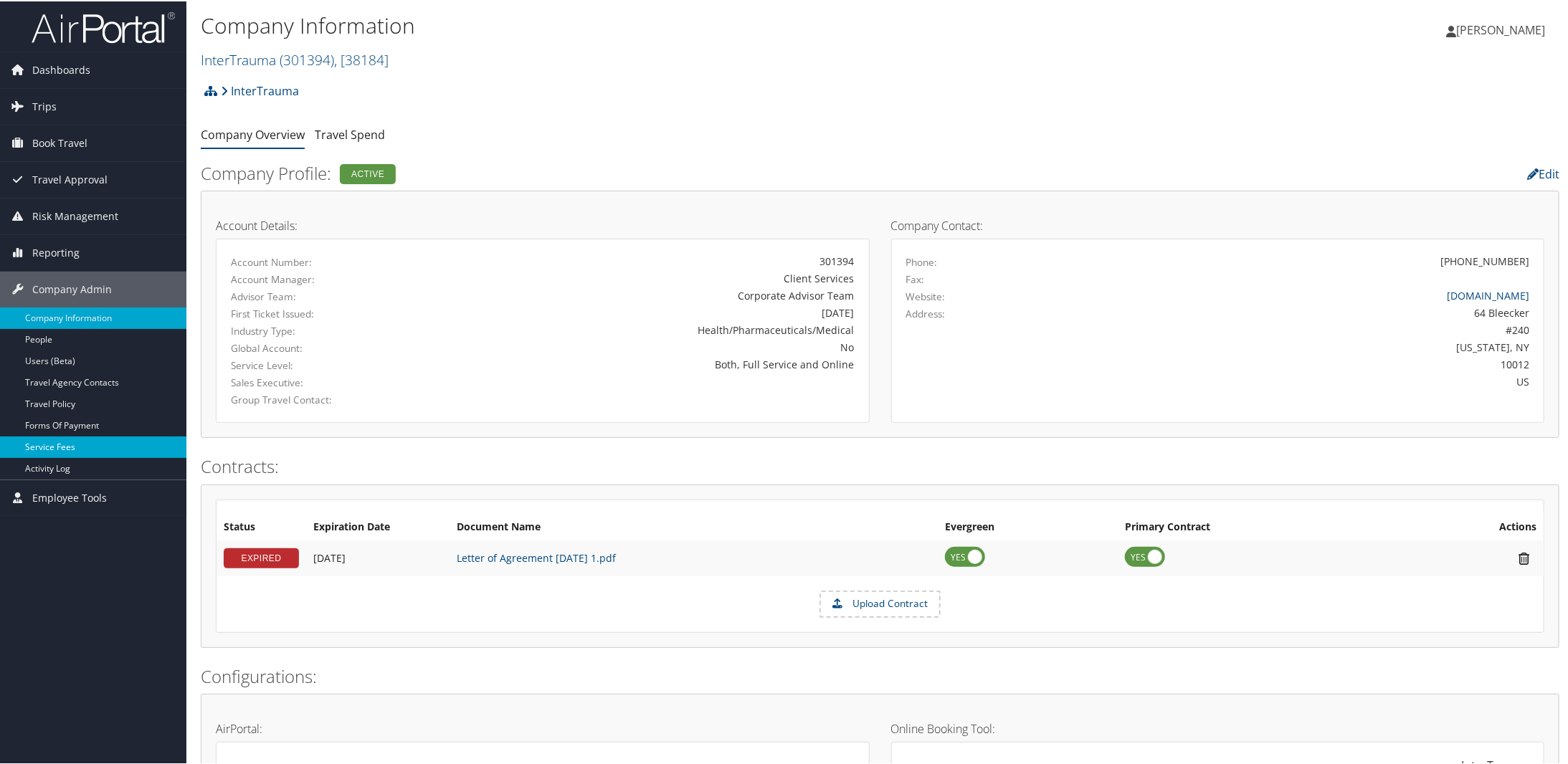
click at [39, 447] on link "Service Fees" at bounding box center [93, 446] width 187 height 21
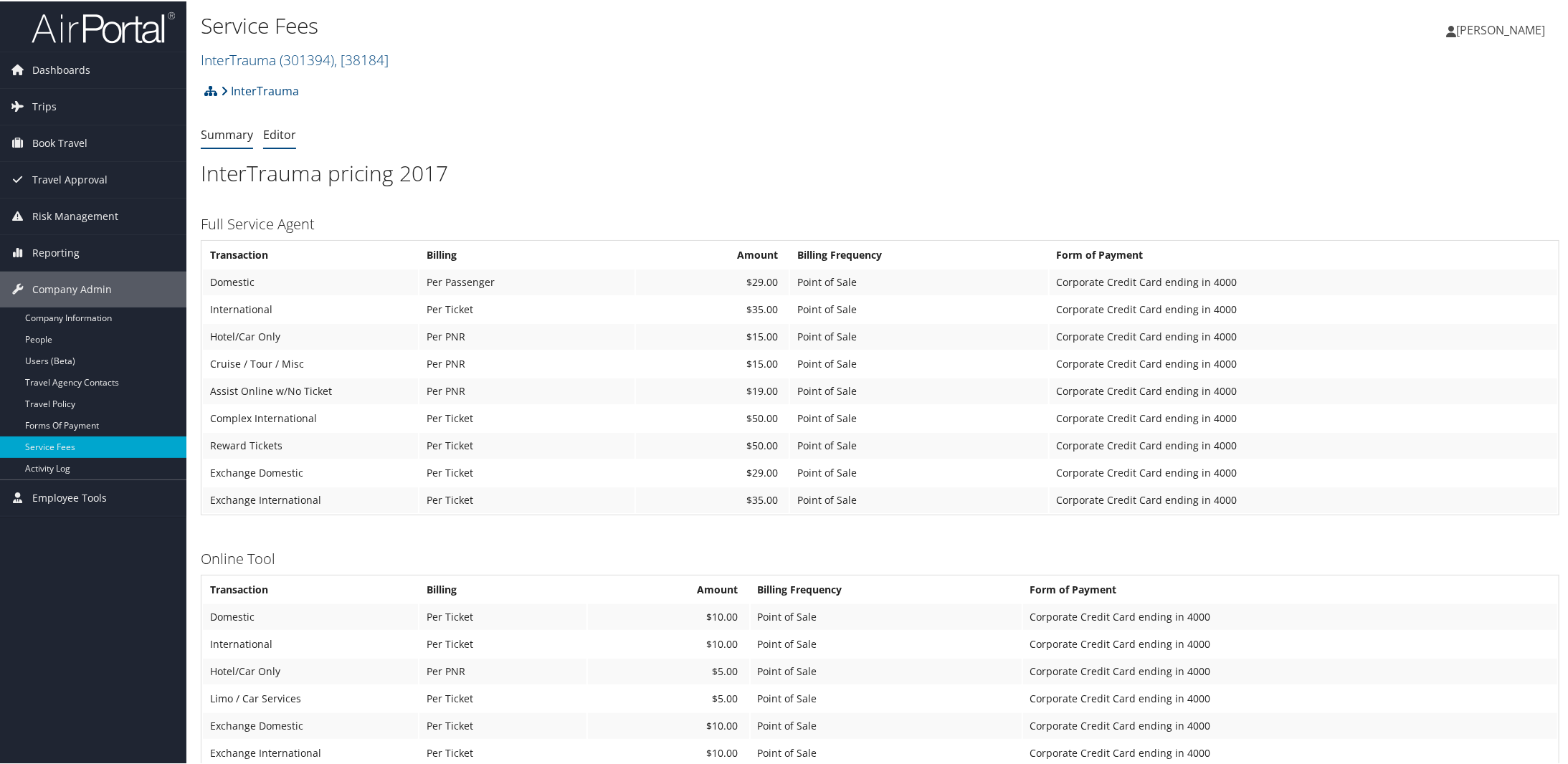
click at [284, 133] on link "Editor" at bounding box center [279, 133] width 33 height 16
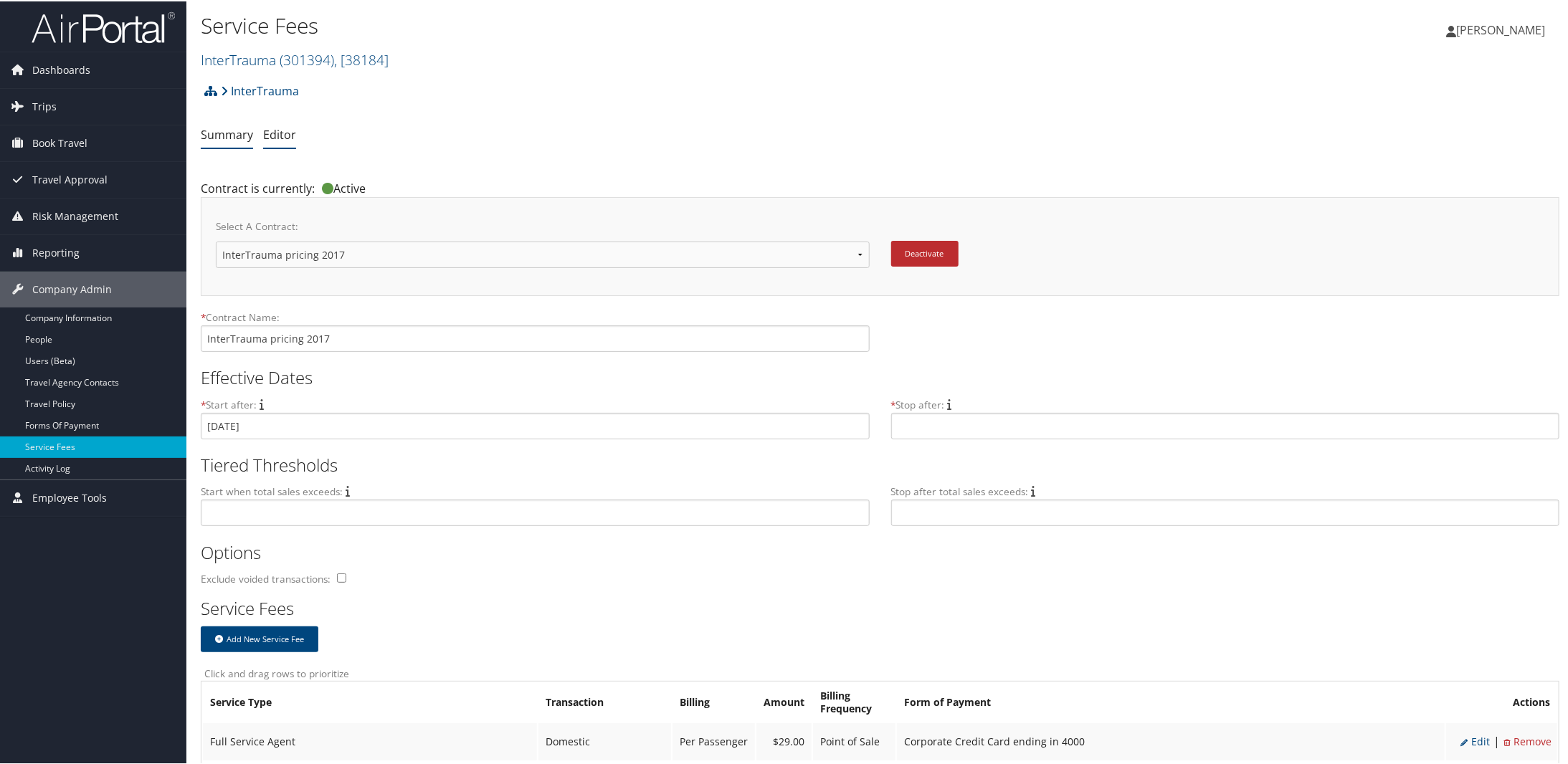
click at [216, 128] on link "Summary" at bounding box center [226, 133] width 52 height 16
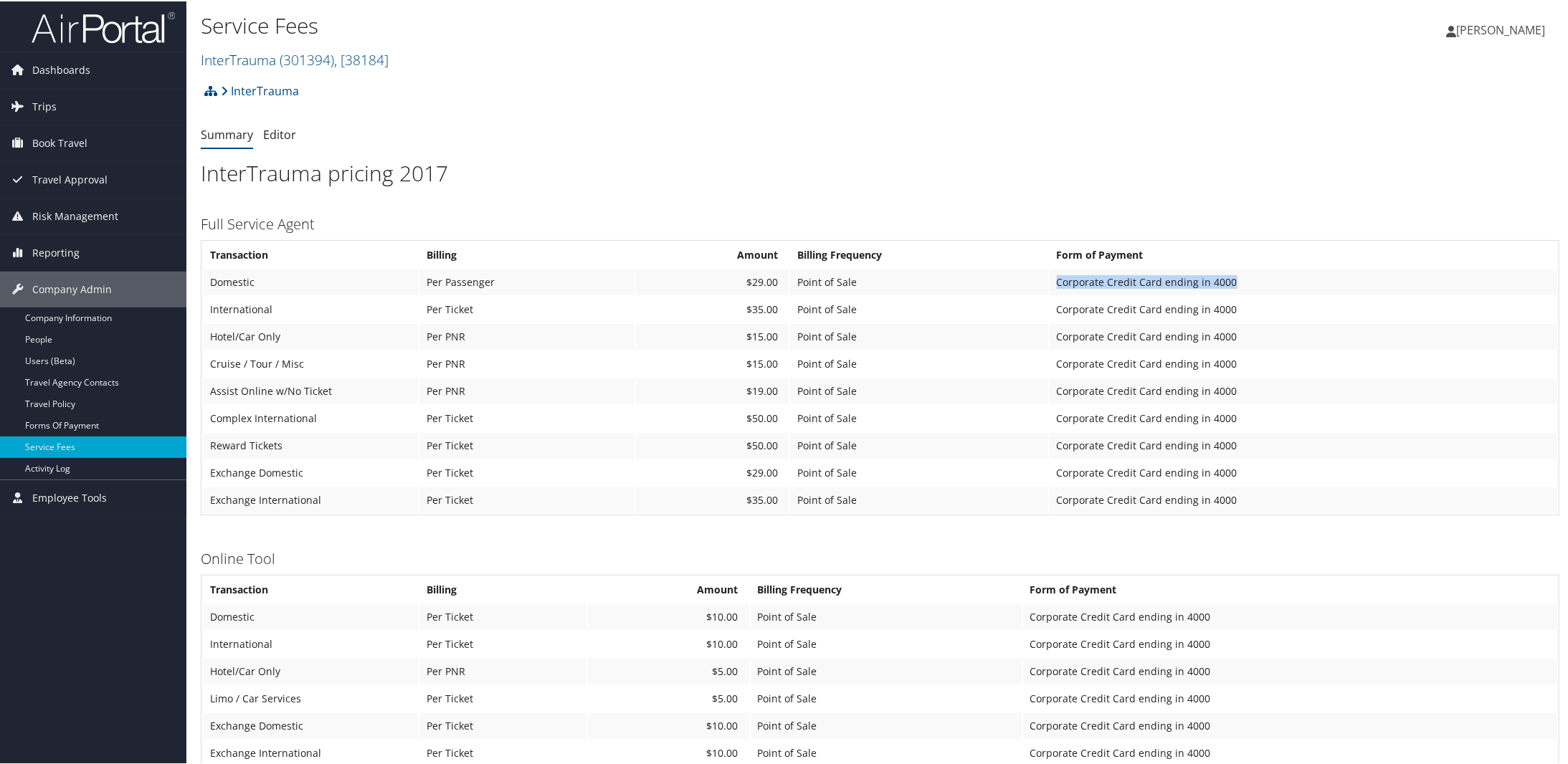
drag, startPoint x: 1238, startPoint y: 280, endPoint x: 1059, endPoint y: 290, distance: 179.3
click at [1052, 280] on tr "Domestic Per Passenger $29.00 Point of Sale Corporate Credit Card ending in 4000" at bounding box center [880, 281] width 1354 height 26
copy tr "Corporate Credit Card ending in 4000"
click at [284, 136] on link "Editor" at bounding box center [279, 133] width 33 height 16
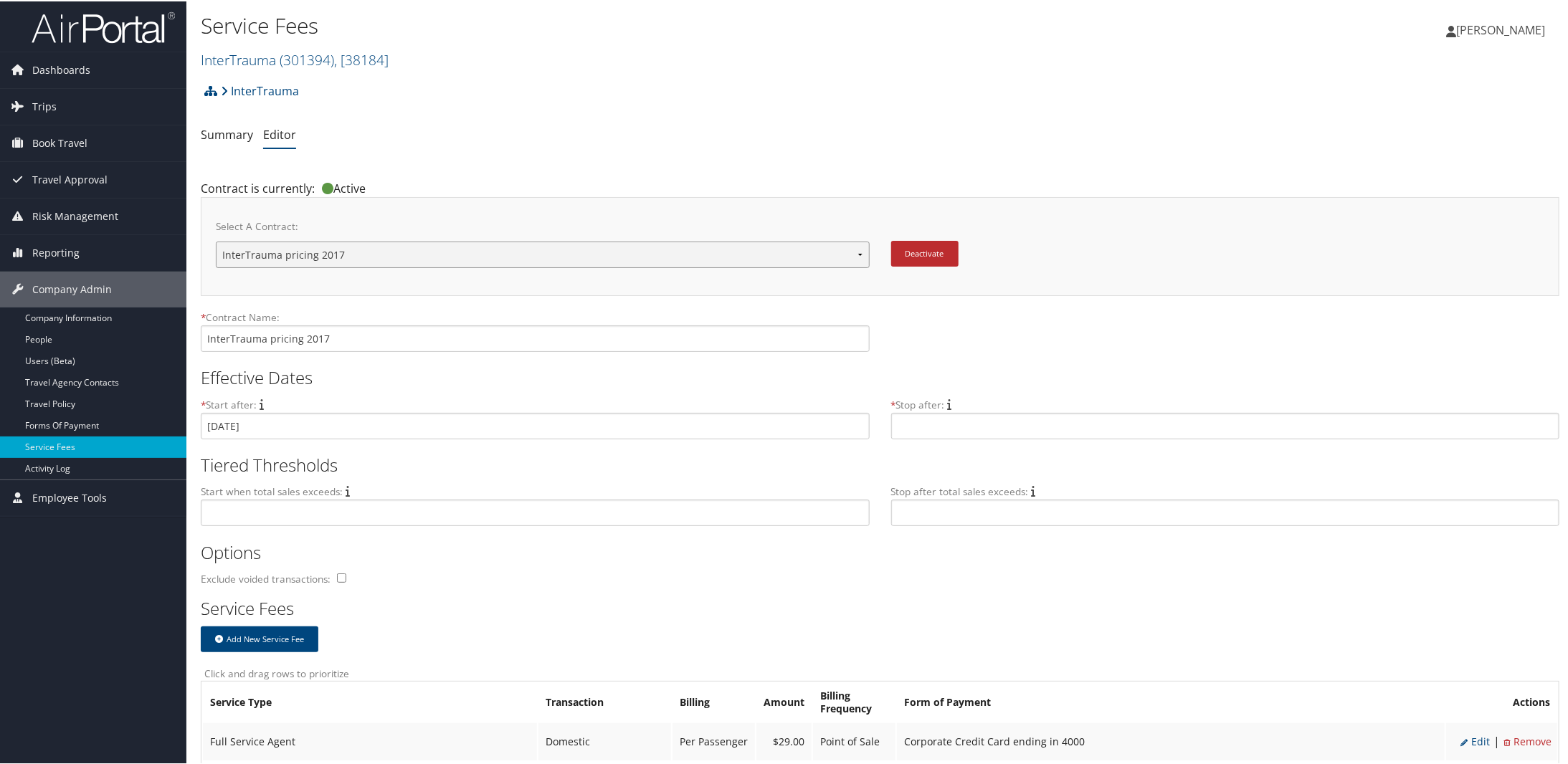
click at [310, 253] on select "InterTrauma pricing 2017 New Contract..." at bounding box center [542, 254] width 653 height 26
click at [310, 252] on select "InterTrauma pricing 2017 New Contract..." at bounding box center [542, 254] width 653 height 26
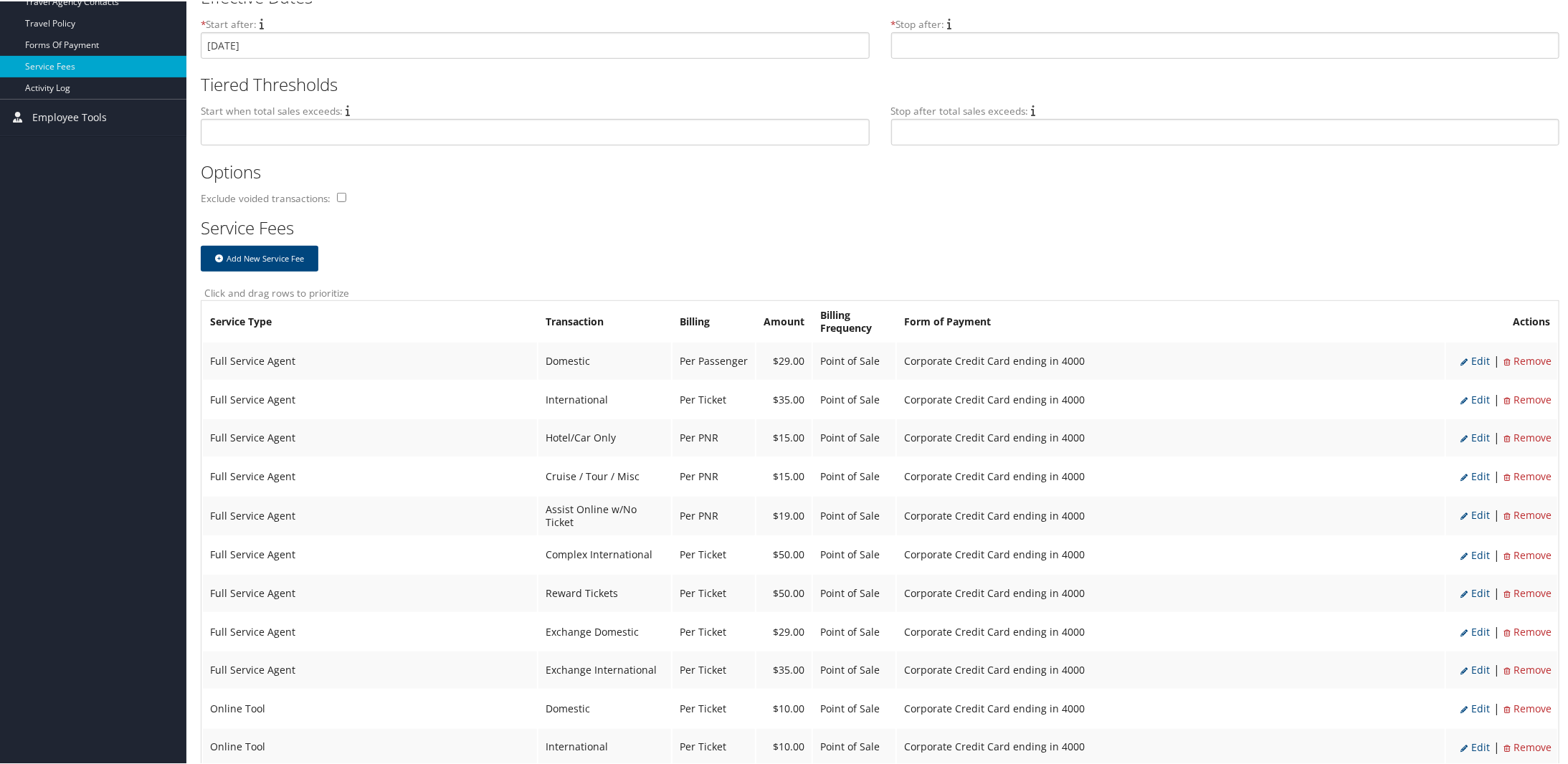
scroll to position [430, 0]
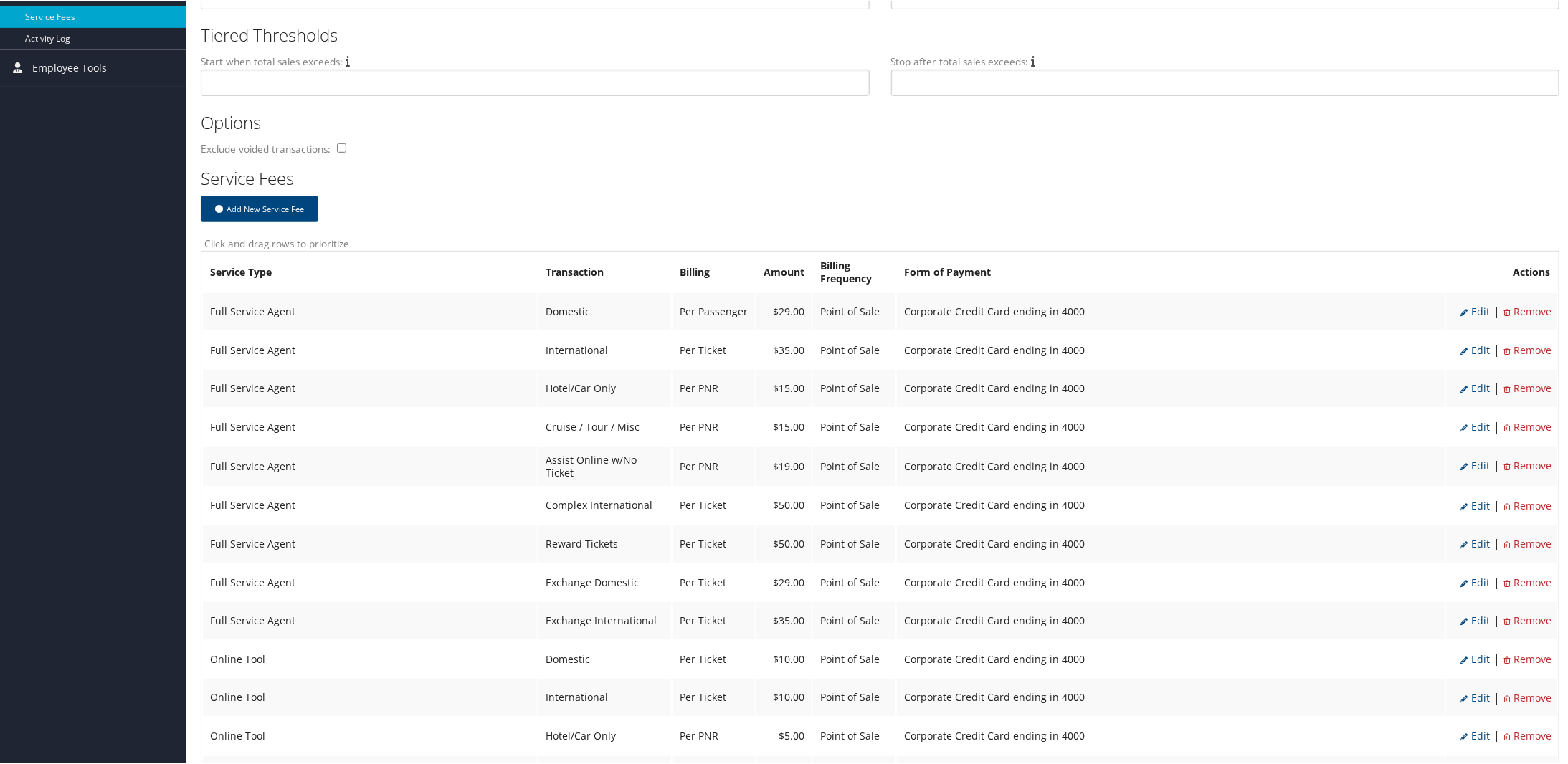
click at [1469, 311] on span "Edit" at bounding box center [1475, 310] width 30 height 13
select select "2"
select select "20"
select select "2_2042"
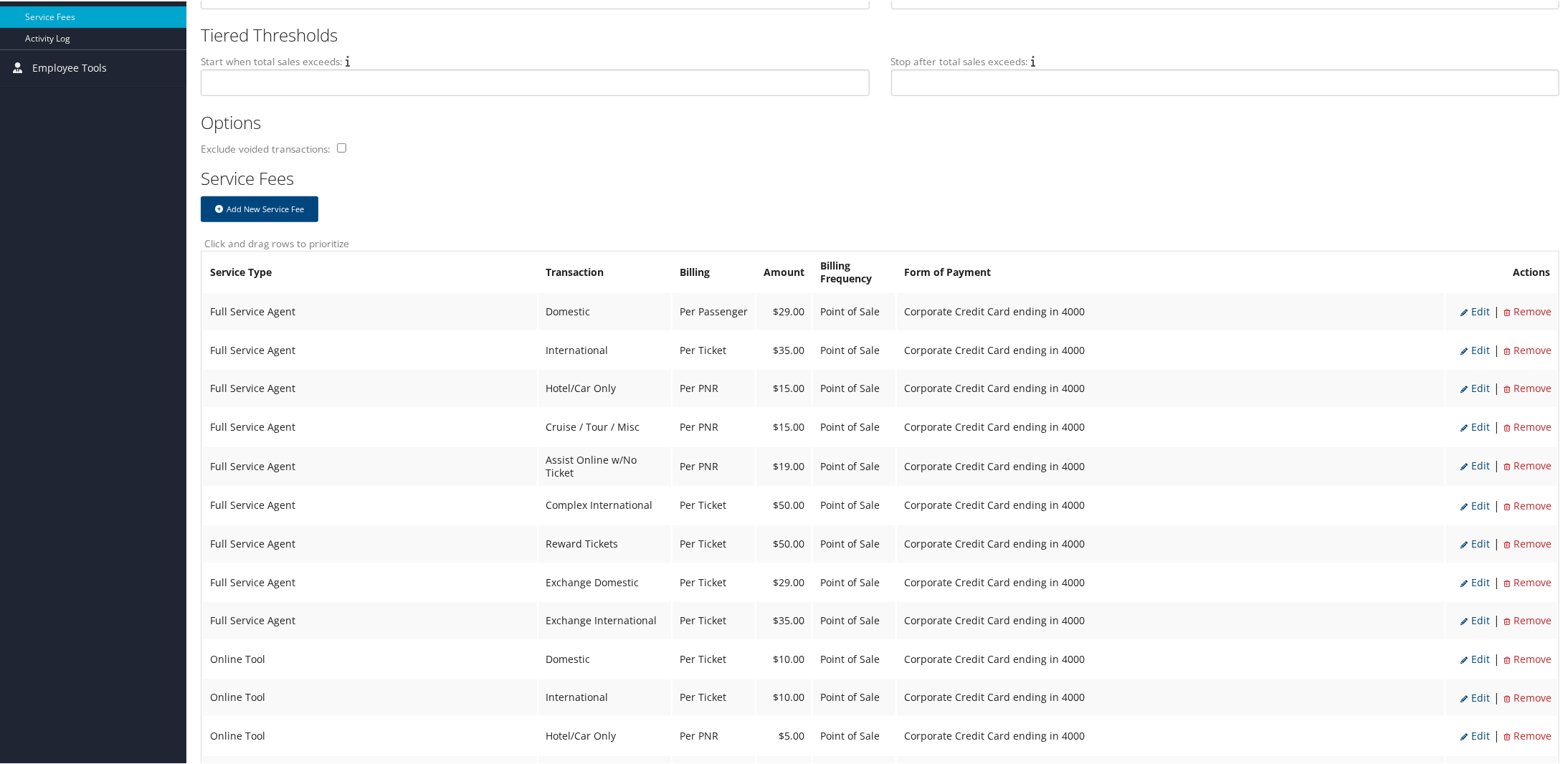
select select "2"
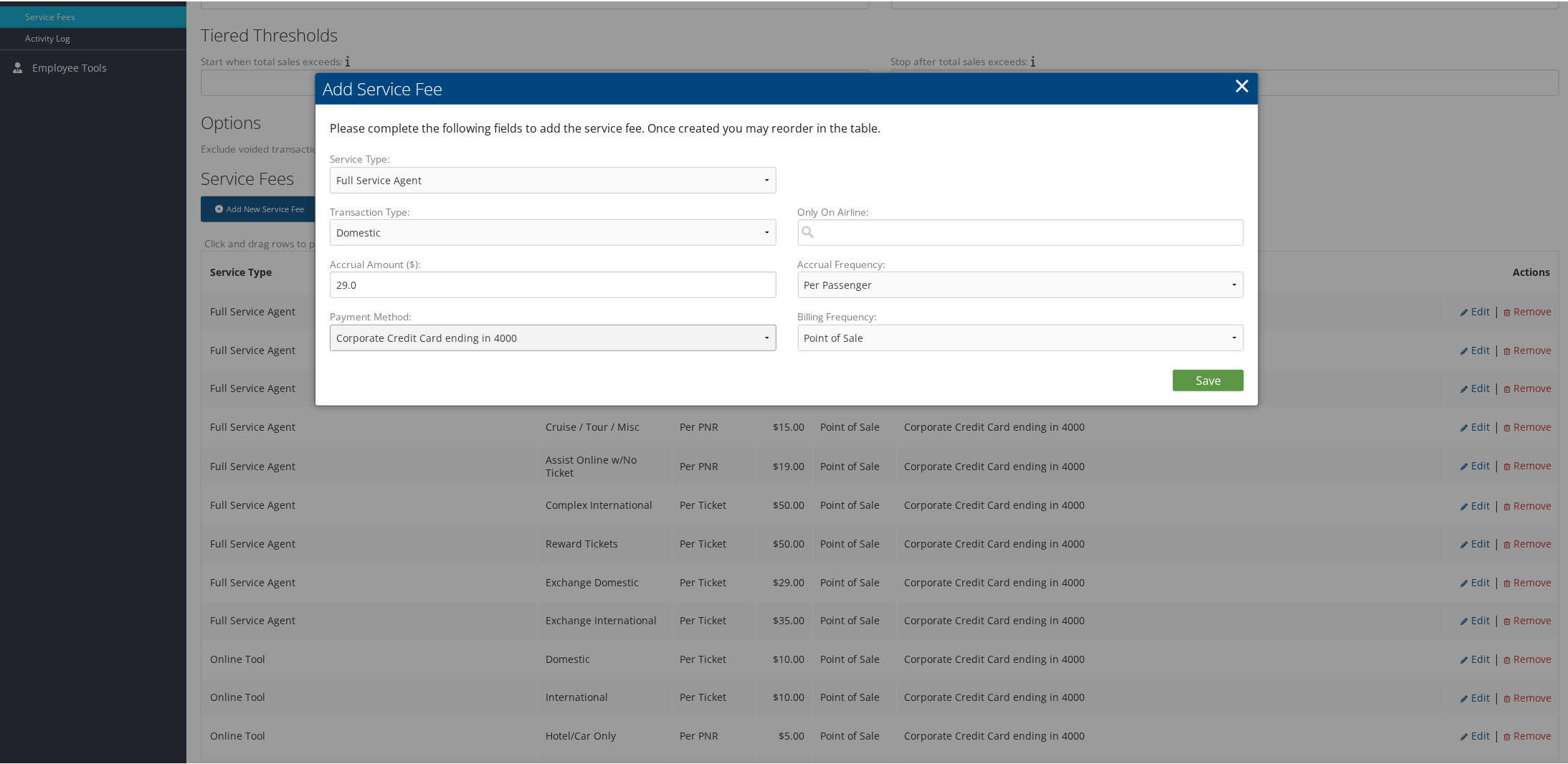
click at [407, 336] on select "ACH Transfer Cash / Check (AR) Corporate Credit Card Ghost Credit Card Hotel Gu…" at bounding box center [553, 336] width 447 height 26
click at [1194, 378] on link "Save" at bounding box center [1208, 379] width 71 height 21
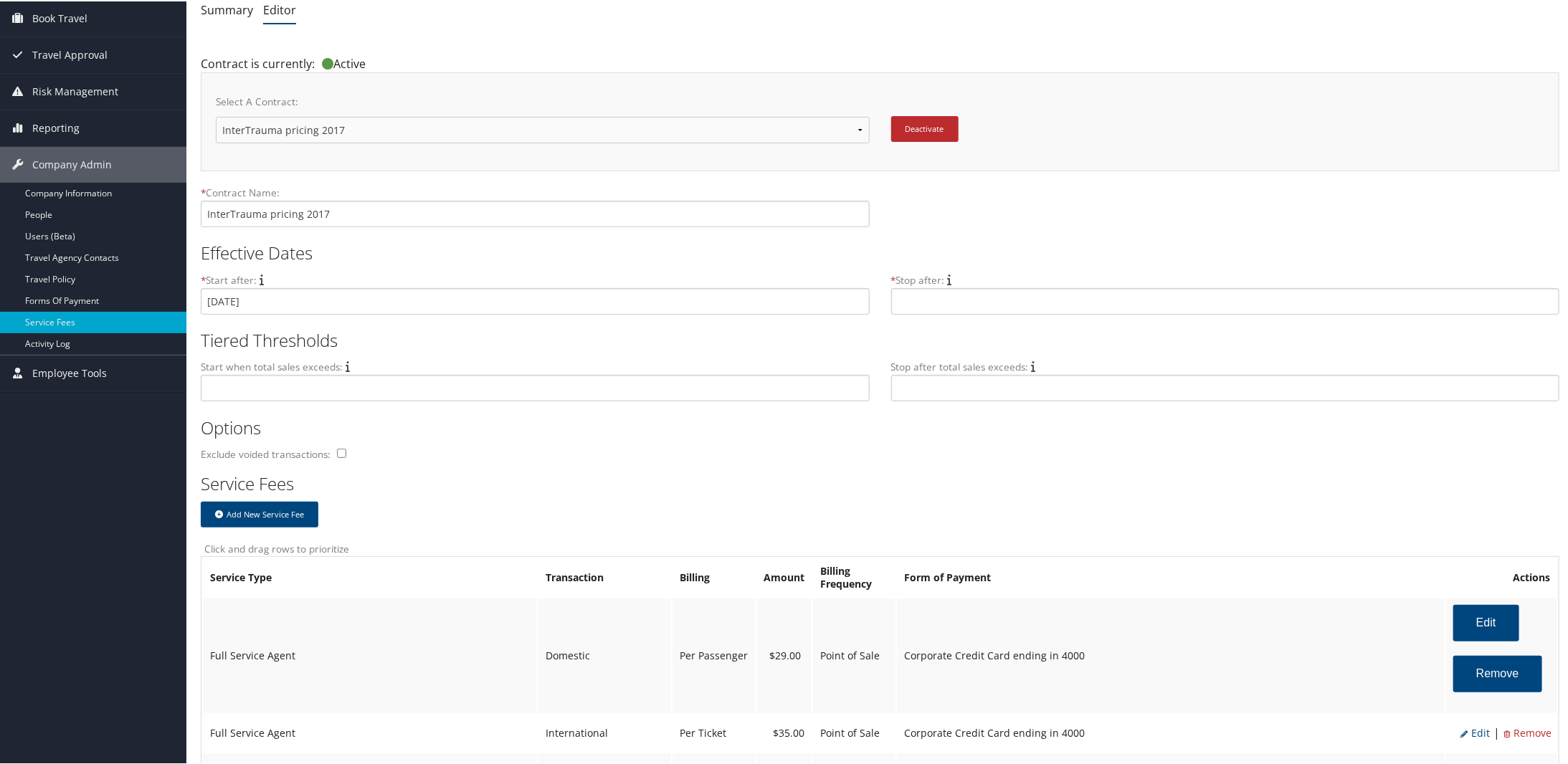
scroll to position [97, 0]
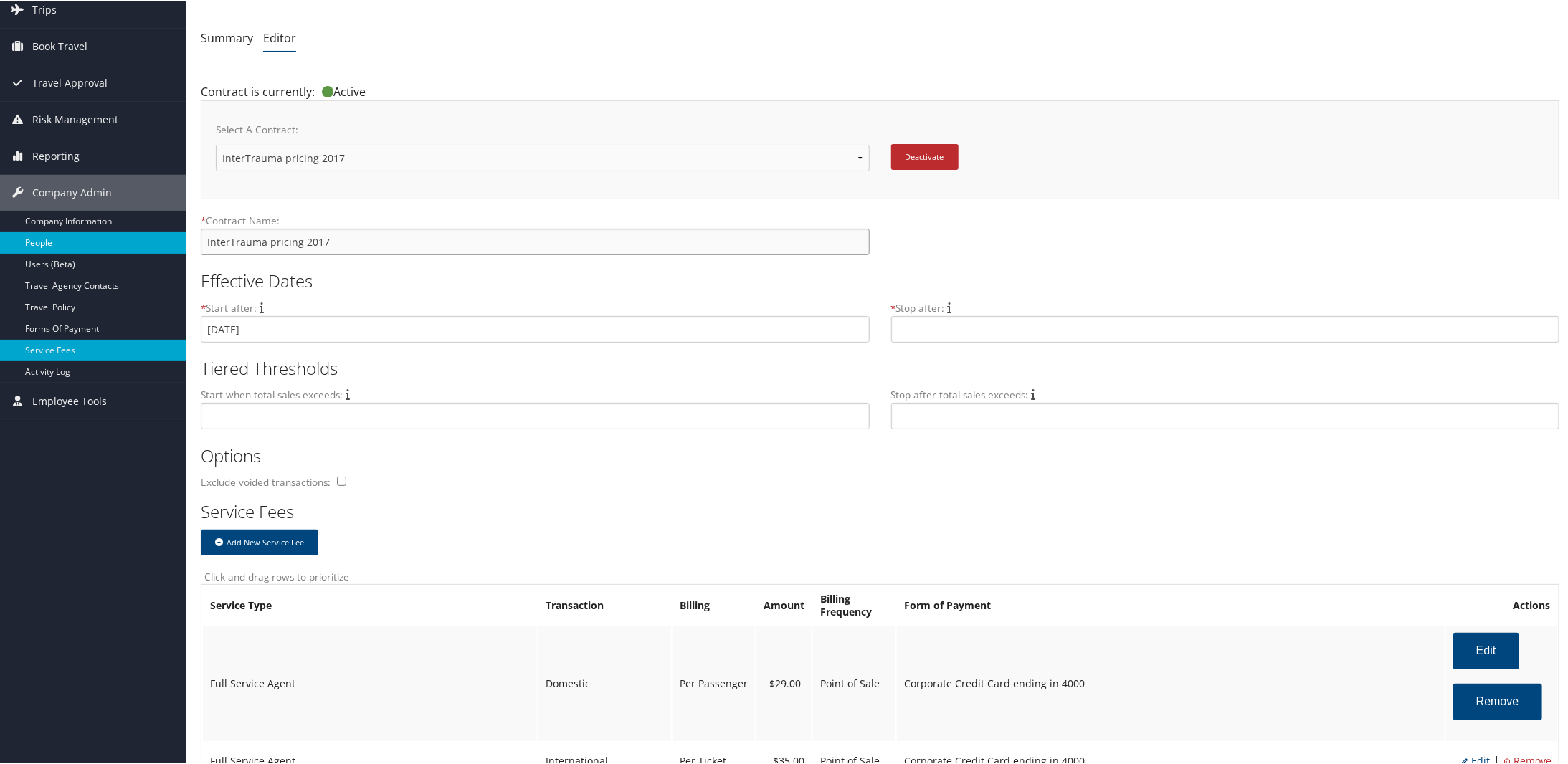
drag, startPoint x: 342, startPoint y: 242, endPoint x: 113, endPoint y: 237, distance: 229.1
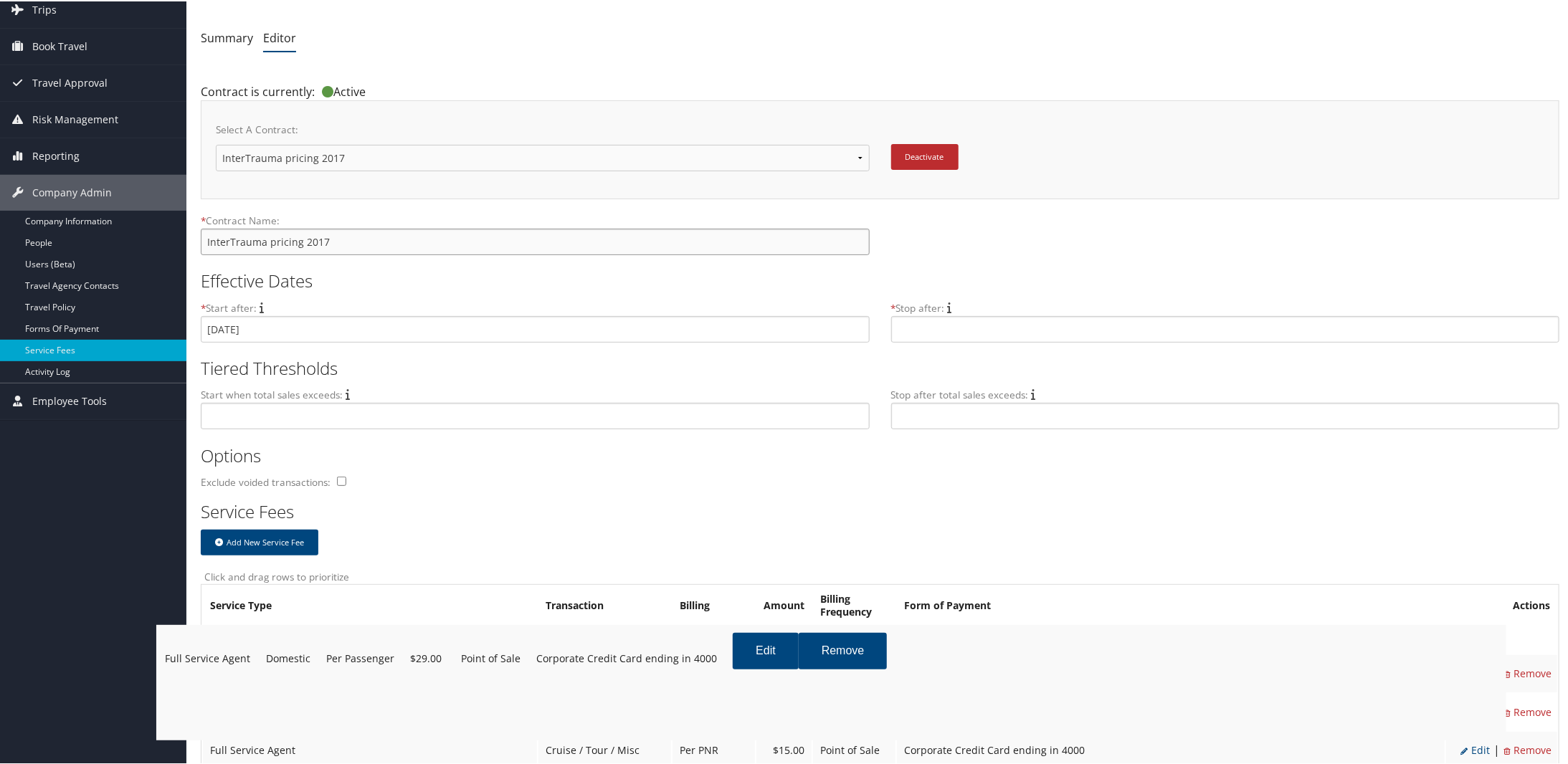
drag, startPoint x: 1071, startPoint y: 681, endPoint x: 1040, endPoint y: 680, distance: 31.0
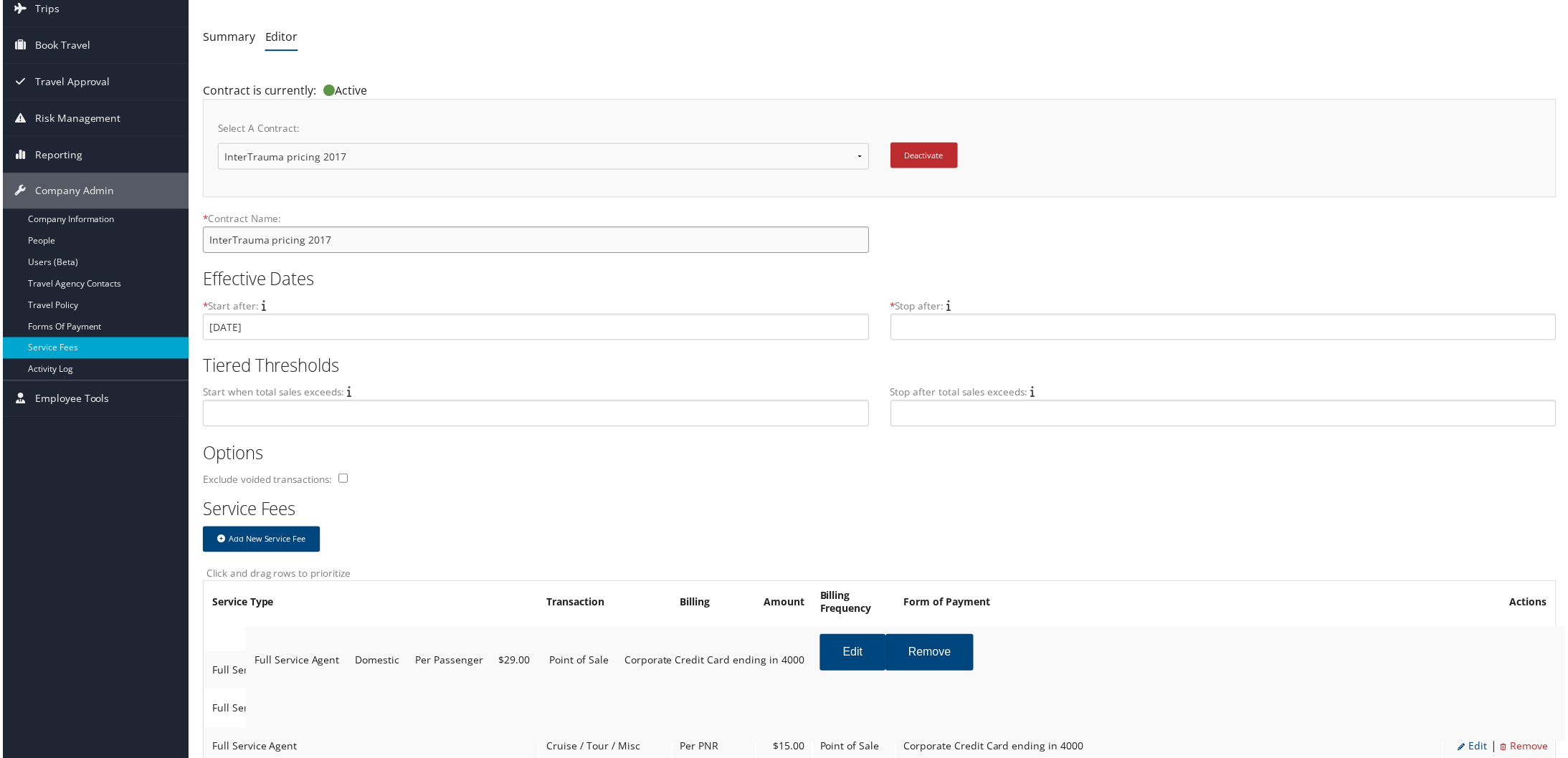
drag, startPoint x: 902, startPoint y: 680, endPoint x: 951, endPoint y: 685, distance: 49.3
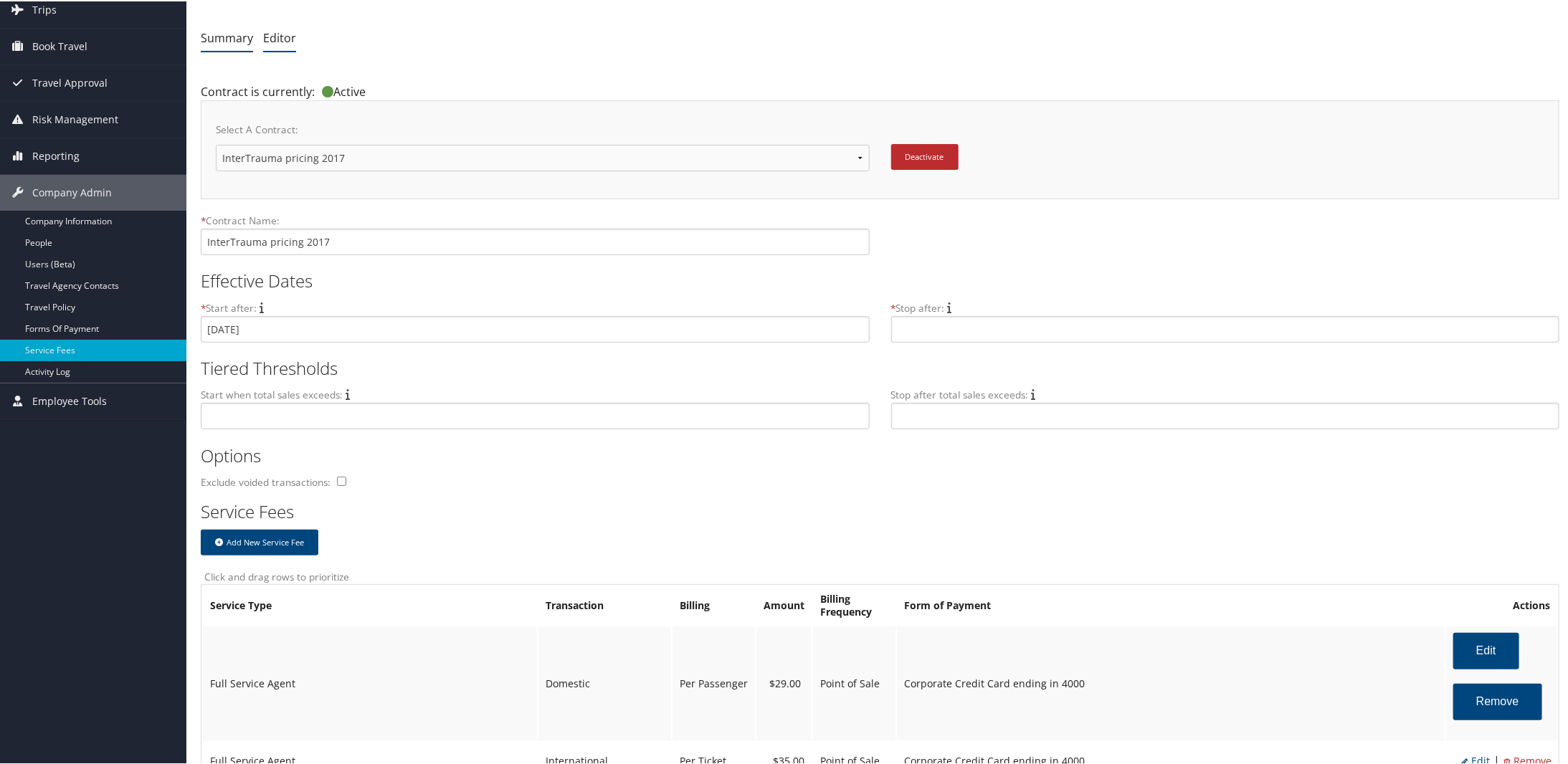
click at [219, 36] on link "Summary" at bounding box center [226, 36] width 52 height 16
